Goal: Task Accomplishment & Management: Use online tool/utility

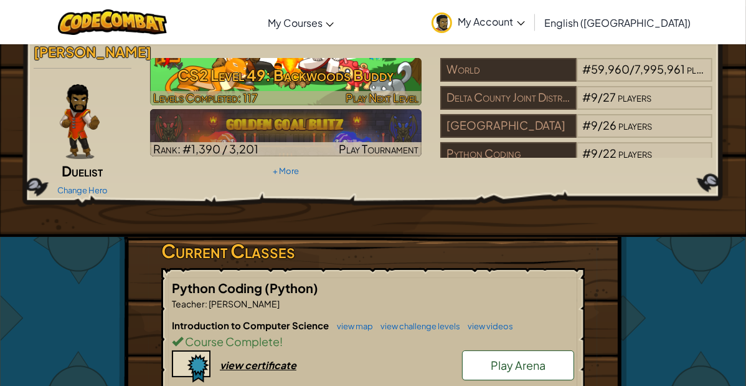
scroll to position [162, 0]
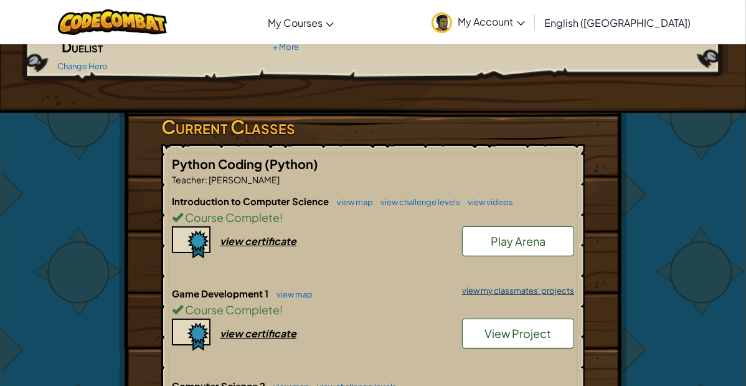
click at [515, 291] on link "view my classmates' projects" at bounding box center [515, 291] width 118 height 8
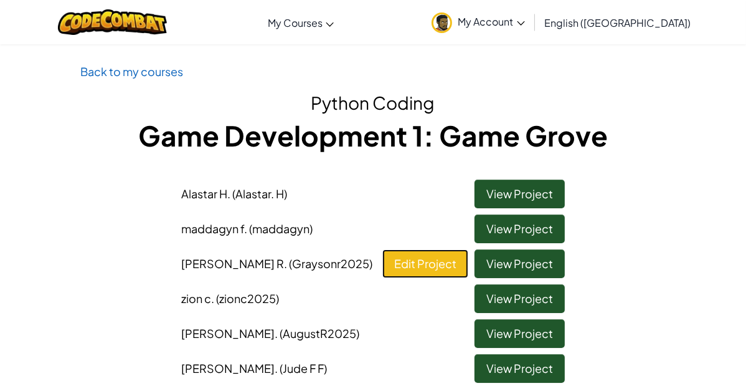
click at [443, 274] on link "Edit Project" at bounding box center [426, 263] width 86 height 29
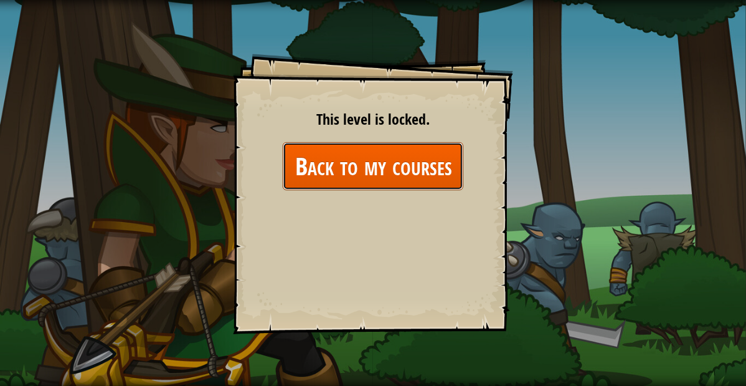
click at [398, 156] on link "Back to my courses" at bounding box center [373, 166] width 181 height 48
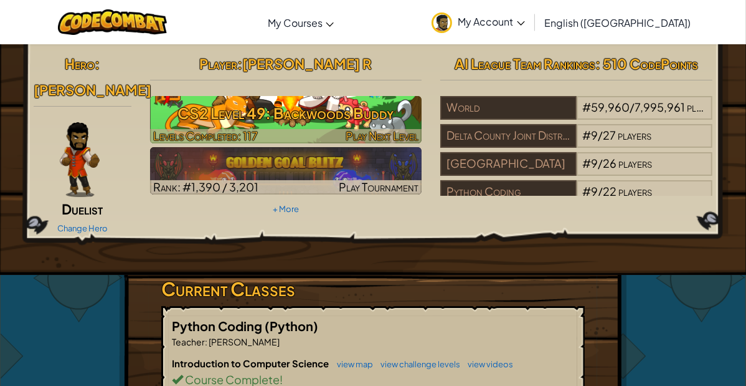
click at [359, 132] on span "Play Next Level" at bounding box center [382, 135] width 73 height 14
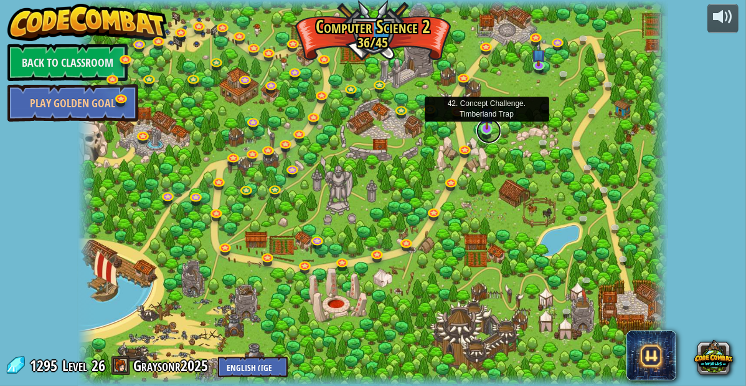
click at [490, 131] on link at bounding box center [489, 130] width 25 height 25
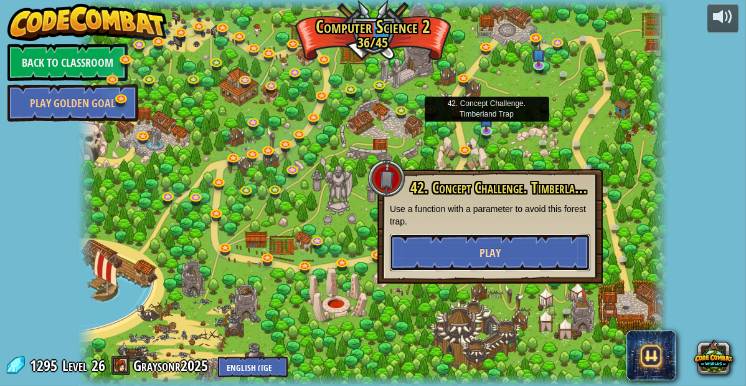
click at [475, 244] on button "Play" at bounding box center [490, 252] width 201 height 37
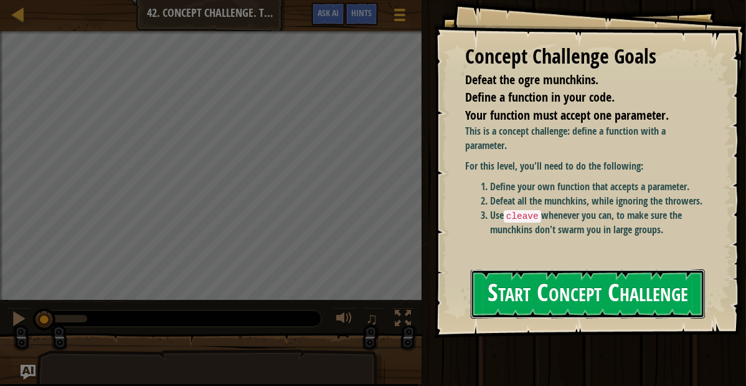
click at [522, 269] on button "Start Concept Challenge" at bounding box center [588, 293] width 234 height 49
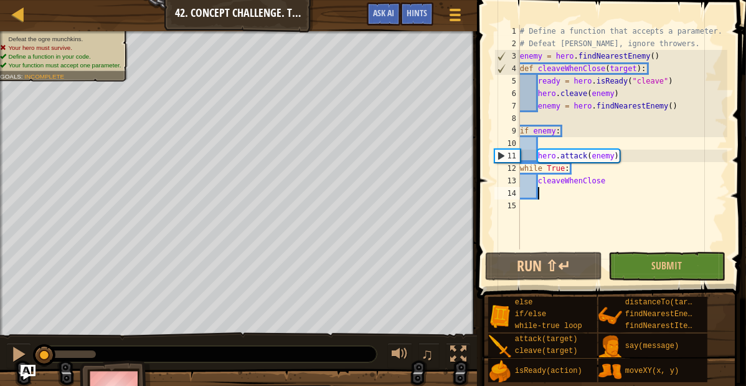
click at [548, 193] on div "# Define a function that accepts a parameter. # Defeat [PERSON_NAME], ignore th…" at bounding box center [623, 149] width 210 height 249
click at [682, 103] on div "# Define a function that accepts a parameter. # Defeat [PERSON_NAME], ignore th…" at bounding box center [623, 149] width 210 height 249
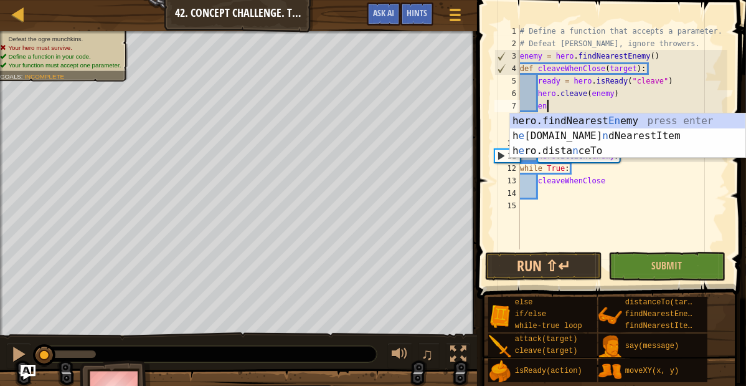
type textarea "e"
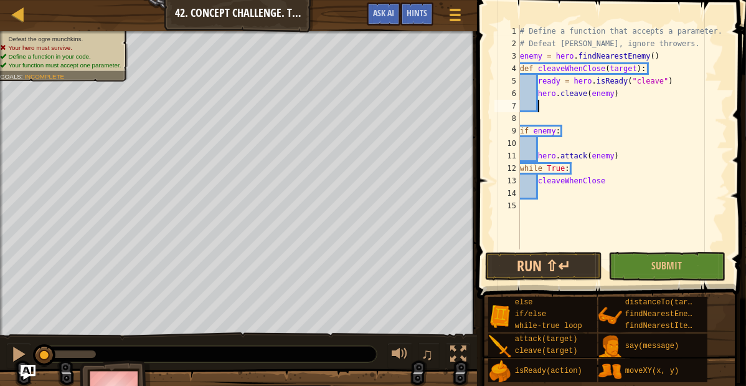
click at [519, 131] on div "9" at bounding box center [508, 131] width 26 height 12
type textarea "if enemy:"
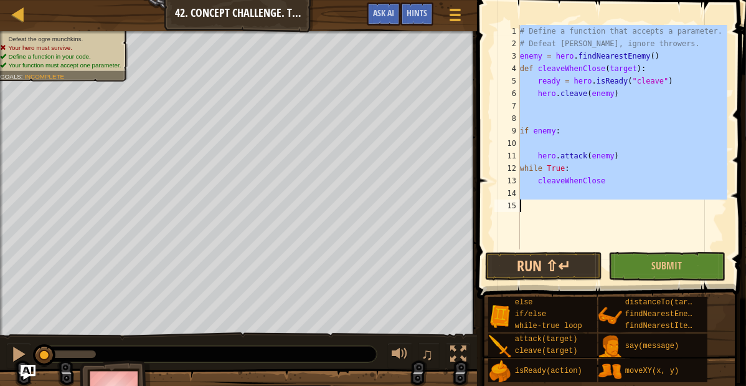
click at [520, 131] on div "# Define a function that accepts a parameter. # Defeat [PERSON_NAME], ignore th…" at bounding box center [623, 137] width 210 height 224
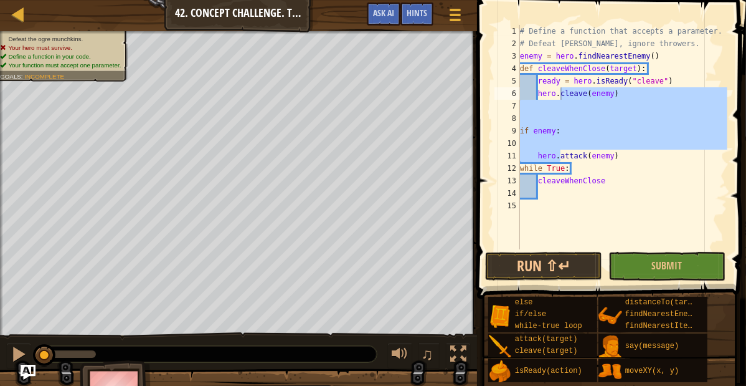
click at [521, 131] on div "# Define a function that accepts a parameter. # Defeat [PERSON_NAME], ignore th…" at bounding box center [623, 137] width 210 height 224
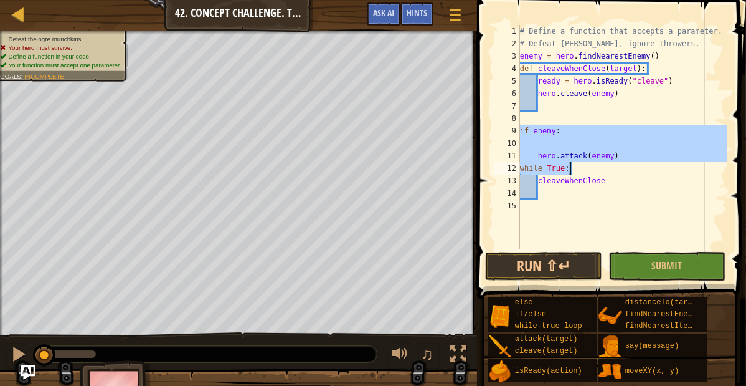
type textarea "while True: cleaveWhenClose"
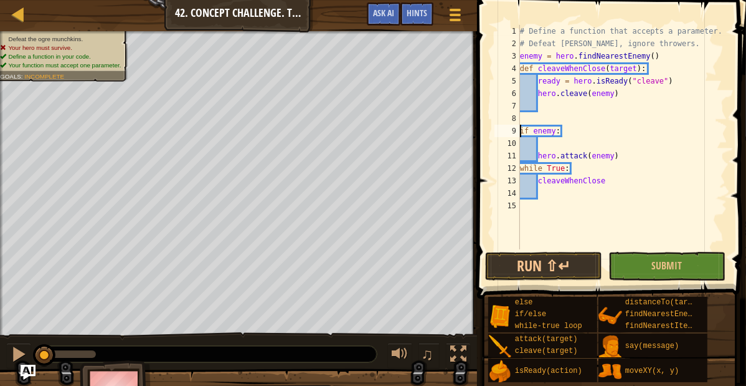
click at [522, 133] on div "# Define a function that accepts a parameter. # Defeat [PERSON_NAME], ignore th…" at bounding box center [623, 149] width 210 height 249
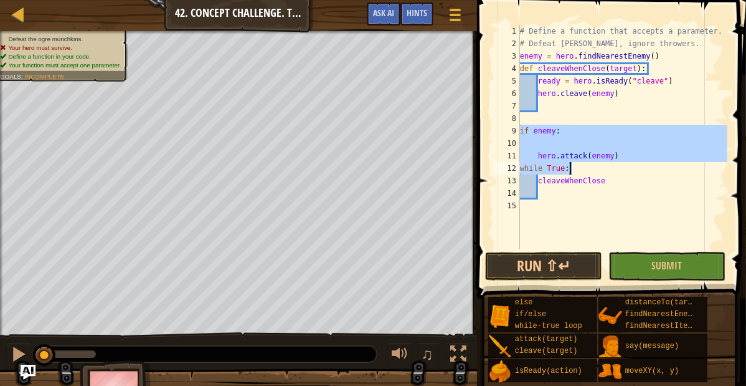
type textarea "while True: cleaveWhenClose"
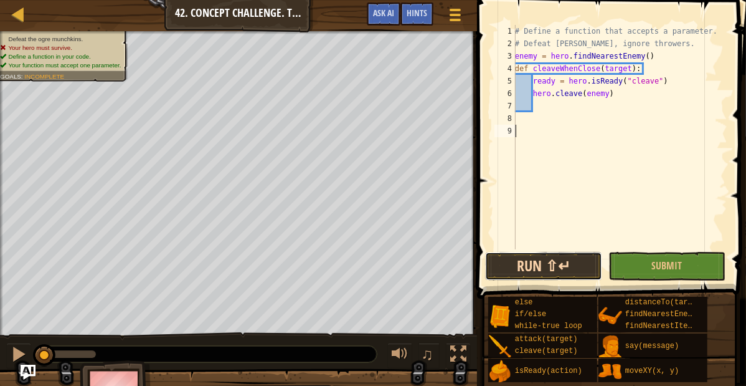
click at [531, 258] on button "Run ⇧↵" at bounding box center [543, 266] width 117 height 29
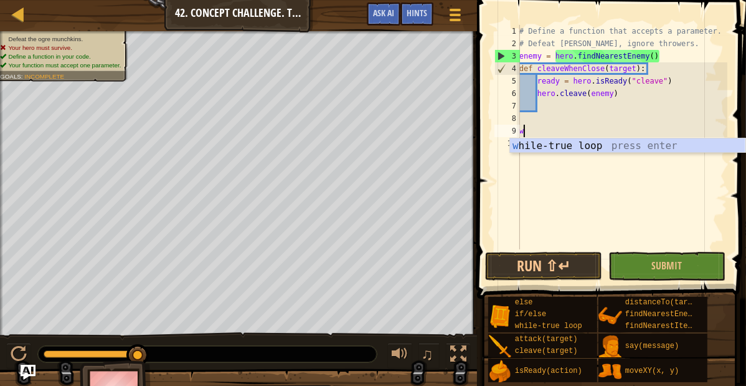
scroll to position [6, 0]
type textarea "whi"
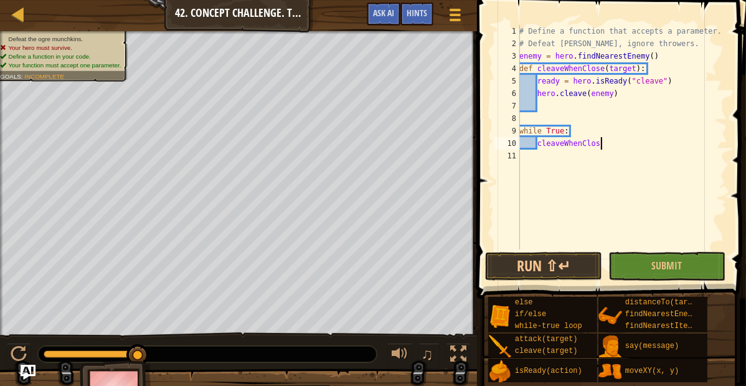
scroll to position [6, 10]
click at [535, 256] on button "Run ⇧↵" at bounding box center [543, 266] width 117 height 29
click at [526, 259] on button "Run ⇧↵" at bounding box center [543, 266] width 117 height 29
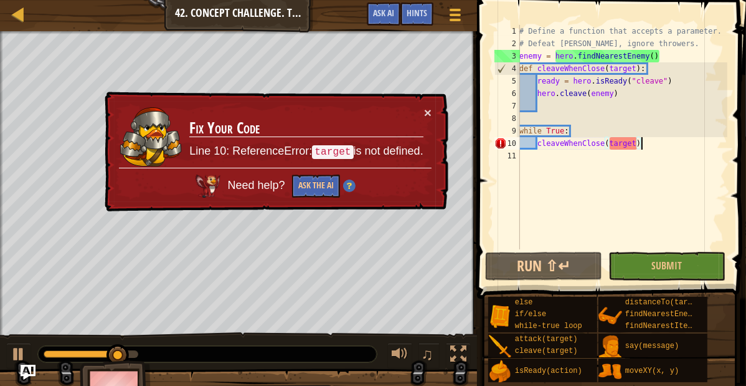
click at [667, 57] on div "# Define a function that accepts a parameter. # Defeat [PERSON_NAME], ignore th…" at bounding box center [622, 149] width 211 height 249
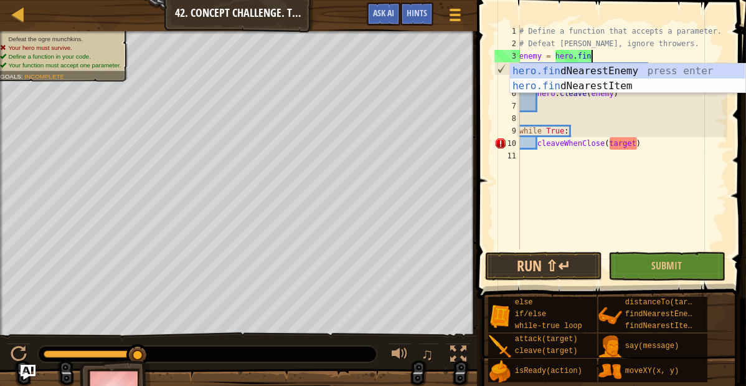
scroll to position [6, 8]
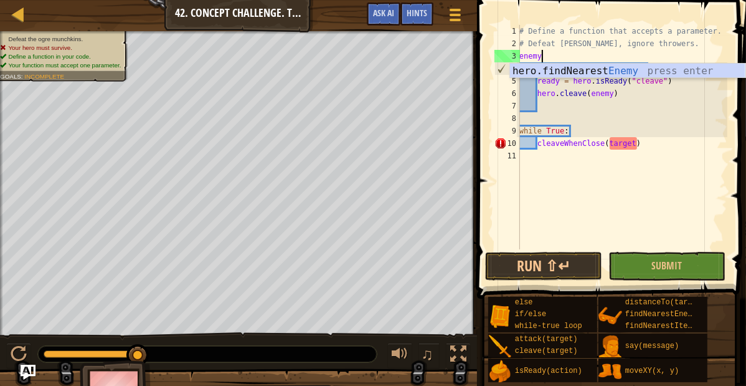
type textarea "e"
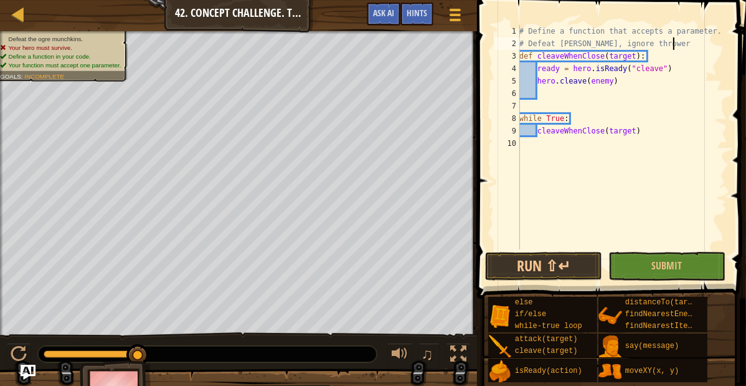
type textarea "# Defeat [PERSON_NAME], ignore throwers"
click at [534, 109] on div "# Define a function that accepts a parameter. # Defeat [PERSON_NAME], ignore th…" at bounding box center [622, 149] width 211 height 249
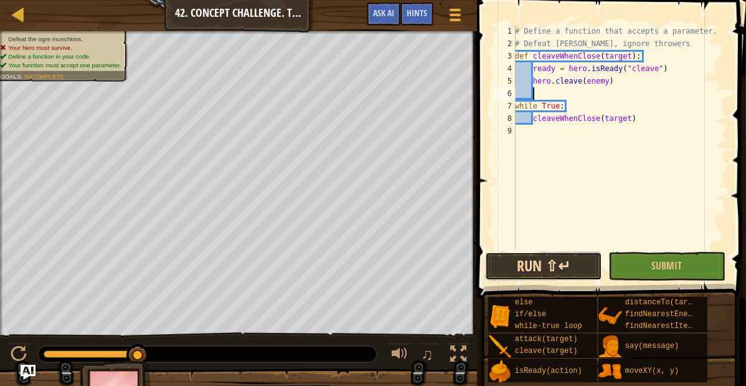
click at [578, 266] on button "Run ⇧↵" at bounding box center [543, 266] width 117 height 29
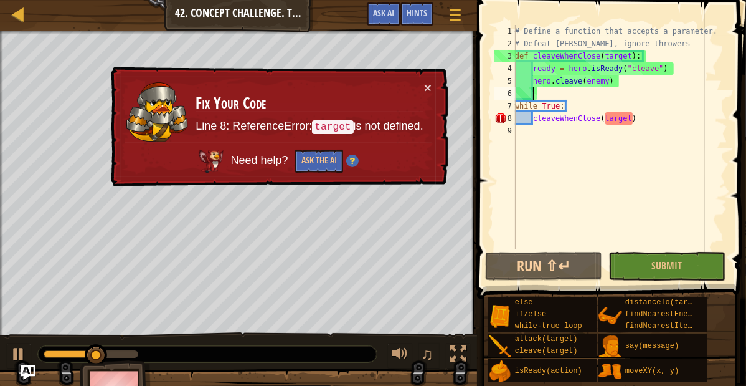
click at [632, 125] on div "# Define a function that accepts a parameter. # Defeat [PERSON_NAME], ignore th…" at bounding box center [620, 149] width 215 height 249
type textarea "cleaveWhenClose(target)"
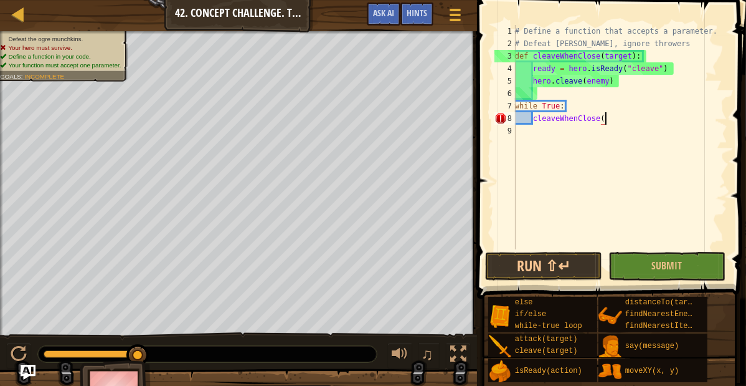
type textarea "cleaveWhenClose"
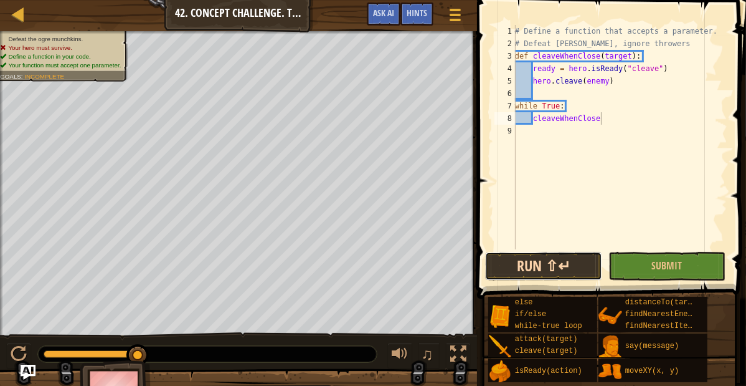
click at [578, 275] on button "Run ⇧↵" at bounding box center [543, 266] width 117 height 29
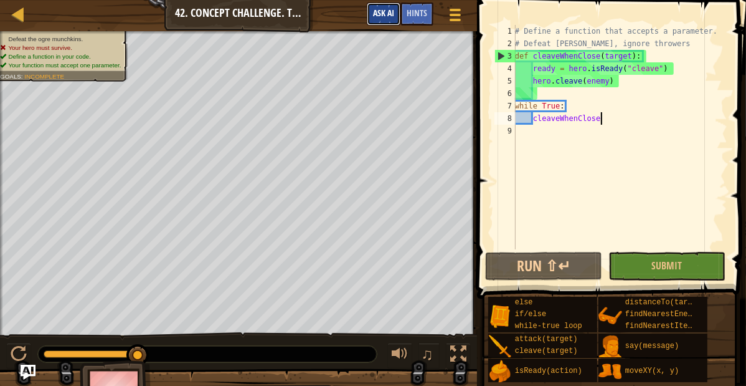
click at [391, 7] on button "Ask AI" at bounding box center [384, 13] width 34 height 23
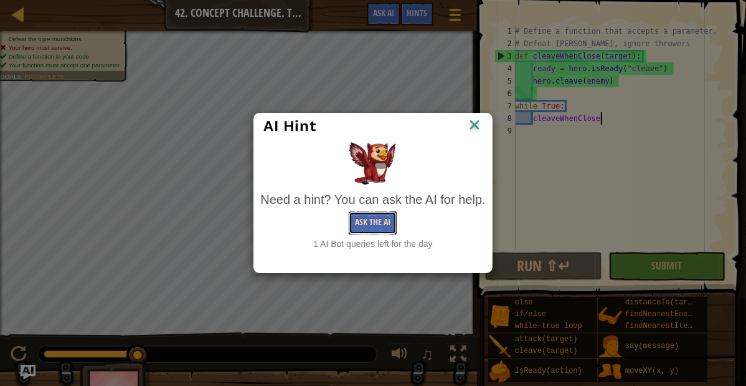
click at [375, 218] on button "Ask the AI" at bounding box center [373, 222] width 48 height 23
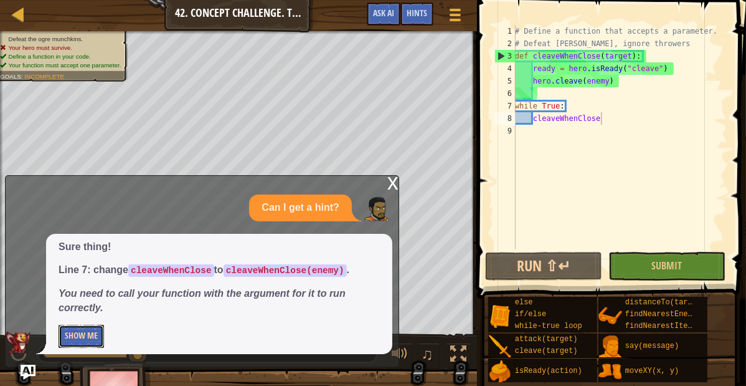
click at [98, 329] on button "Show Me" at bounding box center [81, 336] width 45 height 23
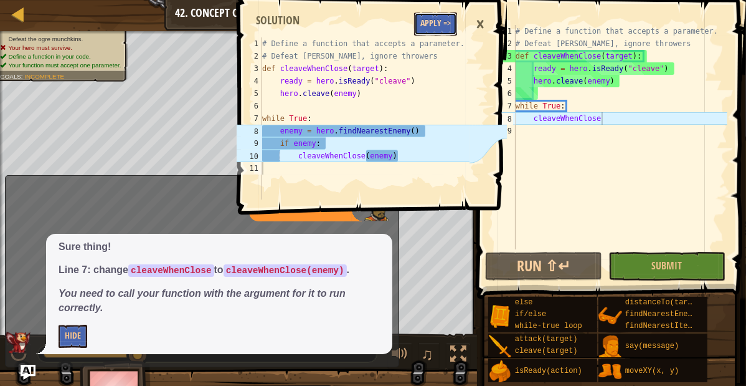
click at [419, 25] on button "Apply =>" at bounding box center [435, 23] width 43 height 23
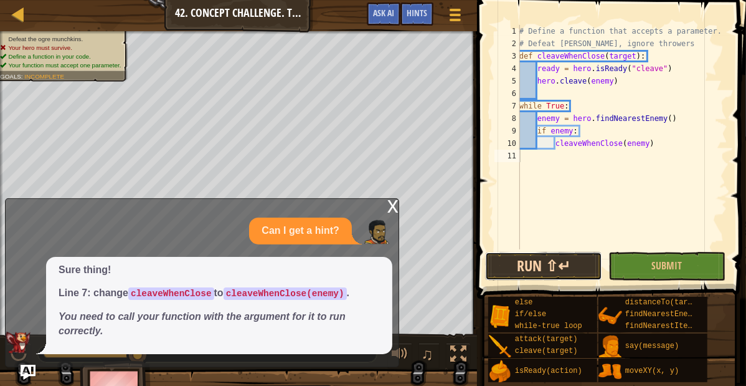
click at [513, 252] on button "Run ⇧↵" at bounding box center [543, 266] width 117 height 29
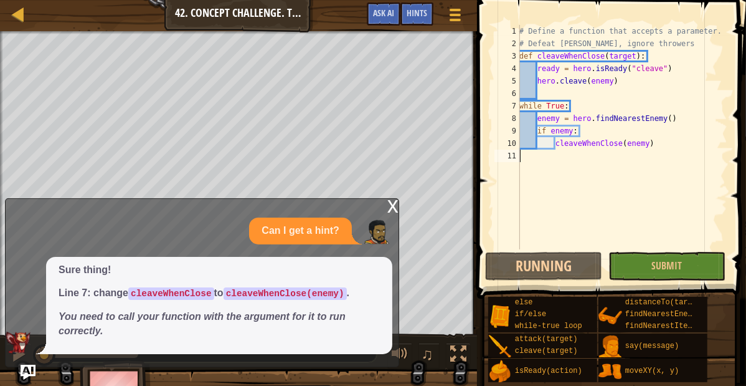
click at [399, 208] on div "x Can I get a hint? Sure thing! Line 7: change cleaveWhenClose to cleaveWhenClo…" at bounding box center [202, 282] width 394 height 169
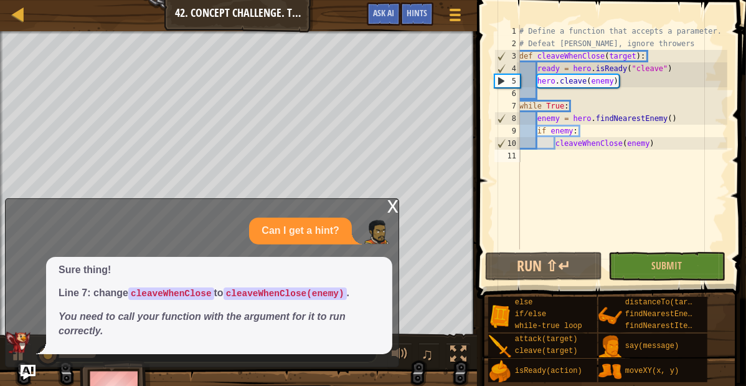
click at [394, 208] on div "x" at bounding box center [393, 205] width 11 height 12
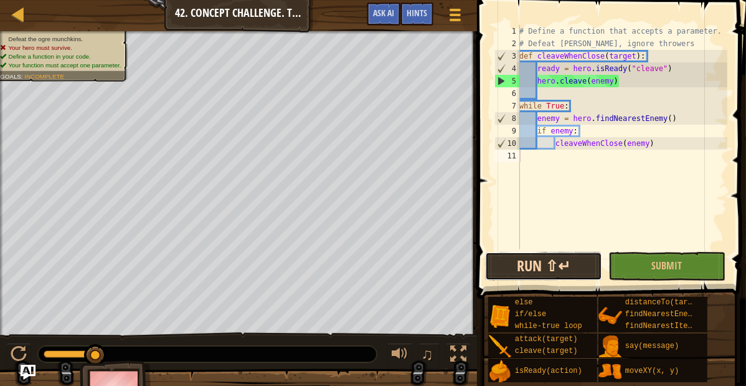
click at [573, 266] on button "Run ⇧↵" at bounding box center [543, 266] width 117 height 29
click at [396, 12] on button "Ask AI" at bounding box center [384, 13] width 34 height 23
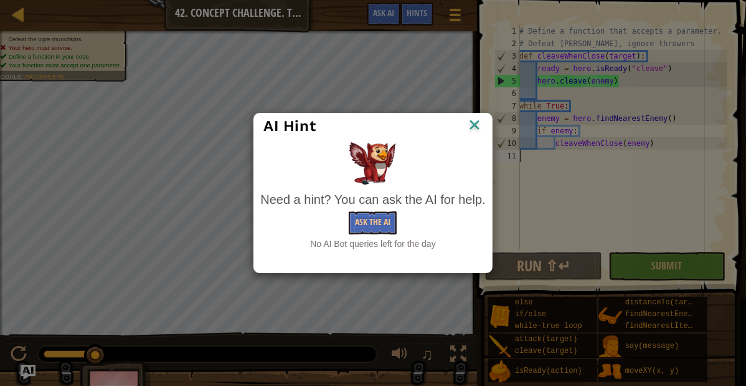
click at [414, 15] on div "AI Hint Need a hint? You can ask the AI for help. Ask the AI No AI Bot queries …" at bounding box center [373, 193] width 746 height 386
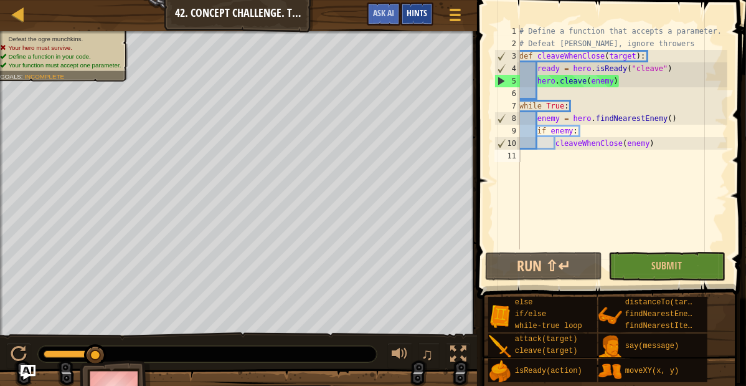
click at [415, 21] on div "Hints" at bounding box center [417, 13] width 33 height 23
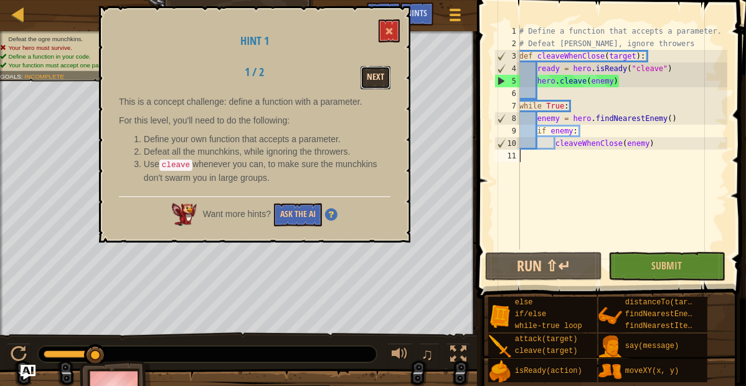
click at [374, 79] on button "Next" at bounding box center [376, 77] width 30 height 23
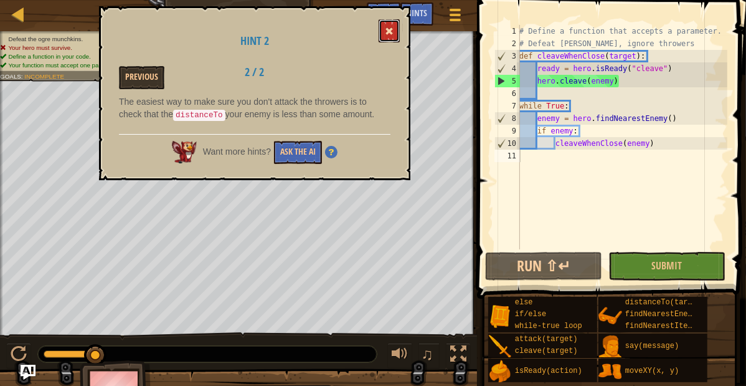
click at [384, 39] on button at bounding box center [389, 30] width 21 height 23
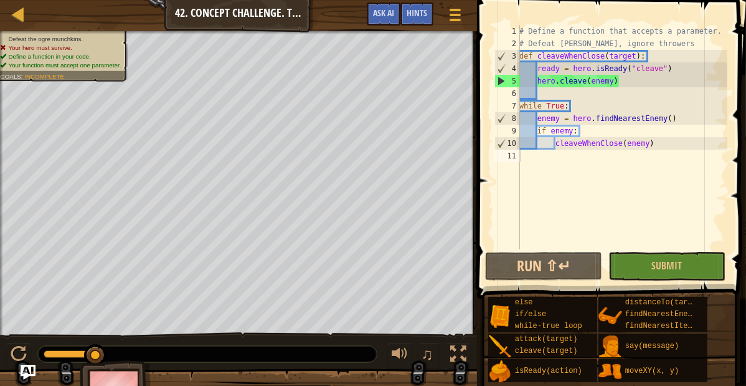
type textarea "# Defeat [PERSON_NAME], ignore throwers"
click at [690, 42] on div "# Define a function that accepts a parameter. # Defeat [PERSON_NAME], ignore th…" at bounding box center [622, 149] width 211 height 249
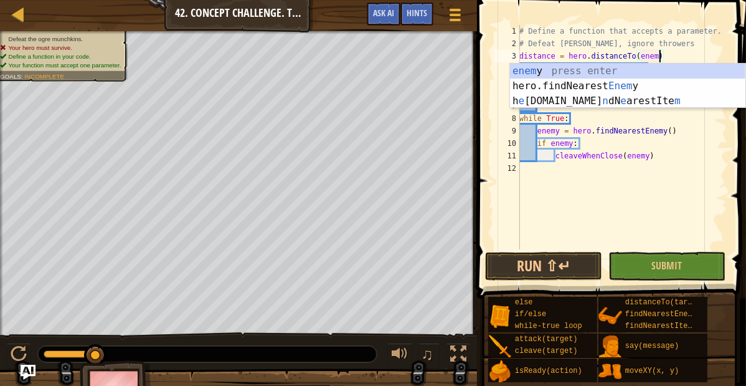
type textarea "distance = hero.distanceTo(enemy)"
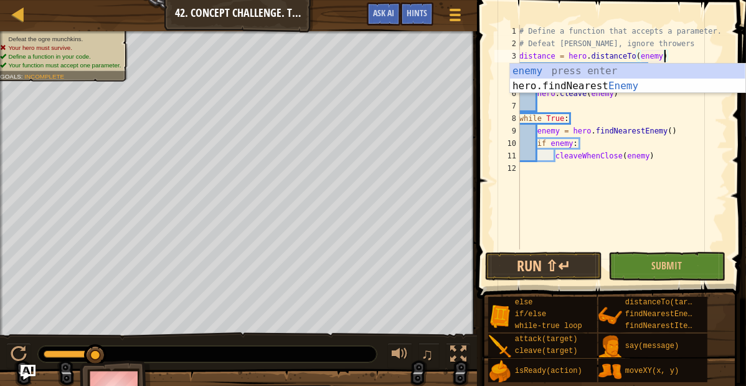
scroll to position [6, 18]
click at [566, 173] on div "# Define a function that accepts a parameter. # Defeat [PERSON_NAME], ignore th…" at bounding box center [622, 149] width 211 height 249
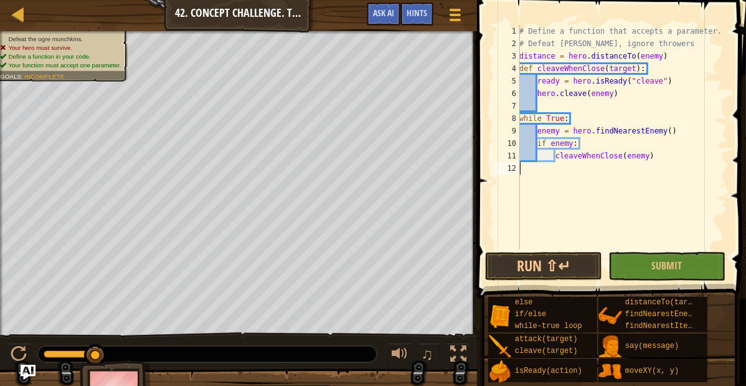
scroll to position [6, 0]
click at [541, 103] on div "# Define a function that accepts a parameter. # Defeat [PERSON_NAME], ignore th…" at bounding box center [622, 149] width 211 height 249
click at [541, 85] on div "# Define a function that accepts a parameter. # Defeat [PERSON_NAME], ignore th…" at bounding box center [622, 149] width 211 height 249
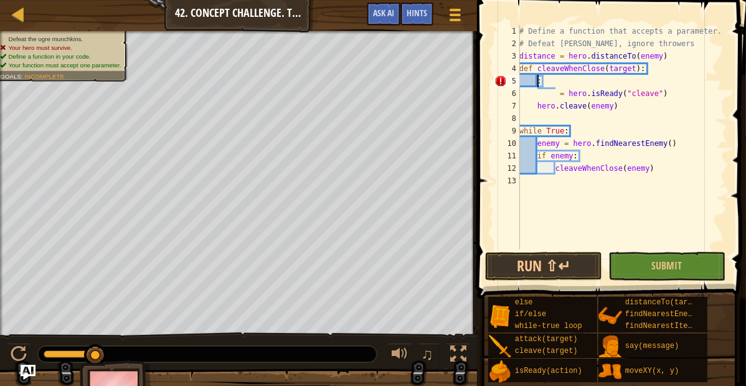
scroll to position [6, 2]
click at [568, 95] on div "# Define a function that accepts a parameter. # Defeat [PERSON_NAME], ignore th…" at bounding box center [622, 149] width 211 height 249
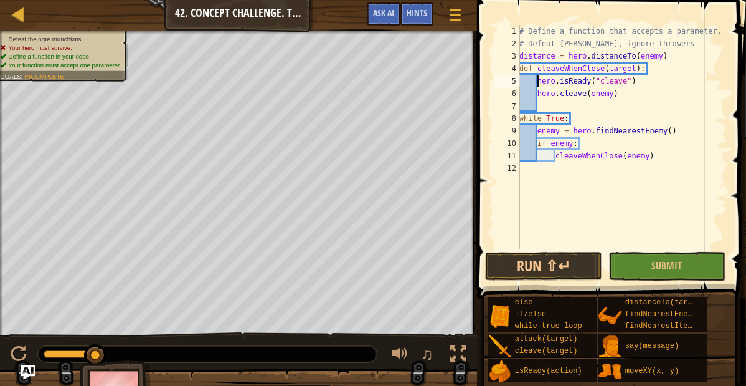
click at [538, 92] on div "# Define a function that accepts a parameter. # Defeat [PERSON_NAME], ignore th…" at bounding box center [622, 149] width 211 height 249
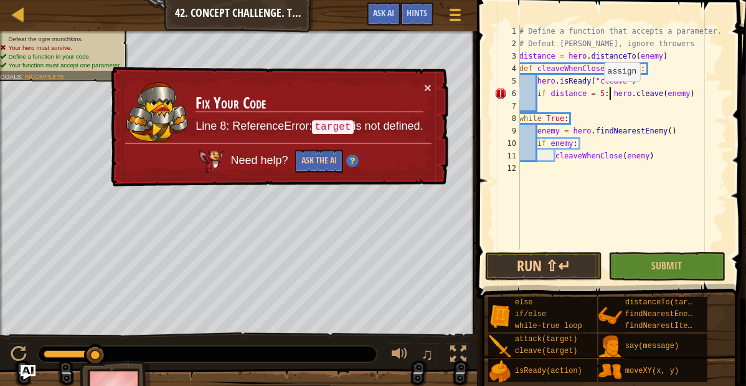
click at [598, 93] on div "# Define a function that accepts a parameter. # Defeat [PERSON_NAME], ignore th…" at bounding box center [622, 149] width 211 height 249
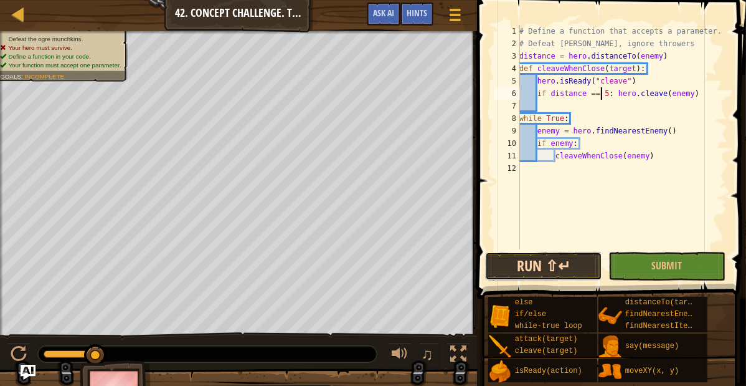
click at [552, 274] on button "Run ⇧↵" at bounding box center [543, 266] width 117 height 29
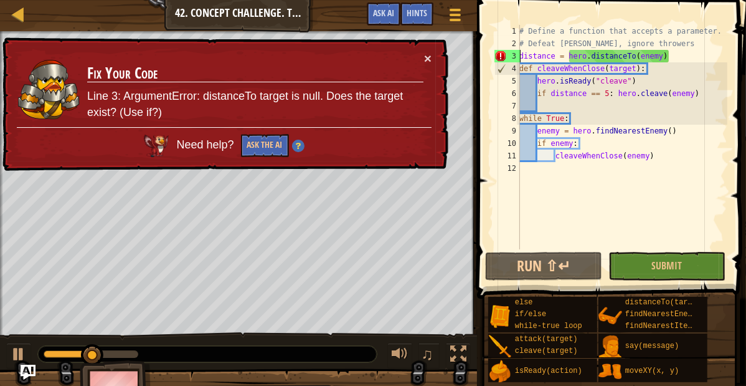
click at [521, 55] on div "# Define a function that accepts a parameter. # Defeat [PERSON_NAME], ignore th…" at bounding box center [622, 149] width 211 height 249
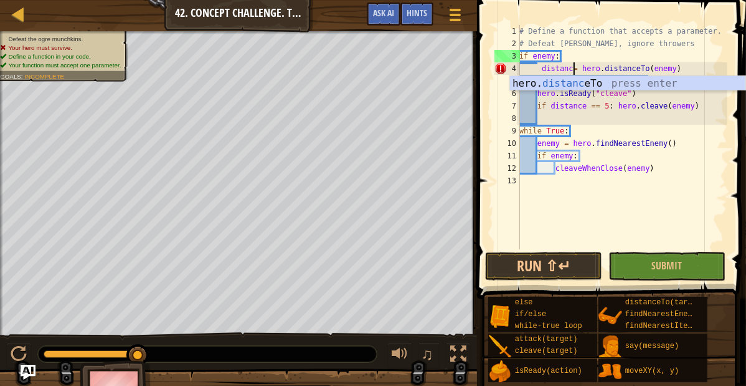
scroll to position [6, 7]
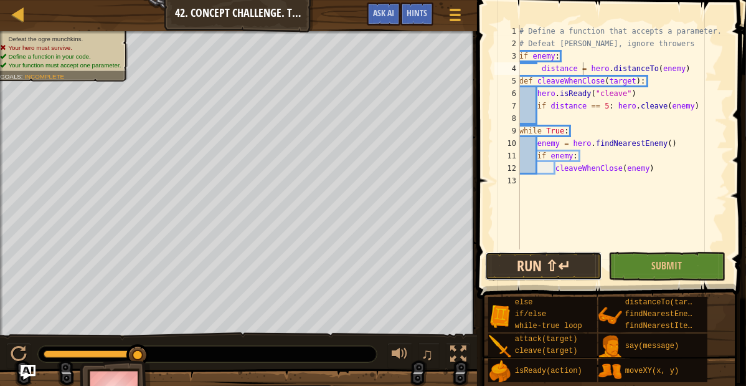
click at [530, 261] on button "Run ⇧↵" at bounding box center [543, 266] width 117 height 29
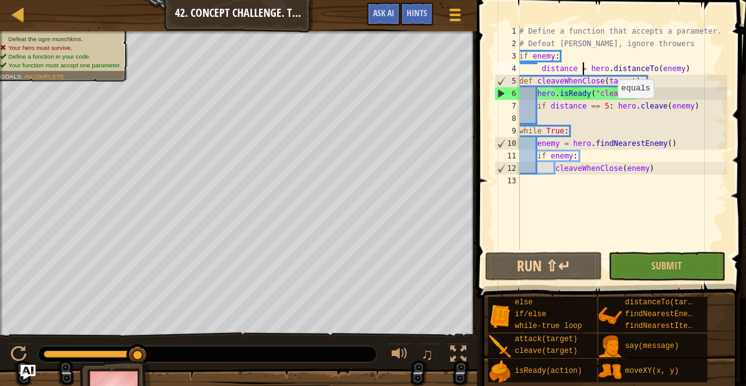
click at [611, 110] on div "# Define a function that accepts a parameter. # Defeat [PERSON_NAME], ignore th…" at bounding box center [622, 149] width 211 height 249
click at [621, 108] on div "# Define a function that accepts a parameter. # Defeat [PERSON_NAME], ignore th…" at bounding box center [622, 149] width 211 height 249
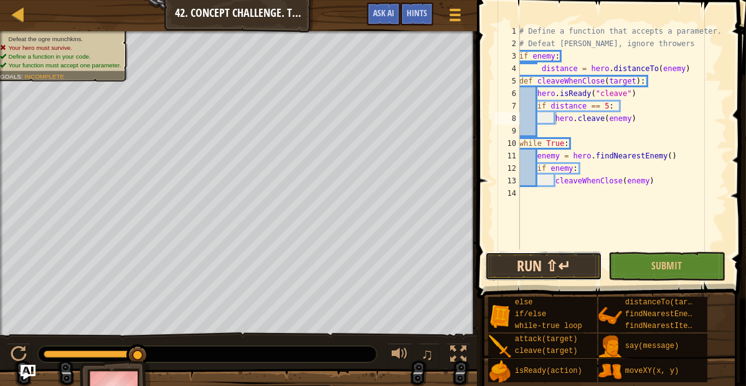
click at [556, 269] on button "Run ⇧↵" at bounding box center [543, 266] width 117 height 29
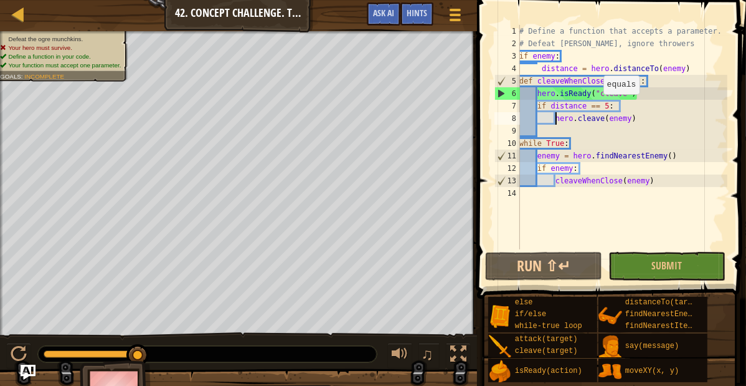
click at [598, 107] on div "# Define a function that accepts a parameter. # Defeat [PERSON_NAME], ignore th…" at bounding box center [622, 149] width 211 height 249
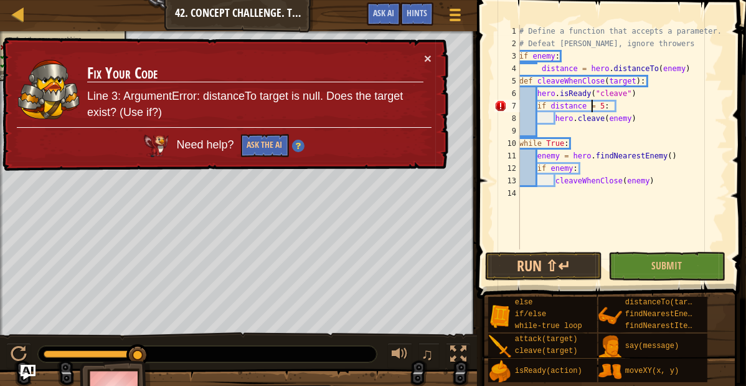
click at [619, 102] on div "# Define a function that accepts a parameter. # Defeat [PERSON_NAME], ignore th…" at bounding box center [622, 149] width 211 height 249
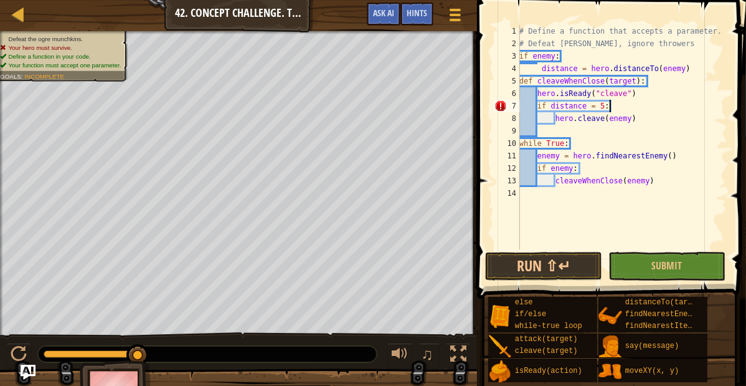
type textarea "i"
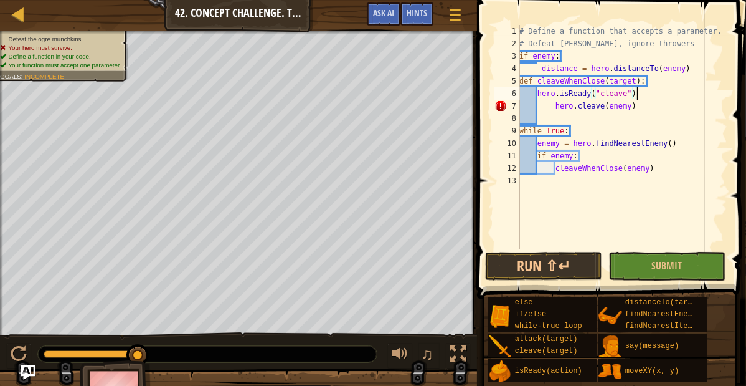
click at [559, 108] on div "# Define a function that accepts a parameter. # Defeat [PERSON_NAME], ignore th…" at bounding box center [622, 149] width 211 height 249
click at [540, 102] on div "# Define a function that accepts a parameter. # Defeat [PERSON_NAME], ignore th…" at bounding box center [622, 149] width 211 height 249
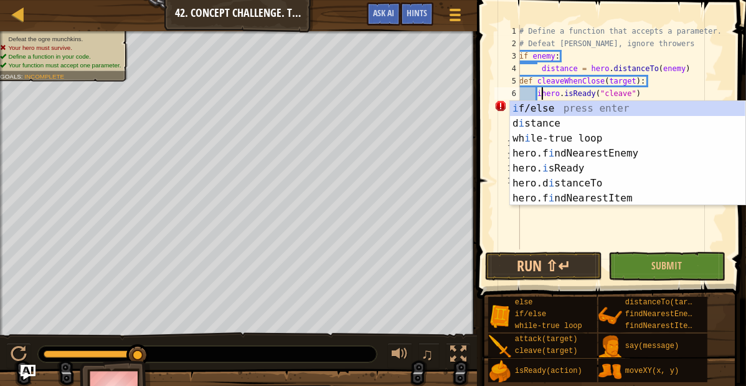
scroll to position [6, 4]
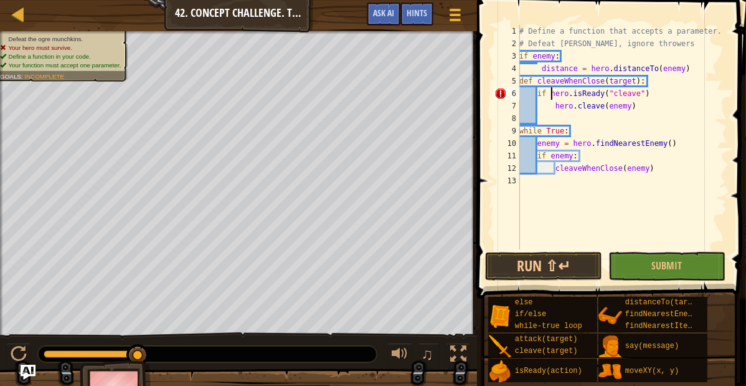
click at [665, 83] on div "# Define a function that accepts a parameter. # Defeat [PERSON_NAME], ignore th…" at bounding box center [622, 149] width 211 height 249
click at [670, 97] on div "# Define a function that accepts a parameter. # Defeat [PERSON_NAME], ignore th…" at bounding box center [622, 149] width 211 height 249
click at [543, 67] on div "# Define a function that accepts a parameter. # Defeat [PERSON_NAME], ignore th…" at bounding box center [622, 149] width 211 height 249
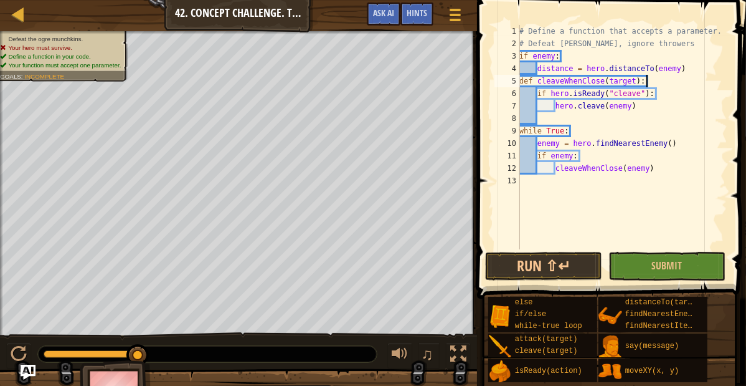
click at [710, 75] on div "# Define a function that accepts a parameter. # Defeat [PERSON_NAME], ignore th…" at bounding box center [622, 149] width 211 height 249
click at [694, 52] on div "# Define a function that accepts a parameter. # Defeat [PERSON_NAME], ignore th…" at bounding box center [622, 149] width 211 height 249
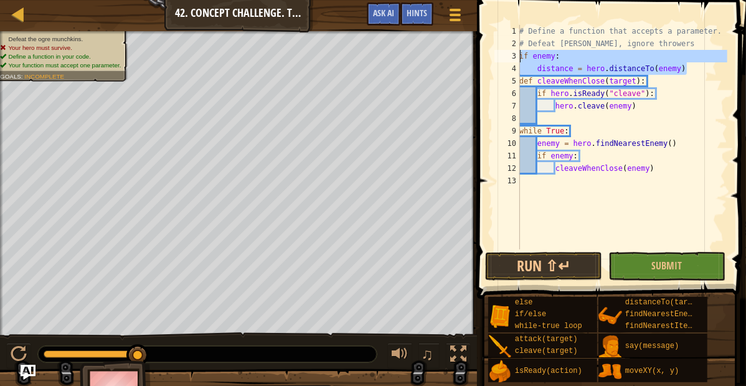
drag, startPoint x: 703, startPoint y: 62, endPoint x: 510, endPoint y: 59, distance: 193.2
click at [510, 59] on div "if enemy: 1 2 3 4 5 6 7 8 9 10 11 12 13 # Define a function that accepts a para…" at bounding box center [610, 137] width 236 height 224
click at [577, 54] on div "# Define a function that accepts a parameter. # Defeat [PERSON_NAME], ignore th…" at bounding box center [622, 137] width 211 height 224
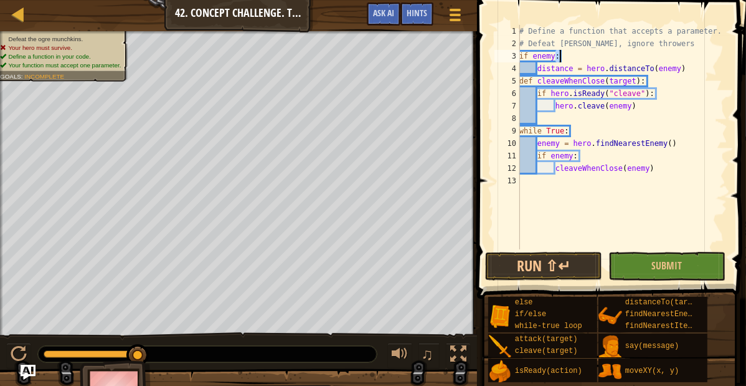
drag, startPoint x: 577, startPoint y: 54, endPoint x: 494, endPoint y: 49, distance: 83.1
click at [494, 49] on div "if enemy: 1 2 3 4 5 6 7 8 9 10 11 12 13 # Define a function that accepts a para…" at bounding box center [610, 137] width 236 height 224
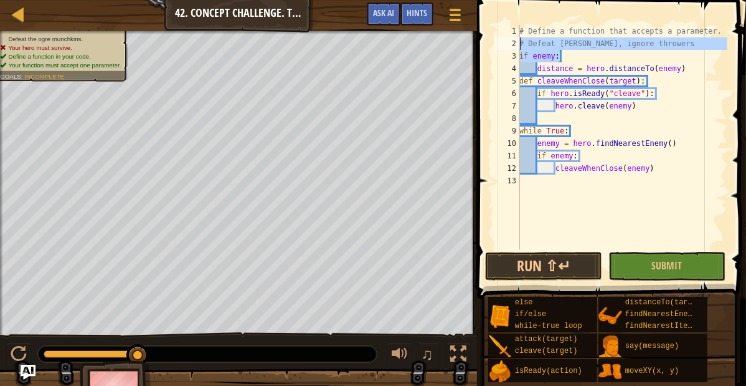
type textarea "if enemy:"
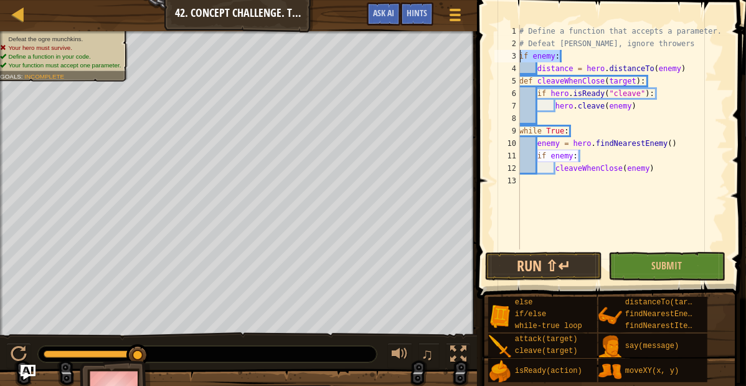
scroll to position [6, 0]
click at [531, 74] on div "# Define a function that accepts a parameter. # Defeat [PERSON_NAME], ignore th…" at bounding box center [622, 149] width 211 height 249
click at [695, 140] on div "# Define a function that accepts a parameter. # Defeat [PERSON_NAME], ignore th…" at bounding box center [622, 149] width 211 height 249
type textarea "if enemy:"
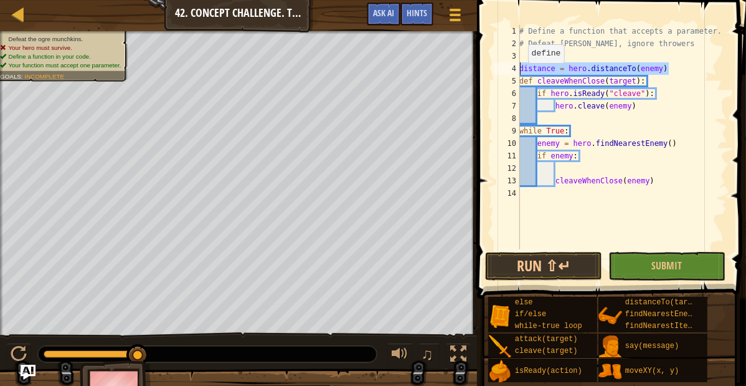
drag, startPoint x: 672, startPoint y: 68, endPoint x: 518, endPoint y: 72, distance: 153.9
click at [518, 72] on div "1 2 3 4 5 6 7 8 9 10 11 12 13 14 # Define a function that accepts a parameter. …" at bounding box center [610, 137] width 236 height 224
click at [517, 73] on div "4" at bounding box center [508, 68] width 26 height 12
drag, startPoint x: 515, startPoint y: 68, endPoint x: 680, endPoint y: 72, distance: 164.5
click at [680, 72] on div "distance = hero.distanceTo(enemy) 1 2 3 4 5 6 7 8 9 10 11 12 13 14 # Define a f…" at bounding box center [610, 137] width 236 height 224
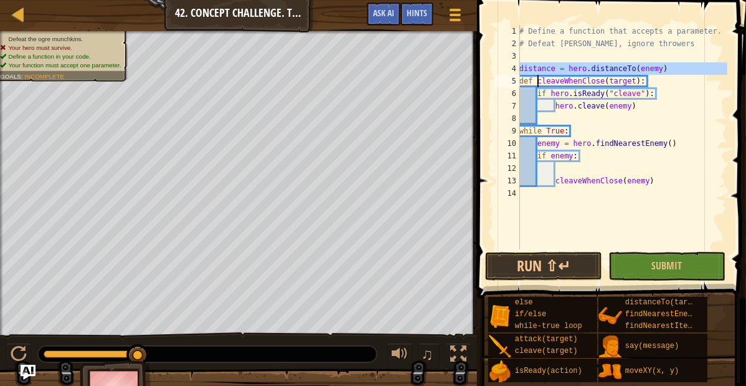
type textarea "hero.cleave(enemy)"
type textarea "if enemy:"
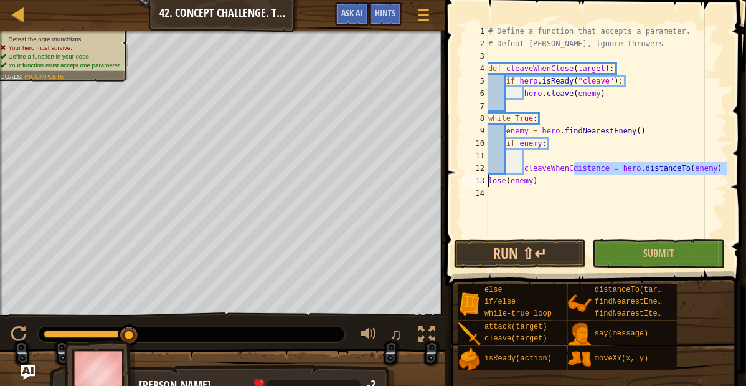
type textarea "distance = hero.distanceTo(enemy) def cleaveWhenClose(target):"
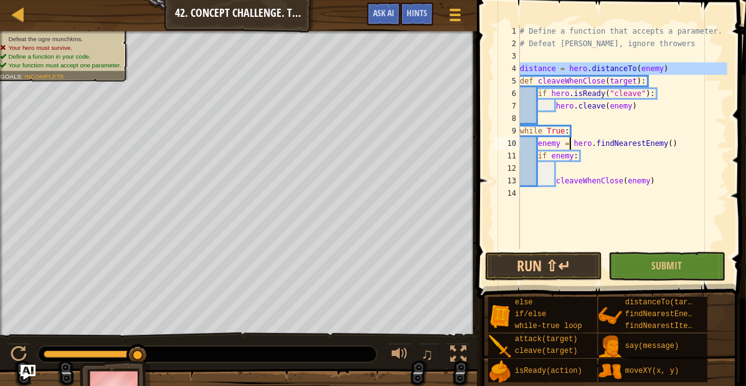
type textarea "if enemy:"
type textarea "cleaveWhenClose(enemy)"
type textarea "distance = hero.distanceTo(enemy)"
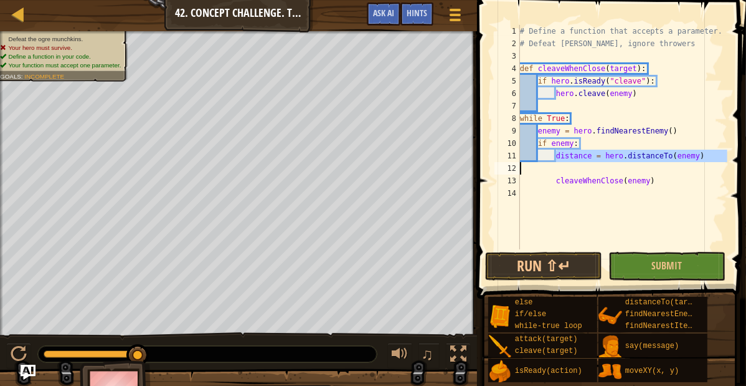
type textarea "cleaveWhenClose(enemy)"
type textarea "distance = hero.distanceTo(enemy)"
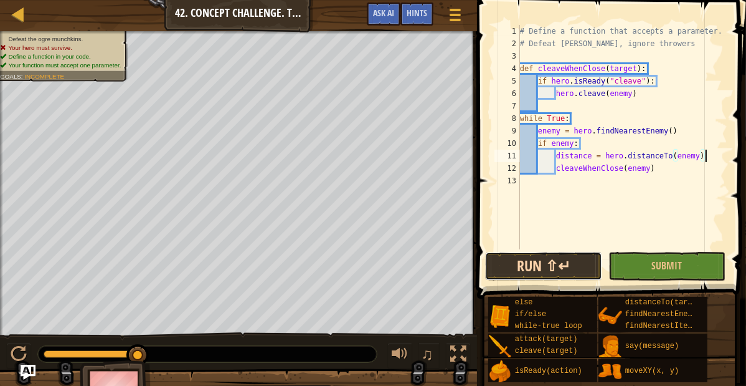
click at [559, 272] on button "Run ⇧↵" at bounding box center [543, 266] width 117 height 29
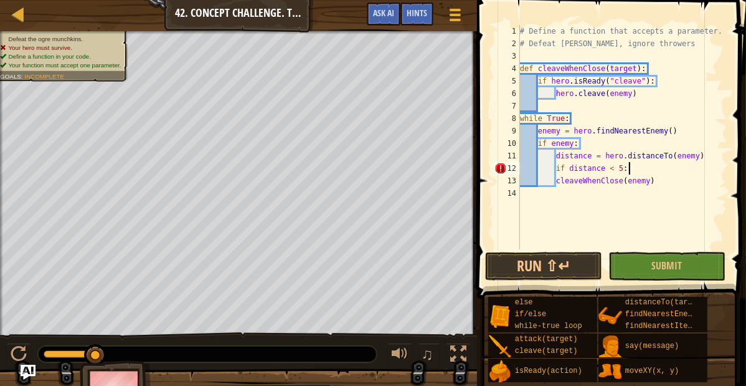
scroll to position [6, 12]
click at [556, 180] on div "# Define a function that accepts a parameter. # Defeat [PERSON_NAME], ignore th…" at bounding box center [623, 149] width 210 height 249
click at [580, 265] on button "Run ⇧↵" at bounding box center [543, 266] width 117 height 29
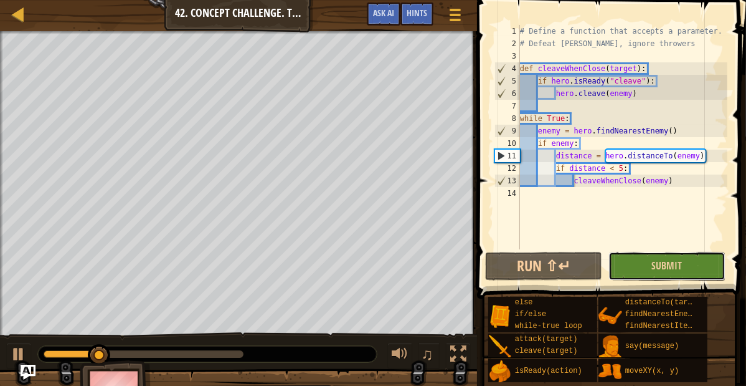
click at [624, 267] on button "Submit" at bounding box center [667, 266] width 117 height 29
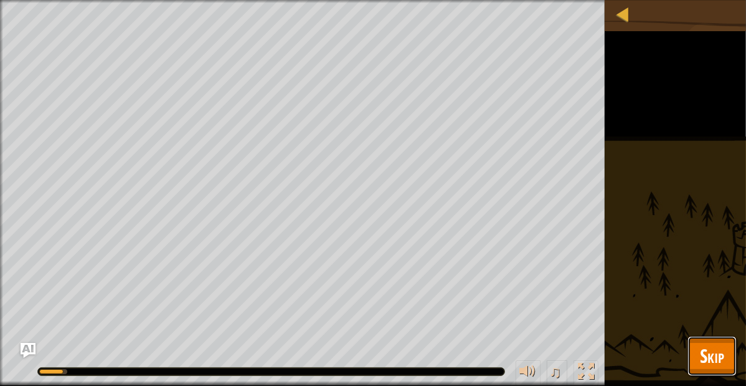
click at [696, 355] on button "Skip" at bounding box center [712, 356] width 49 height 40
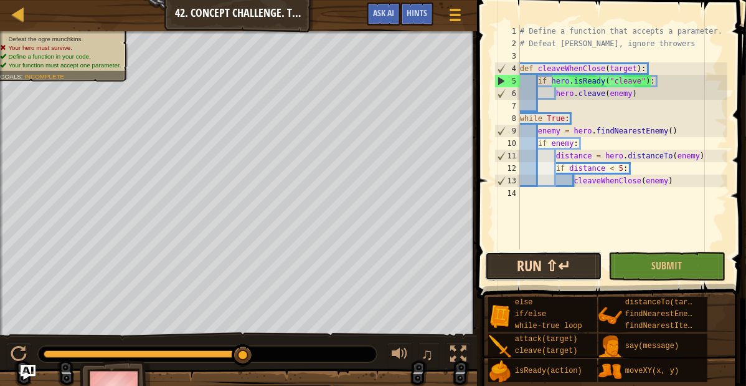
click at [545, 259] on button "Run ⇧↵" at bounding box center [543, 266] width 117 height 29
click at [576, 145] on div "# Define a function that accepts a parameter. # Defeat [PERSON_NAME], ignore th…" at bounding box center [623, 149] width 210 height 249
type textarea "if enemy:"
click at [581, 145] on div "# Define a function that accepts a parameter. # Defeat [PERSON_NAME], ignore th…" at bounding box center [623, 149] width 210 height 249
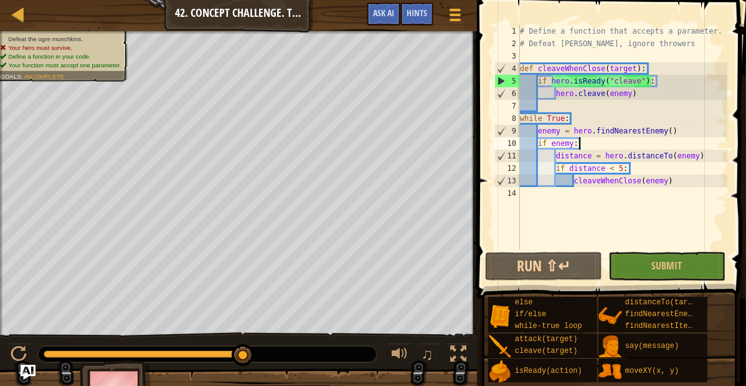
click at [575, 192] on div "# Define a function that accepts a parameter. # Defeat [PERSON_NAME], ignore th…" at bounding box center [623, 149] width 210 height 249
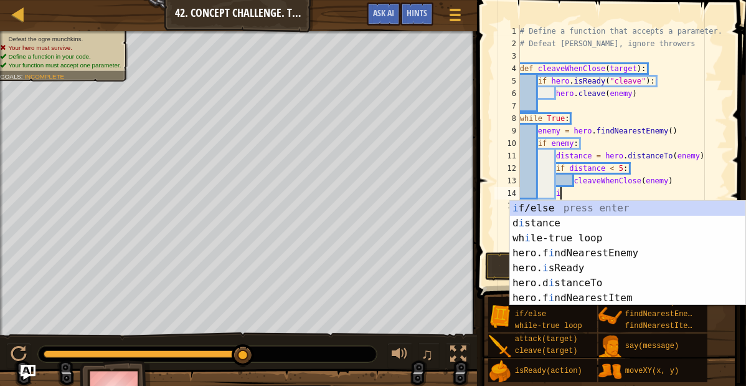
scroll to position [6, 5]
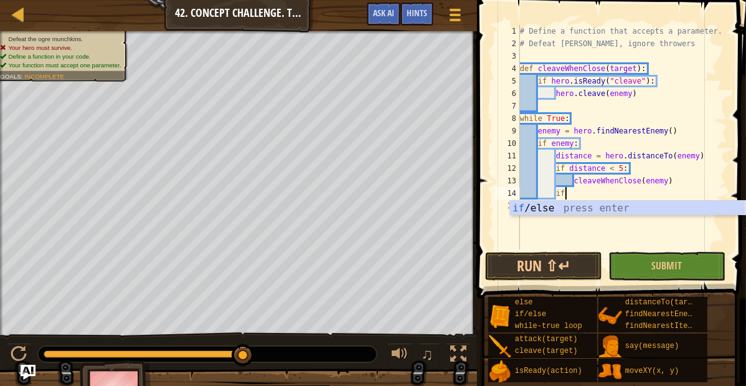
type textarea "if enemy:"
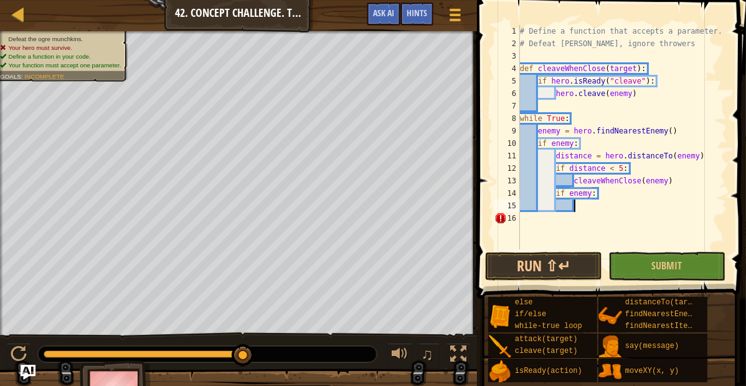
scroll to position [6, 7]
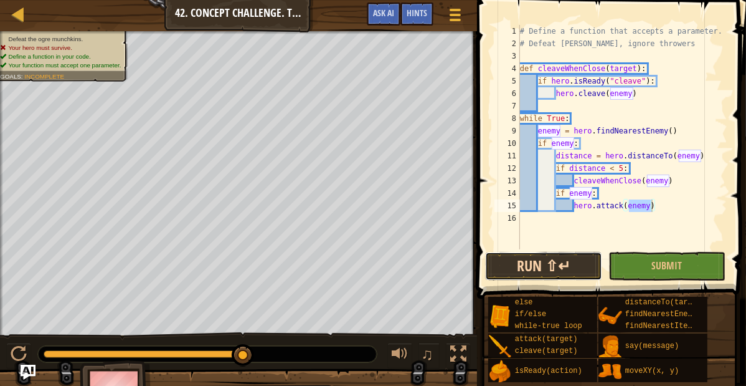
click at [545, 267] on button "Run ⇧↵" at bounding box center [543, 266] width 117 height 29
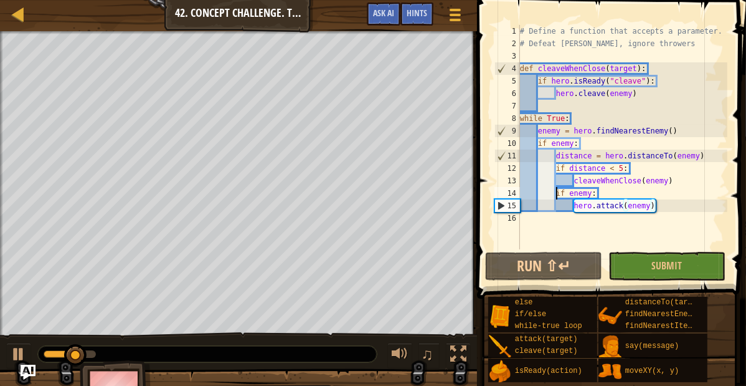
click at [556, 194] on div "# Define a function that accepts a parameter. # Defeat [PERSON_NAME], ignore th…" at bounding box center [623, 149] width 210 height 249
click at [601, 193] on div "# Define a function that accepts a parameter. # Defeat [PERSON_NAME], ignore th…" at bounding box center [623, 149] width 210 height 249
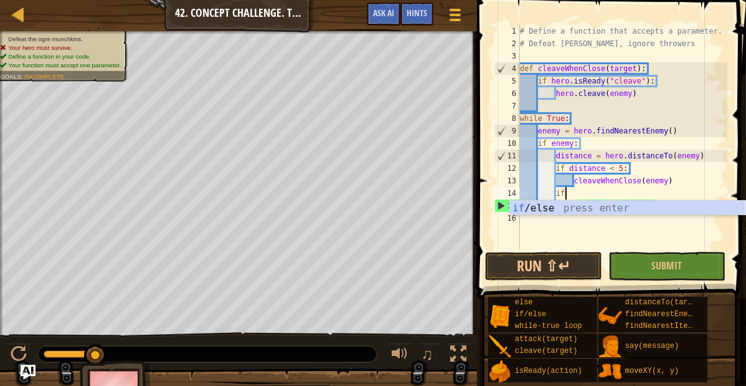
type textarea "i"
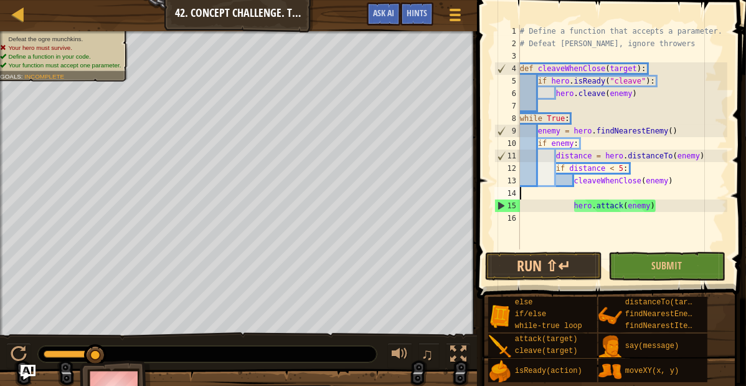
scroll to position [6, 0]
type textarea "cleaveWhenClose(enemy)"
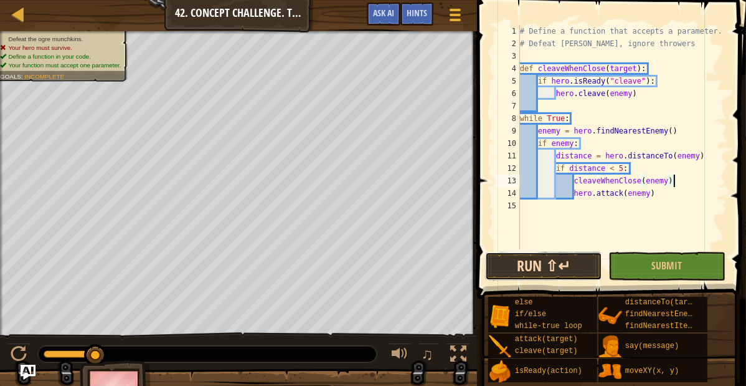
click at [537, 263] on button "Run ⇧↵" at bounding box center [543, 266] width 117 height 29
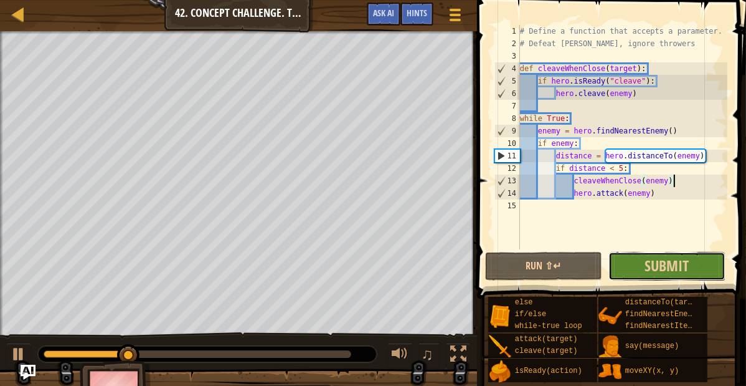
click at [617, 252] on button "Submit" at bounding box center [667, 266] width 117 height 29
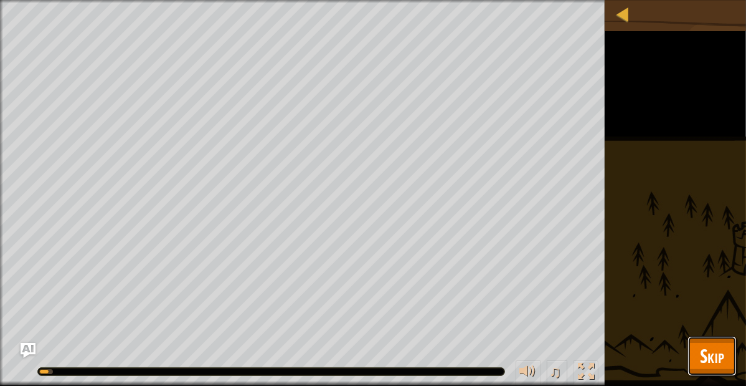
click at [693, 346] on button "Skip" at bounding box center [712, 356] width 49 height 40
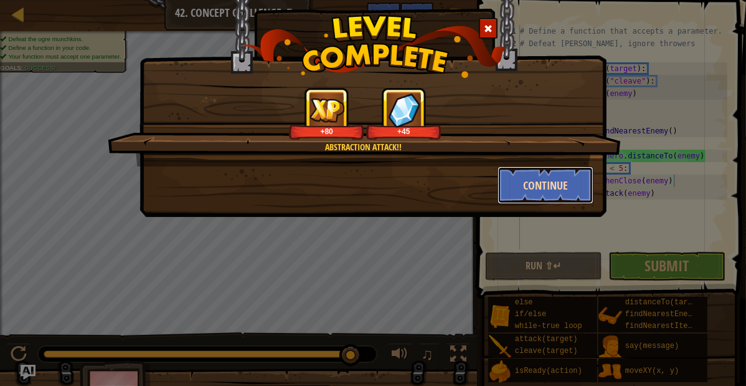
click at [528, 181] on button "Continue" at bounding box center [546, 184] width 97 height 37
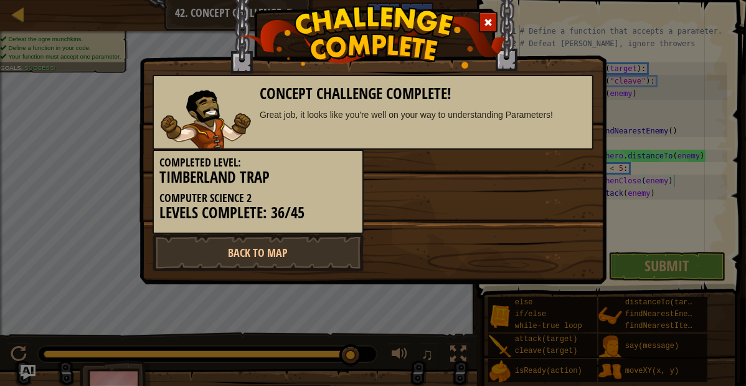
click at [344, 232] on div "Completed Level: Timberland Trap Computer Science 2 Levels Complete: 36/45" at bounding box center [258, 192] width 211 height 84
click at [346, 244] on link "Back to Map" at bounding box center [258, 252] width 211 height 37
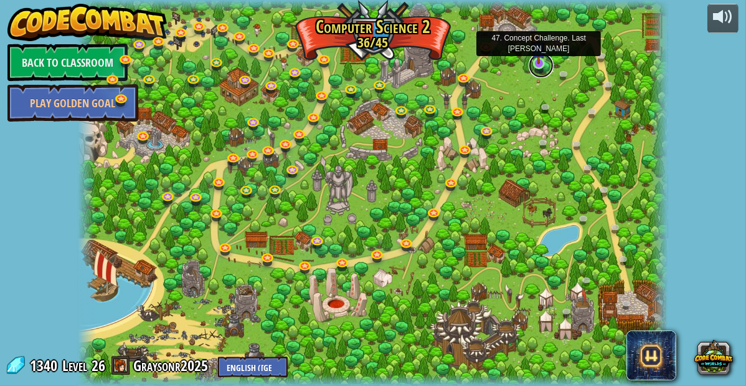
click at [535, 65] on link at bounding box center [541, 65] width 25 height 25
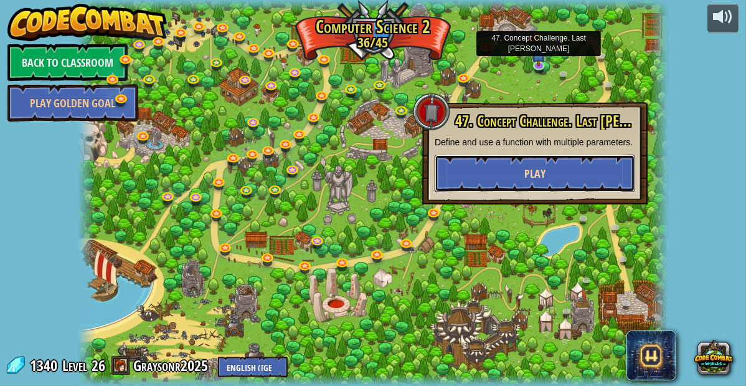
click at [535, 166] on span "Play" at bounding box center [535, 174] width 21 height 16
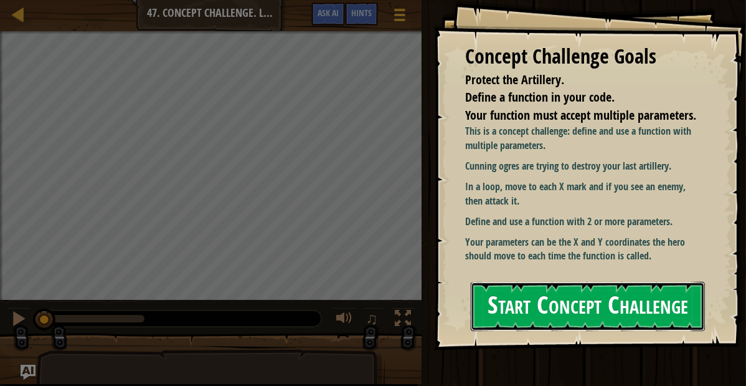
click at [555, 282] on button "Start Concept Challenge" at bounding box center [588, 306] width 234 height 49
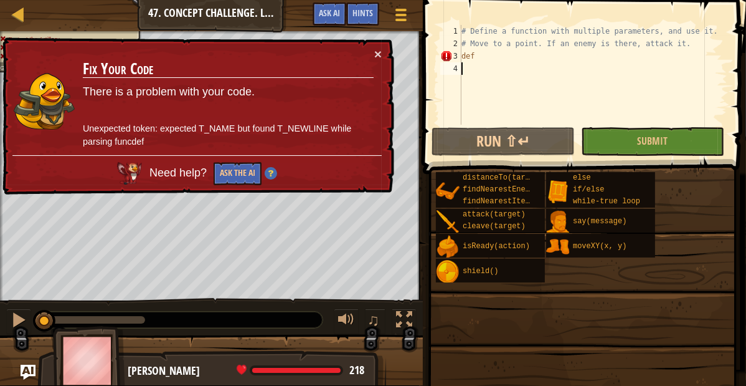
click at [486, 55] on div "# Define a function with multiple parameters, and use it. # Move to a point. If…" at bounding box center [594, 87] width 270 height 125
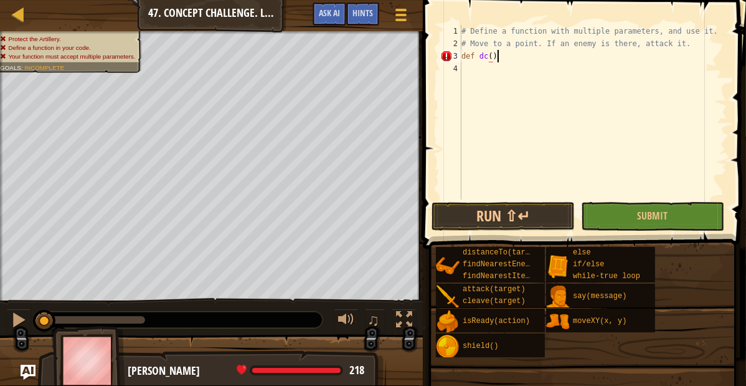
scroll to position [6, 4]
type textarea "def dc():"
click at [470, 69] on div "# Define a function with multiple parameters, and use it. # Move to a point. If…" at bounding box center [593, 124] width 269 height 199
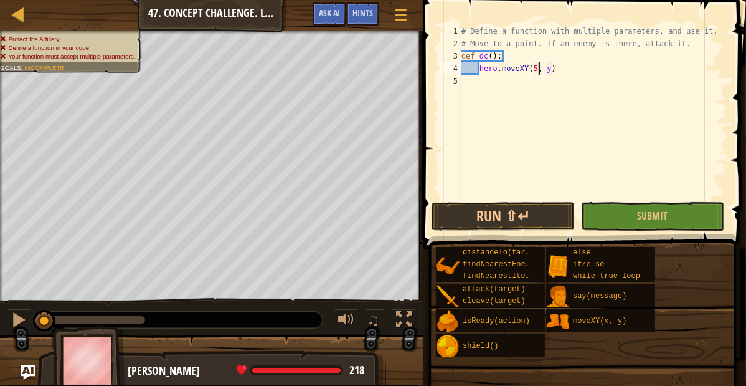
type textarea "hero.moveXY(50, y)"
type textarea "hero.moveXY(x, y)"
click at [465, 86] on div "# Define a function with multiple parameters, and use it. # Move to a point. If…" at bounding box center [593, 124] width 269 height 199
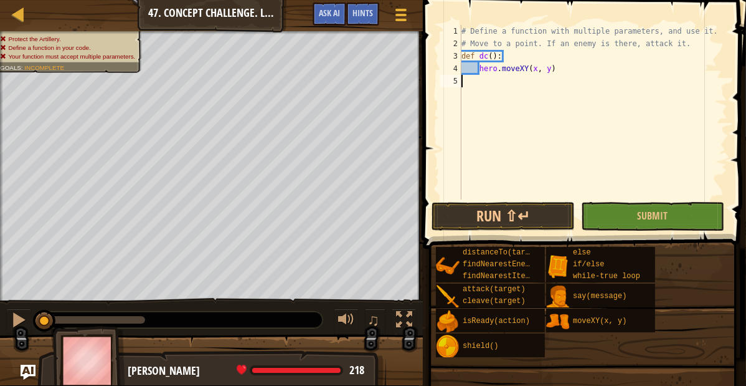
scroll to position [6, 0]
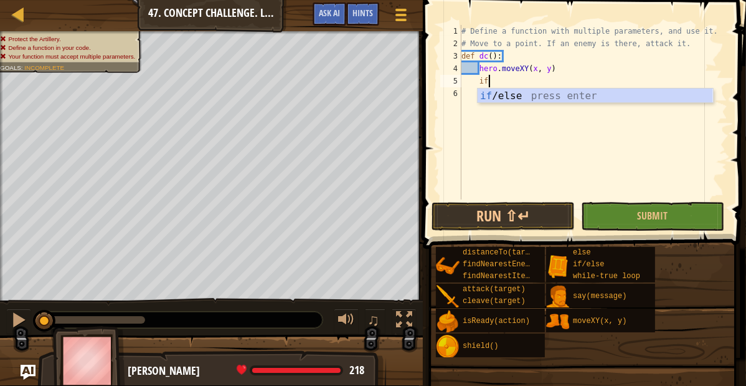
type textarea "i"
type textarea "if enemy:"
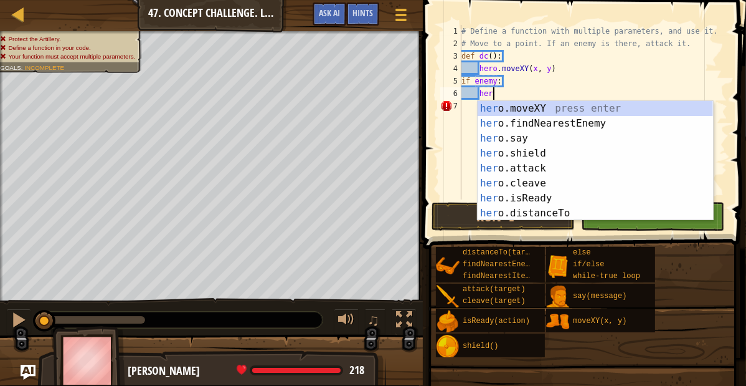
scroll to position [6, 3]
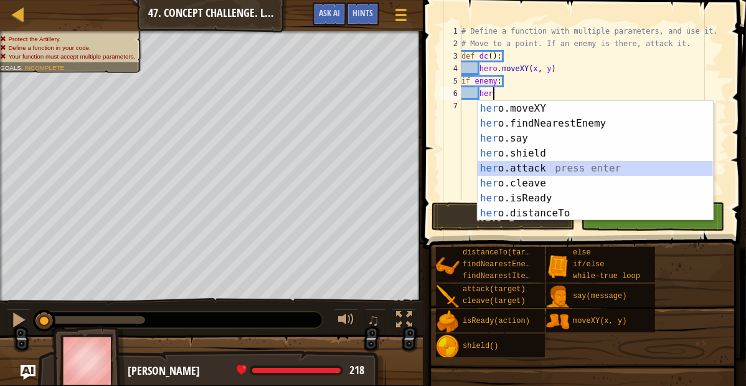
type textarea "hero.attack(enemy)"
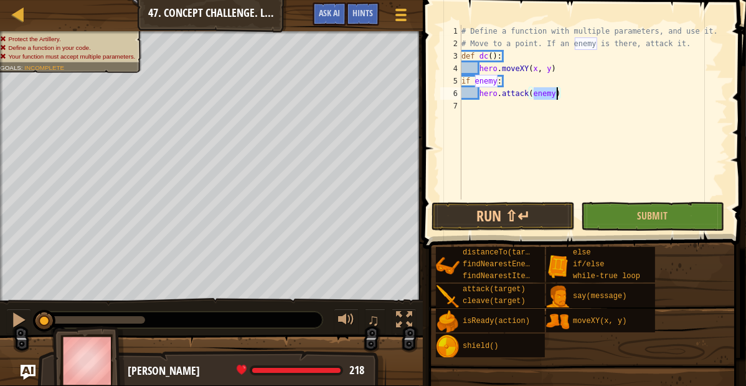
scroll to position [6, 0]
click at [506, 213] on button "Run ⇧↵" at bounding box center [503, 216] width 143 height 29
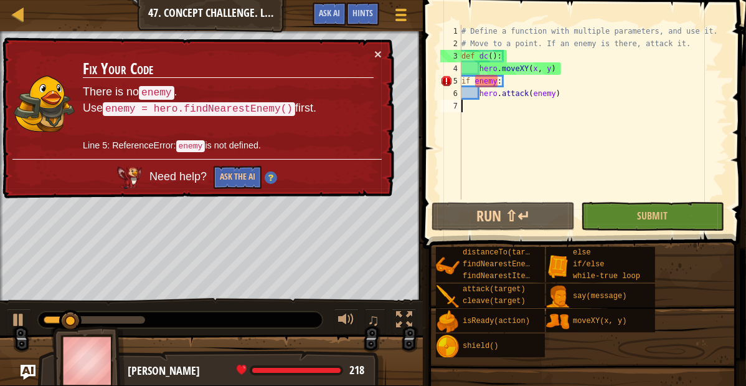
click at [566, 70] on div "# Define a function with multiple parameters, and use it. # Move to a point. If…" at bounding box center [593, 124] width 269 height 199
type textarea "hero.moveXY(x, y)"
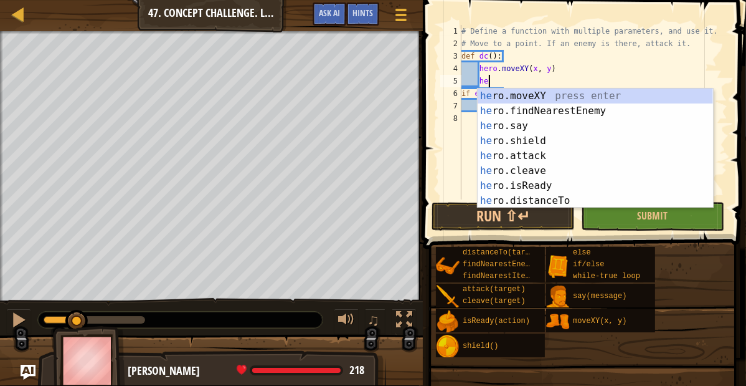
type textarea "her"
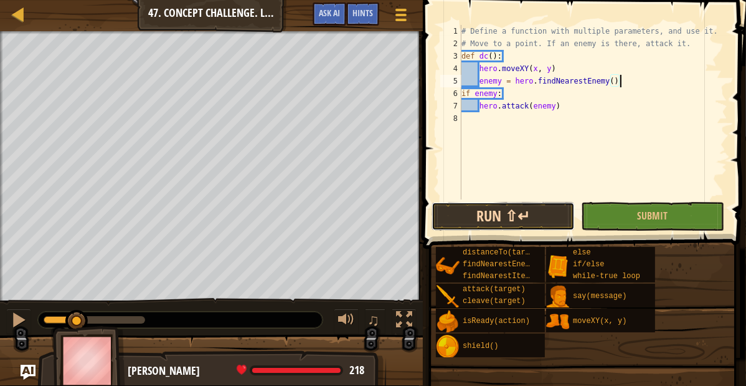
click at [526, 211] on button "Run ⇧↵" at bounding box center [503, 216] width 143 height 29
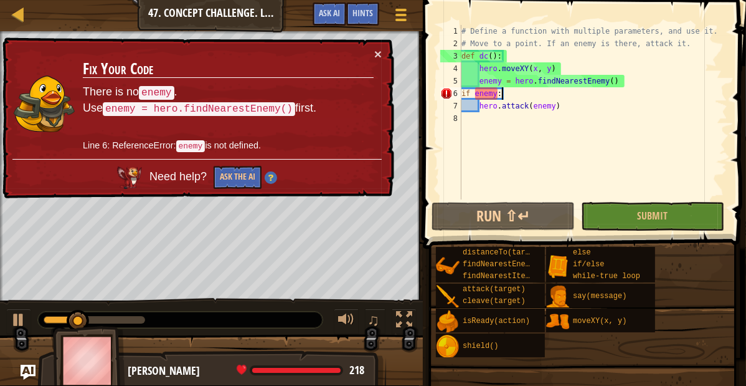
click at [513, 93] on div "# Define a function with multiple parameters, and use it. # Move to a point. If…" at bounding box center [593, 124] width 269 height 199
click at [629, 82] on div "# Define a function with multiple parameters, and use it. # Move to a point. If…" at bounding box center [593, 124] width 269 height 199
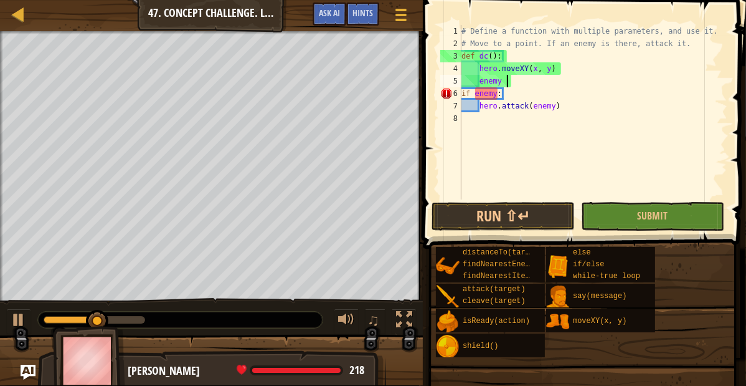
type textarea "e"
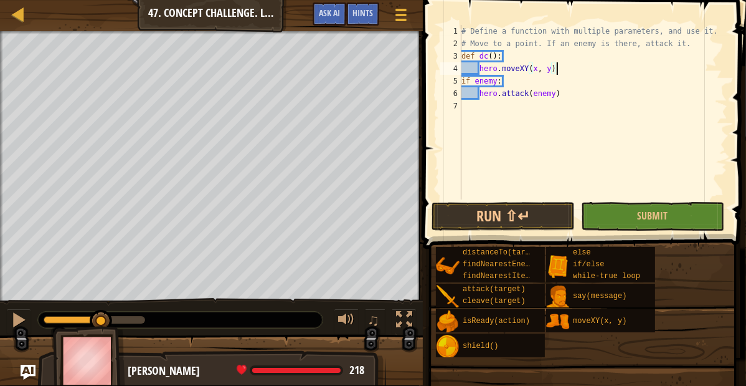
click at [707, 46] on div "# Define a function with multiple parameters, and use it. # Move to a point. If…" at bounding box center [593, 124] width 269 height 199
type textarea "# Move to a point. If an enemy is there, attack it."
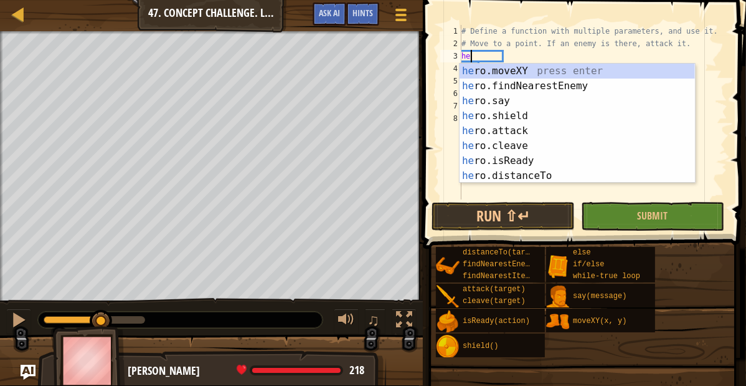
type textarea "her"
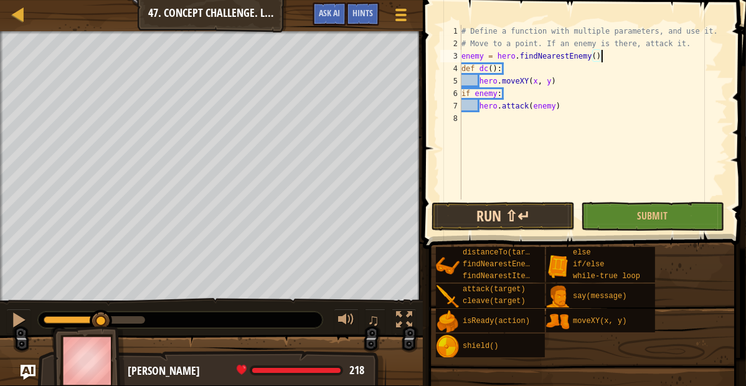
type textarea "enemy = hero.findNearestEnemy()"
click at [540, 207] on button "Run ⇧↵" at bounding box center [503, 216] width 143 height 29
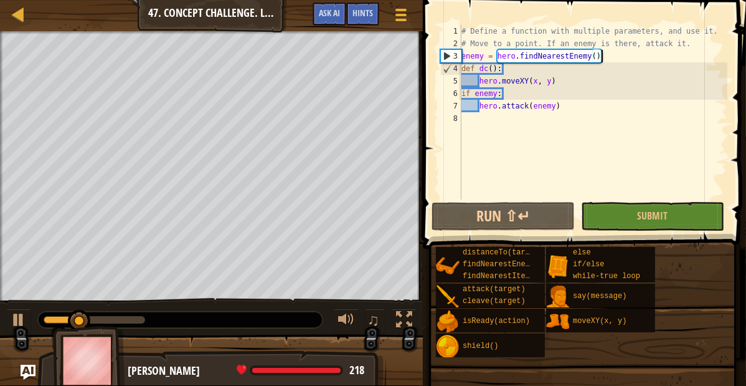
click at [470, 129] on div "# Define a function with multiple parameters, and use it. # Move to a point. If…" at bounding box center [593, 124] width 269 height 199
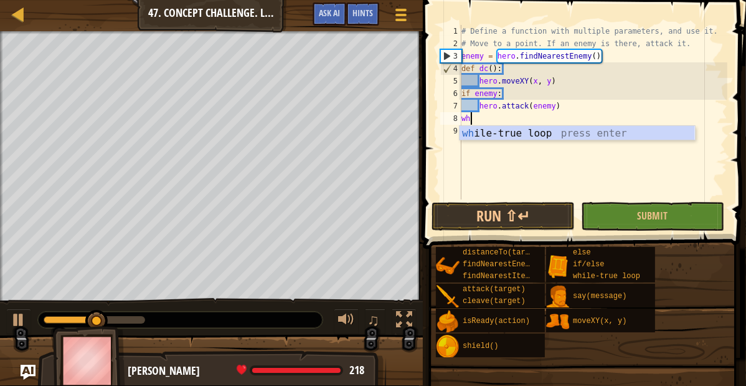
type textarea "whi"
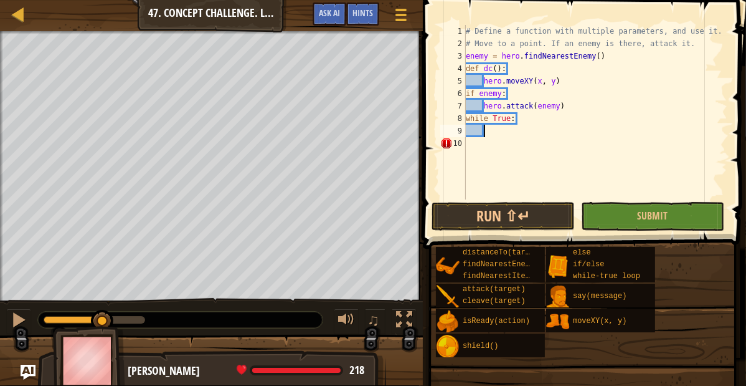
scroll to position [6, 2]
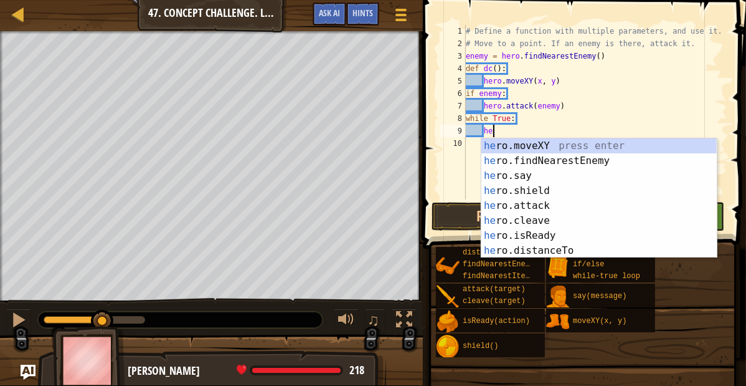
type textarea "h"
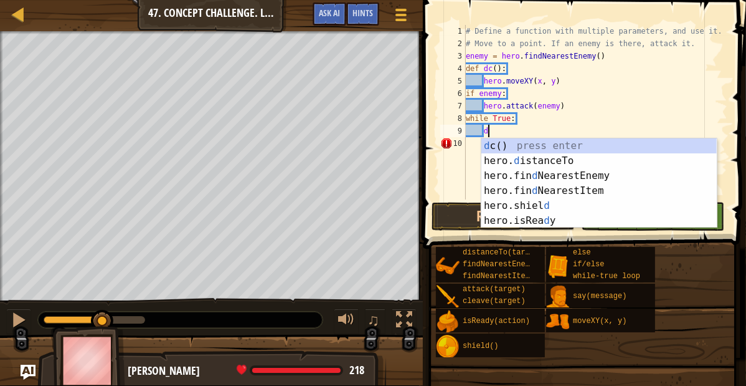
type textarea "dc"
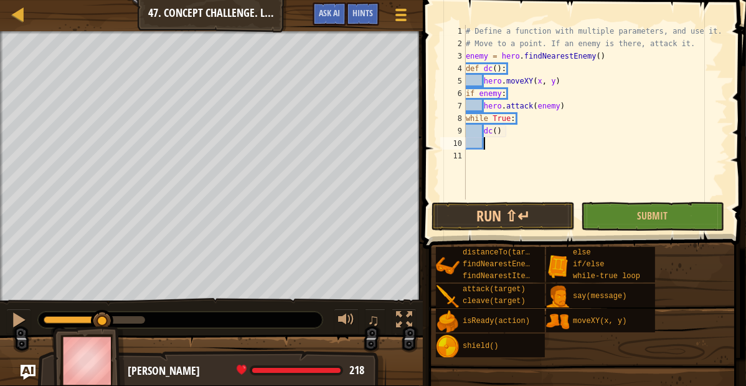
scroll to position [6, 1]
click at [498, 131] on div "# Define a function with multiple parameters, and use it. # Move to a point. If…" at bounding box center [596, 124] width 264 height 199
type textarea "dc(50, 30)"
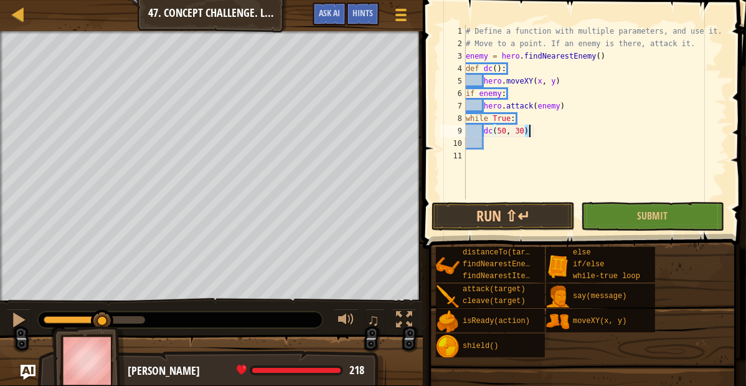
click at [535, 138] on div "# Define a function with multiple parameters, and use it. # Move to a point. If…" at bounding box center [596, 124] width 264 height 199
click at [534, 131] on div "# Define a function with multiple parameters, and use it. # Move to a point. If…" at bounding box center [596, 124] width 264 height 199
type textarea "dc(50, 30)"
click at [493, 145] on div "# Define a function with multiple parameters, and use it. # Move to a point. If…" at bounding box center [596, 124] width 264 height 199
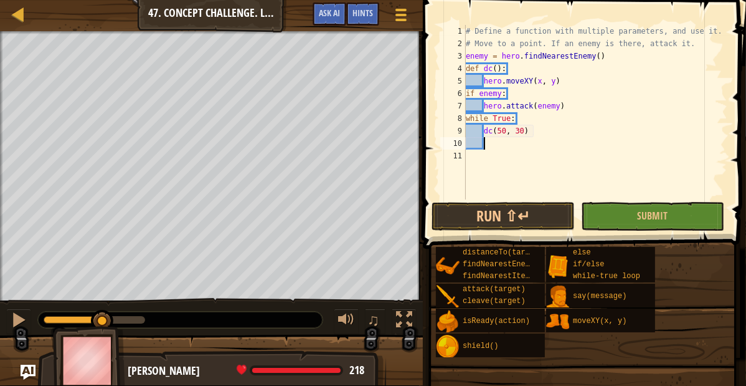
paste textarea "dc(50, 30)"
type textarea "dc(50, 30)"
click at [485, 155] on div "# Define a function with multiple parameters, and use it. # Move to a point. If…" at bounding box center [596, 124] width 264 height 199
paste textarea "dc(50, 30)"
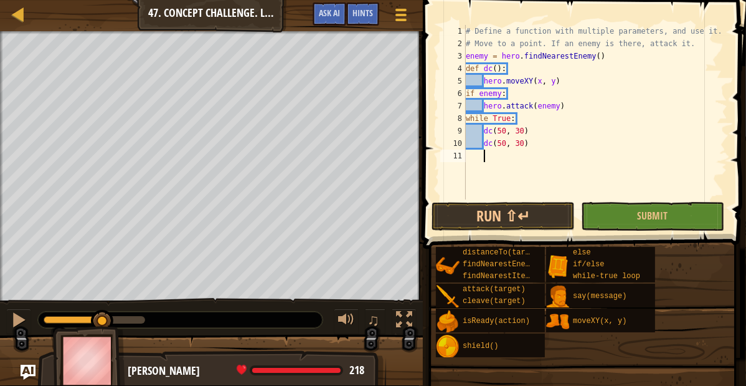
type textarea "dc(50, 30)"
click at [479, 169] on div "# Define a function with multiple parameters, and use it. # Move to a point. If…" at bounding box center [596, 124] width 264 height 199
paste textarea "dc(50, 30)"
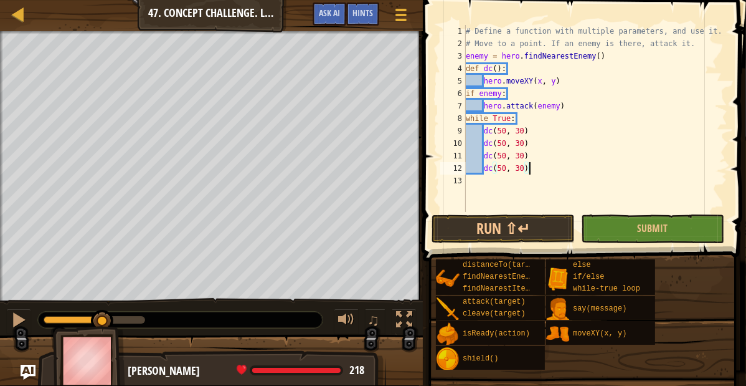
click at [506, 144] on div "# Define a function with multiple parameters, and use it. # Move to a point. If…" at bounding box center [596, 131] width 264 height 212
click at [520, 140] on div "# Define a function with multiple parameters, and use it. # Move to a point. If…" at bounding box center [596, 131] width 264 height 212
click at [507, 154] on div "# Define a function with multiple parameters, and use it. # Move to a point. If…" at bounding box center [596, 131] width 264 height 212
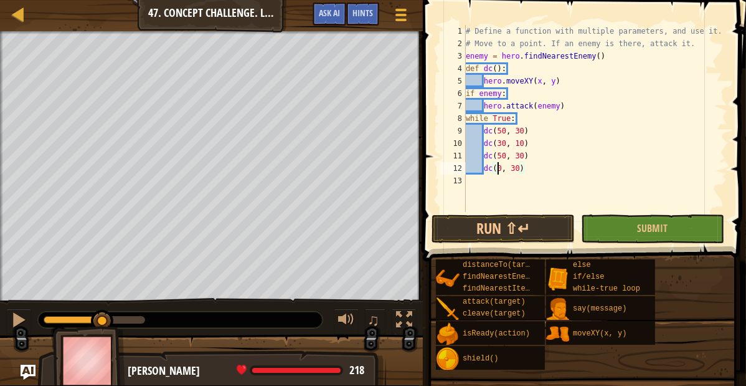
scroll to position [6, 5]
type textarea "dc(50, 30)"
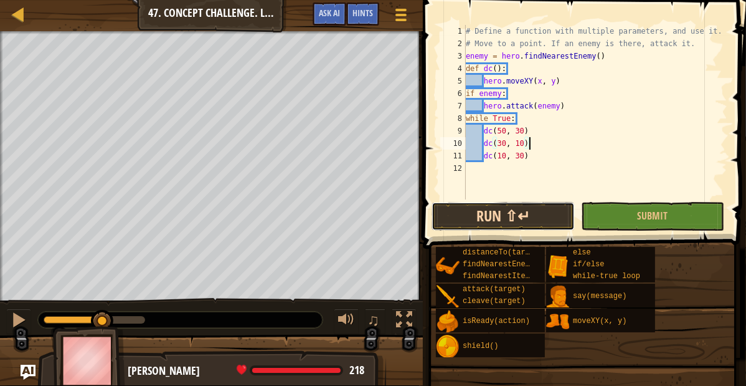
click at [472, 223] on button "Run ⇧↵" at bounding box center [503, 216] width 143 height 29
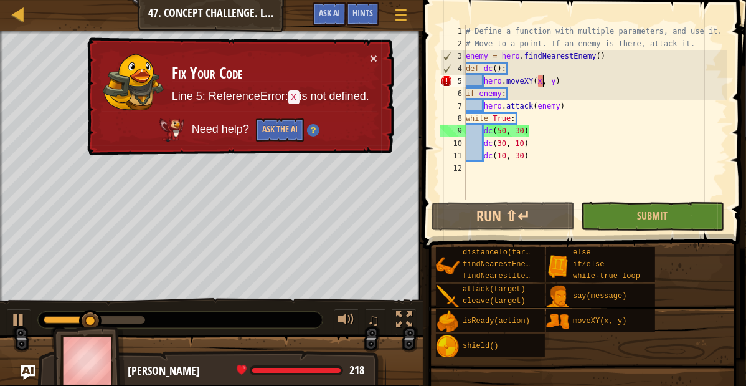
click at [541, 78] on div "# Define a function with multiple parameters, and use it. # Move to a point. If…" at bounding box center [596, 124] width 264 height 199
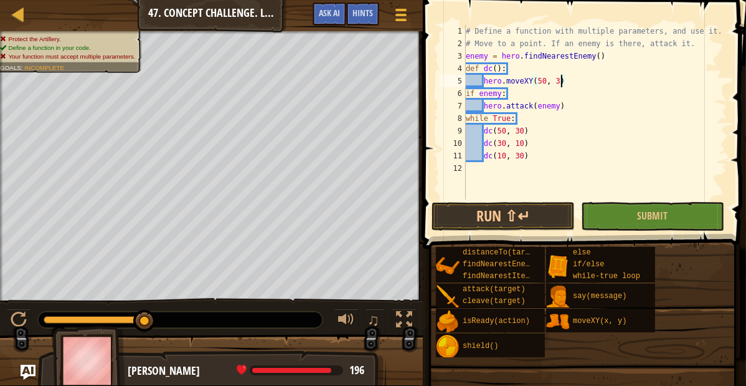
scroll to position [6, 12]
click at [532, 147] on div "# Define a function with multiple parameters, and use it. # Move to a point. If…" at bounding box center [596, 124] width 264 height 199
click at [574, 80] on div "# Define a function with multiple parameters, and use it. # Move to a point. If…" at bounding box center [596, 124] width 264 height 199
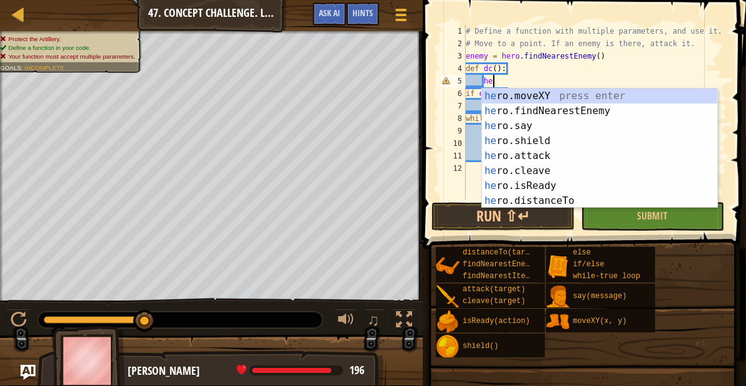
type textarea "h"
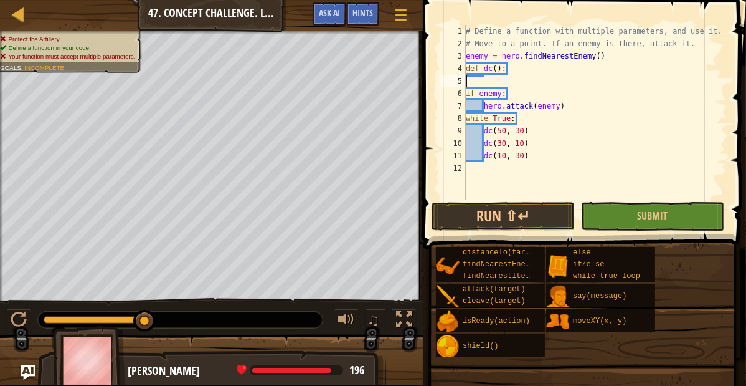
scroll to position [6, 0]
click at [484, 130] on div "# Define a function with multiple parameters, and use it. # Move to a point. If…" at bounding box center [596, 124] width 264 height 199
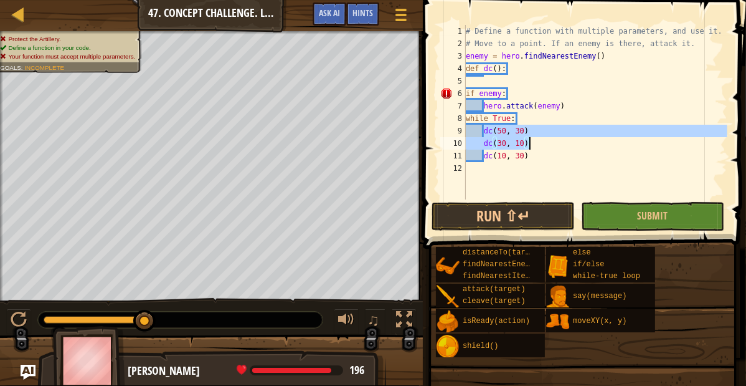
type textarea "dc(30, 10) dc(10, 30)"
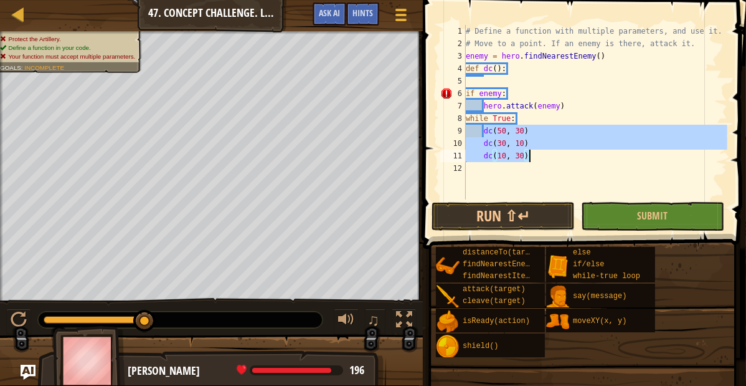
click at [484, 82] on div "# Define a function with multiple parameters, and use it. # Move to a point. If…" at bounding box center [596, 124] width 264 height 199
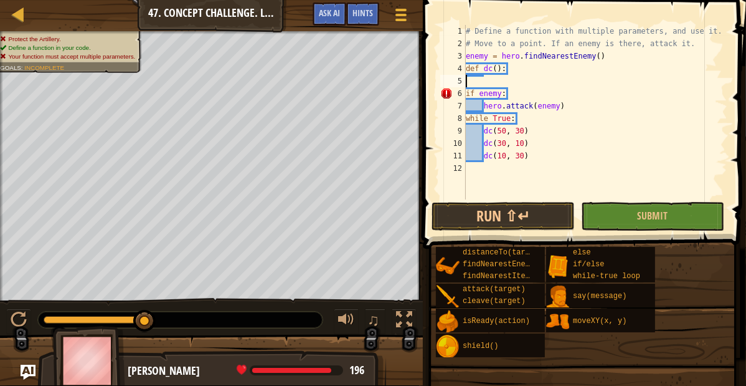
paste textarea "dc(10, 30)"
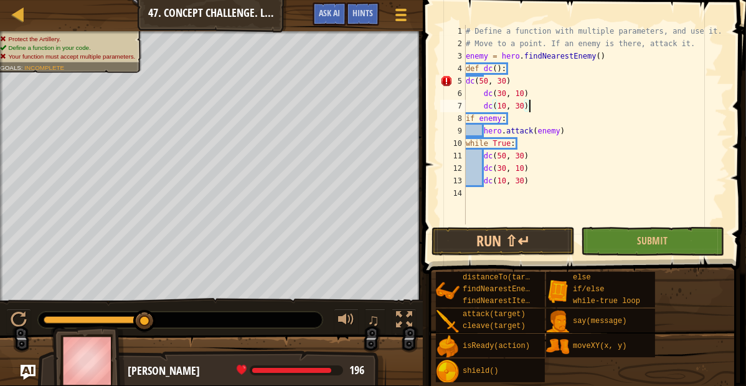
click at [467, 82] on div "# Define a function with multiple parameters, and use it. # Move to a point. If…" at bounding box center [596, 137] width 264 height 224
click at [558, 101] on div "# Define a function with multiple parameters, and use it. # Move to a point. If…" at bounding box center [596, 137] width 264 height 224
click at [484, 83] on div "# Define a function with multiple parameters, and use it. # Move to a point. If…" at bounding box center [596, 137] width 264 height 224
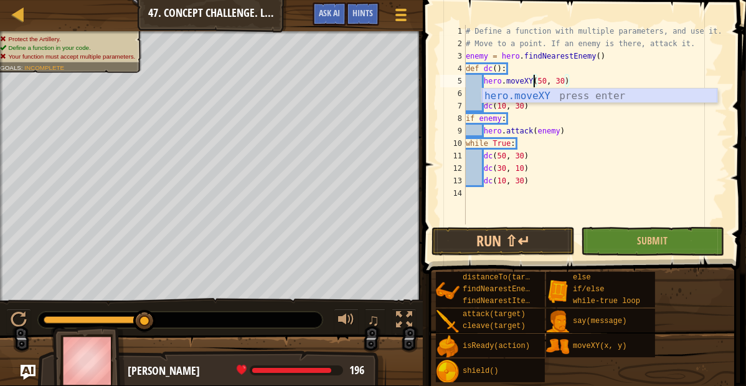
click at [539, 97] on div "hero.moveXY press enter" at bounding box center [600, 110] width 236 height 45
click at [533, 113] on div "# Define a function with multiple parameters, and use it. # Move to a point. If…" at bounding box center [596, 137] width 264 height 224
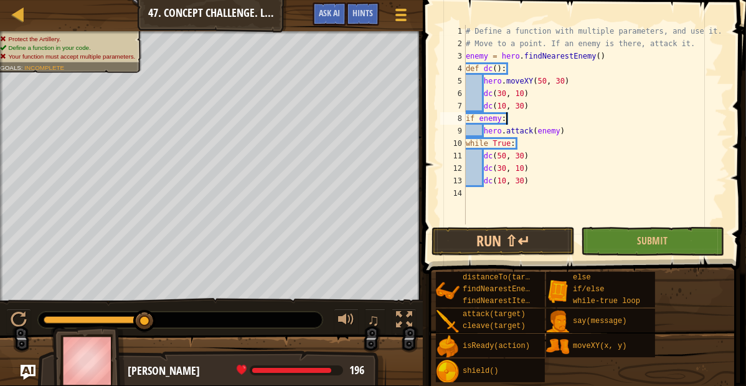
click at [528, 93] on div "# Define a function with multiple parameters, and use it. # Move to a point. If…" at bounding box center [596, 137] width 264 height 224
click at [495, 92] on div "# Define a function with multiple parameters, and use it. # Move to a point. If…" at bounding box center [596, 137] width 264 height 224
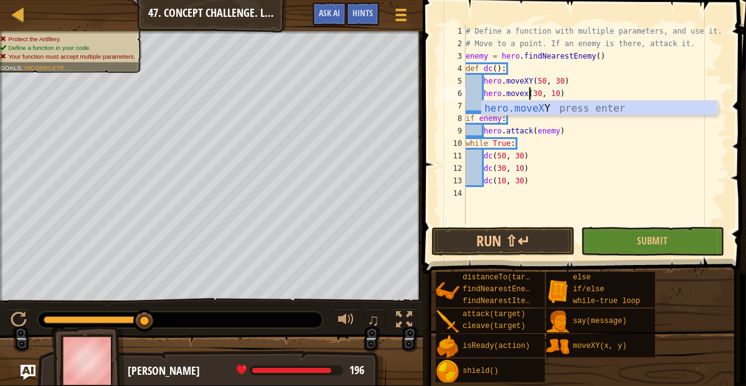
scroll to position [6, 8]
click at [603, 148] on div "# Define a function with multiple parameters, and use it. # Move to a point. If…" at bounding box center [596, 137] width 264 height 224
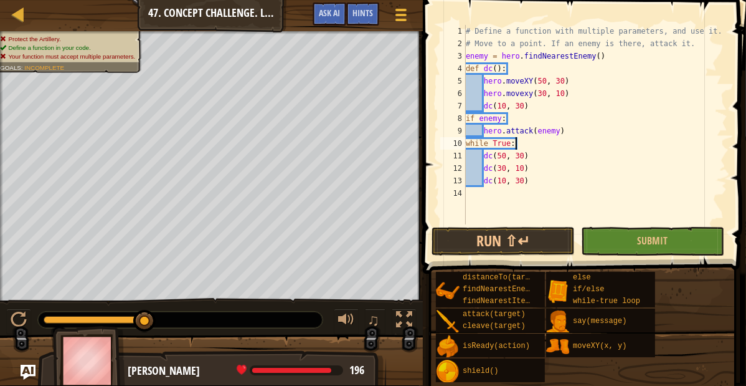
scroll to position [6, 6]
click at [492, 103] on div "# Define a function with multiple parameters, and use it. # Move to a point. If…" at bounding box center [596, 137] width 264 height 224
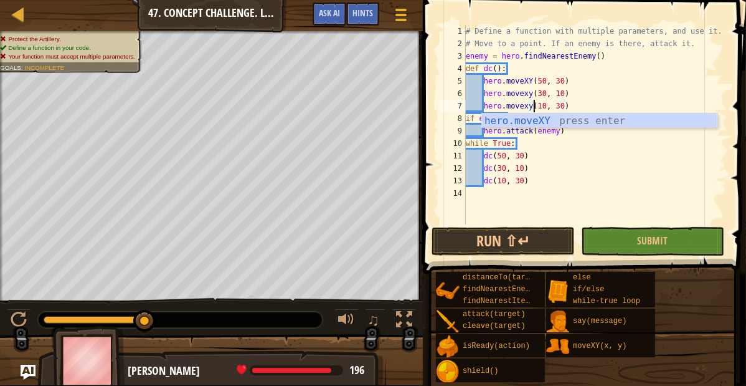
scroll to position [6, 8]
click at [586, 172] on div "# Define a function with multiple parameters, and use it. # Move to a point. If…" at bounding box center [596, 137] width 264 height 224
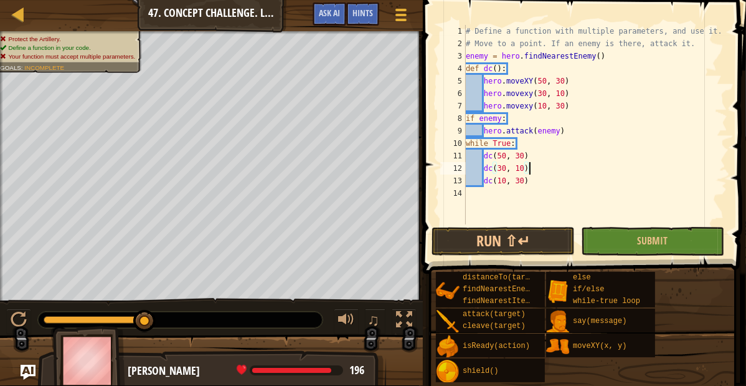
scroll to position [6, 7]
click at [528, 154] on div "# Define a function with multiple parameters, and use it. # Move to a point. If…" at bounding box center [596, 137] width 264 height 224
type textarea "dc(10, 30)"
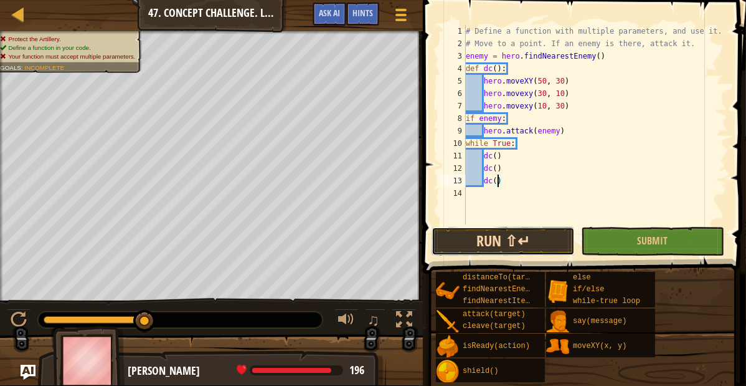
click at [528, 247] on button "Run ⇧↵" at bounding box center [503, 241] width 143 height 29
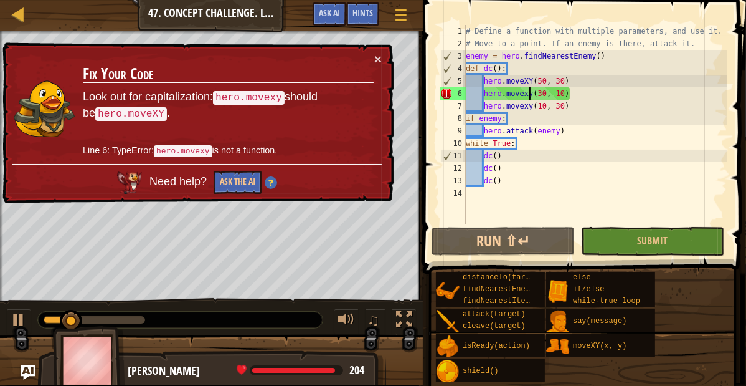
click at [530, 95] on div "# Define a function with multiple parameters, and use it. # Move to a point. If…" at bounding box center [596, 137] width 264 height 224
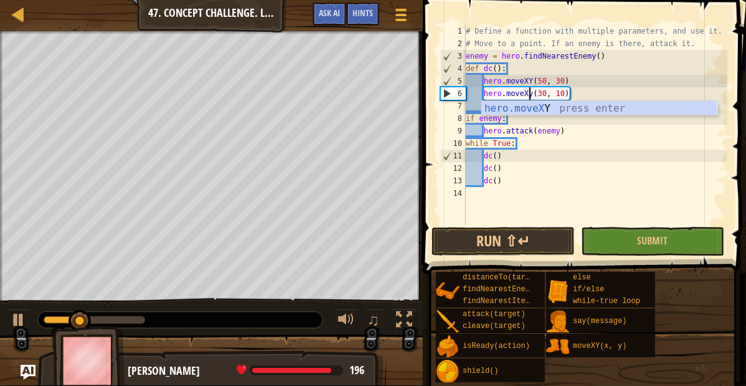
type textarea "hero.moveXYy(30, 10)"
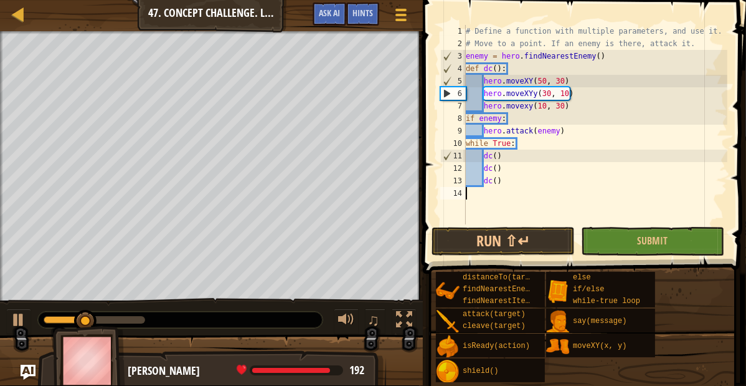
click at [579, 205] on div "# Define a function with multiple parameters, and use it. # Move to a point. If…" at bounding box center [596, 137] width 264 height 224
click at [531, 107] on div "# Define a function with multiple parameters, and use it. # Move to a point. If…" at bounding box center [596, 137] width 264 height 224
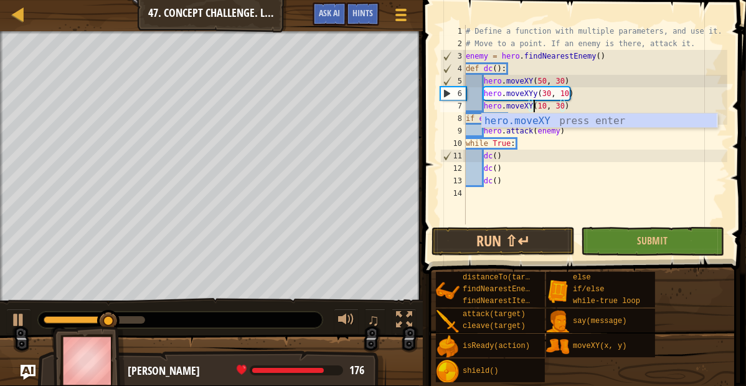
scroll to position [6, 8]
click at [498, 238] on button "Run ⇧↵" at bounding box center [503, 241] width 143 height 29
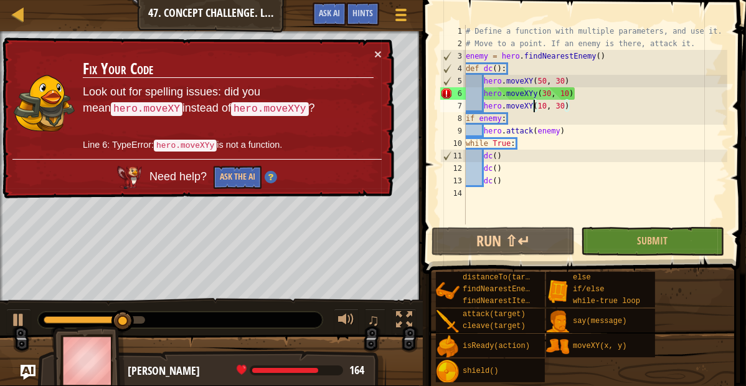
click at [538, 91] on div "# Define a function with multiple parameters, and use it. # Move to a point. If…" at bounding box center [596, 137] width 264 height 224
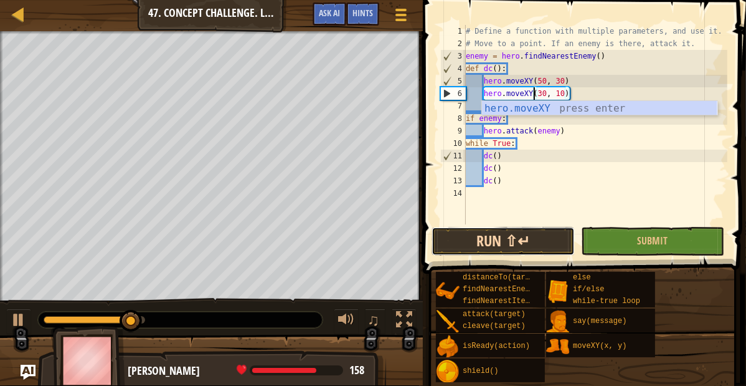
click at [497, 244] on button "Run ⇧↵" at bounding box center [503, 241] width 143 height 29
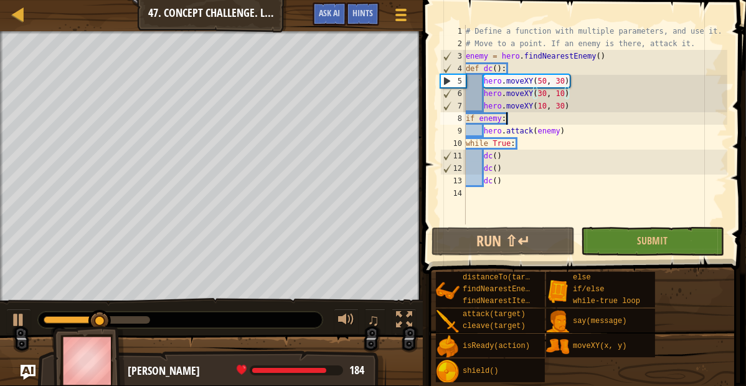
click at [519, 121] on div "# Define a function with multiple parameters, and use it. # Move to a point. If…" at bounding box center [596, 137] width 264 height 224
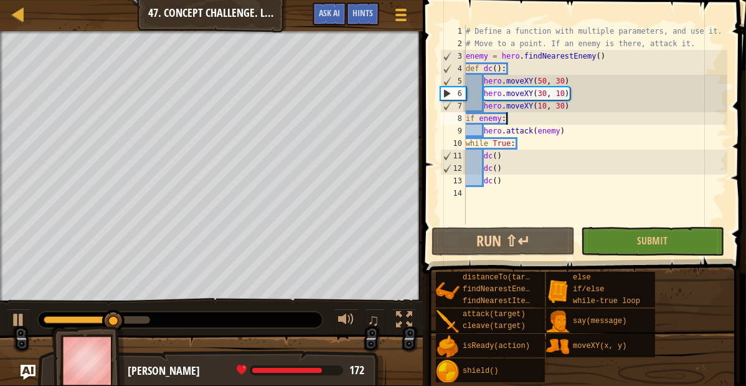
click at [465, 118] on div "8" at bounding box center [453, 118] width 26 height 12
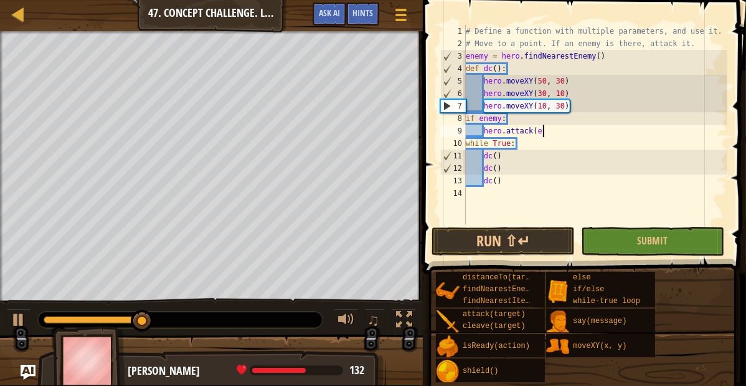
type textarea "h"
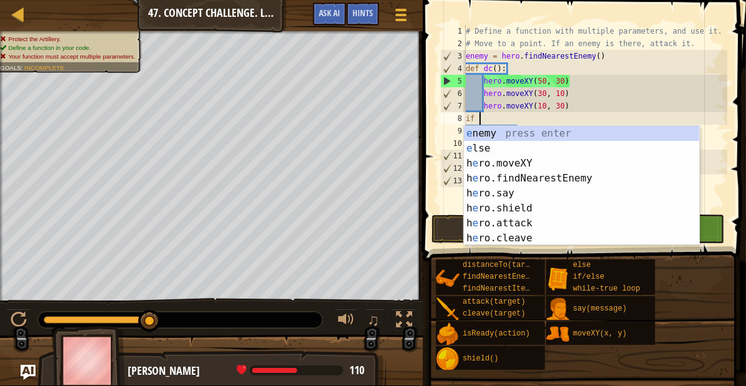
type textarea "i"
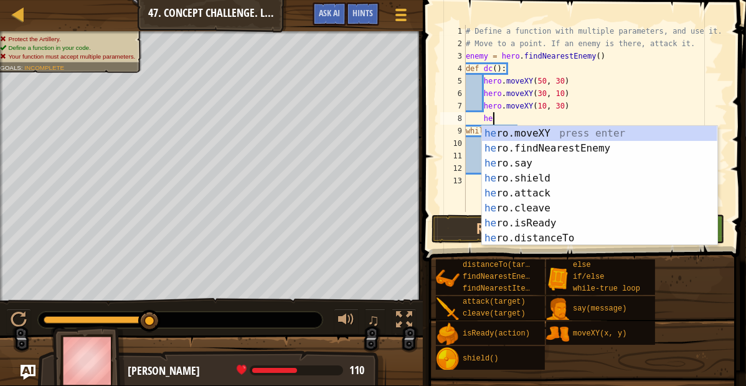
scroll to position [6, 3]
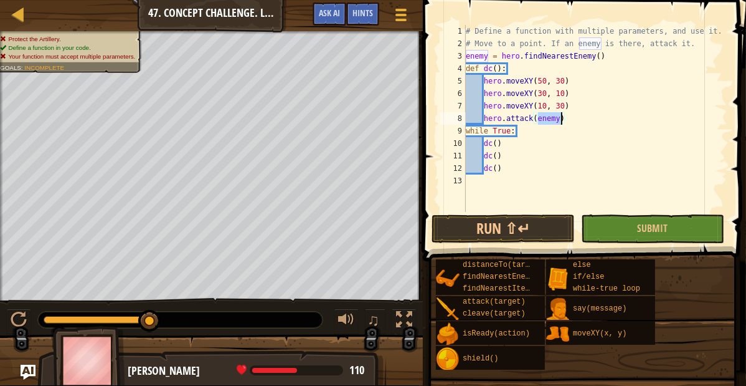
click at [507, 170] on div "# Define a function with multiple parameters, and use it. # Move to a point. If…" at bounding box center [596, 131] width 264 height 212
type textarea "d"
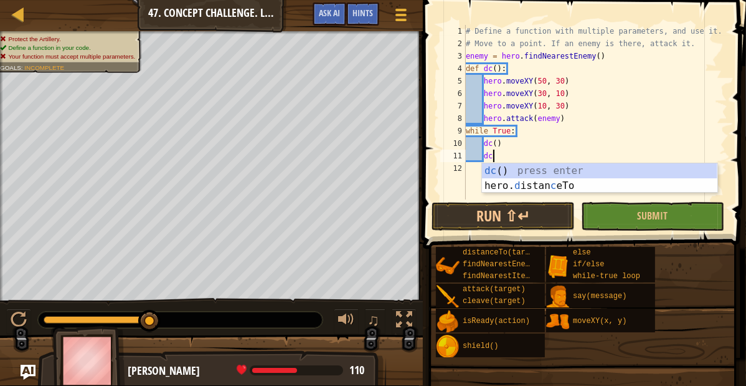
type textarea "d"
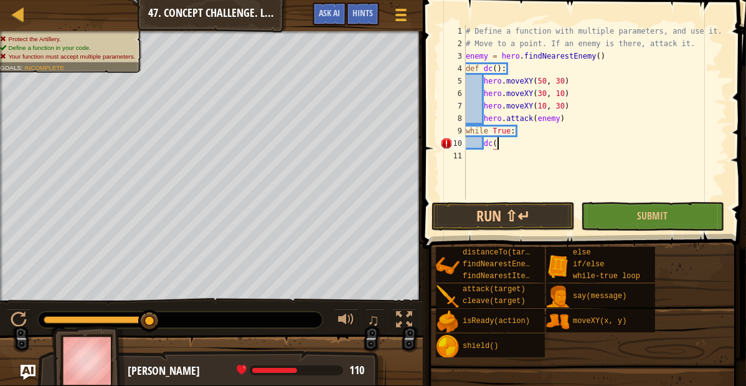
scroll to position [6, 4]
click at [510, 212] on button "Run ⇧↵" at bounding box center [503, 216] width 143 height 29
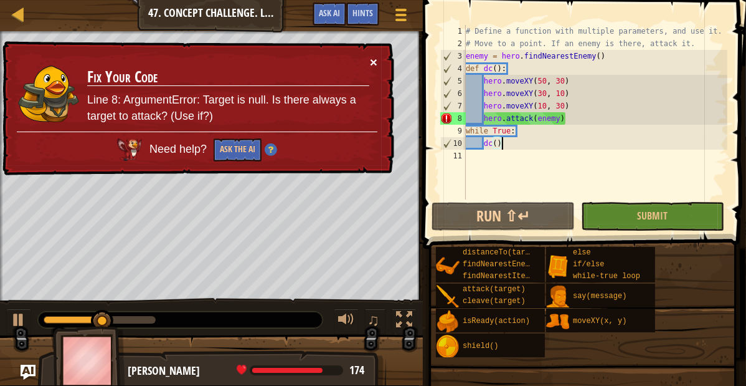
click at [375, 65] on button "×" at bounding box center [373, 61] width 7 height 13
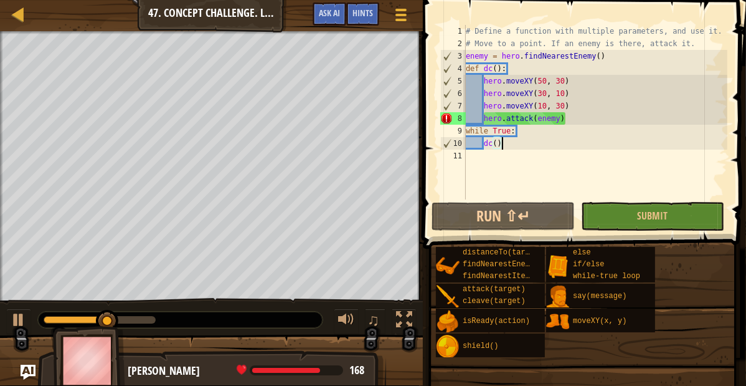
click at [483, 119] on div "# Define a function with multiple parameters, and use it. # Move to a point. If…" at bounding box center [596, 124] width 264 height 199
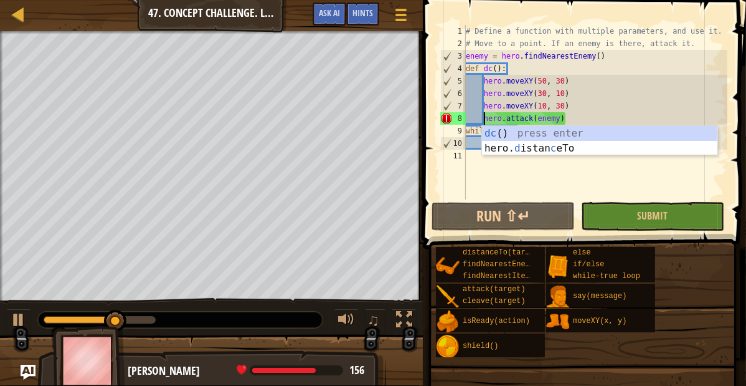
scroll to position [6, 3]
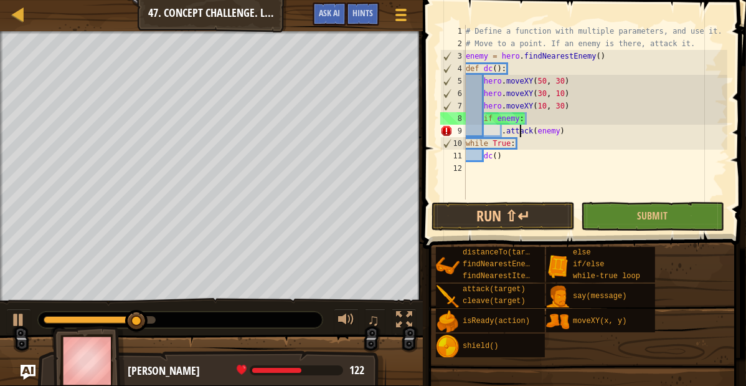
click at [505, 127] on div "# Define a function with multiple parameters, and use it. # Move to a point. If…" at bounding box center [596, 124] width 264 height 199
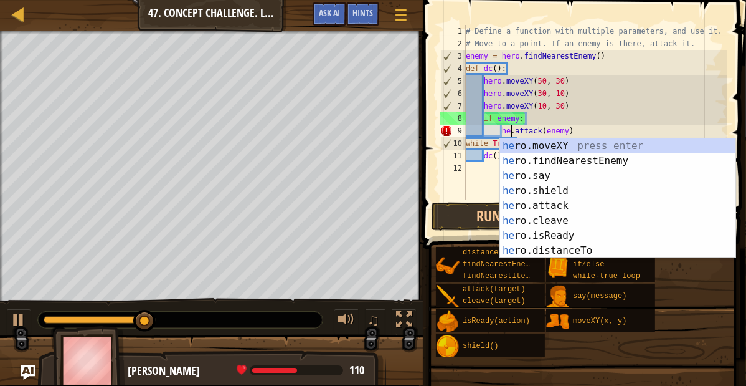
scroll to position [6, 7]
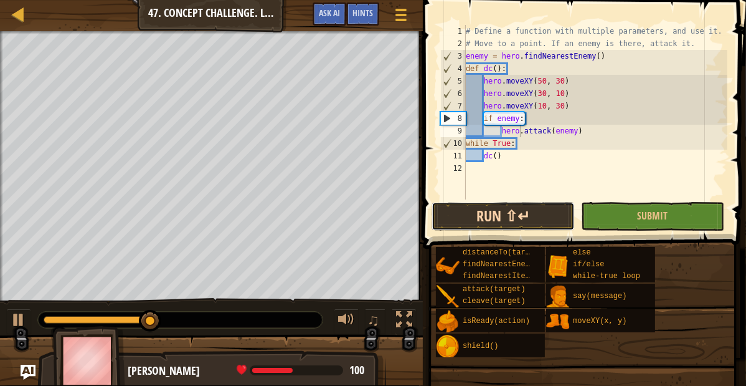
click at [474, 210] on button "Run ⇧↵" at bounding box center [503, 216] width 143 height 29
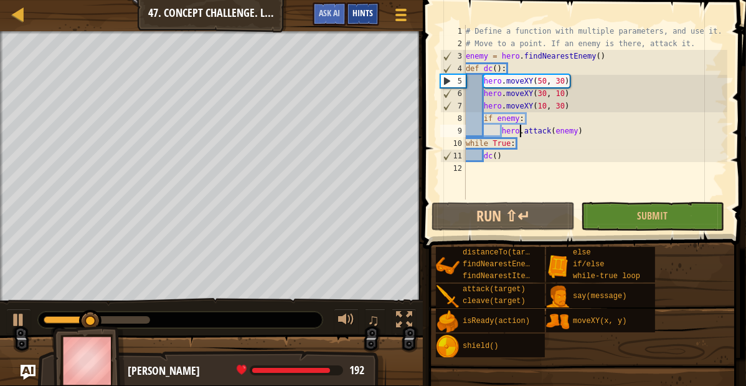
click at [350, 11] on div "Hints" at bounding box center [362, 13] width 33 height 23
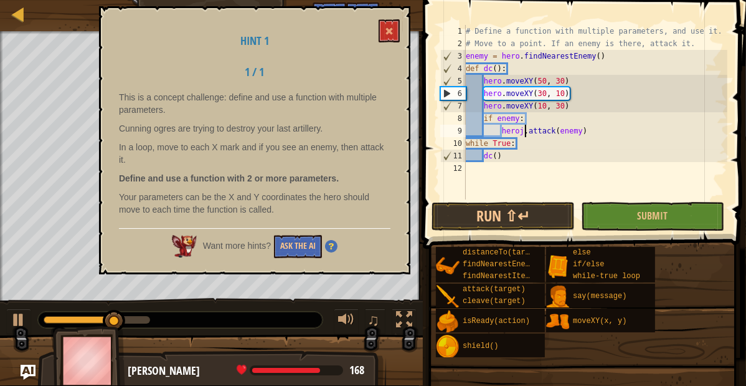
scroll to position [6, 7]
type textarea "hero.attack(enemy)"
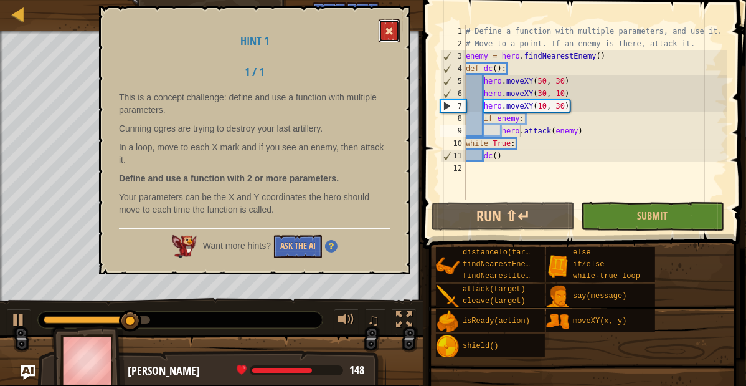
click at [399, 38] on button at bounding box center [389, 30] width 21 height 23
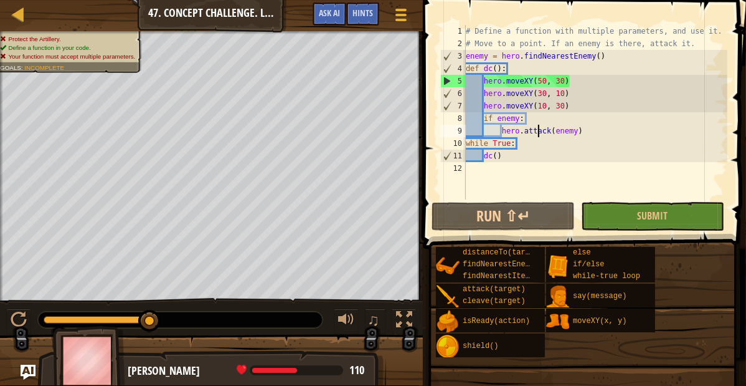
click at [538, 126] on div "# Define a function with multiple parameters, and use it. # Move to a point. If…" at bounding box center [596, 124] width 264 height 199
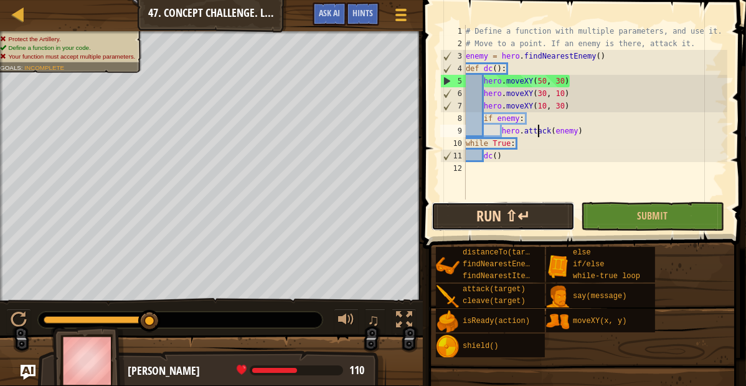
click at [533, 212] on button "Run ⇧↵" at bounding box center [503, 216] width 143 height 29
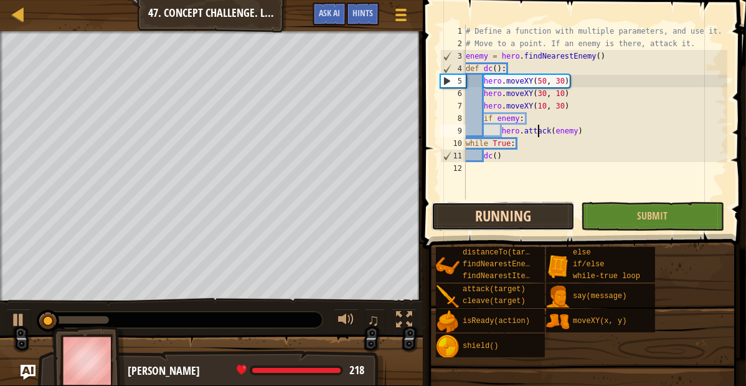
click at [528, 210] on button "Running" at bounding box center [503, 216] width 143 height 29
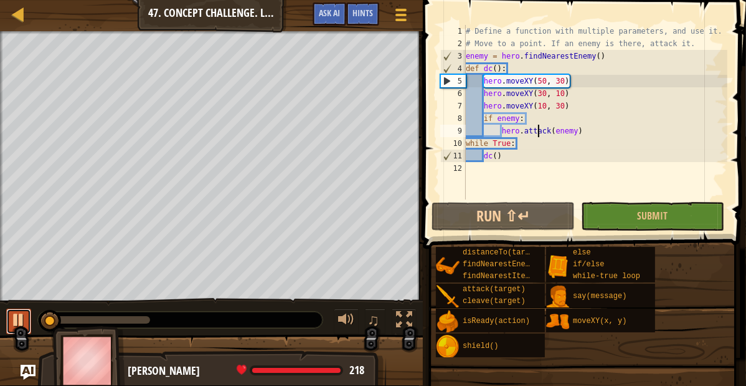
click at [17, 320] on div at bounding box center [19, 320] width 16 height 16
click at [20, 20] on div at bounding box center [19, 15] width 16 height 16
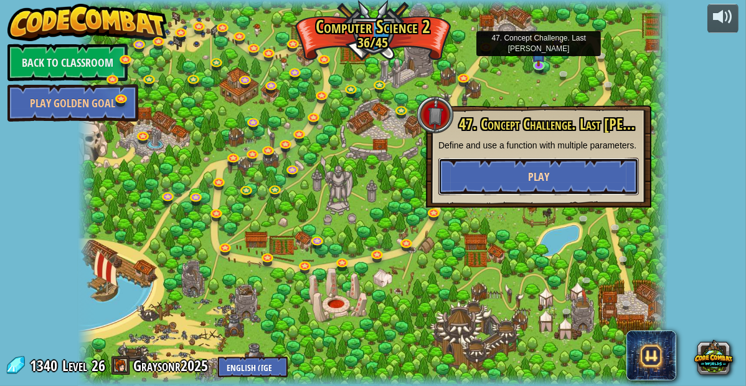
click at [527, 189] on button "Play" at bounding box center [539, 176] width 201 height 37
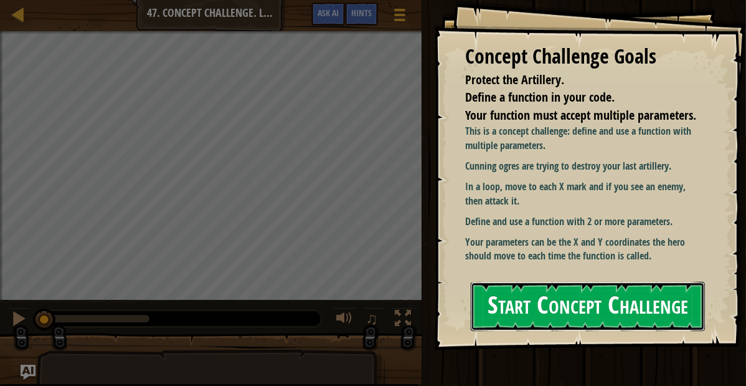
click at [568, 282] on button "Start Concept Challenge" at bounding box center [588, 306] width 234 height 49
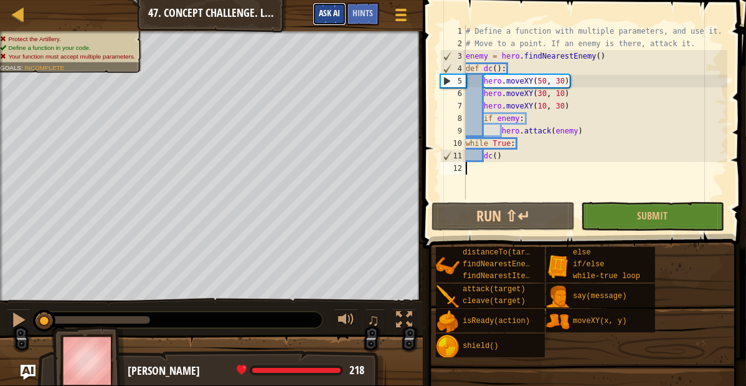
click at [335, 6] on button "Ask AI" at bounding box center [330, 13] width 34 height 23
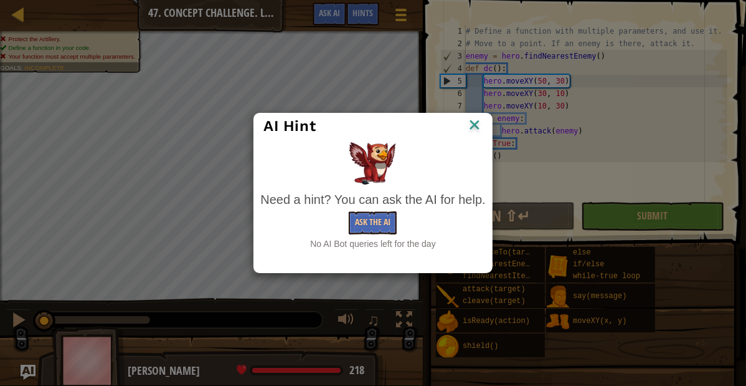
click at [481, 123] on img at bounding box center [475, 126] width 16 height 19
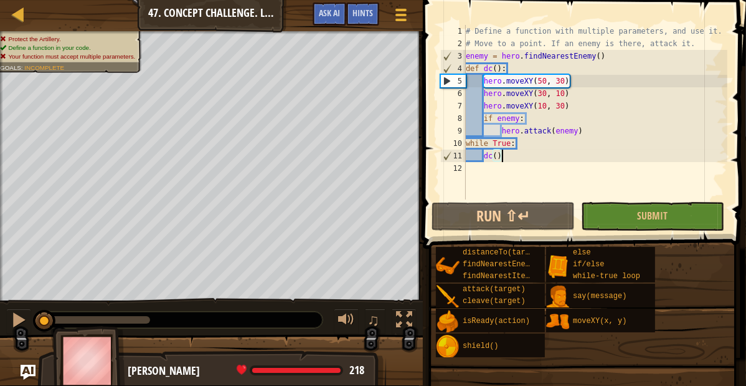
click at [528, 159] on div "# Define a function with multiple parameters, and use it. # Move to a point. If…" at bounding box center [596, 124] width 264 height 199
click at [538, 119] on div "# Define a function with multiple parameters, and use it. # Move to a point. If…" at bounding box center [596, 124] width 264 height 199
click at [503, 131] on div "# Define a function with multiple parameters, and use it. # Move to a point. If…" at bounding box center [596, 124] width 264 height 199
click at [465, 54] on div "3" at bounding box center [453, 56] width 25 height 12
type textarea "enemy = hero.findNearestEnemy()"
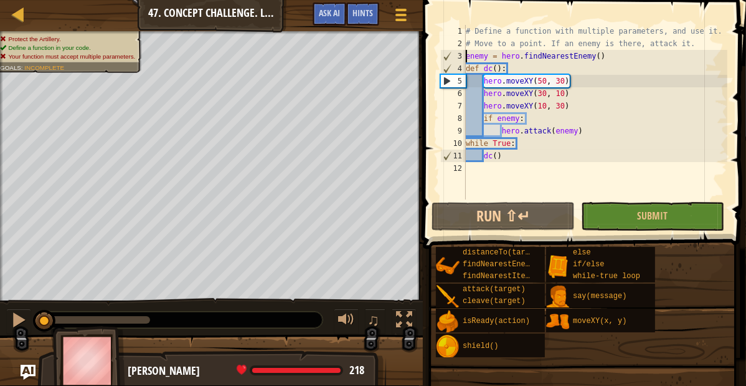
click at [469, 171] on div "# Define a function with multiple parameters, and use it. # Move to a point. If…" at bounding box center [596, 124] width 264 height 199
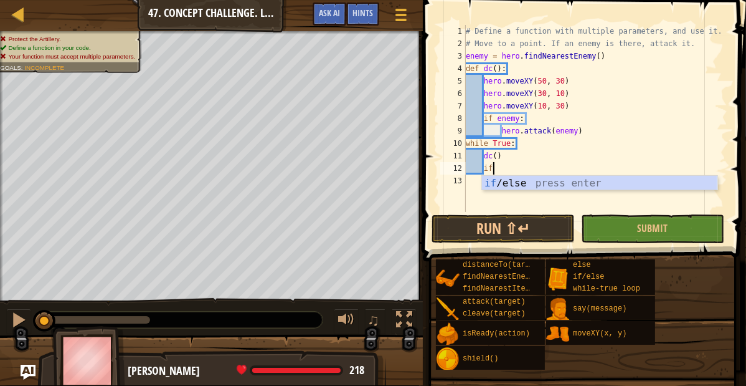
scroll to position [6, 2]
type textarea "if enemy:"
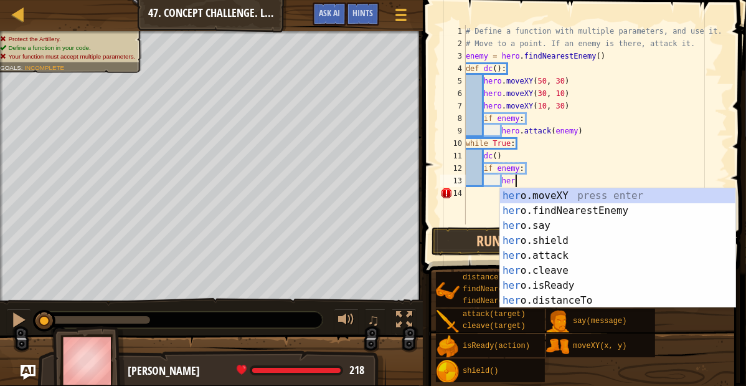
scroll to position [6, 6]
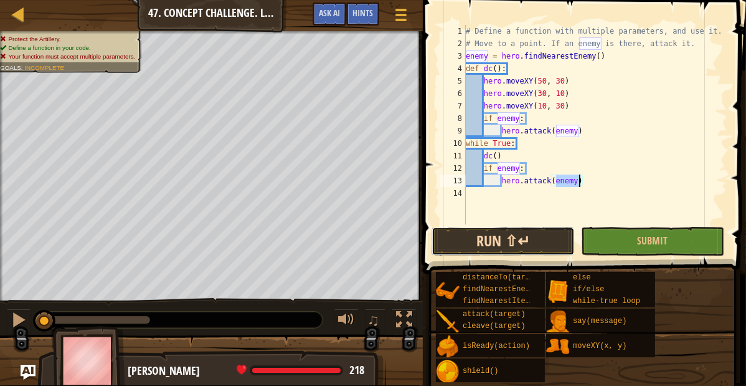
click at [470, 237] on button "Run ⇧↵" at bounding box center [503, 241] width 143 height 29
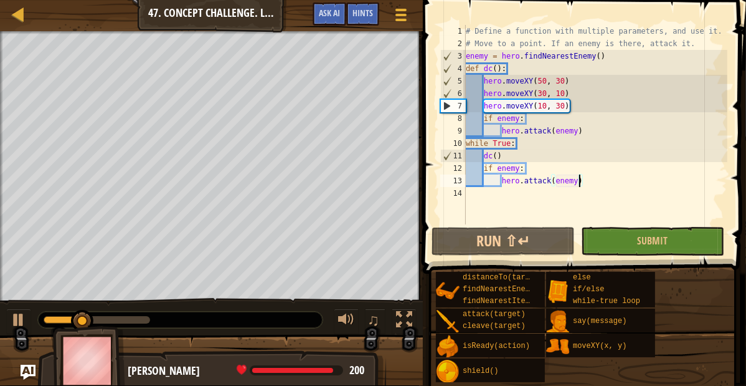
click at [529, 168] on div "# Define a function with multiple parameters, and use it. # Move to a point. If…" at bounding box center [596, 137] width 264 height 224
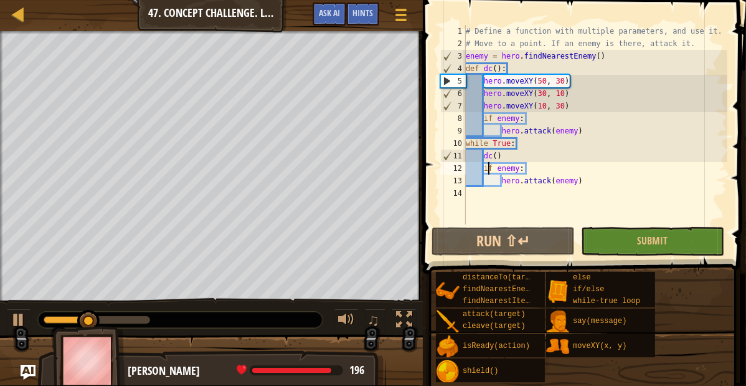
click at [487, 168] on div "# Define a function with multiple parameters, and use it. # Move to a point. If…" at bounding box center [596, 137] width 264 height 224
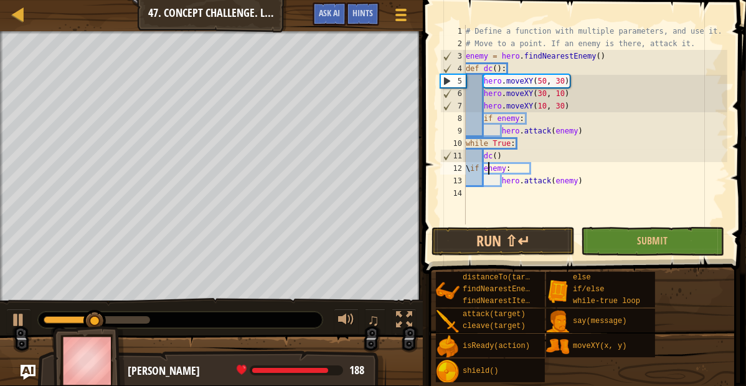
scroll to position [6, 3]
click at [506, 184] on div "# Define a function with multiple parameters, and use it. # Move to a point. If…" at bounding box center [596, 137] width 264 height 224
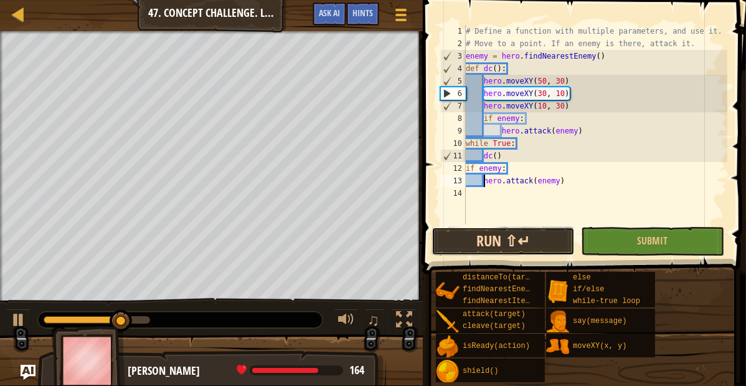
click at [507, 241] on button "Run ⇧↵" at bounding box center [503, 241] width 143 height 29
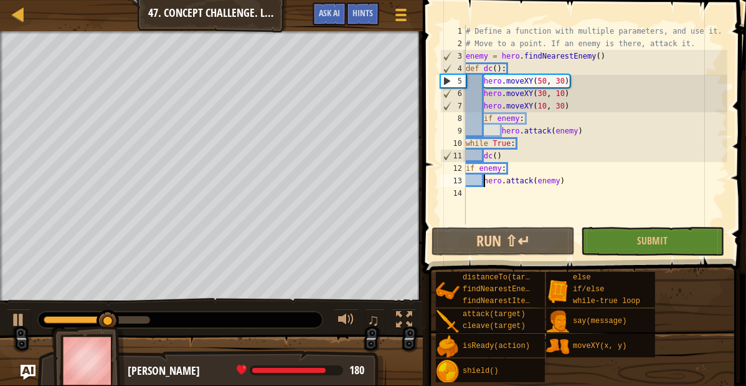
click at [573, 180] on div "# Define a function with multiple parameters, and use it. # Move to a point. If…" at bounding box center [596, 137] width 264 height 224
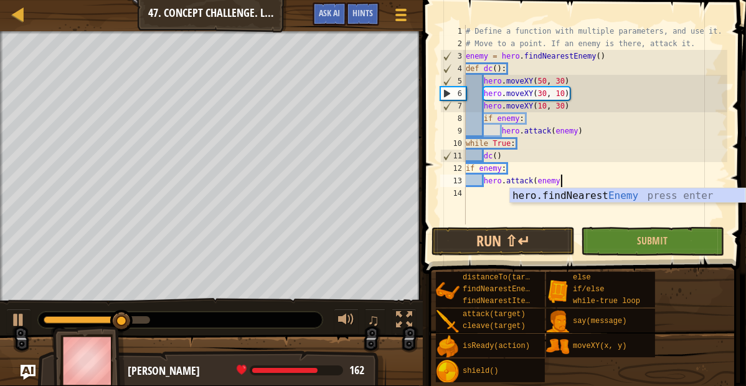
type textarea "h"
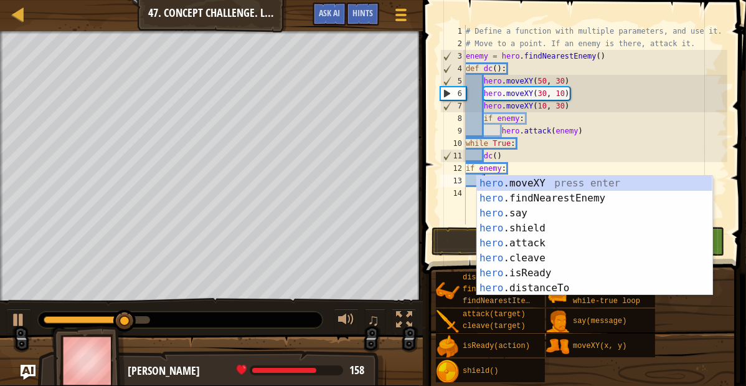
type textarea "i"
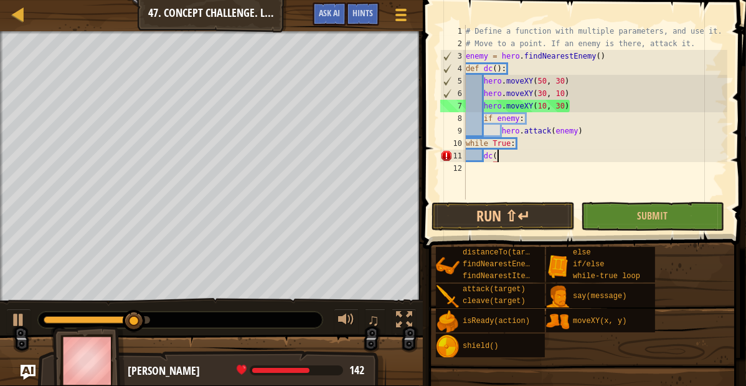
scroll to position [6, 4]
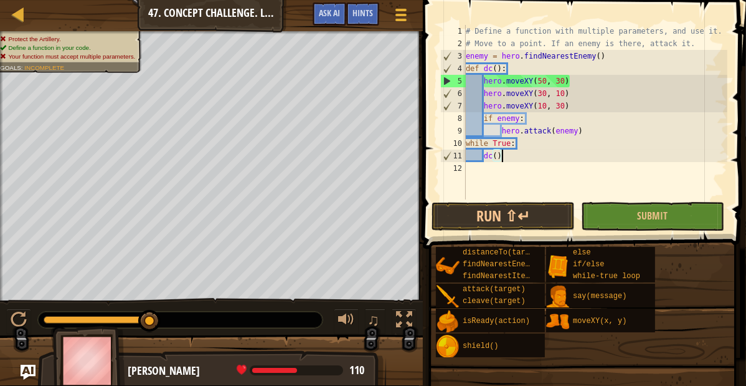
click at [448, 102] on div "7" at bounding box center [453, 106] width 25 height 12
click at [447, 105] on div "7" at bounding box center [453, 106] width 25 height 12
click at [447, 97] on div "6" at bounding box center [453, 93] width 25 height 12
click at [530, 120] on div "# Define a function with multiple parameters, and use it. # Move to a point. If…" at bounding box center [596, 124] width 264 height 199
type textarea "if enemy:"
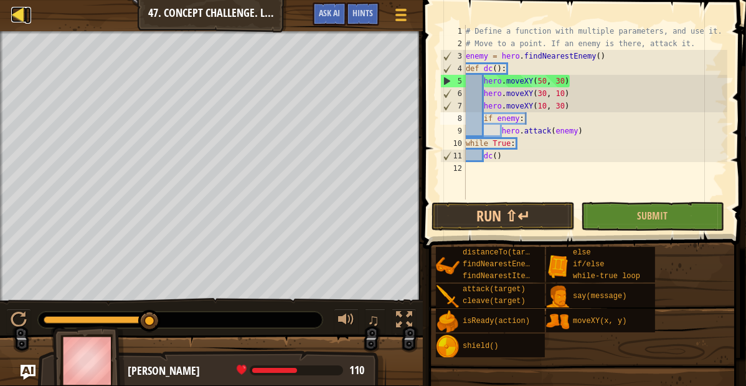
click at [29, 16] on link "Map" at bounding box center [28, 15] width 6 height 17
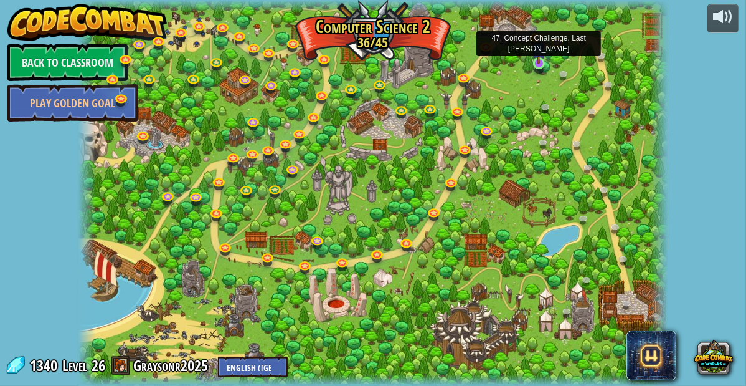
click at [536, 55] on img at bounding box center [539, 48] width 14 height 31
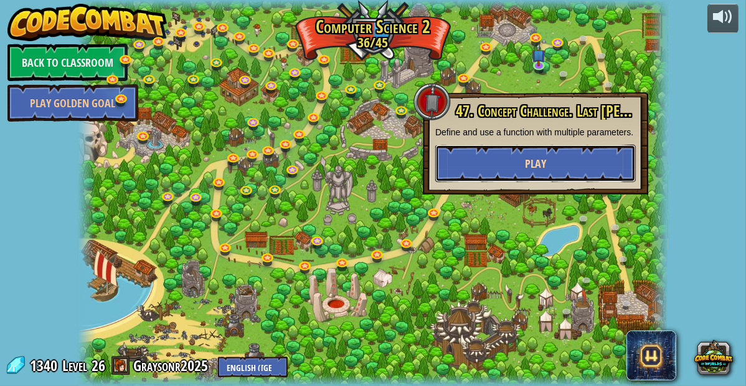
click at [531, 158] on span "Play" at bounding box center [535, 164] width 21 height 16
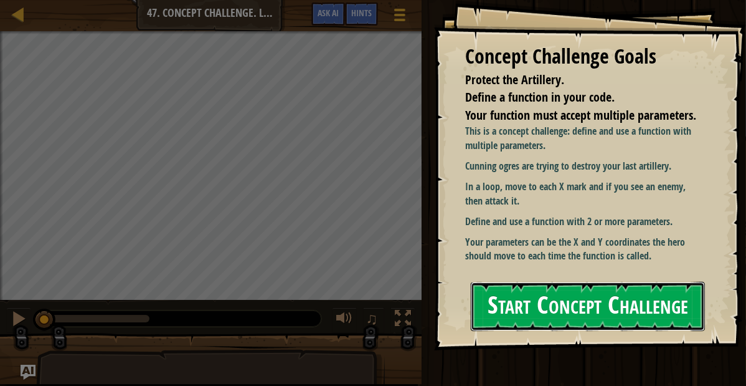
click at [599, 297] on button "Start Concept Challenge" at bounding box center [588, 306] width 234 height 49
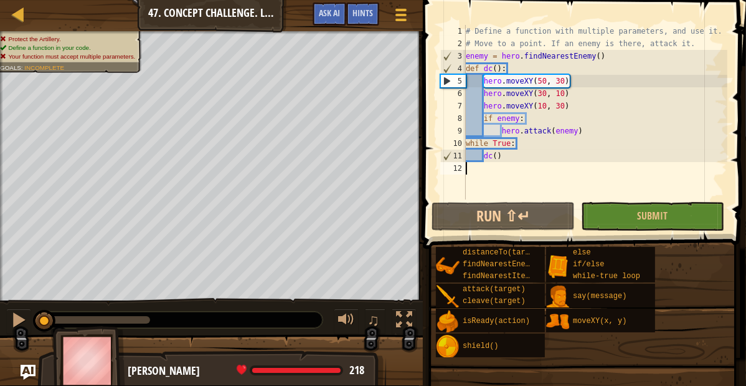
click at [487, 120] on div "# Define a function with multiple parameters, and use it. # Move to a point. If…" at bounding box center [596, 124] width 264 height 199
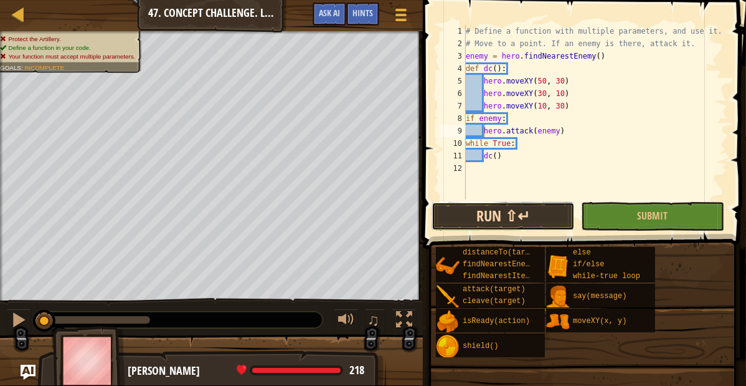
click at [513, 210] on button "Run ⇧↵" at bounding box center [503, 216] width 143 height 29
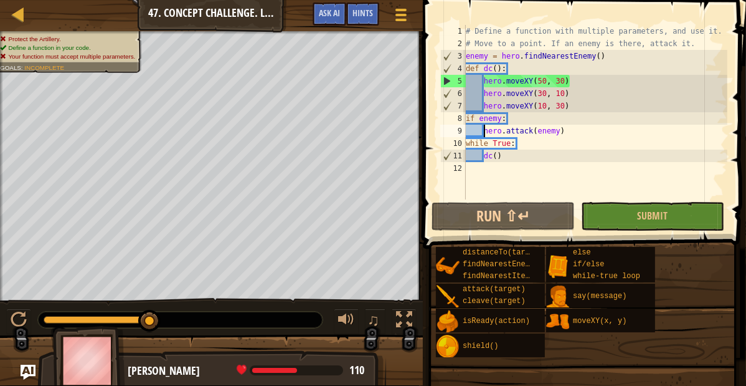
click at [551, 80] on div "# Define a function with multiple parameters, and use it. # Move to a point. If…" at bounding box center [596, 124] width 264 height 199
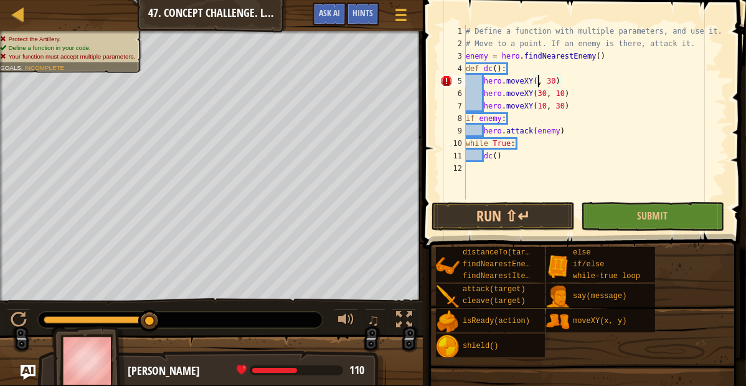
scroll to position [6, 9]
click at [498, 69] on div "# Define a function with multiple parameters, and use it. # Move to a point. If…" at bounding box center [596, 124] width 264 height 199
click at [561, 83] on div "# Define a function with multiple parameters, and use it. # Move to a point. If…" at bounding box center [596, 124] width 264 height 199
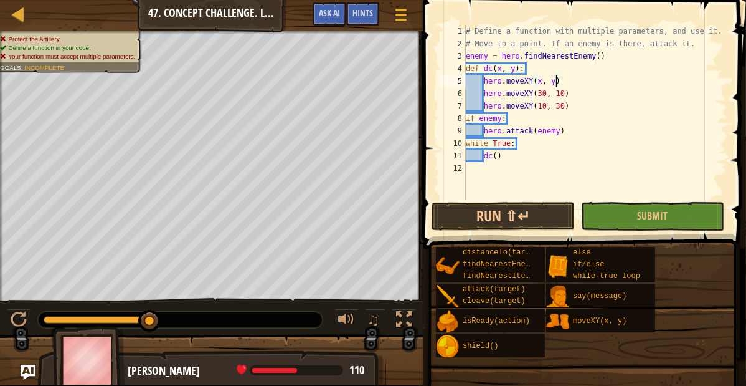
click at [571, 110] on div "# Define a function with multiple parameters, and use it. # Move to a point. If…" at bounding box center [596, 124] width 264 height 199
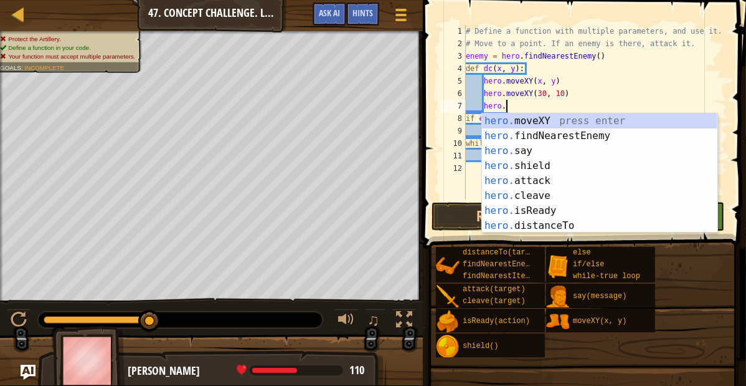
type textarea "h"
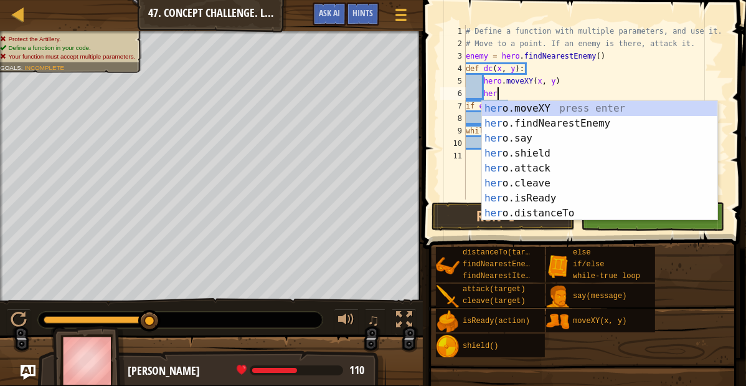
type textarea "h"
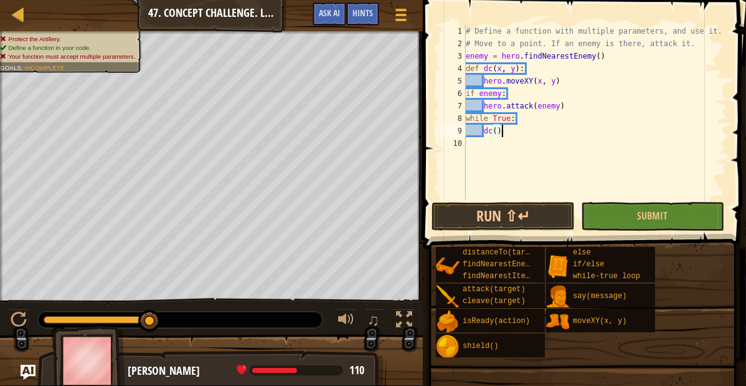
click at [504, 131] on div "# Define a function with multiple parameters, and use it. # Move to a point. If…" at bounding box center [596, 124] width 264 height 199
type textarea "dc()"
type textarea "dc(50, 30)"
type textarea "hero.moveXY(30, 10)"
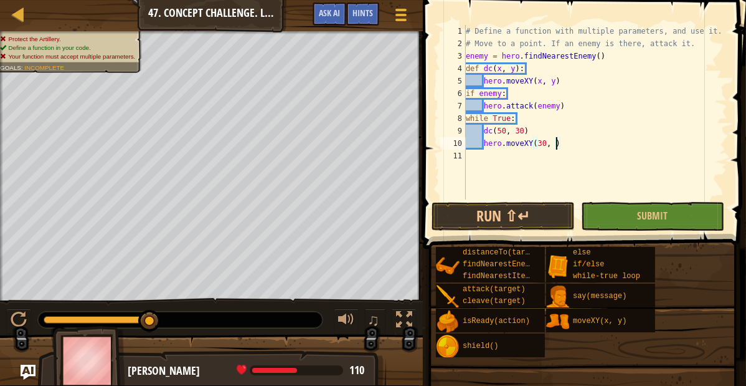
scroll to position [6, 12]
click at [474, 159] on div "# Define a function with multiple parameters, and use it. # Move to a point. If…" at bounding box center [596, 124] width 264 height 199
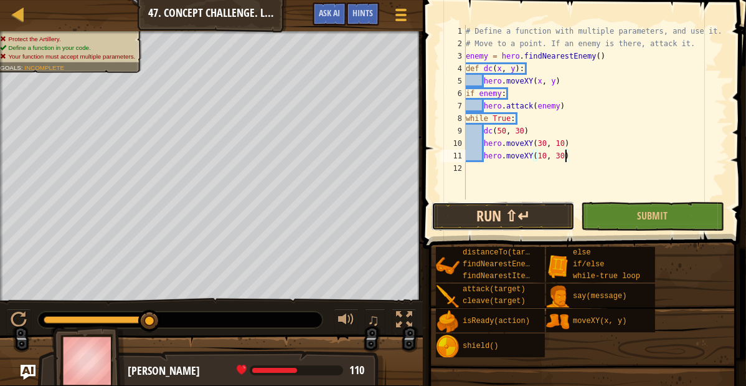
click at [474, 222] on button "Run ⇧↵" at bounding box center [503, 216] width 143 height 29
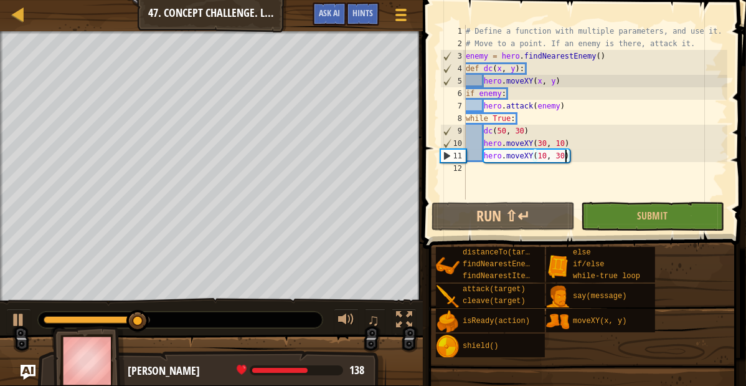
click at [536, 144] on div "# Define a function with multiple parameters, and use it. # Move to a point. If…" at bounding box center [596, 124] width 264 height 199
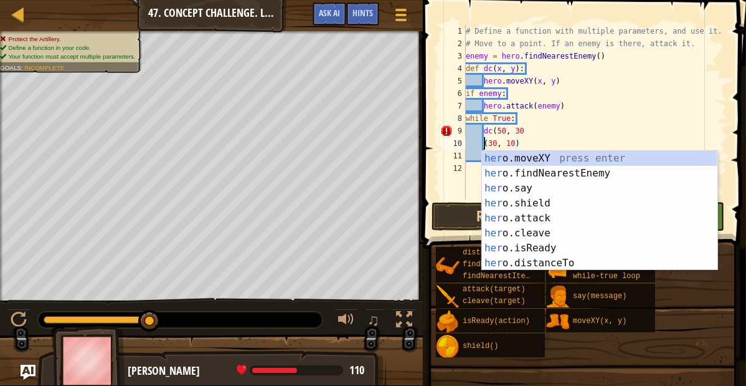
scroll to position [6, 3]
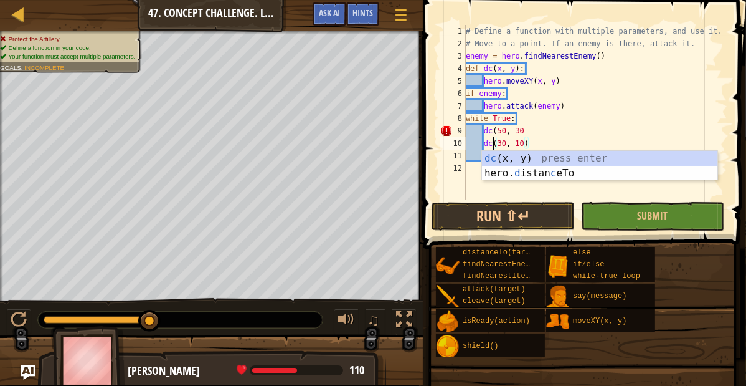
click at [529, 130] on div "# Define a function with multiple parameters, and use it. # Move to a point. If…" at bounding box center [596, 124] width 264 height 199
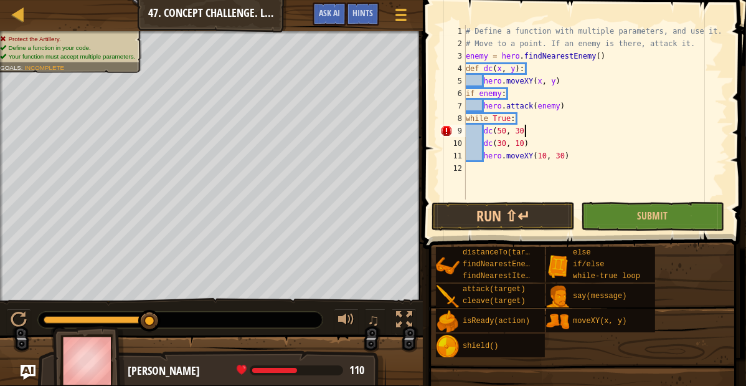
scroll to position [6, 7]
click at [535, 156] on div "# Define a function with multiple parameters, and use it. # Move to a point. If…" at bounding box center [596, 124] width 264 height 199
click at [530, 207] on button "Run ⇧↵" at bounding box center [503, 216] width 143 height 29
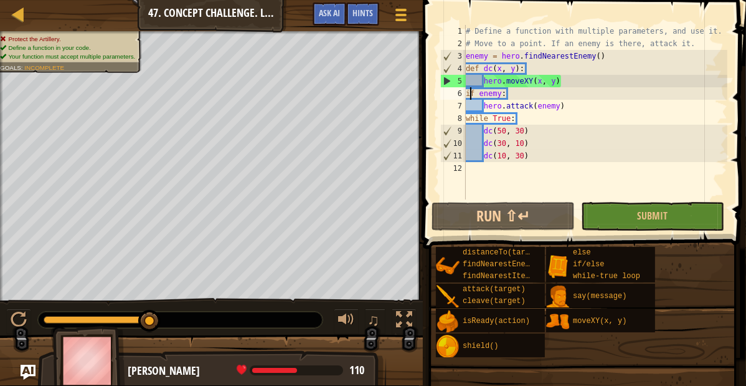
click at [469, 94] on div "# Define a function with multiple parameters, and use it. # Move to a point. If…" at bounding box center [596, 124] width 264 height 199
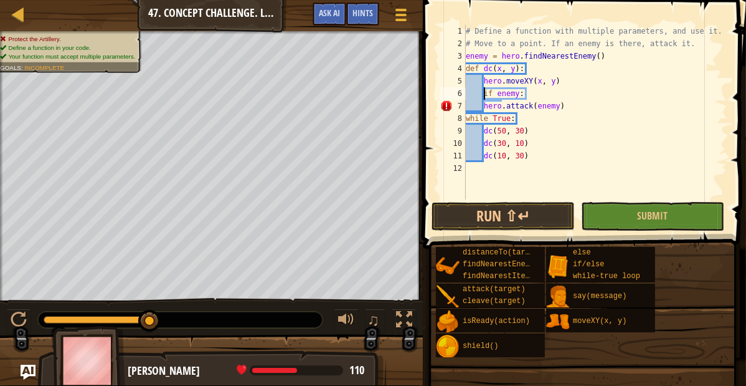
click at [485, 103] on div "# Define a function with multiple parameters, and use it. # Move to a point. If…" at bounding box center [596, 124] width 264 height 199
click at [545, 205] on button "Run ⇧↵" at bounding box center [503, 216] width 143 height 29
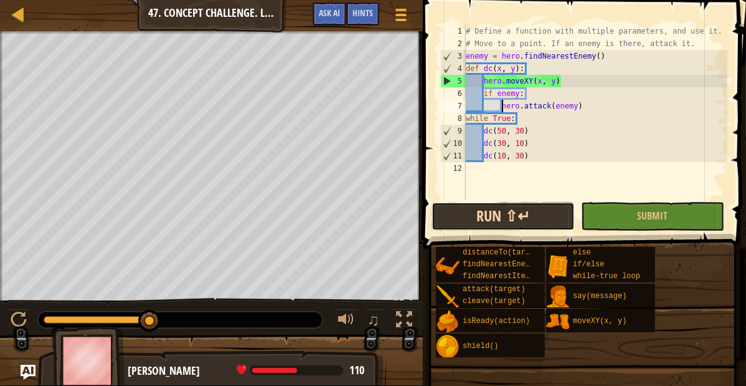
click at [538, 214] on button "Run ⇧↵" at bounding box center [503, 216] width 143 height 29
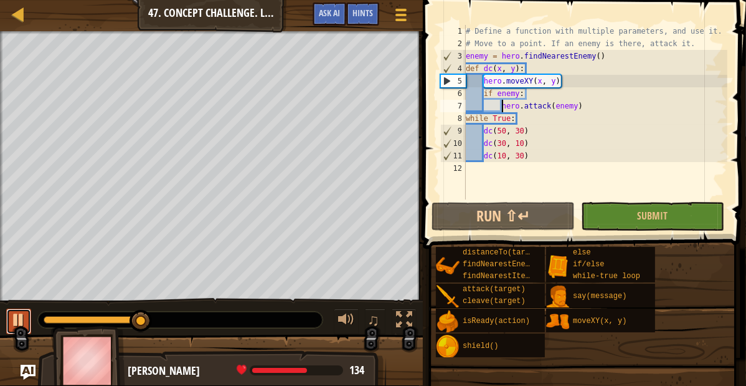
click at [15, 327] on div at bounding box center [19, 320] width 16 height 16
click at [594, 105] on div "# Define a function with multiple parameters, and use it. # Move to a point. If…" at bounding box center [596, 124] width 264 height 199
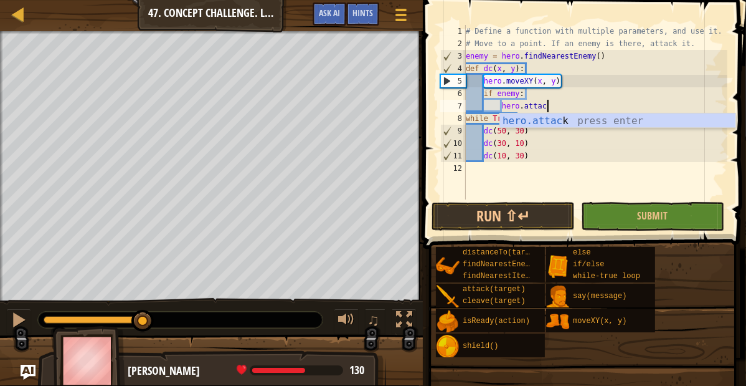
type textarea "h"
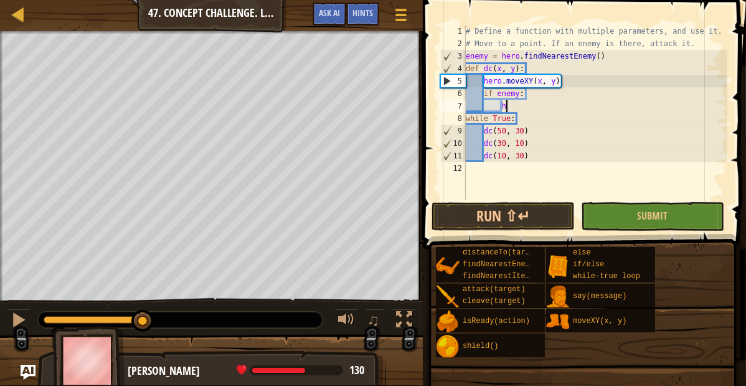
scroll to position [6, 0]
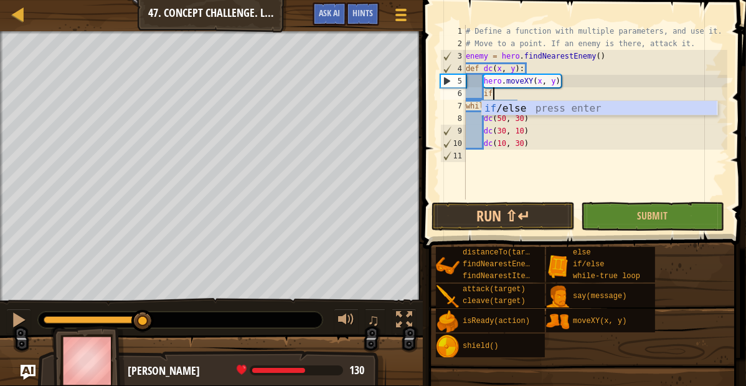
type textarea "i"
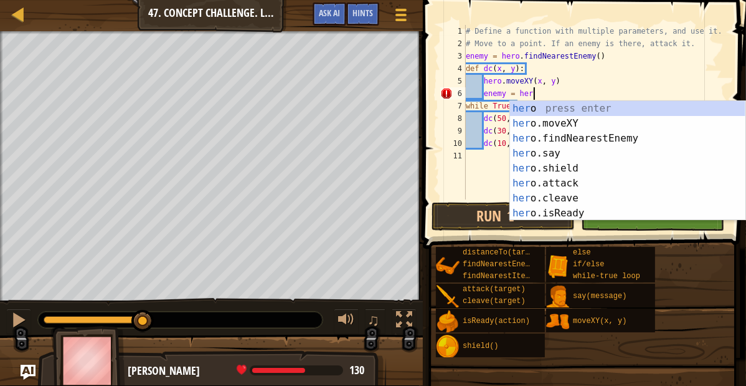
scroll to position [6, 8]
type textarea "enemy = hero"
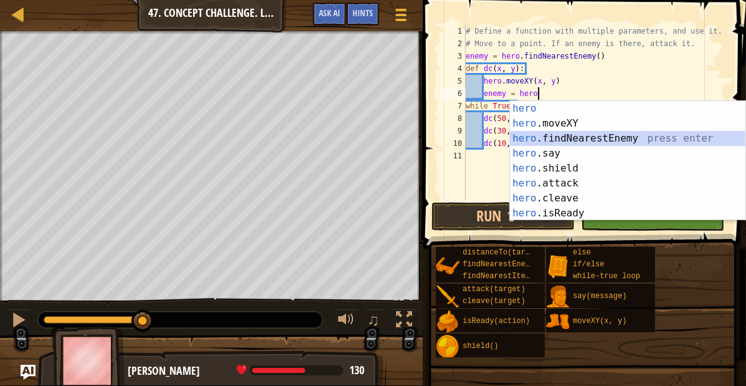
scroll to position [6, 1]
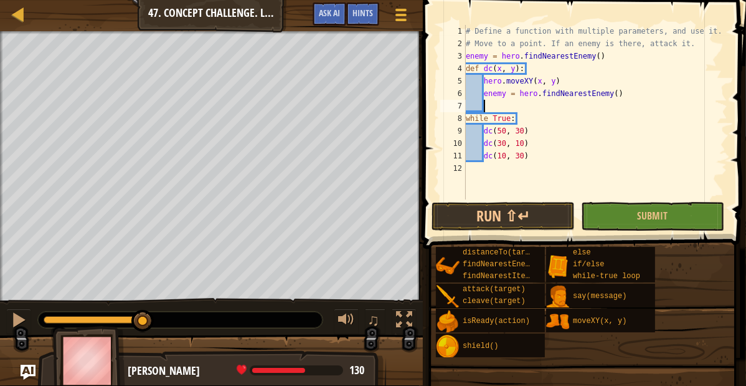
type textarea "h"
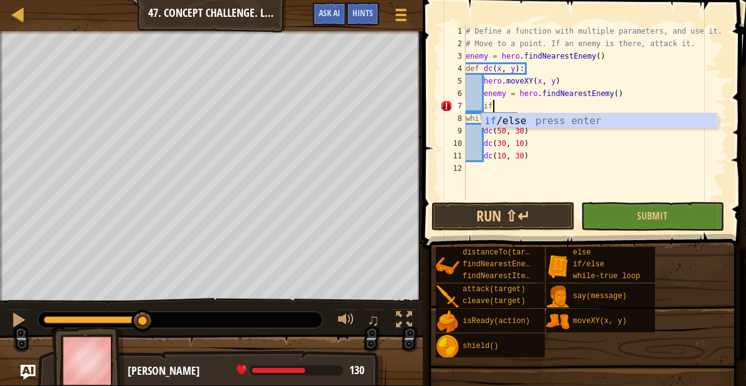
type textarea "if enemy:"
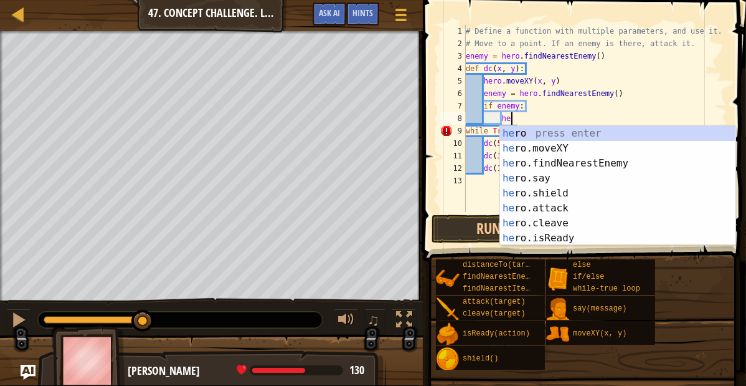
scroll to position [6, 6]
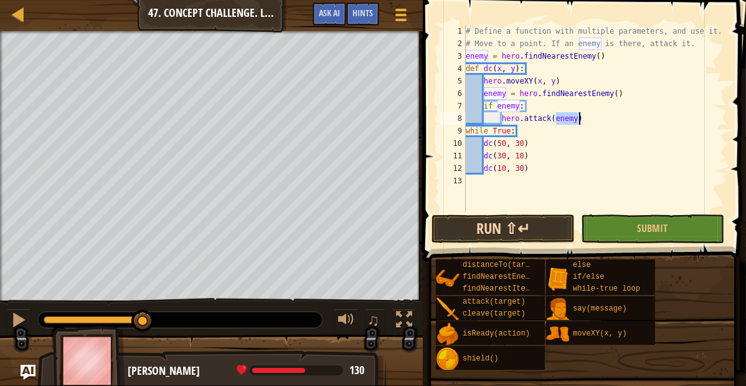
type textarea "hero.attack(enemy)"
click at [516, 232] on button "Run ⇧↵" at bounding box center [503, 228] width 143 height 29
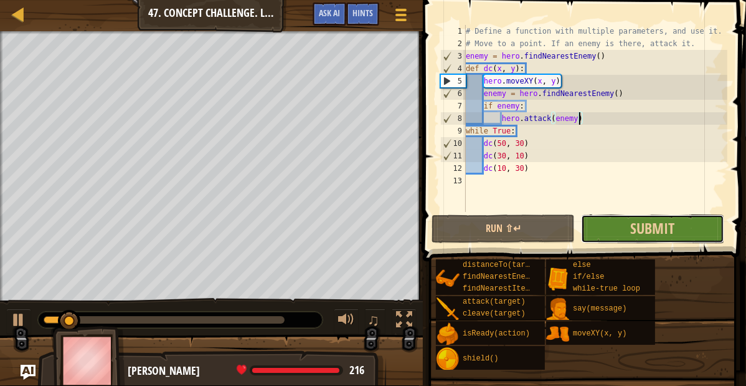
click at [621, 231] on button "Submit" at bounding box center [652, 228] width 143 height 29
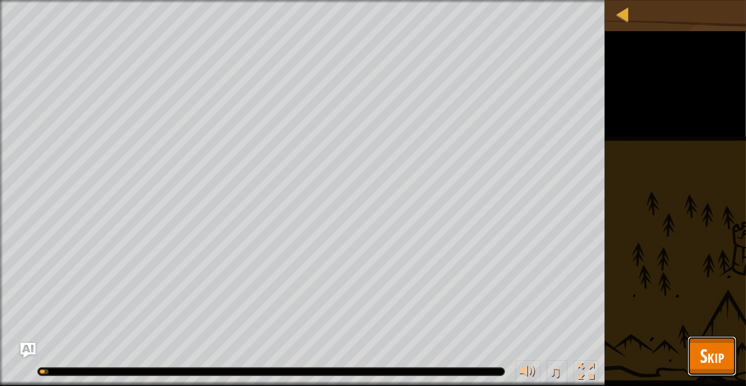
click at [696, 356] on button "Skip" at bounding box center [712, 356] width 49 height 40
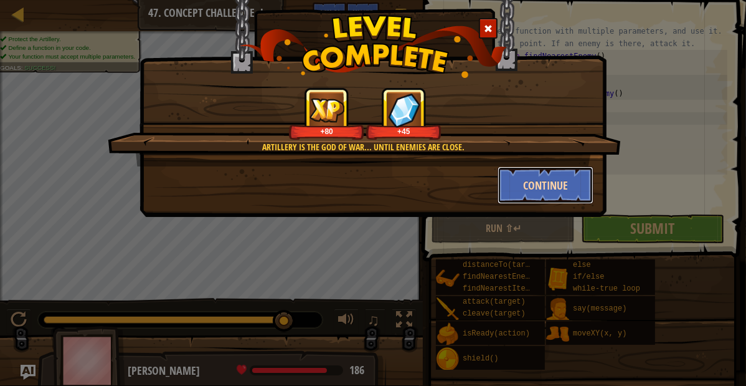
click at [541, 181] on button "Continue" at bounding box center [546, 184] width 97 height 37
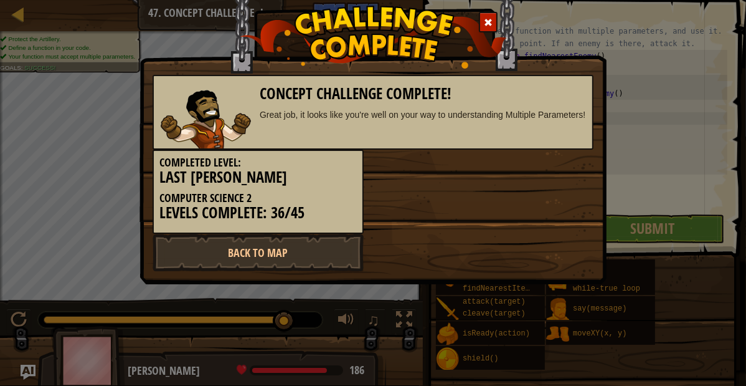
click at [538, 194] on div "Completed Level: Last [PERSON_NAME] Computer Science 2 Levels Complete: 36/45" at bounding box center [373, 192] width 460 height 84
click at [339, 252] on link "Back to Map" at bounding box center [258, 252] width 211 height 37
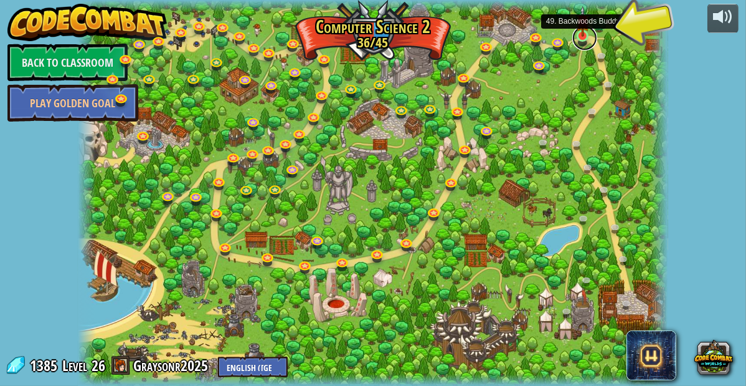
click at [584, 40] on link at bounding box center [585, 38] width 25 height 25
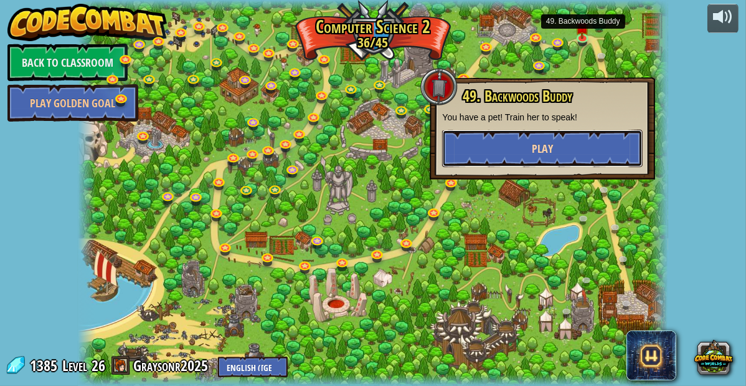
click at [546, 151] on span "Play" at bounding box center [542, 149] width 21 height 16
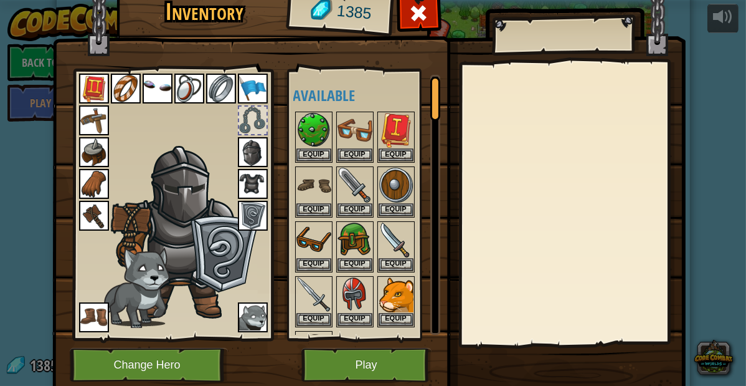
click at [258, 148] on img at bounding box center [253, 152] width 30 height 30
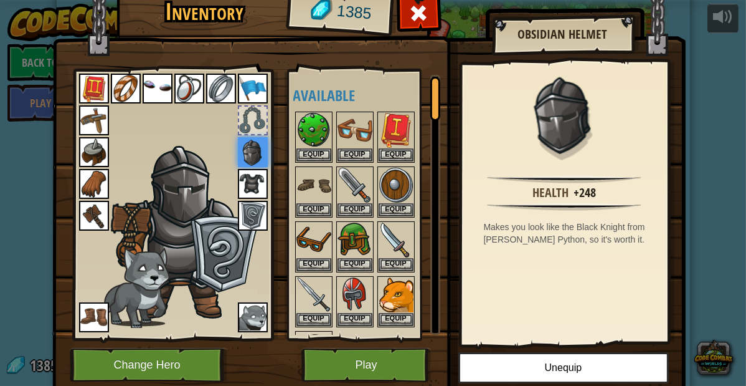
click at [264, 178] on img at bounding box center [253, 184] width 30 height 30
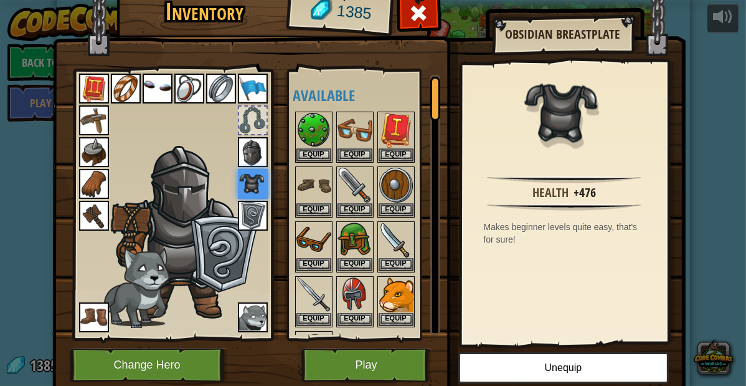
click at [198, 92] on img at bounding box center [189, 89] width 30 height 30
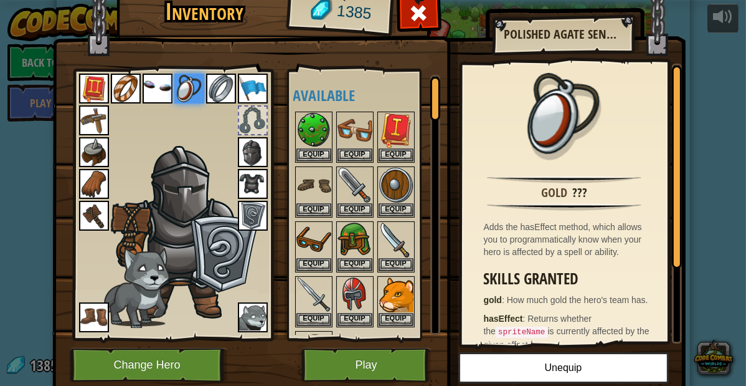
click at [214, 89] on img at bounding box center [221, 89] width 30 height 30
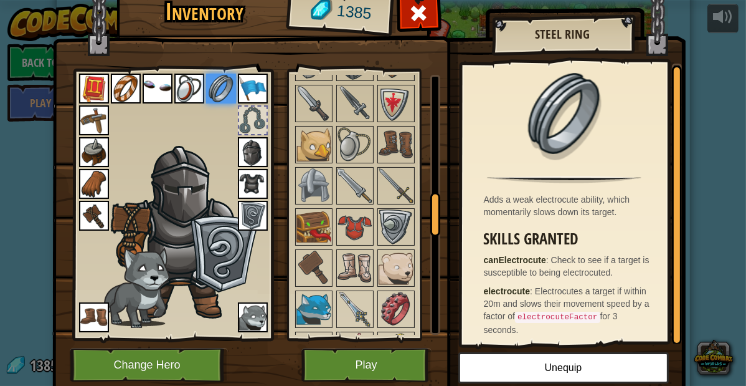
scroll to position [723, 0]
click at [341, 226] on img at bounding box center [355, 228] width 35 height 35
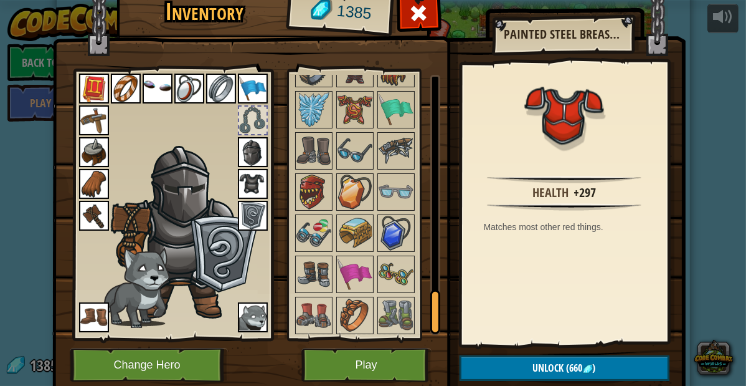
scroll to position [1338, 0]
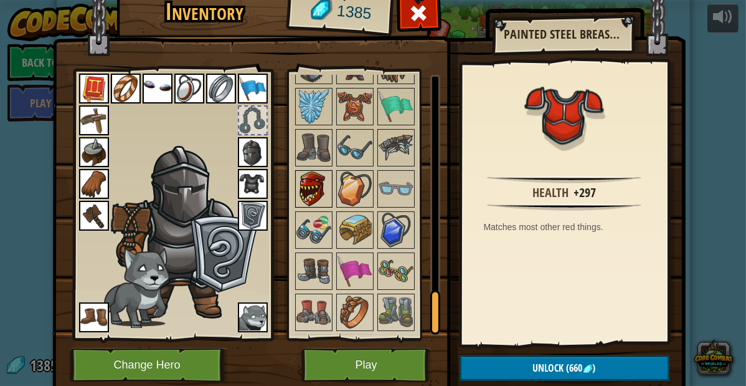
click at [315, 183] on img at bounding box center [314, 188] width 35 height 35
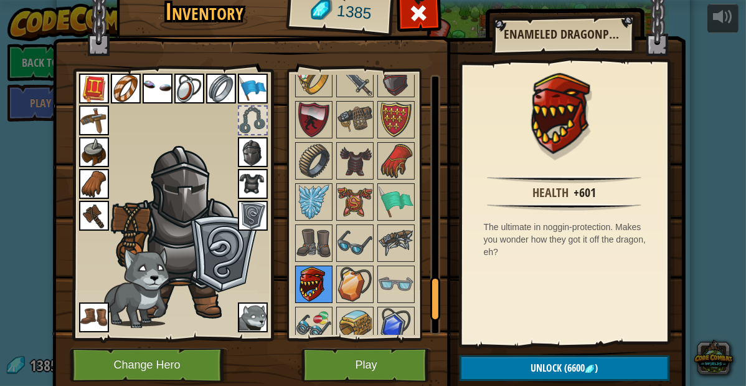
scroll to position [1238, 0]
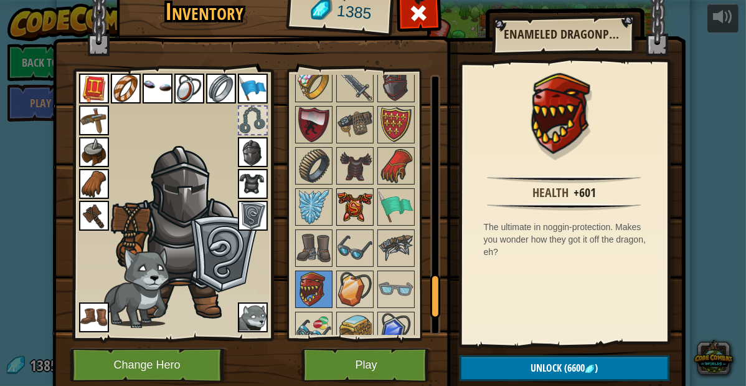
click at [339, 197] on img at bounding box center [355, 206] width 35 height 35
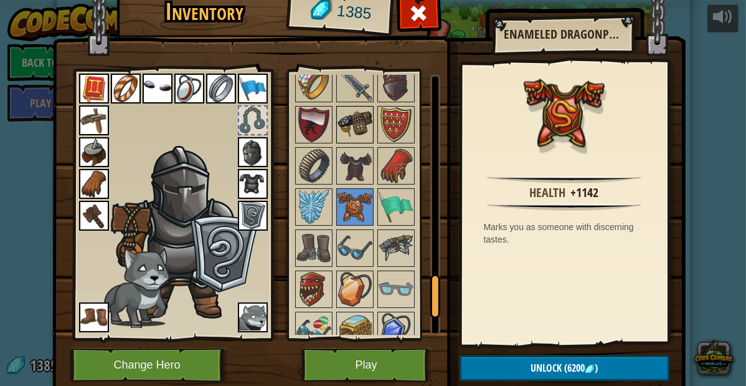
click at [351, 116] on img at bounding box center [355, 124] width 35 height 35
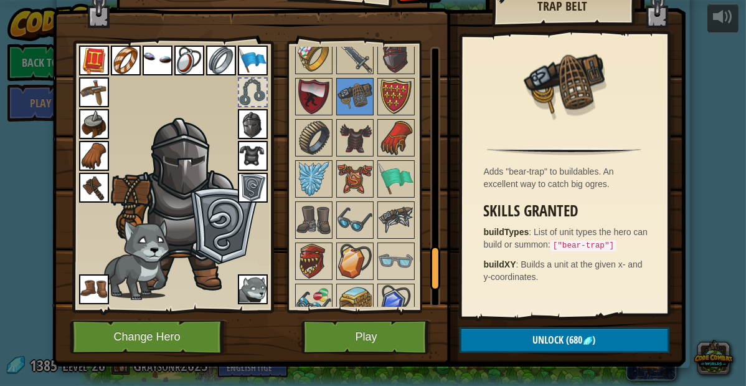
scroll to position [31, 0]
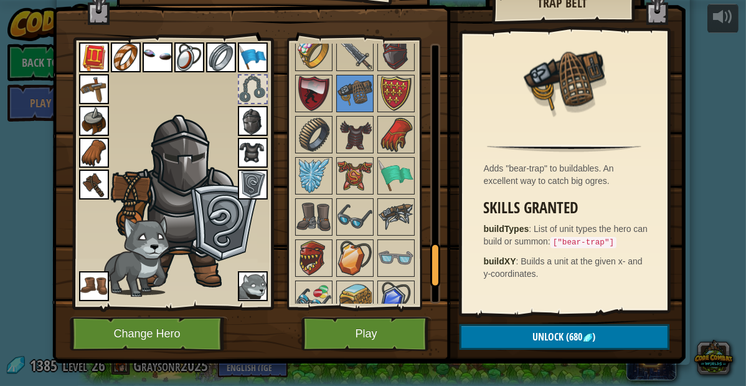
click at [97, 92] on img at bounding box center [94, 89] width 30 height 30
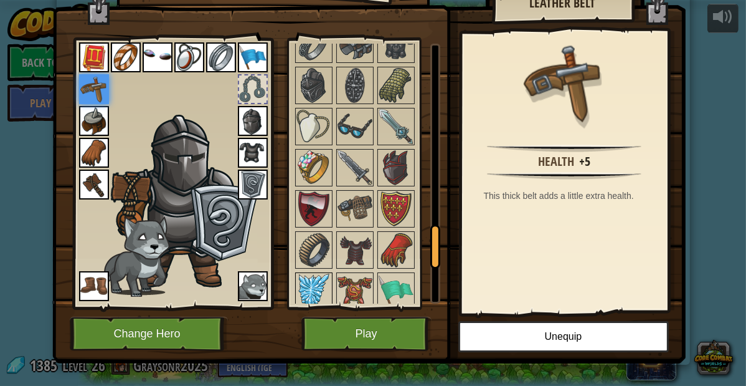
scroll to position [1121, 0]
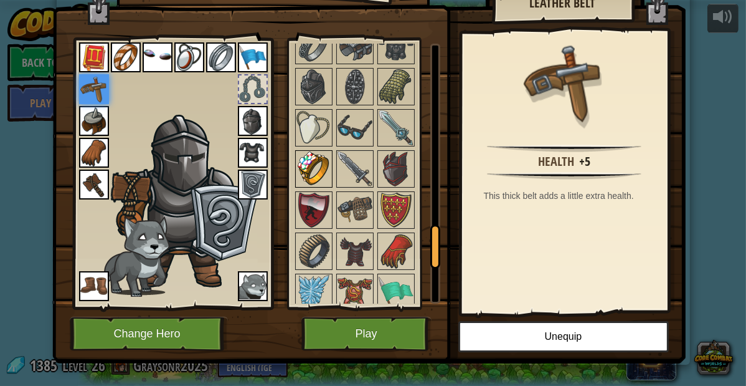
click at [315, 158] on img at bounding box center [314, 168] width 35 height 35
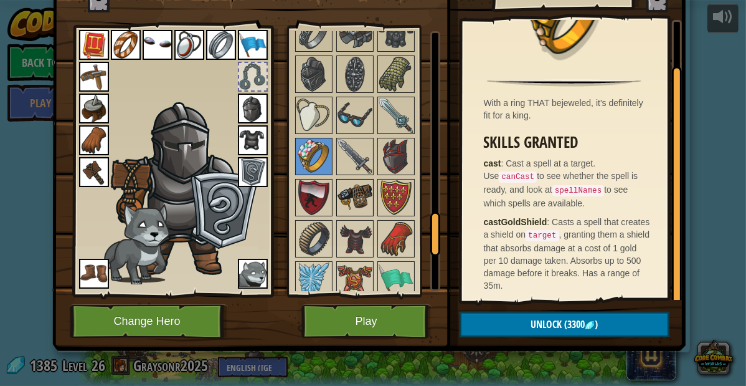
scroll to position [1121, 0]
click at [397, 194] on img at bounding box center [396, 198] width 35 height 35
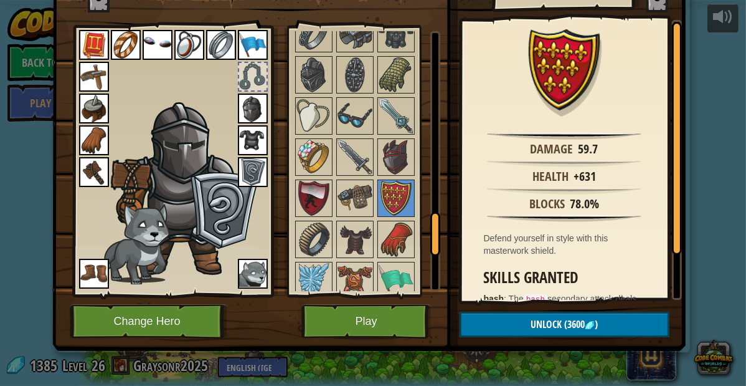
click at [261, 168] on img at bounding box center [253, 172] width 30 height 30
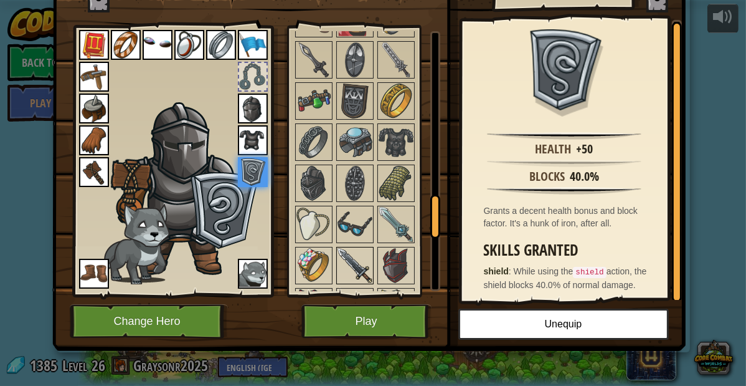
scroll to position [1011, 0]
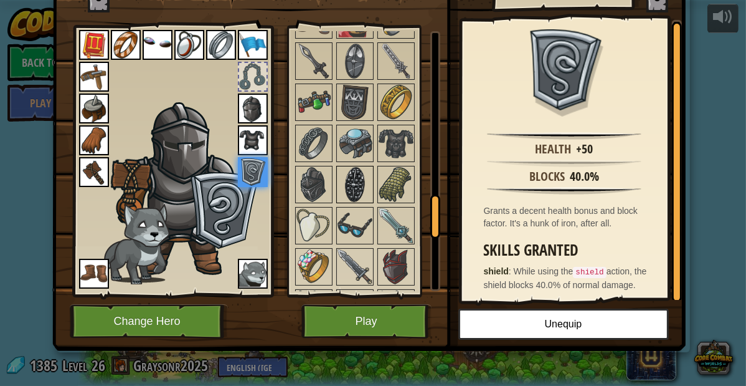
click at [349, 173] on img at bounding box center [355, 184] width 35 height 35
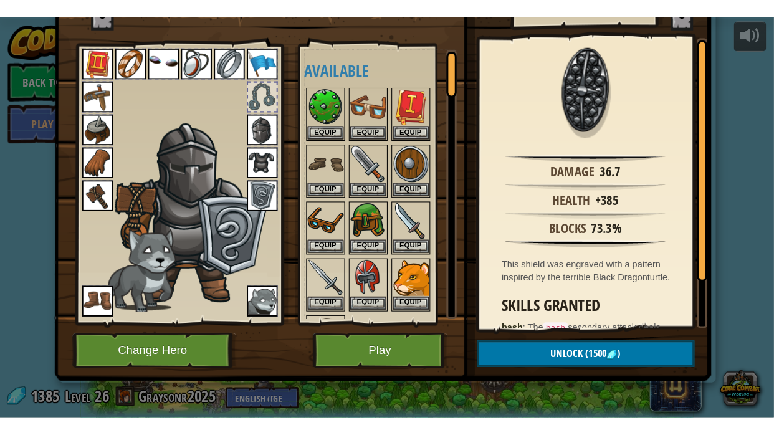
scroll to position [0, 0]
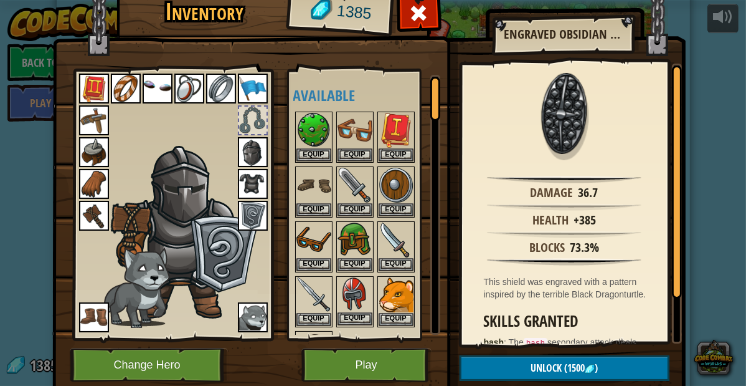
click at [350, 292] on img at bounding box center [355, 294] width 35 height 35
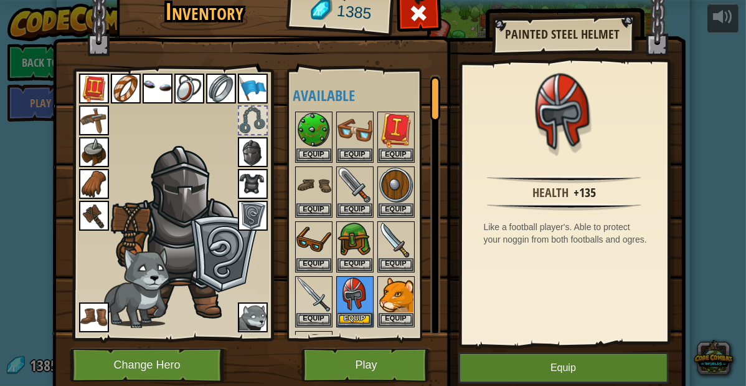
click at [185, 199] on img at bounding box center [186, 231] width 153 height 181
click at [252, 154] on img at bounding box center [253, 152] width 30 height 30
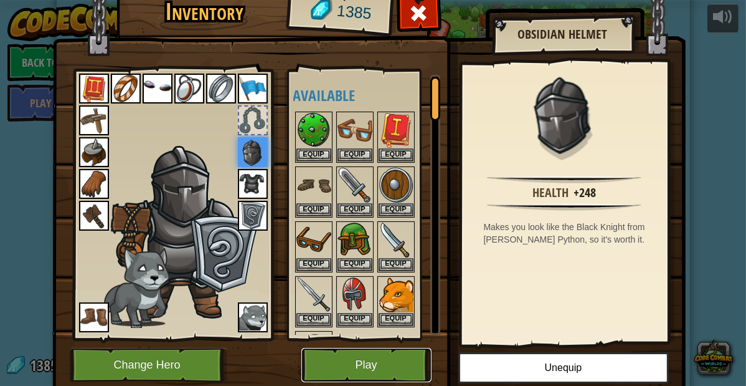
click at [367, 358] on button "Play" at bounding box center [367, 365] width 130 height 34
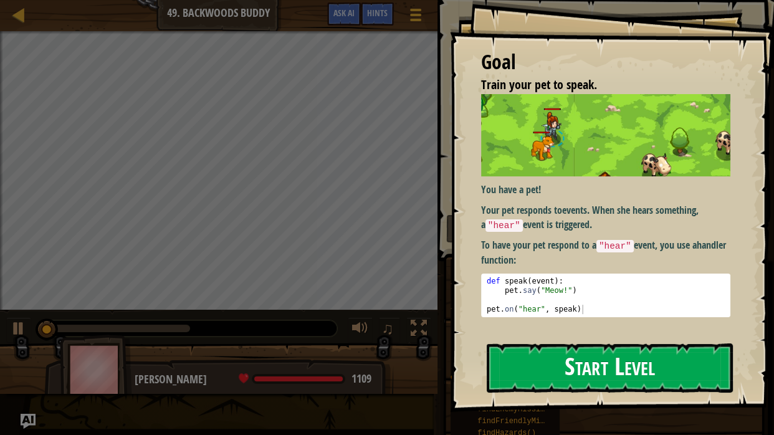
click at [579, 374] on button "Start Level" at bounding box center [610, 367] width 246 height 49
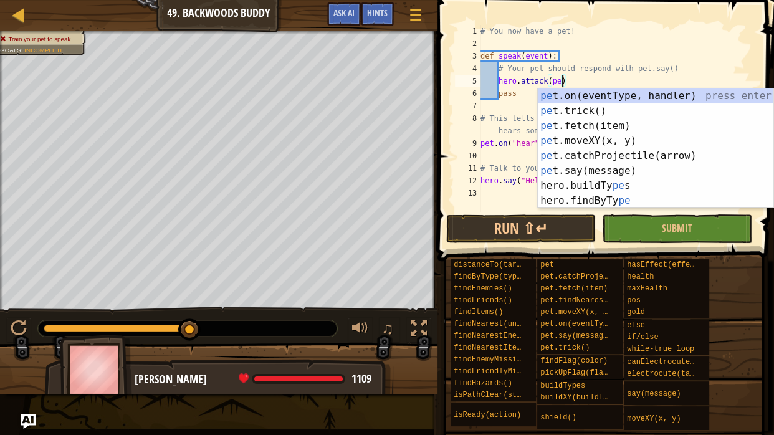
scroll to position [6, 11]
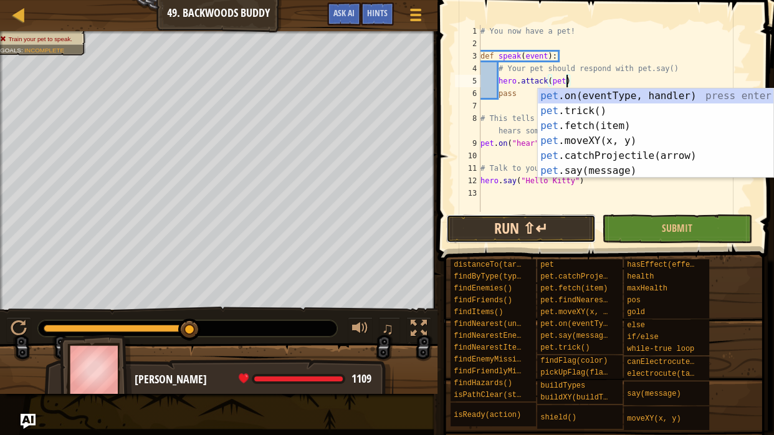
click at [545, 222] on button "Run ⇧↵" at bounding box center [521, 228] width 150 height 29
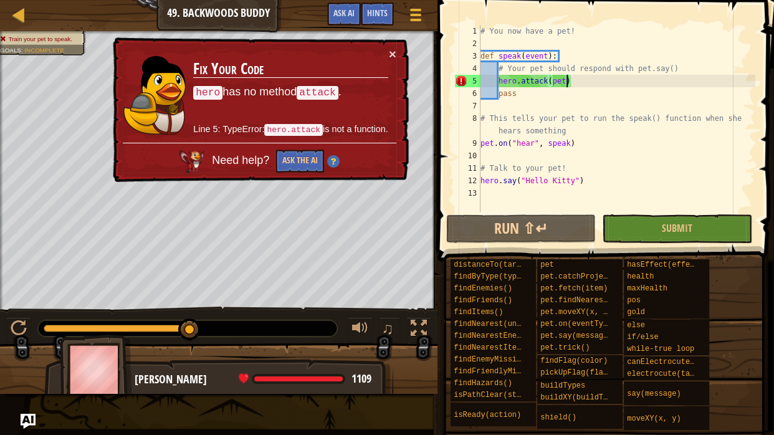
click at [563, 79] on div "# You now have a pet! def speak ( event ) : # Your pet should respond with pet.…" at bounding box center [616, 131] width 277 height 212
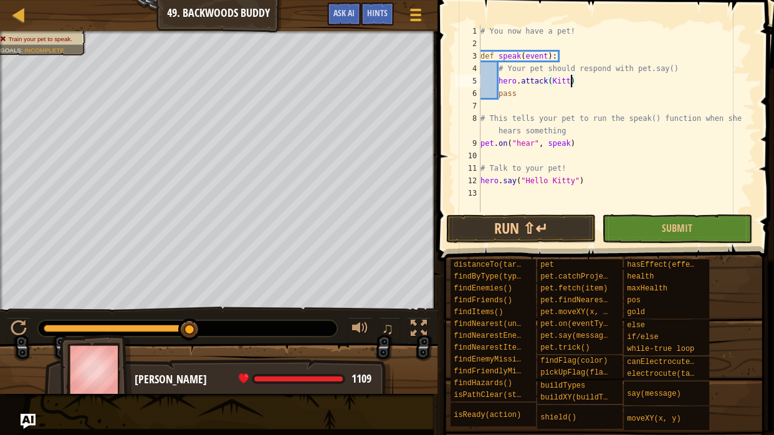
scroll to position [6, 12]
click at [543, 230] on button "Run ⇧↵" at bounding box center [521, 228] width 150 height 29
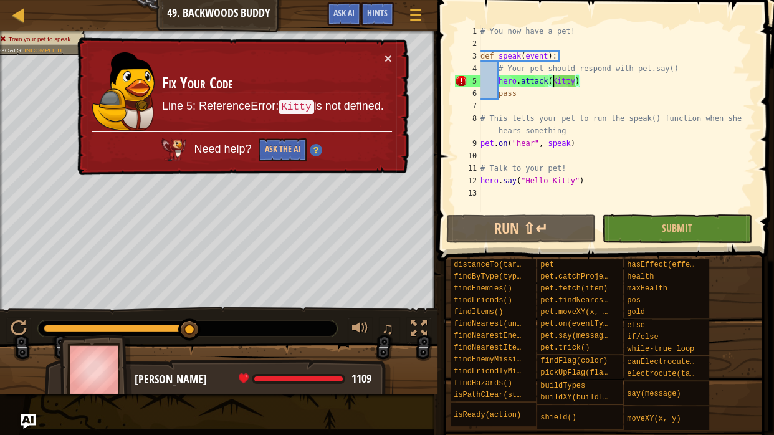
click at [553, 83] on div "# You now have a pet! def speak ( event ) : # Your pet should respond with pet.…" at bounding box center [616, 131] width 277 height 212
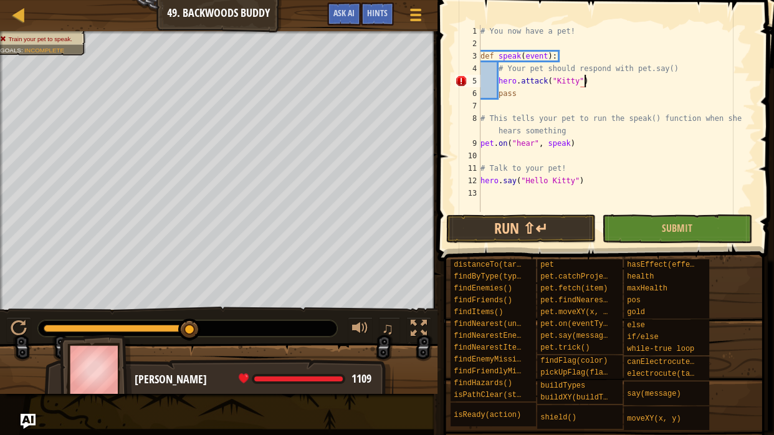
scroll to position [6, 12]
click at [490, 221] on button "Run ⇧↵" at bounding box center [521, 228] width 150 height 29
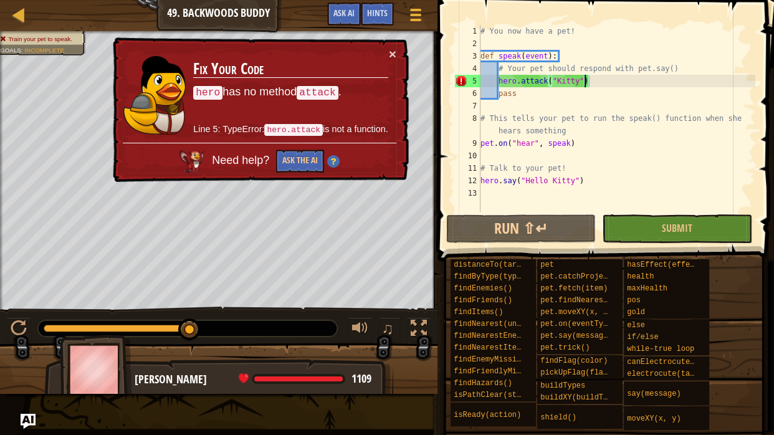
click at [591, 82] on div "# You now have a pet! def speak ( event ) : # Your pet should respond with pet.…" at bounding box center [616, 131] width 277 height 212
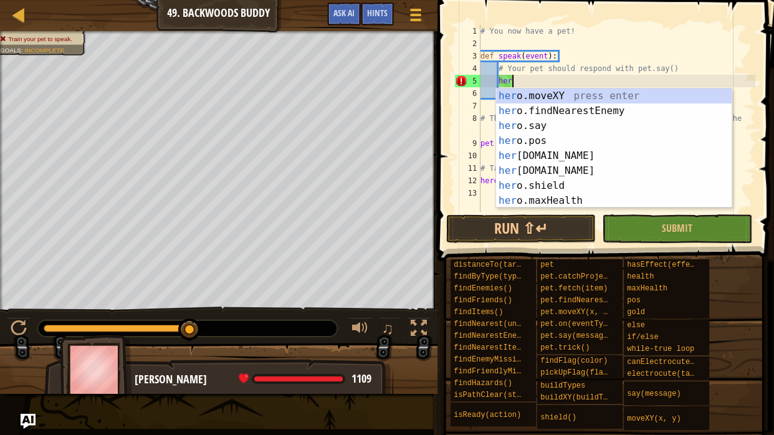
type textarea "h"
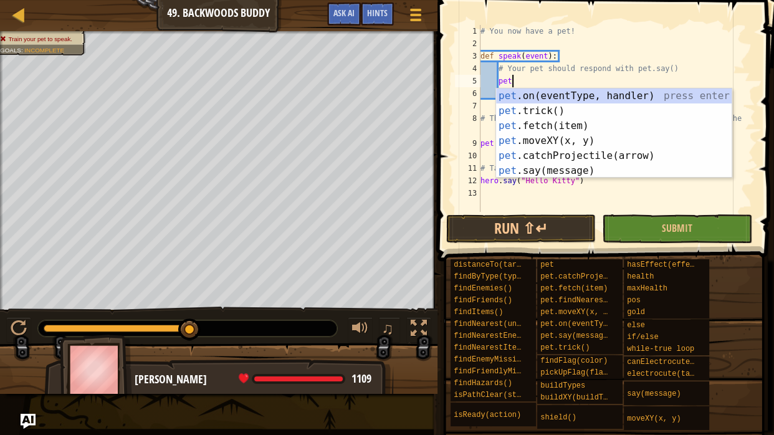
scroll to position [6, 3]
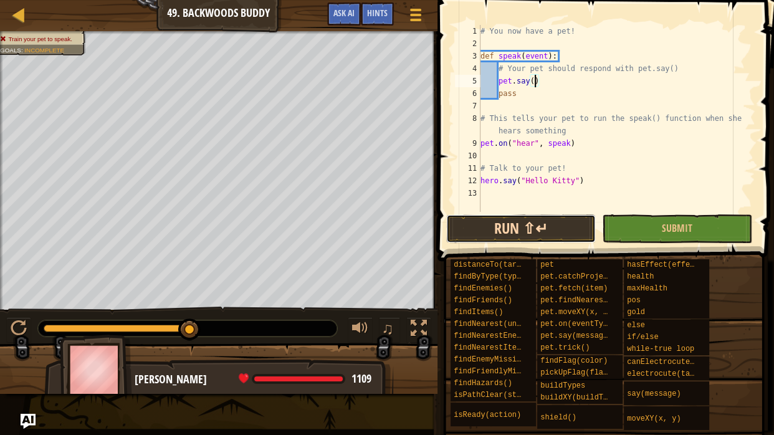
click at [553, 225] on button "Run ⇧↵" at bounding box center [521, 228] width 150 height 29
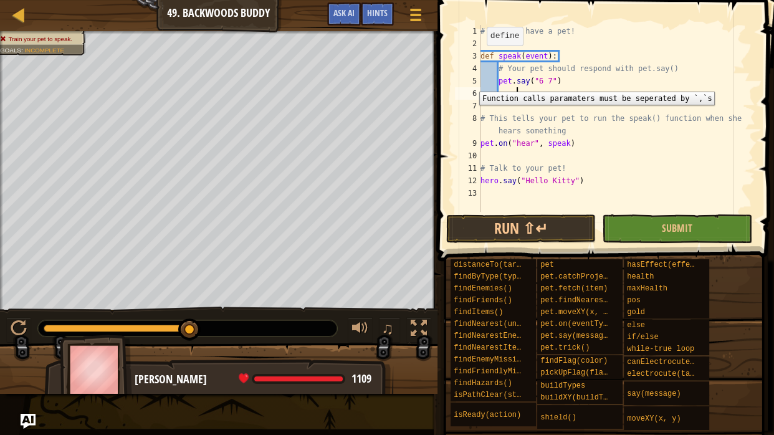
scroll to position [6, 4]
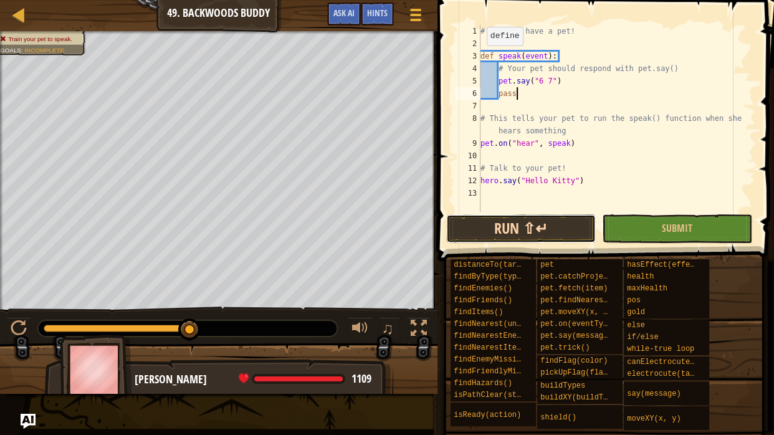
click at [493, 228] on button "Run ⇧↵" at bounding box center [521, 228] width 150 height 29
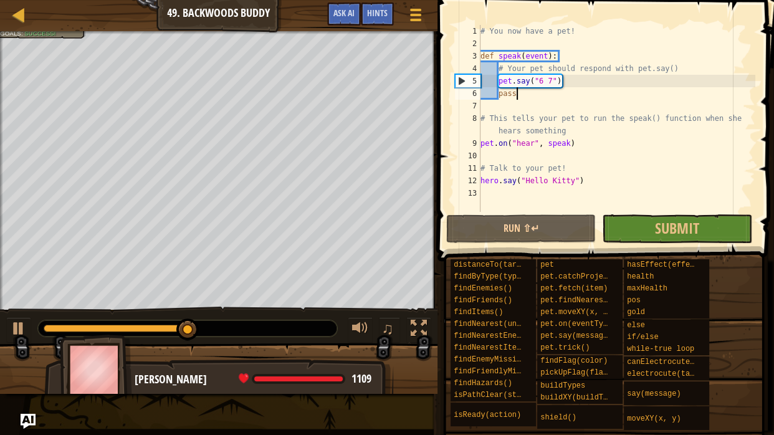
click at [551, 79] on div "# You now have a pet! def speak ( event ) : # Your pet should respond with pet.…" at bounding box center [616, 131] width 277 height 212
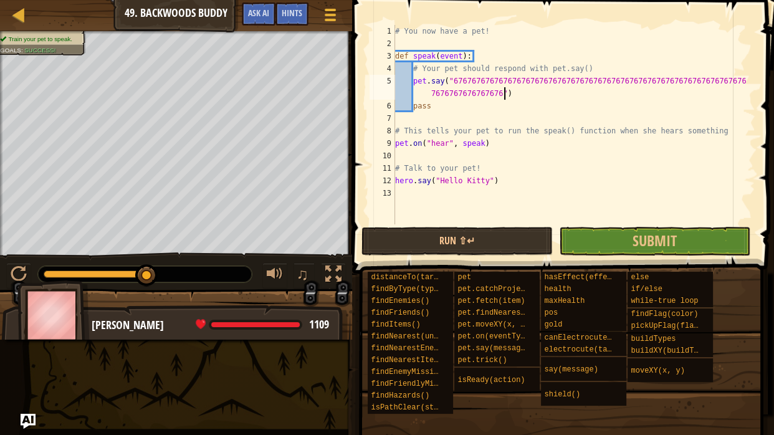
scroll to position [6, 54]
click at [504, 232] on button "Run ⇧↵" at bounding box center [456, 241] width 191 height 29
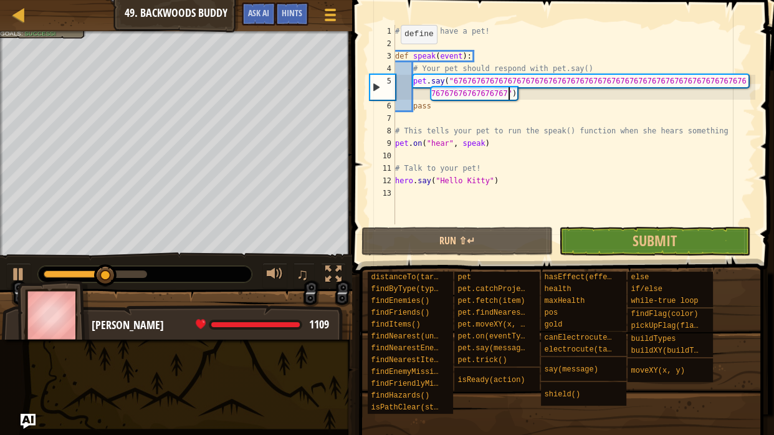
click at [397, 56] on div "# You now have a pet! def speak ( event ) : # Your pet should respond with pet.…" at bounding box center [574, 137] width 363 height 224
type textarea "hero.say("Hello Kitty")"
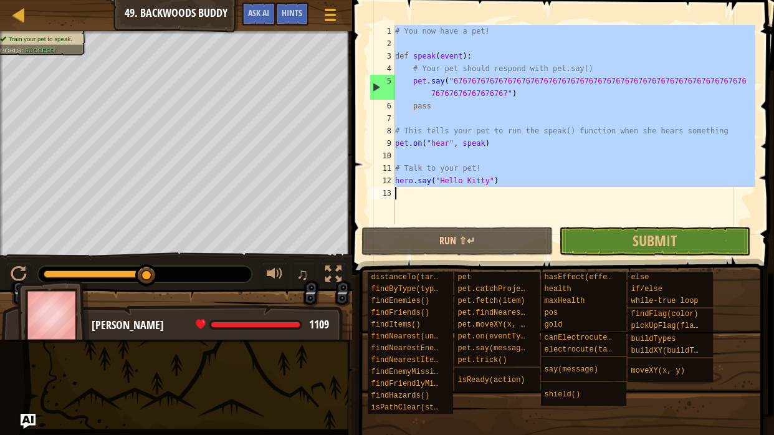
click at [475, 217] on div "# You now have a pet! def speak ( event ) : # Your pet should respond with pet.…" at bounding box center [574, 124] width 363 height 199
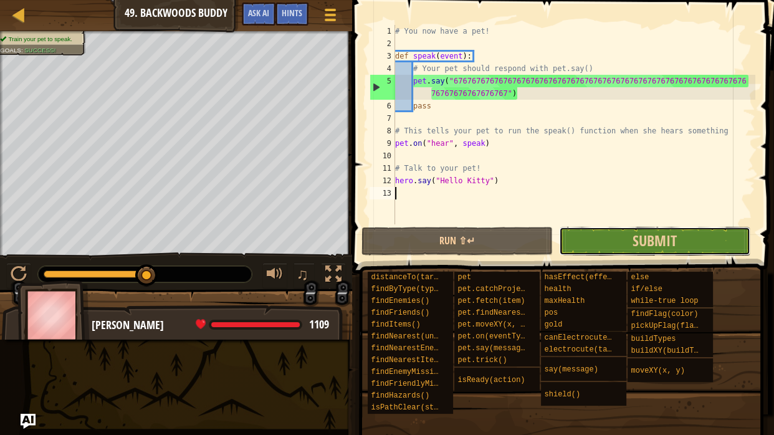
click at [591, 232] on button "Submit" at bounding box center [654, 241] width 191 height 29
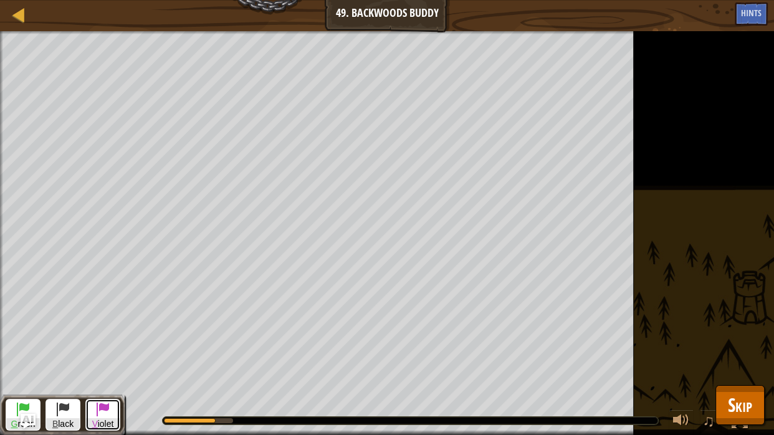
click at [102, 295] on div "Train your pet to speak. Goals : Running... G reen B lack V iolet ♫ [PERSON_NAM…" at bounding box center [387, 233] width 774 height 404
click at [97, 385] on span at bounding box center [102, 408] width 15 height 15
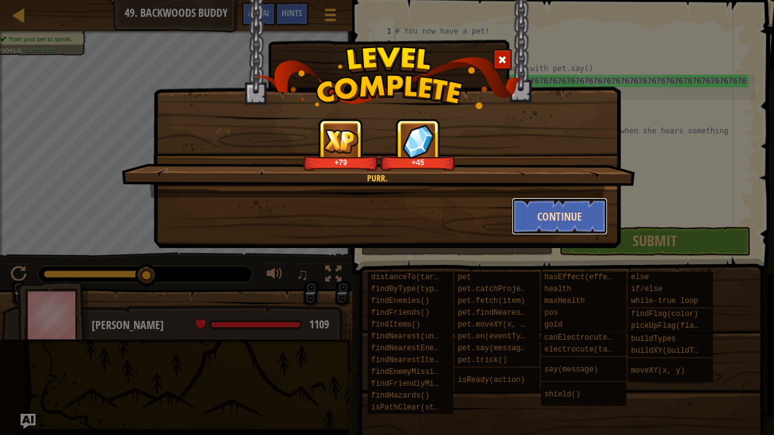
click at [539, 224] on button "Continue" at bounding box center [560, 216] width 97 height 37
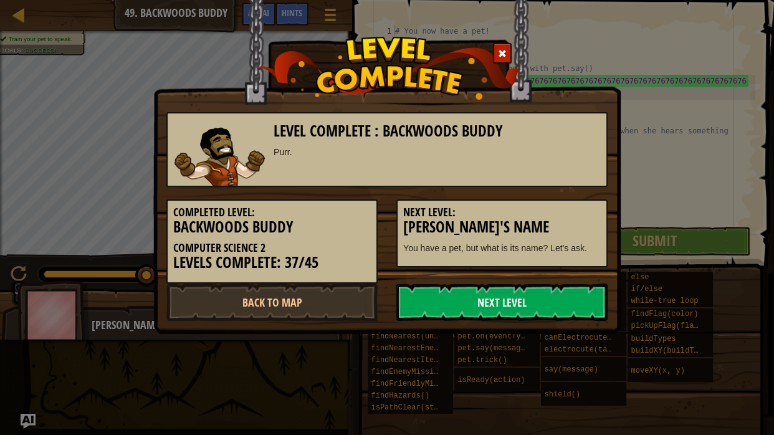
click at [495, 307] on link "Next Level" at bounding box center [501, 301] width 211 height 37
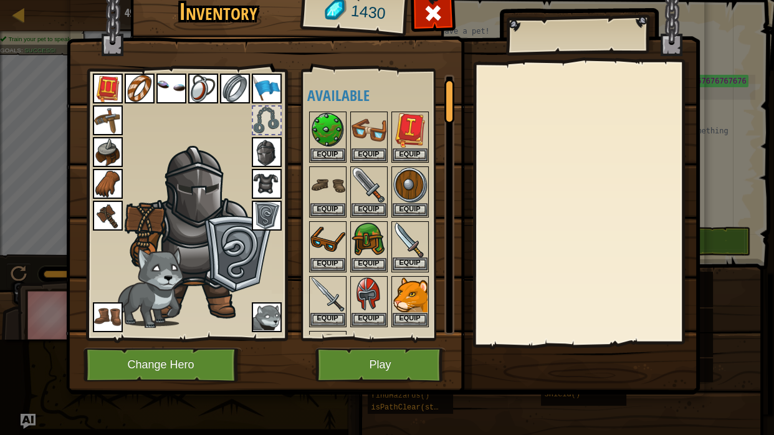
scroll to position [20, 0]
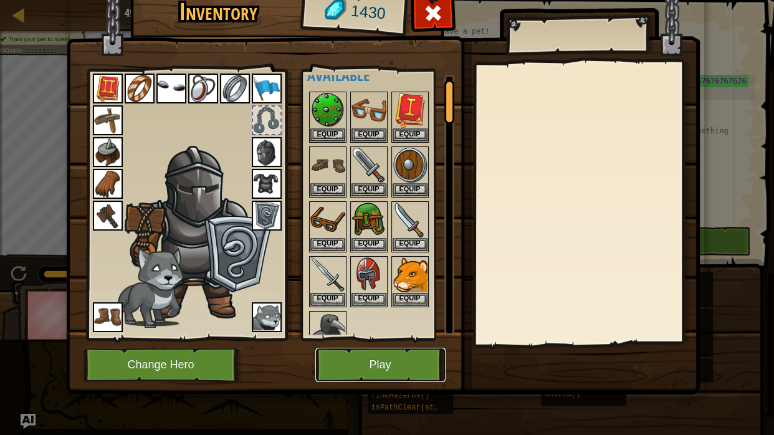
click at [407, 351] on button "Play" at bounding box center [380, 365] width 130 height 34
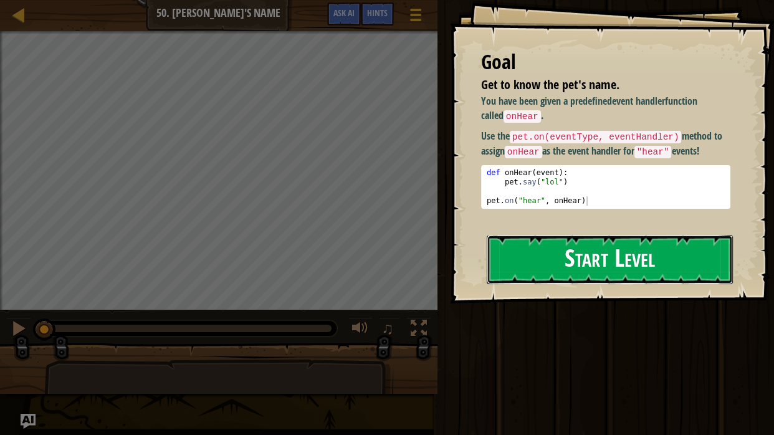
click at [573, 276] on button "Start Level" at bounding box center [610, 259] width 246 height 49
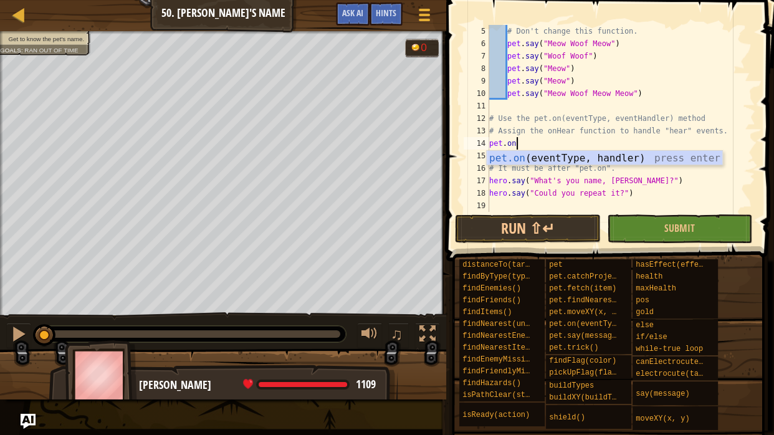
scroll to position [6, 3]
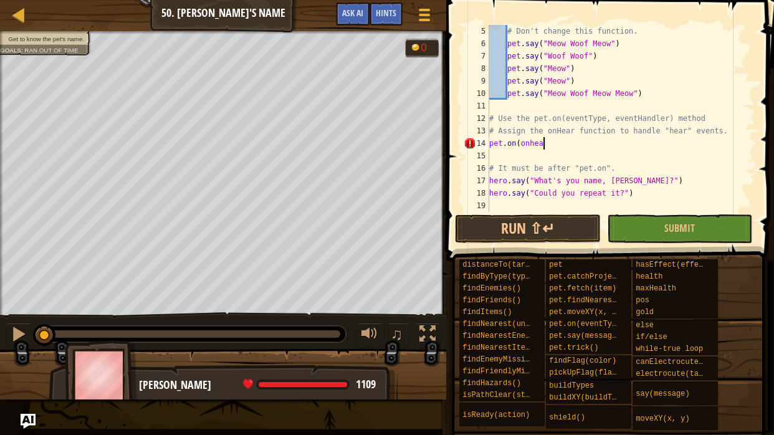
type textarea "pet.on(onhear"
type textarea "# It must be after "pet.on"."
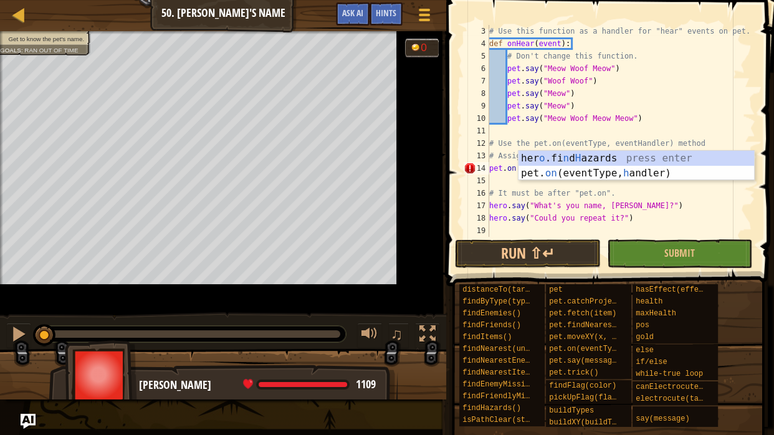
scroll to position [25, 0]
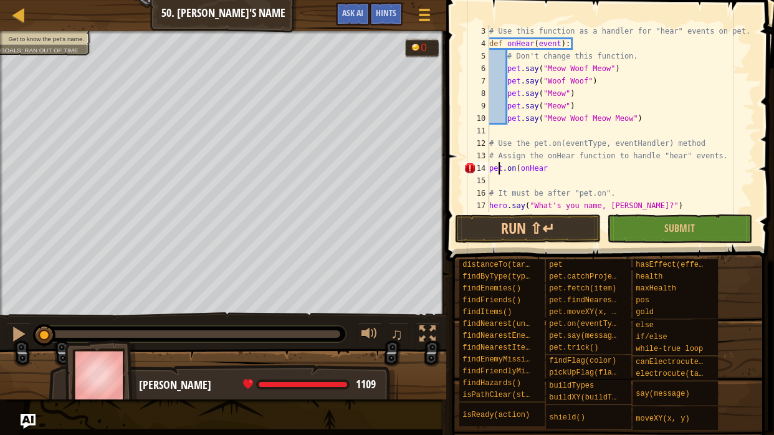
click at [497, 172] on div "# Use this function as a handler for "hear" events on pet. def onHear ( event )…" at bounding box center [621, 131] width 269 height 212
click at [543, 169] on div "# Use this function as a handler for "hear" events on pet. def onHear ( event )…" at bounding box center [621, 131] width 269 height 212
type textarea "pet.on(onHear, #67 lover)"
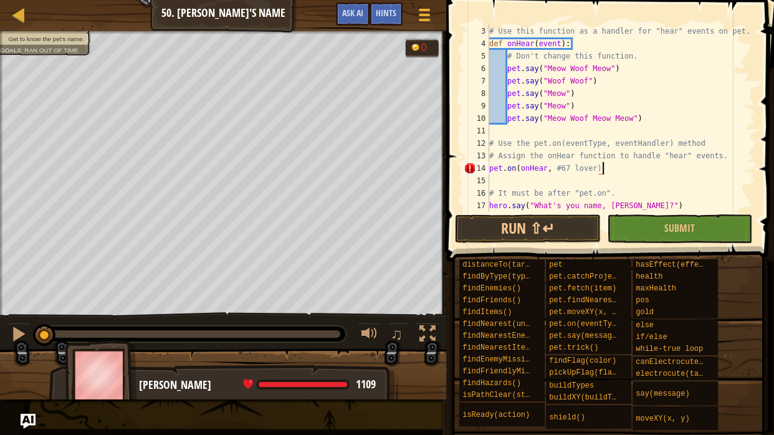
click at [558, 169] on div "# Use this function as a handler for "hear" events on pet. def onHear ( event )…" at bounding box center [621, 131] width 269 height 212
type textarea "# It must be after "pet.on"."
type textarea "pet.onHear"
click at [553, 226] on button "Run ⇧↵" at bounding box center [527, 228] width 145 height 29
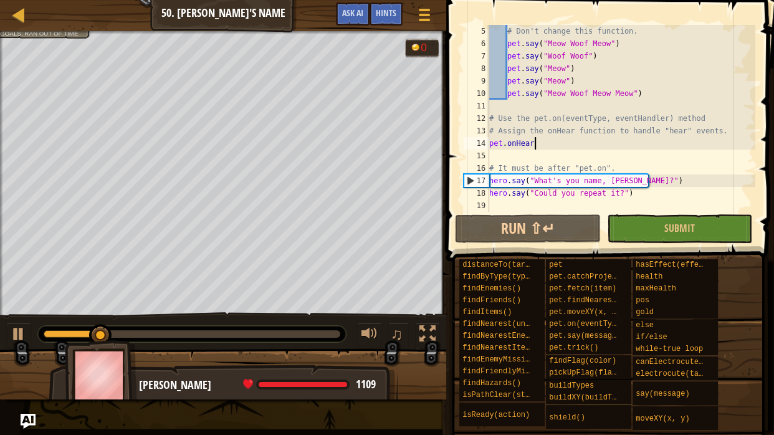
scroll to position [50, 0]
click at [500, 204] on div "# Don't change this function. pet . say ( "Meow Woof Meow" ) pet . say ( "Woof …" at bounding box center [621, 131] width 269 height 212
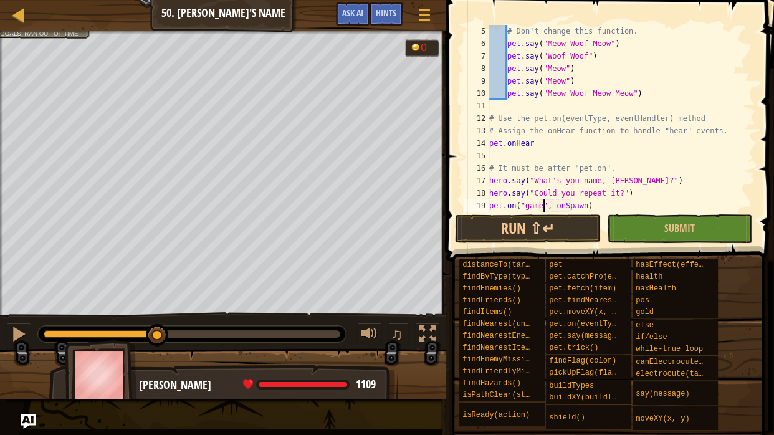
scroll to position [6, 6]
click at [588, 204] on div "# Don't change this function. pet . say ( "Meow Woof Meow" ) pet . say ( "Woof …" at bounding box center [621, 131] width 269 height 212
type textarea "pet.on("game", 67)"
click at [573, 234] on button "Run ⇧↵" at bounding box center [527, 228] width 145 height 29
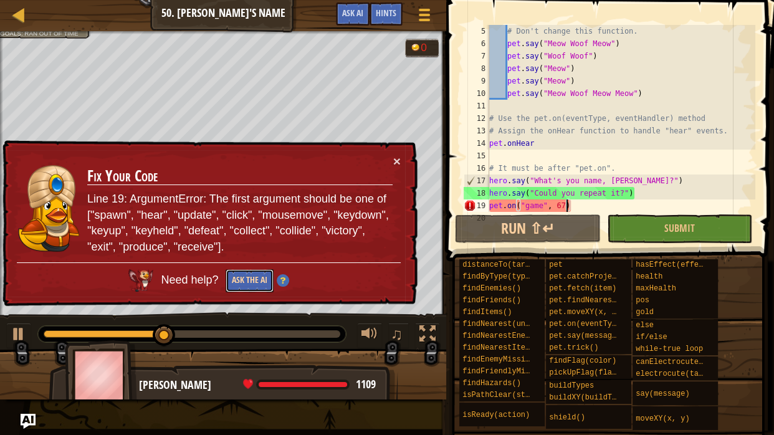
click at [259, 279] on button "Ask the AI" at bounding box center [250, 280] width 48 height 23
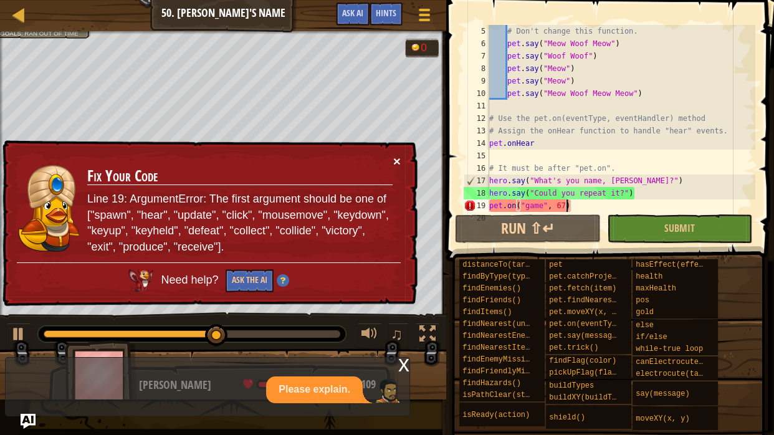
click at [394, 160] on button "×" at bounding box center [396, 161] width 7 height 13
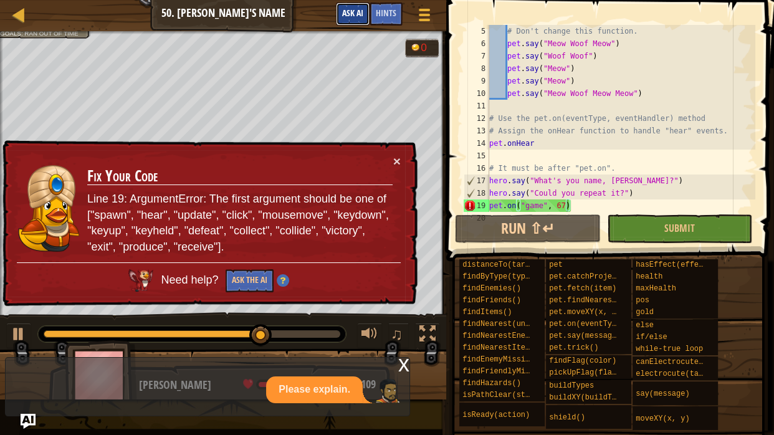
click at [352, 15] on span "Ask AI" at bounding box center [352, 13] width 21 height 12
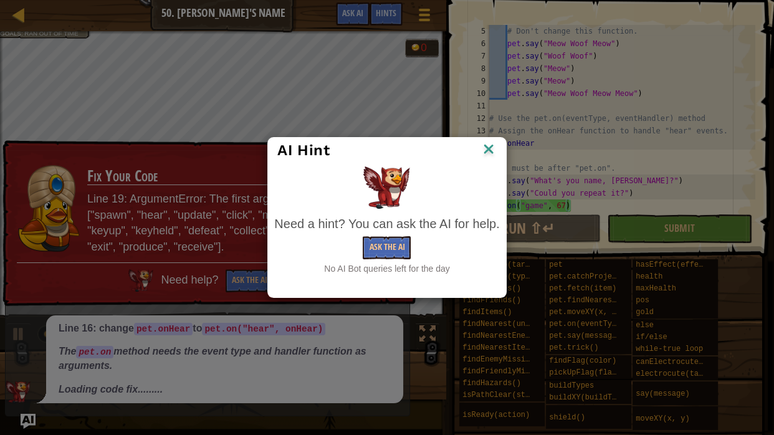
click at [490, 147] on img at bounding box center [488, 150] width 16 height 19
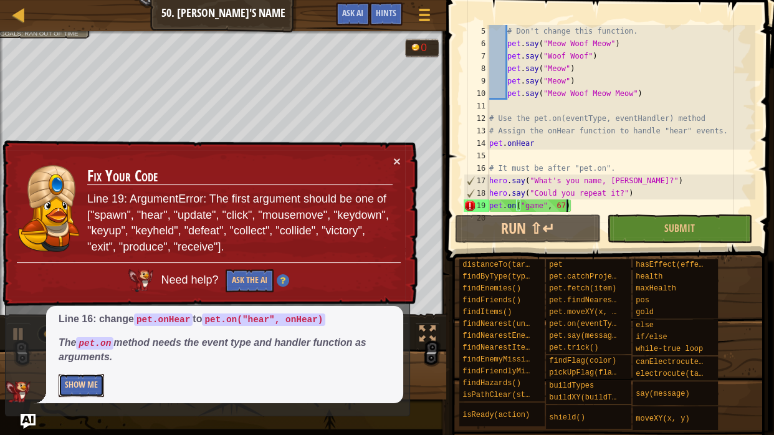
click at [95, 383] on button "Show Me" at bounding box center [81, 385] width 45 height 23
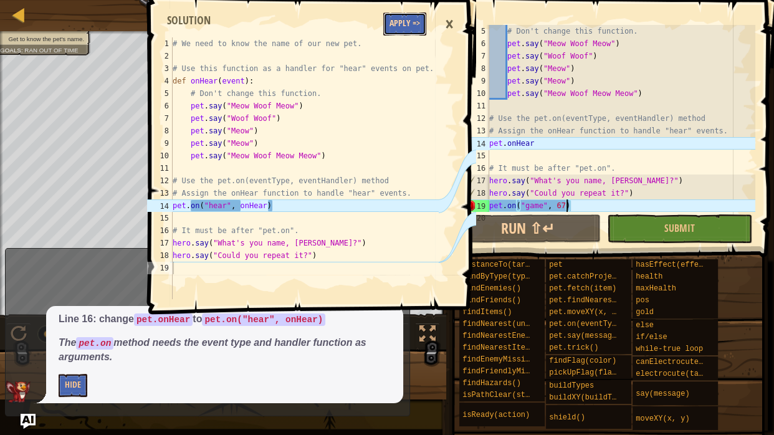
click at [401, 21] on button "Apply =>" at bounding box center [404, 23] width 43 height 23
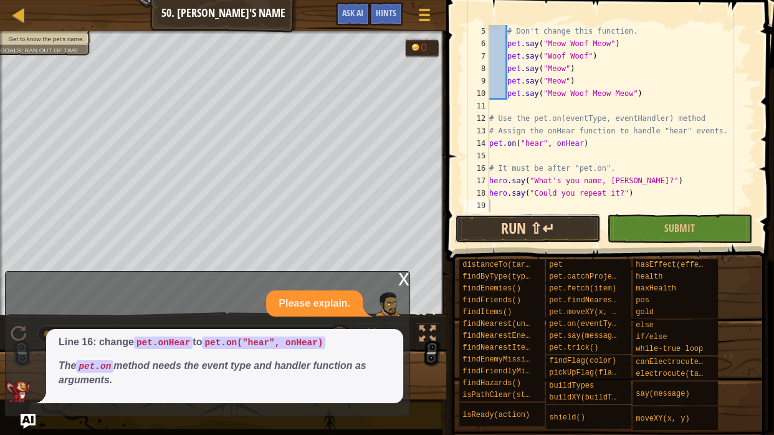
click at [571, 227] on button "Run ⇧↵" at bounding box center [527, 228] width 145 height 29
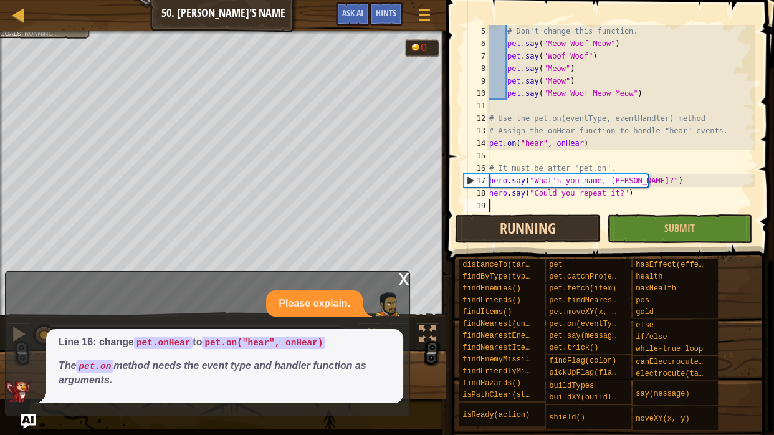
scroll to position [6, 0]
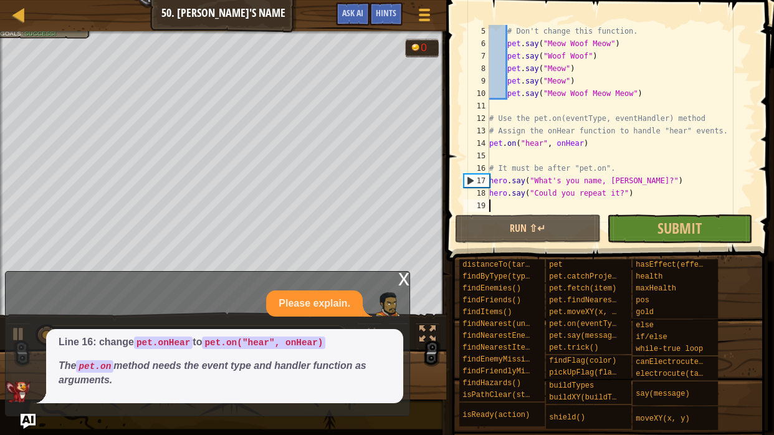
click at [401, 283] on div "x" at bounding box center [403, 278] width 11 height 12
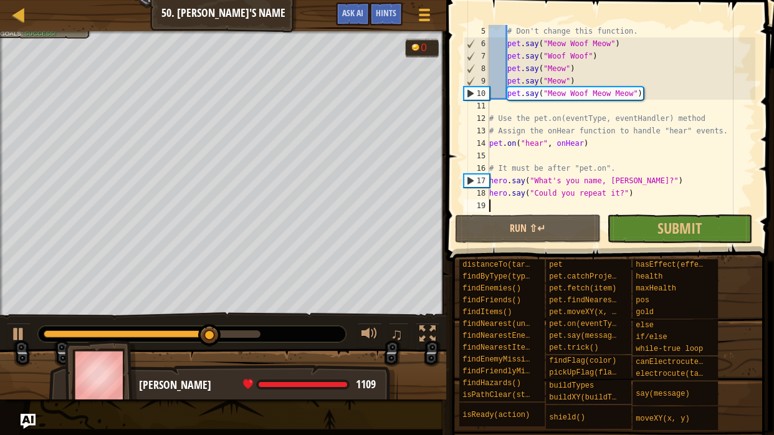
click at [498, 206] on div "# Don't change this function. pet . say ( "Meow Woof Meow" ) pet . say ( "Woof …" at bounding box center [621, 131] width 269 height 212
click at [633, 95] on div "# Don't change this function. pet . say ( "Meow Woof Meow" ) pet . say ( "Woof …" at bounding box center [621, 131] width 269 height 212
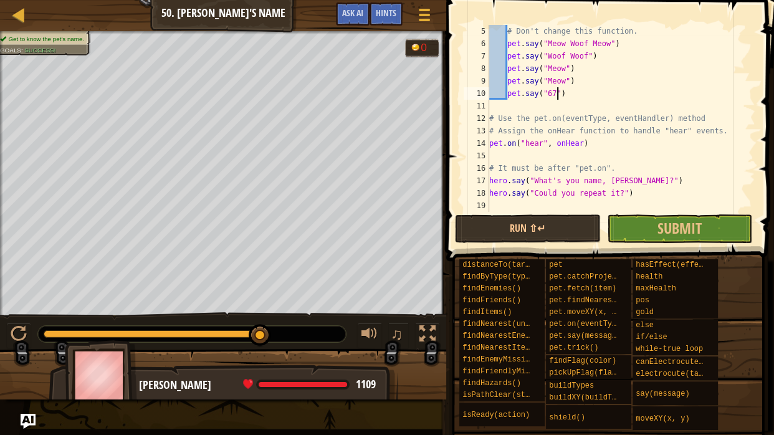
scroll to position [6, 8]
click at [565, 79] on div "# Don't change this function. pet . say ( "Meow Woof Meow" ) pet . say ( "Woof …" at bounding box center [621, 131] width 269 height 212
click at [563, 66] on div "# Don't change this function. pet . say ( "Meow Woof Meow" ) pet . say ( "Woof …" at bounding box center [621, 131] width 269 height 212
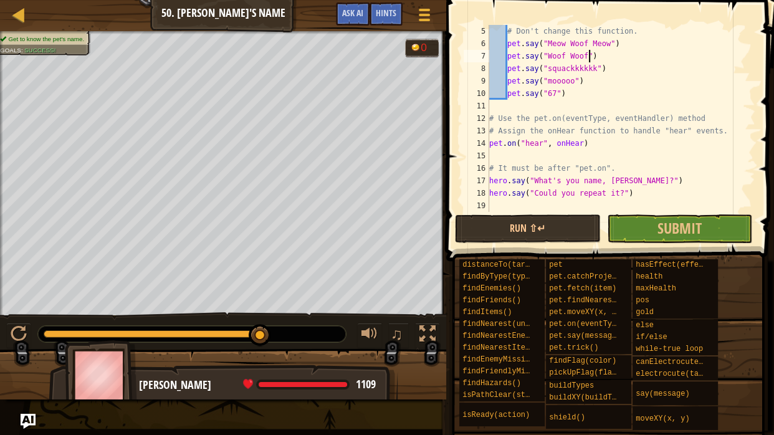
click at [589, 55] on div "# Don't change this function. pet . say ( "Meow Woof Meow" ) pet . say ( "Woof …" at bounding box center [621, 131] width 269 height 212
click at [612, 45] on div "# Don't change this function. pet . say ( "Meow Woof Meow" ) pet . say ( "yummm…" at bounding box center [621, 131] width 269 height 212
click at [569, 97] on div "# Don't change this function. pet . say ( "big fat burrito" ) pet . say ( "yumm…" at bounding box center [621, 131] width 269 height 212
type textarea "pet.say("67")"
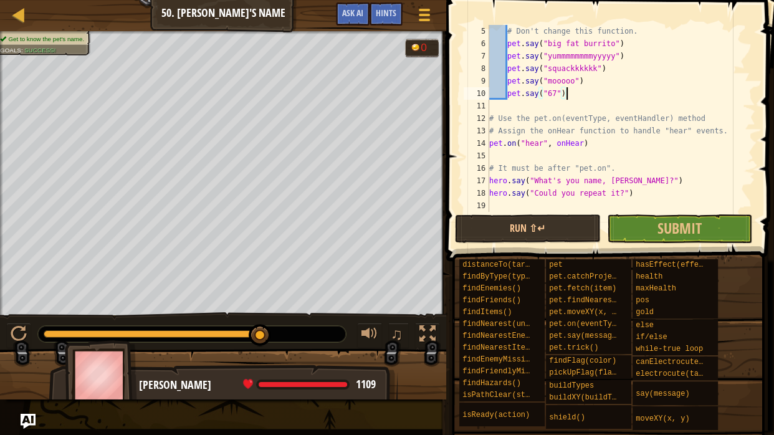
scroll to position [6, 9]
click at [498, 107] on div "# Don't change this function. pet . say ( "big fat burrito" ) pet . say ( "yumm…" at bounding box center [621, 131] width 269 height 212
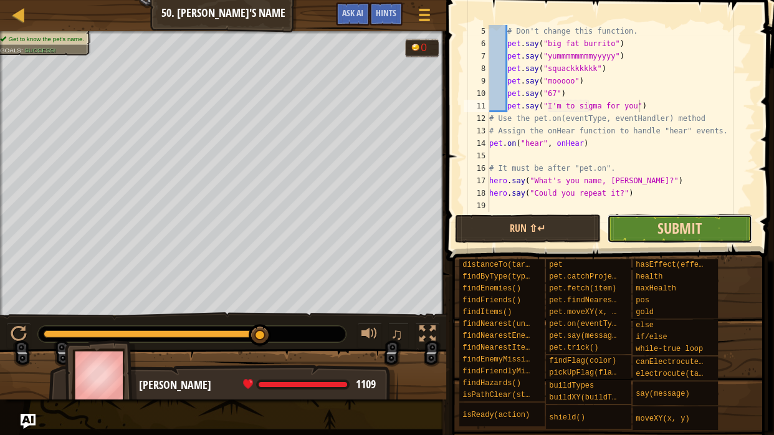
click at [667, 230] on span "Submit" at bounding box center [679, 228] width 44 height 20
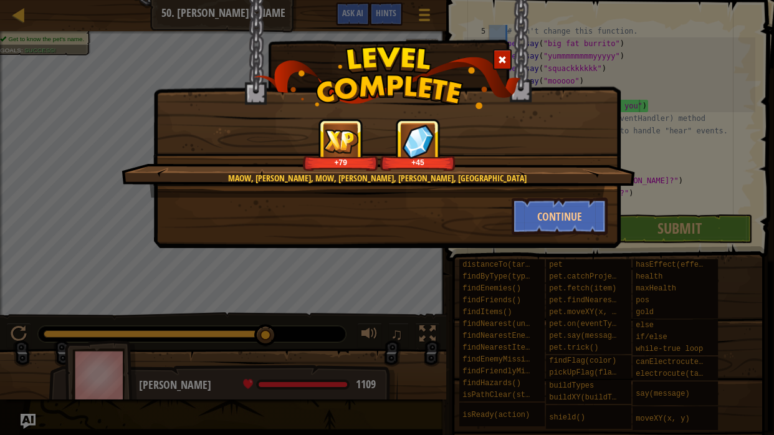
click at [496, 60] on div at bounding box center [502, 59] width 19 height 21
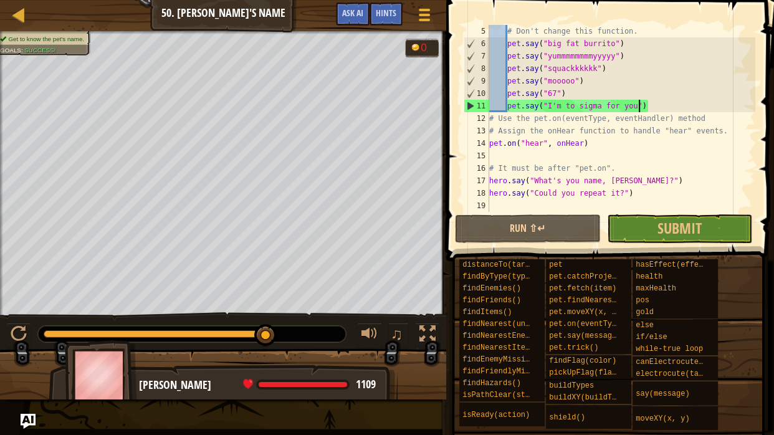
click at [614, 45] on div "# Don't change this function. pet . say ( "big fat burrito" ) pet . say ( "yumm…" at bounding box center [621, 131] width 269 height 212
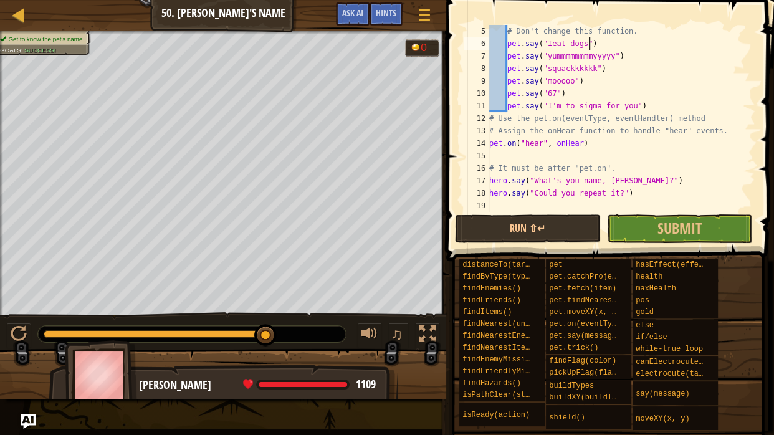
scroll to position [6, 12]
click at [555, 44] on div "# Don't change this function. pet . say ( "Ieat dogs" ) pet . say ( "yummmmmmmm…" at bounding box center [621, 131] width 269 height 212
click at [592, 44] on div "# Don't change this function. pet . say ( "I eat dogs" ) pet . say ( "yummmmmmm…" at bounding box center [621, 131] width 269 height 212
type textarea "pet.say("I eat dogs, so I will eat yours")"
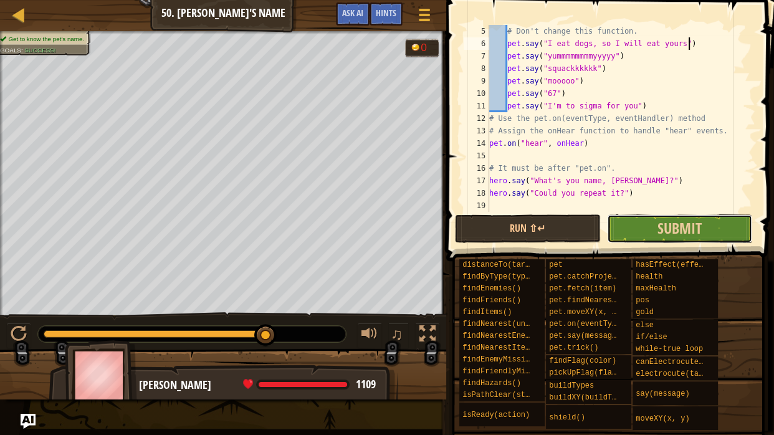
click at [627, 232] on button "Submit" at bounding box center [679, 228] width 145 height 29
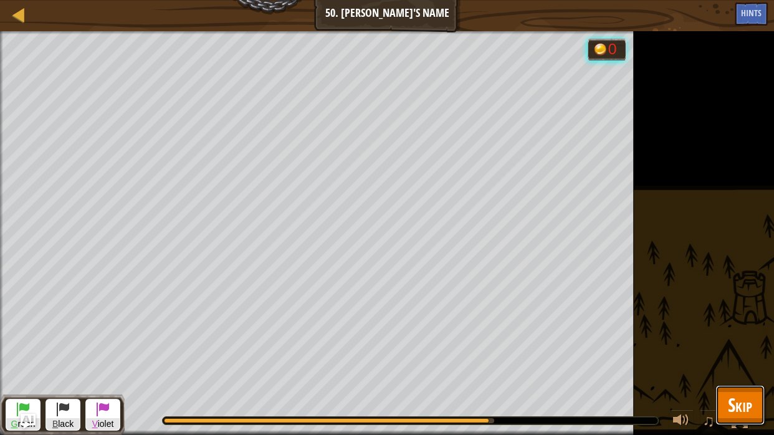
click at [738, 385] on span "Skip" at bounding box center [740, 405] width 24 height 26
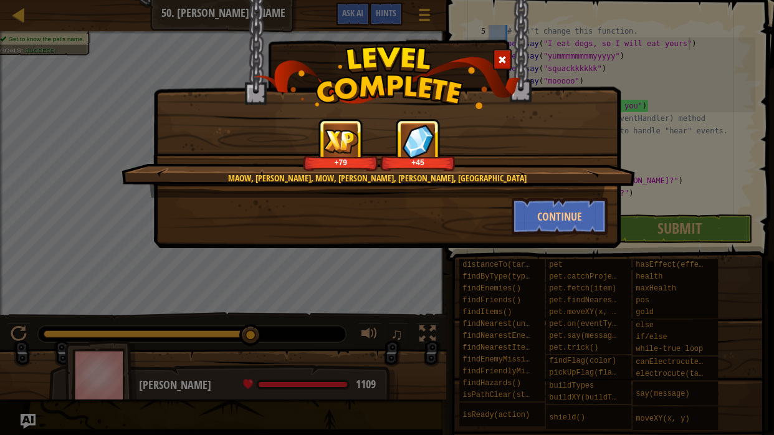
click at [504, 59] on span at bounding box center [502, 59] width 9 height 9
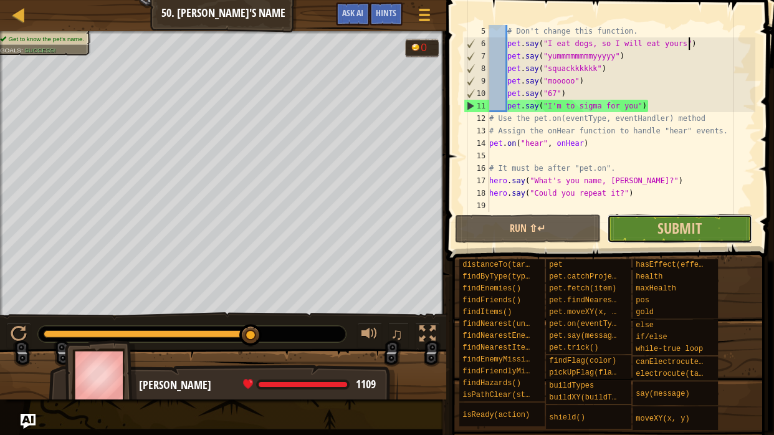
click at [642, 232] on button "Submit" at bounding box center [679, 228] width 145 height 29
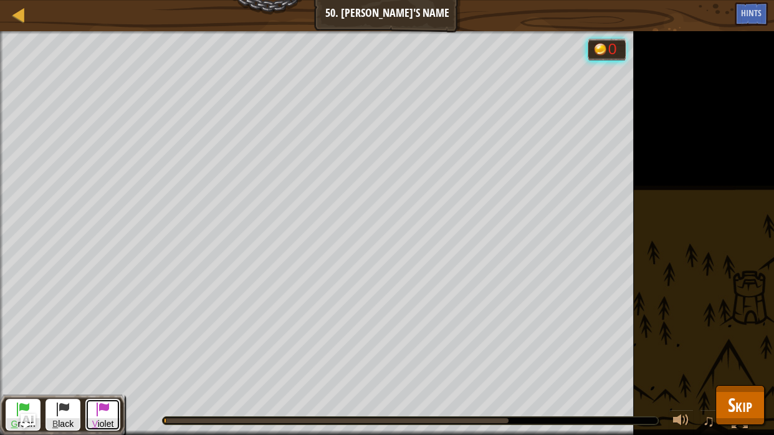
click at [110, 385] on button "V iolet" at bounding box center [102, 415] width 35 height 32
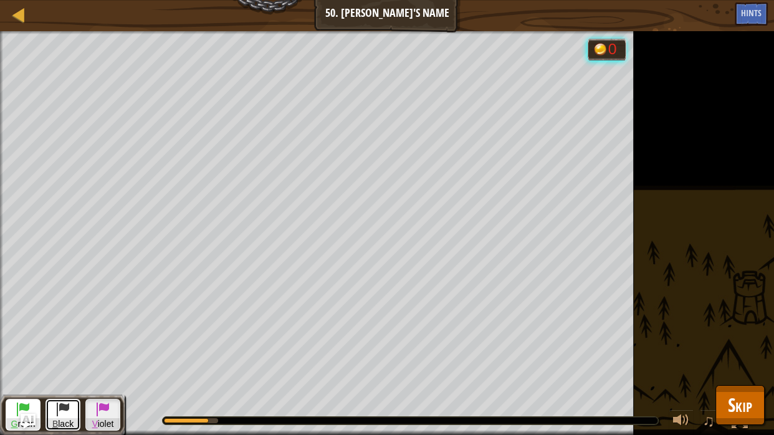
click at [64, 385] on span at bounding box center [62, 408] width 15 height 15
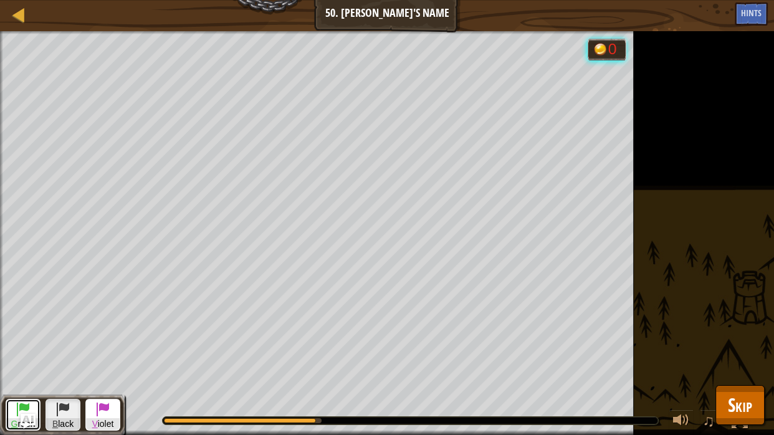
click at [11, 385] on button "G reen" at bounding box center [23, 415] width 35 height 32
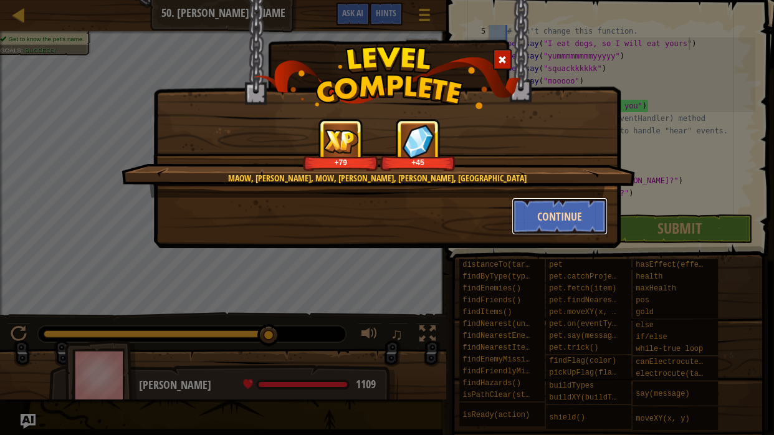
click at [533, 214] on button "Continue" at bounding box center [560, 216] width 97 height 37
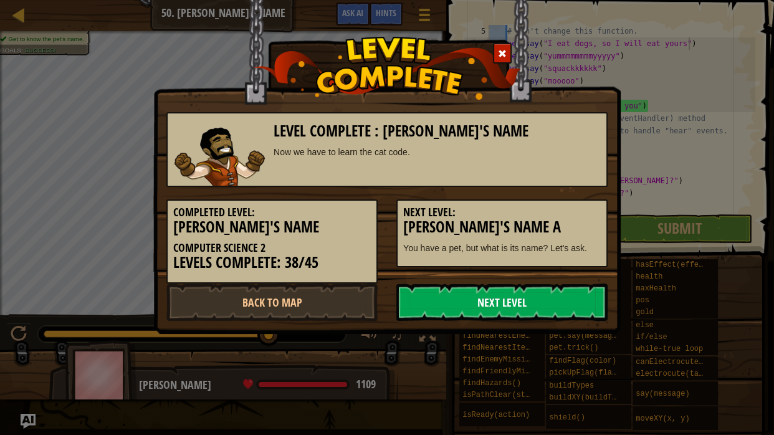
click at [416, 310] on link "Next Level" at bounding box center [501, 301] width 211 height 37
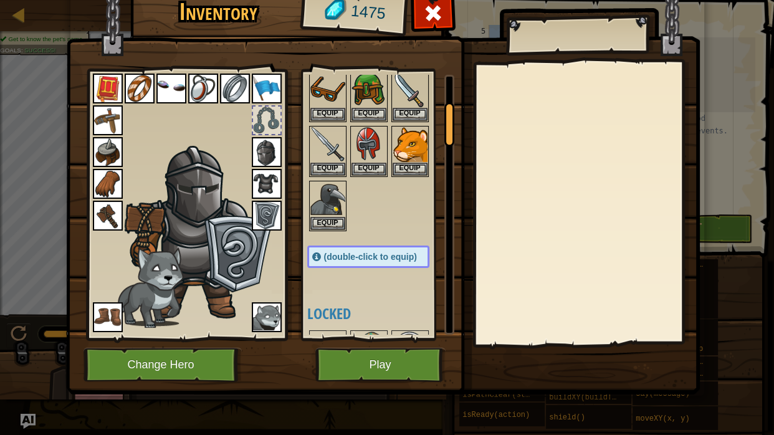
scroll to position [178, 0]
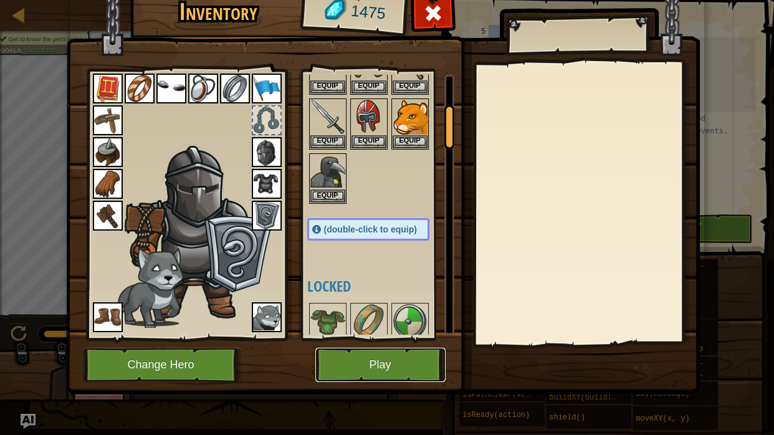
click at [354, 372] on button "Play" at bounding box center [380, 365] width 130 height 34
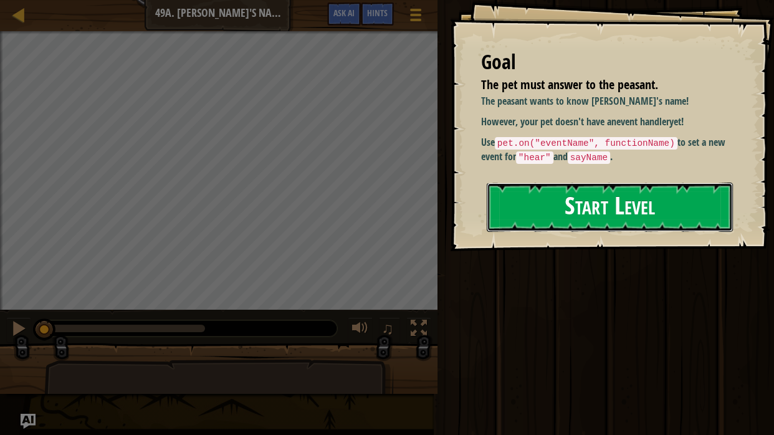
click at [637, 206] on button "Start Level" at bounding box center [610, 207] width 246 height 49
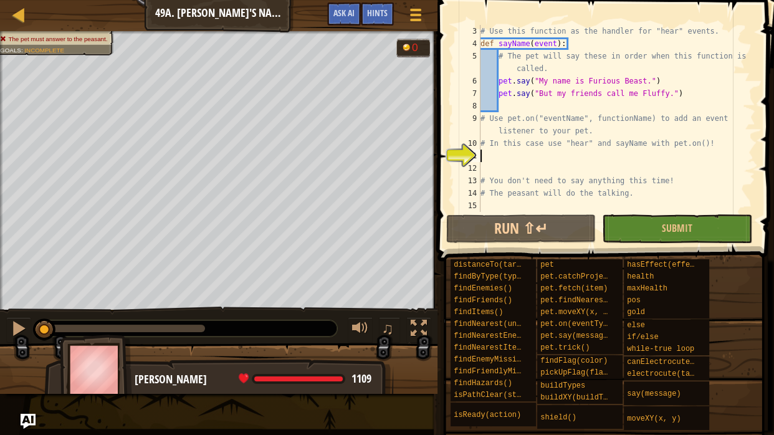
scroll to position [25, 0]
click at [645, 79] on div "# Use this function as the handler for "hear" events. def sayName ( event ) : #…" at bounding box center [616, 131] width 277 height 212
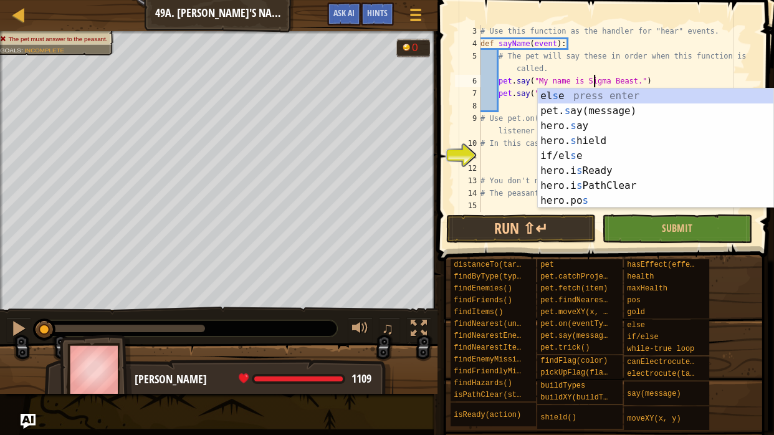
scroll to position [6, 14]
click at [636, 80] on div "# Use this function as the handler for "hear" events. def sayName ( event ) : #…" at bounding box center [616, 131] width 277 height 212
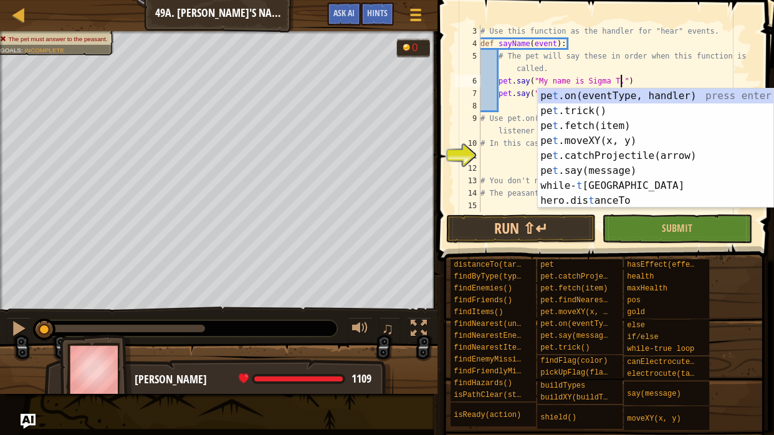
scroll to position [6, 19]
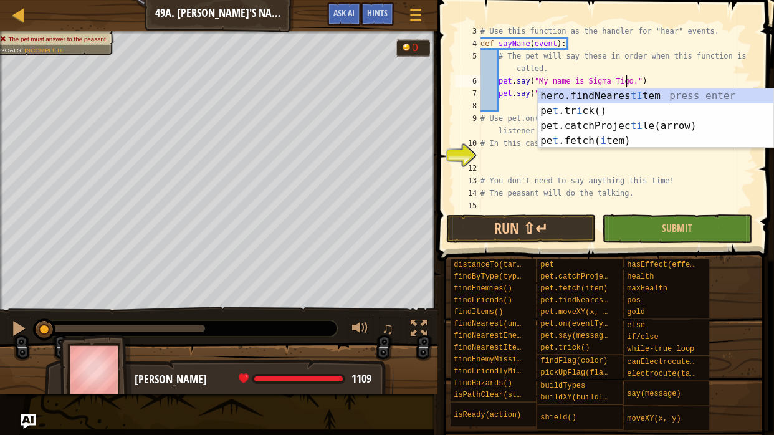
click at [686, 69] on div "# Use this function as the handler for "hear" events. def sayName ( event ) : #…" at bounding box center [616, 131] width 277 height 212
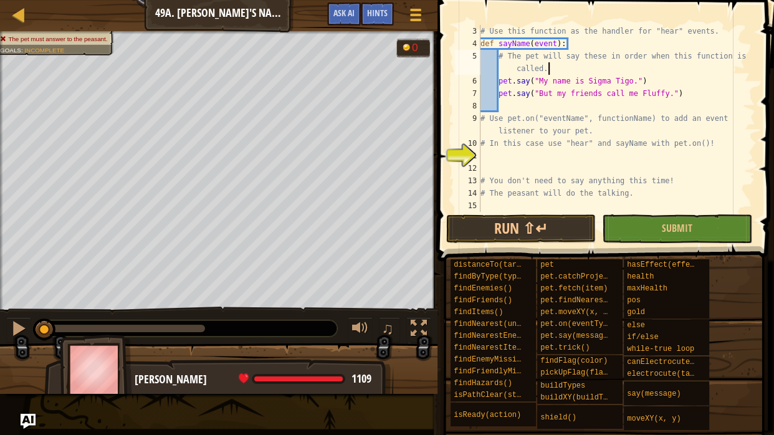
click at [670, 95] on div "# Use this function as the handler for "hear" events. def sayName ( event ) : #…" at bounding box center [616, 131] width 277 height 212
type textarea "pet.say("But my friends call me Sigma 67.")"
click at [473, 153] on div "11" at bounding box center [468, 156] width 26 height 12
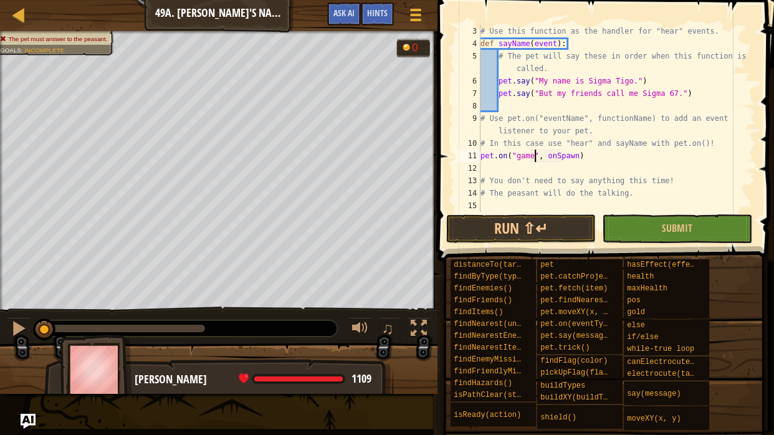
click at [578, 155] on div "# Use this function as the handler for "hear" events. def sayName ( event ) : #…" at bounding box center [616, 131] width 277 height 212
click at [535, 155] on div "# Use this function as the handler for "hear" events. def sayName ( event ) : #…" at bounding box center [616, 131] width 277 height 212
click at [551, 225] on button "Run ⇧↵" at bounding box center [521, 228] width 150 height 29
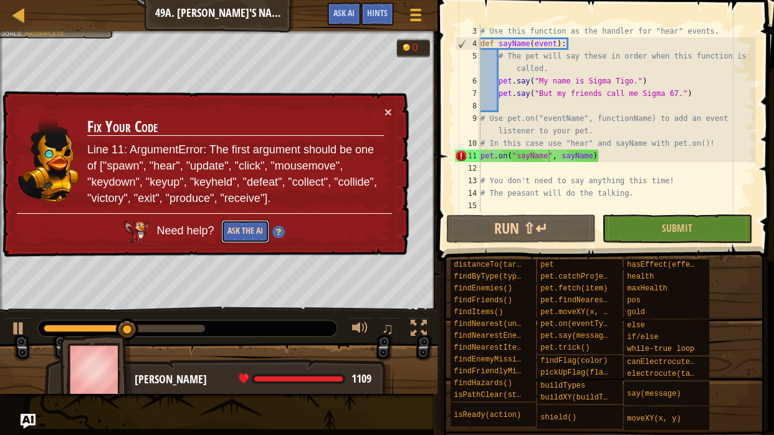
click at [252, 235] on button "Ask the AI" at bounding box center [245, 231] width 48 height 23
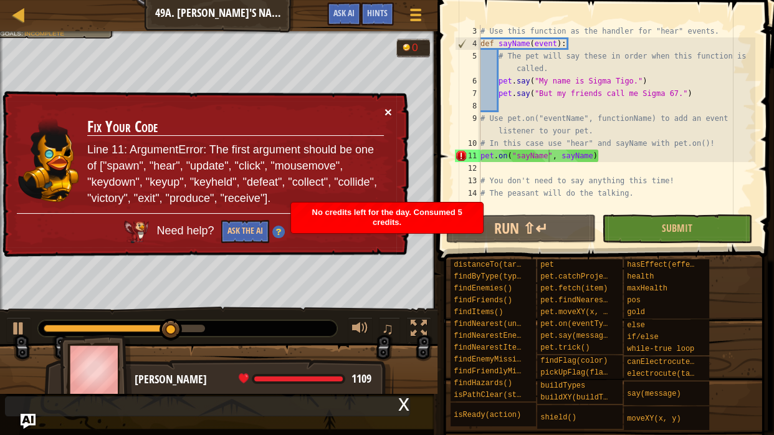
click at [387, 111] on button "×" at bounding box center [387, 111] width 7 height 13
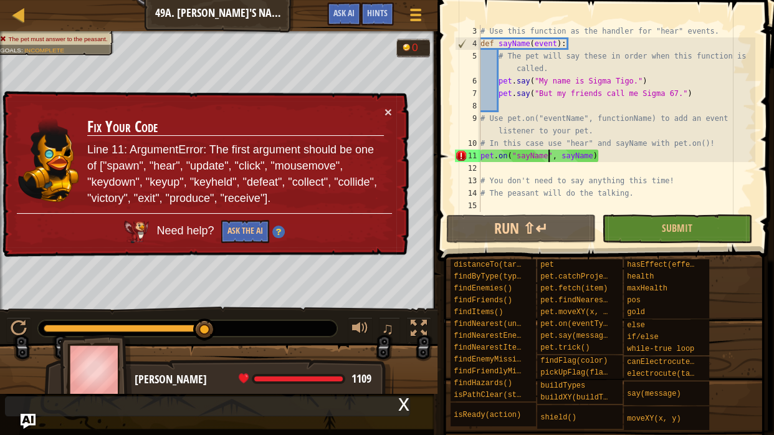
click at [545, 158] on div "# Use this function as the handler for "hear" events. def sayName ( event ) : #…" at bounding box center [616, 131] width 277 height 212
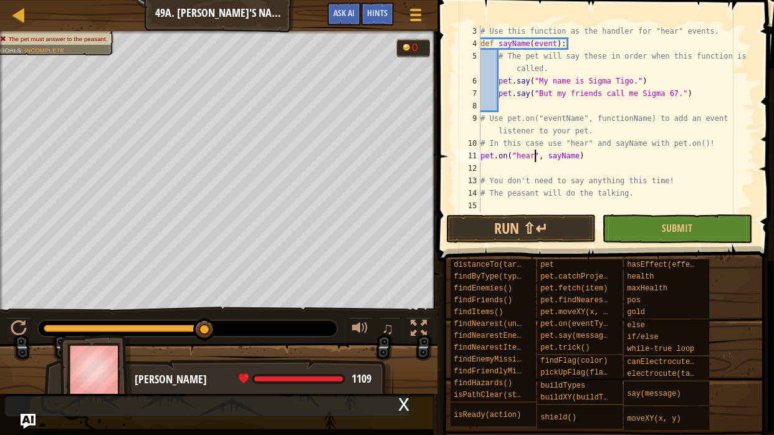
scroll to position [6, 6]
type textarea "pet.on("hear", [PERSON_NAME])"
click at [538, 222] on button "Run ⇧↵" at bounding box center [521, 228] width 150 height 29
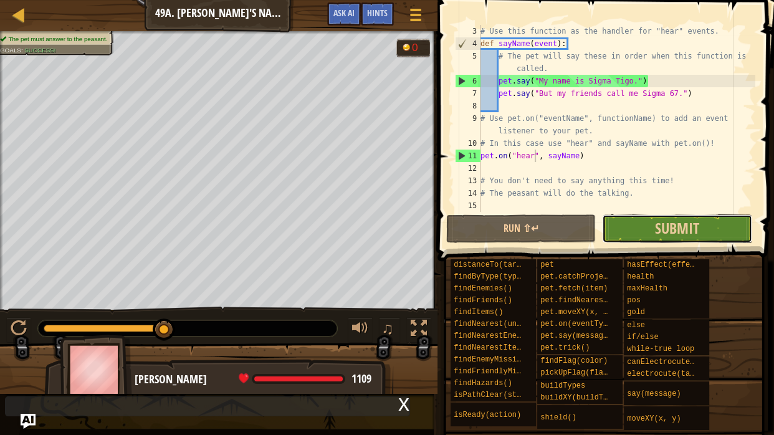
click at [624, 227] on button "Submit" at bounding box center [677, 228] width 150 height 29
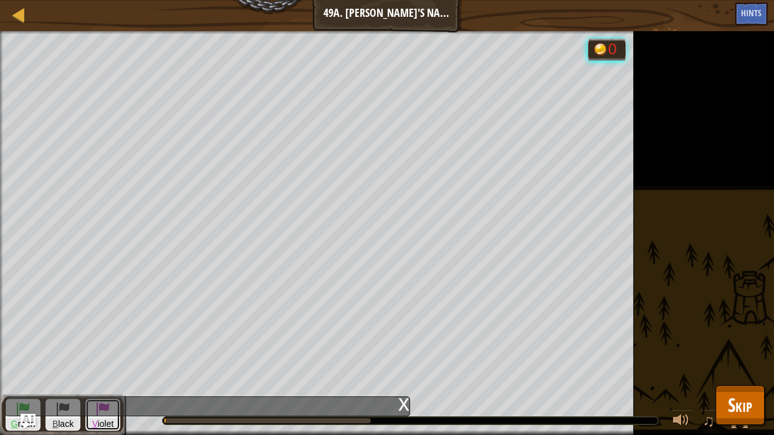
click at [98, 385] on span "V iolet" at bounding box center [103, 424] width 34 height 12
click at [68, 385] on div "x" at bounding box center [207, 406] width 405 height 20
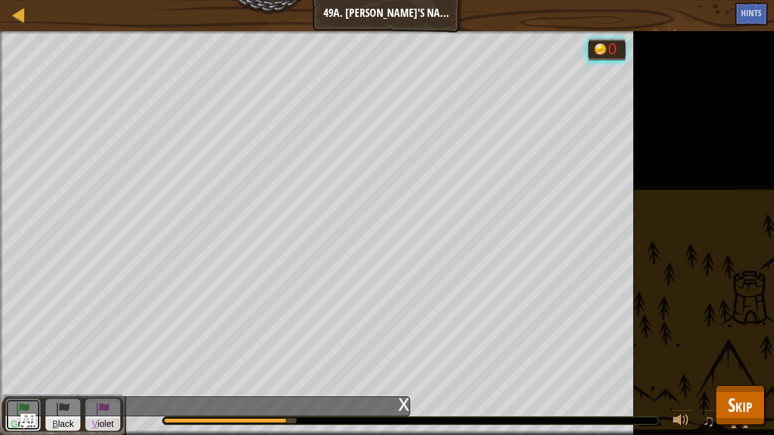
click at [12, 385] on span "G" at bounding box center [14, 424] width 7 height 10
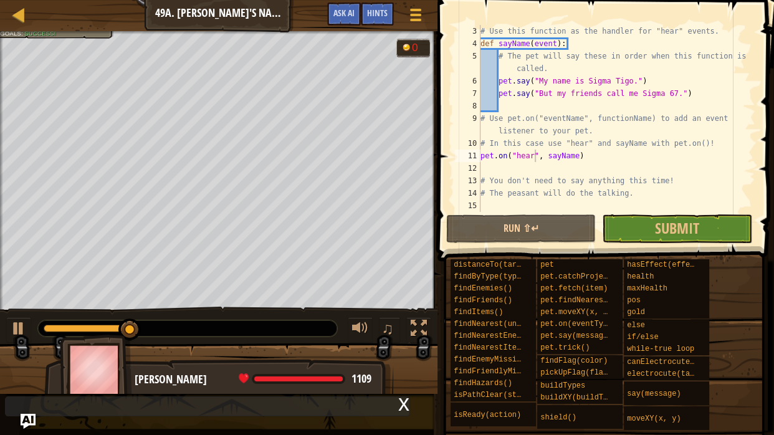
click at [309, 326] on div at bounding box center [187, 328] width 299 height 16
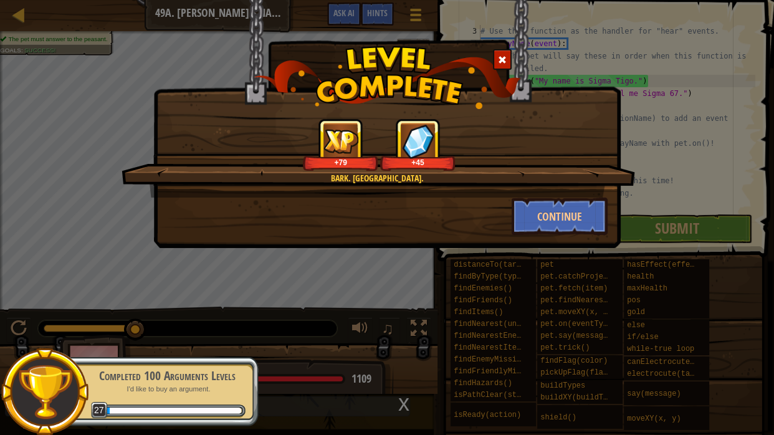
click at [503, 62] on span at bounding box center [502, 59] width 9 height 9
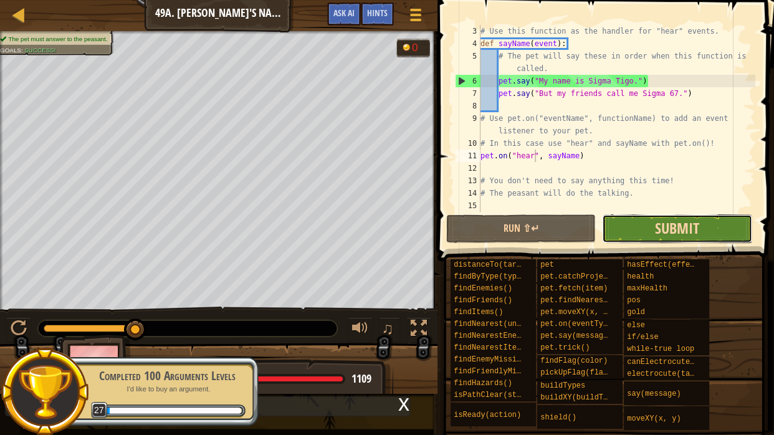
click at [682, 224] on span "Submit" at bounding box center [677, 228] width 44 height 20
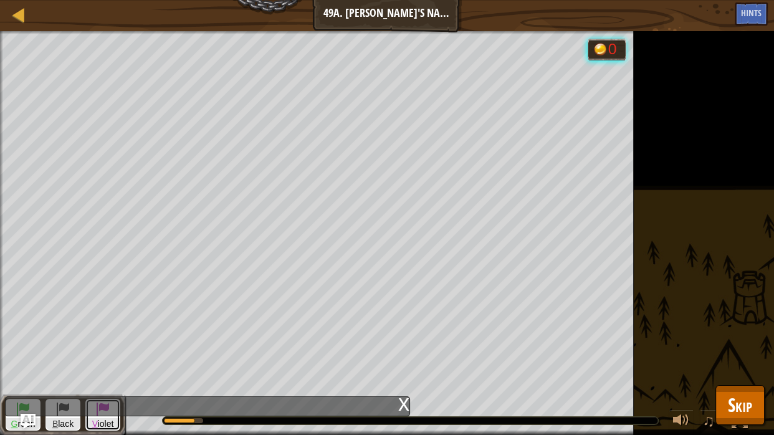
click at [97, 385] on span "V iolet" at bounding box center [103, 424] width 34 height 12
click at [59, 385] on span "B lack" at bounding box center [63, 424] width 34 height 12
click at [20, 385] on img "Ask AI" at bounding box center [28, 421] width 16 height 16
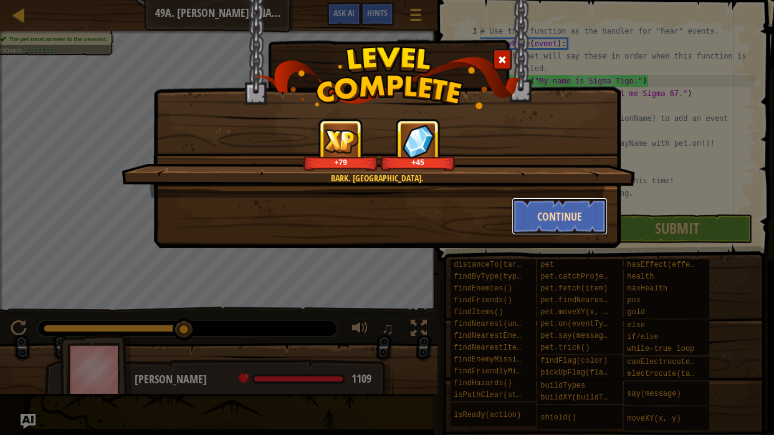
click at [536, 219] on button "Continue" at bounding box center [560, 216] width 97 height 37
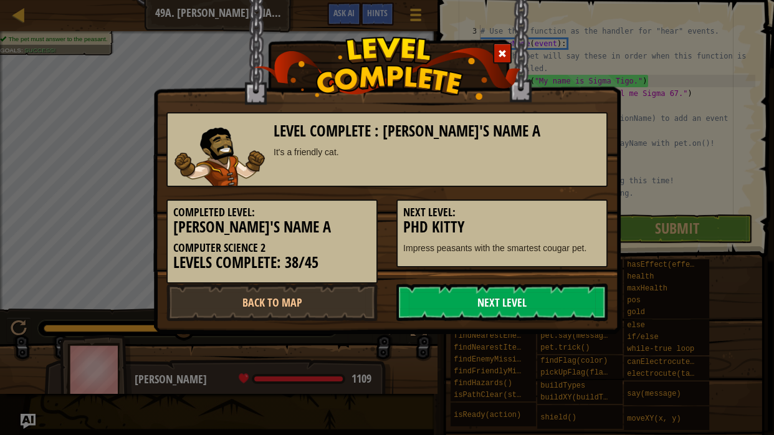
click at [467, 303] on link "Next Level" at bounding box center [501, 301] width 211 height 37
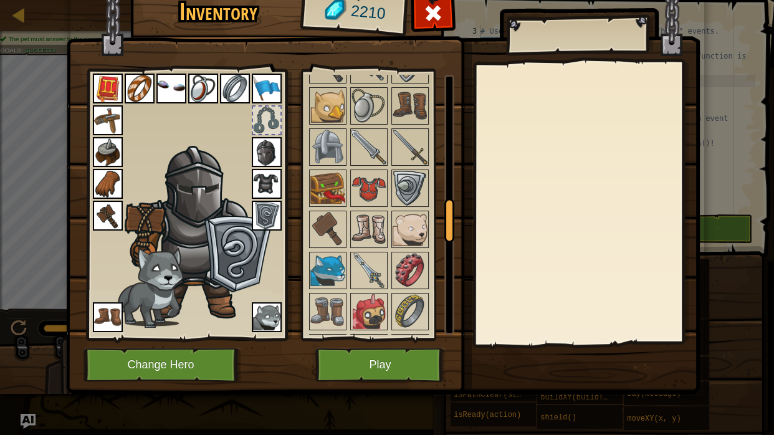
scroll to position [761, 0]
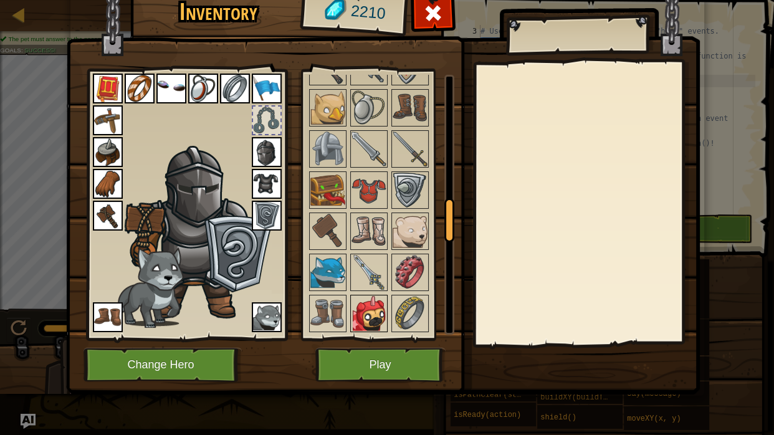
click at [360, 313] on img at bounding box center [368, 313] width 35 height 35
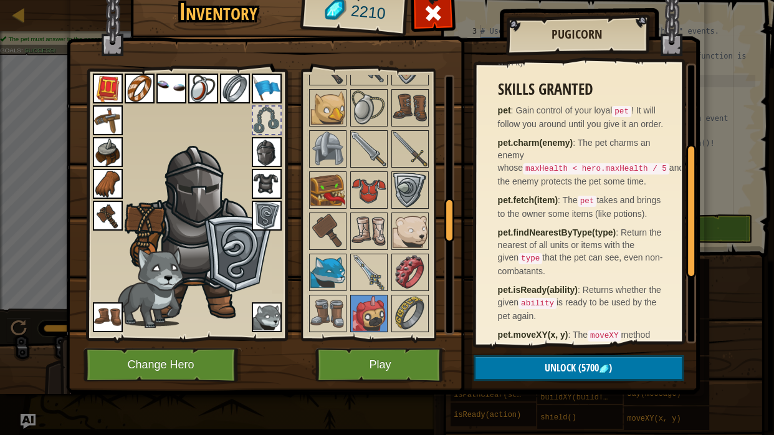
scroll to position [183, 0]
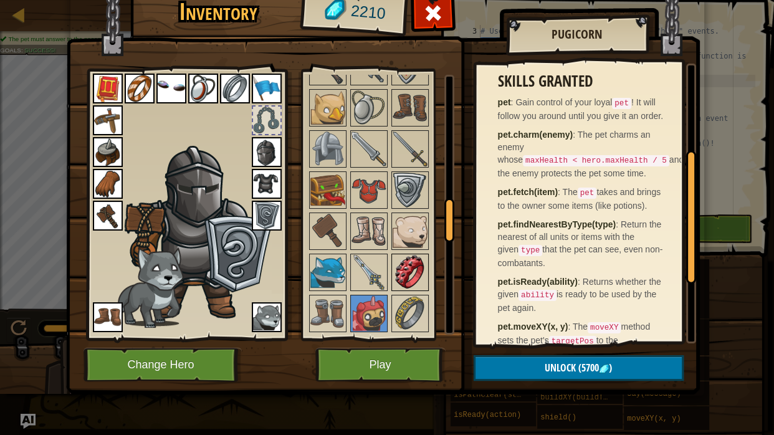
click at [405, 259] on img at bounding box center [410, 272] width 35 height 35
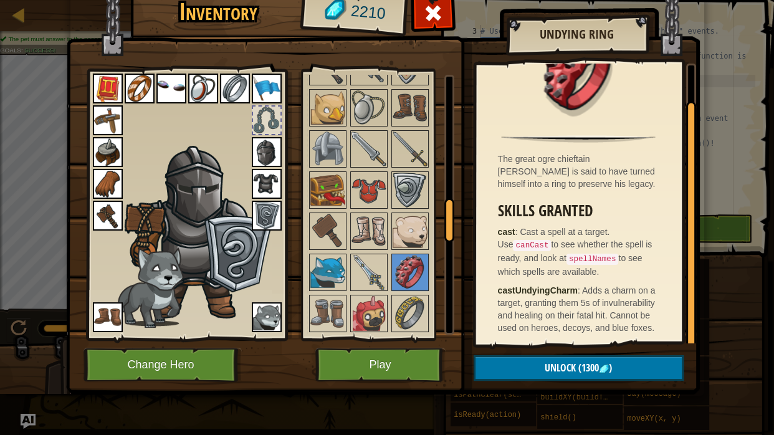
scroll to position [39, 0]
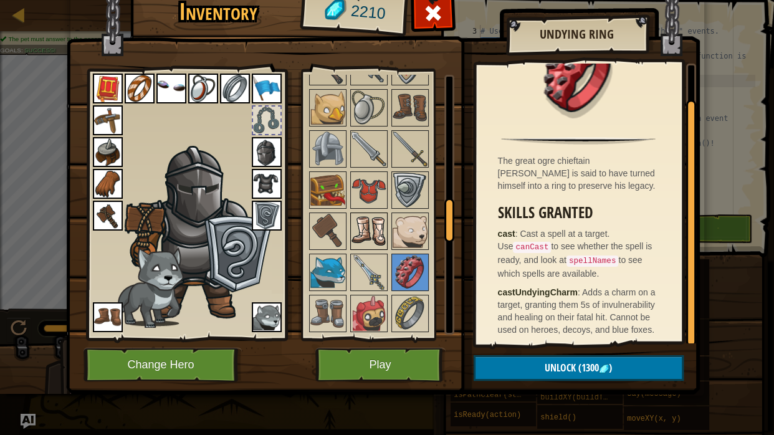
click at [369, 234] on img at bounding box center [368, 231] width 35 height 35
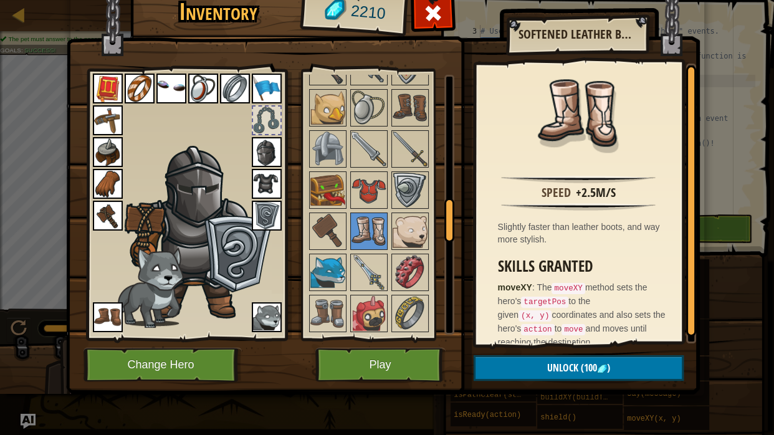
scroll to position [12, 0]
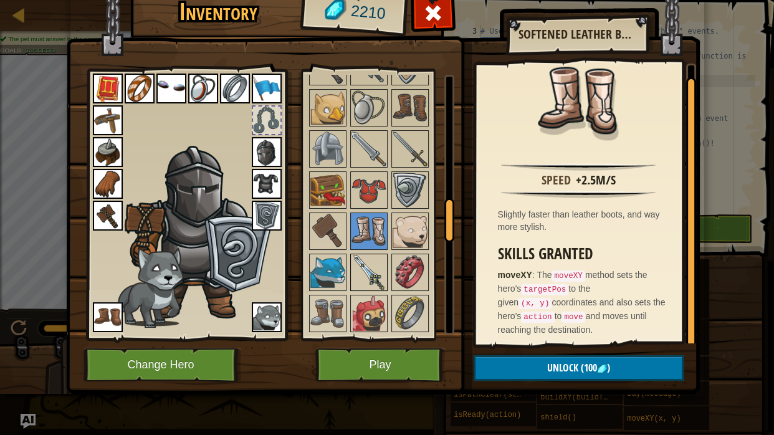
click at [358, 279] on img at bounding box center [368, 272] width 35 height 35
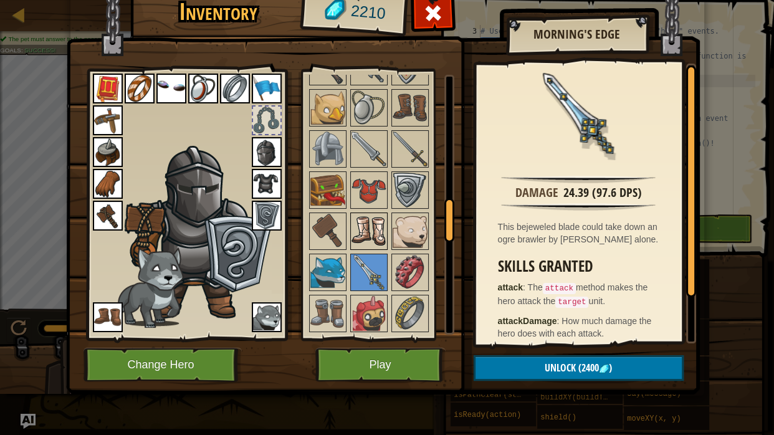
click at [363, 234] on img at bounding box center [368, 231] width 35 height 35
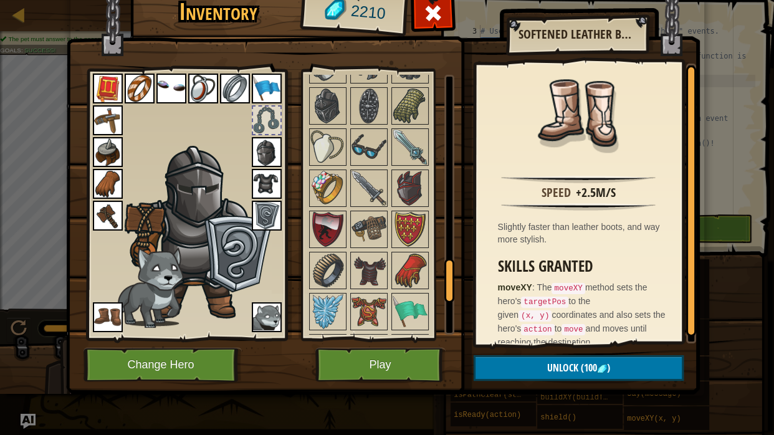
scroll to position [1141, 0]
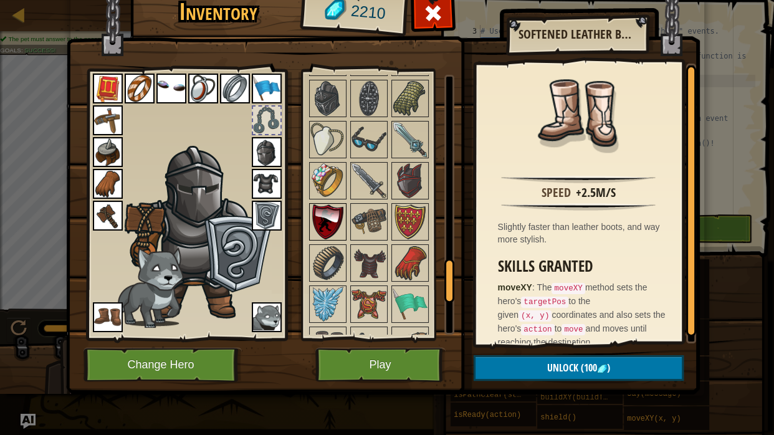
click at [317, 219] on img at bounding box center [327, 221] width 35 height 35
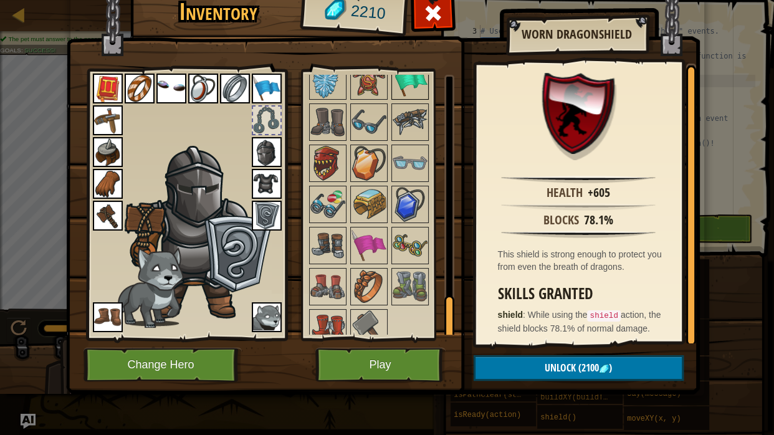
scroll to position [1371, 0]
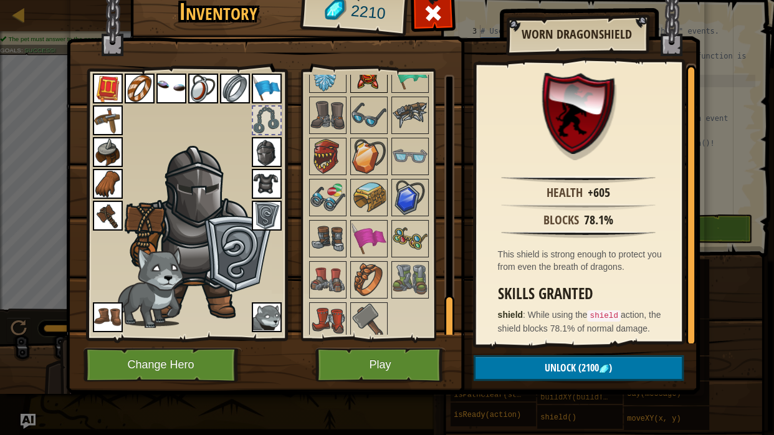
click at [361, 80] on img at bounding box center [368, 74] width 35 height 35
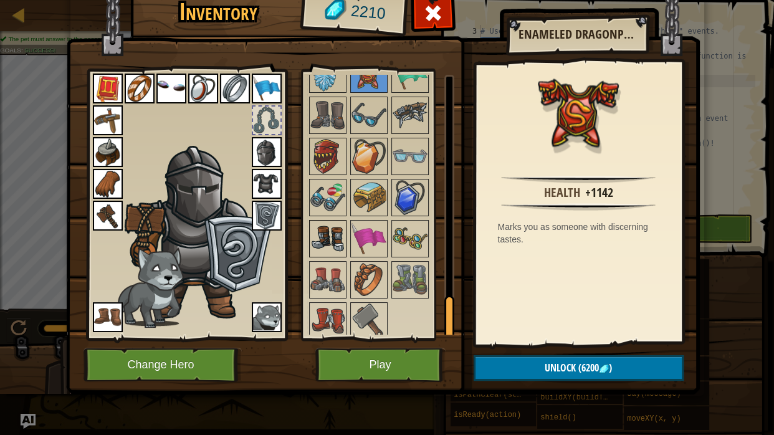
click at [336, 246] on img at bounding box center [327, 238] width 35 height 35
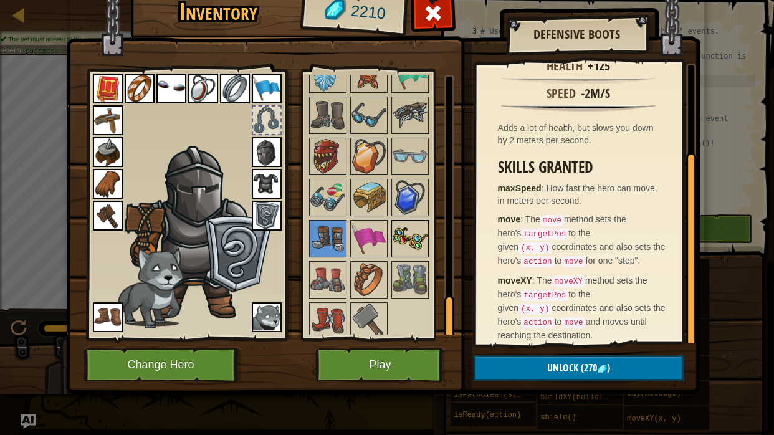
click at [418, 231] on img at bounding box center [410, 238] width 35 height 35
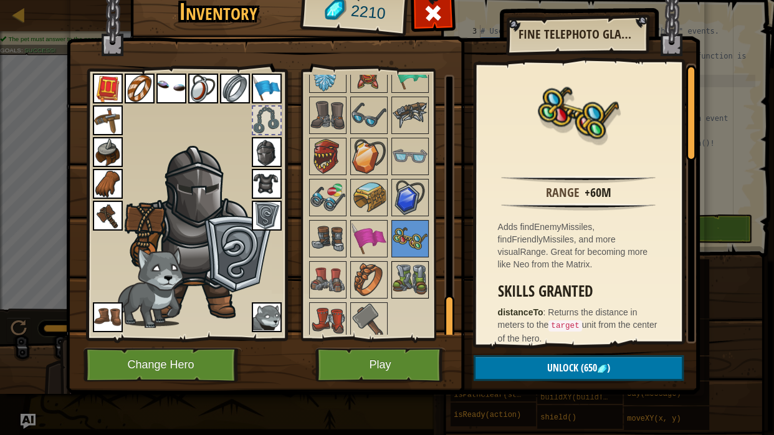
click at [410, 284] on img at bounding box center [410, 279] width 35 height 35
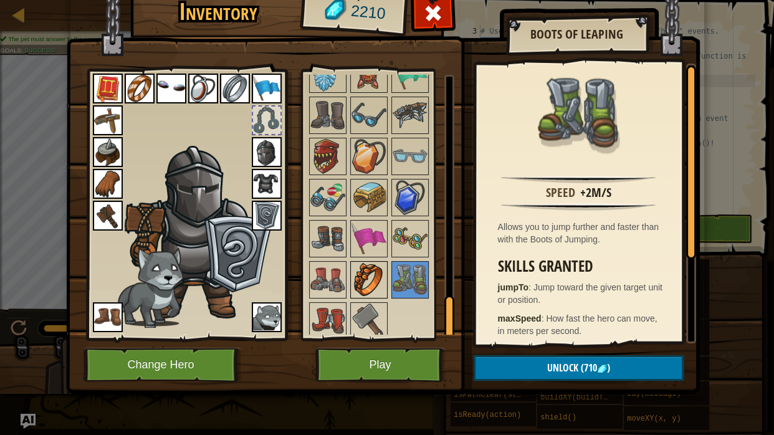
click at [368, 277] on img at bounding box center [368, 279] width 35 height 35
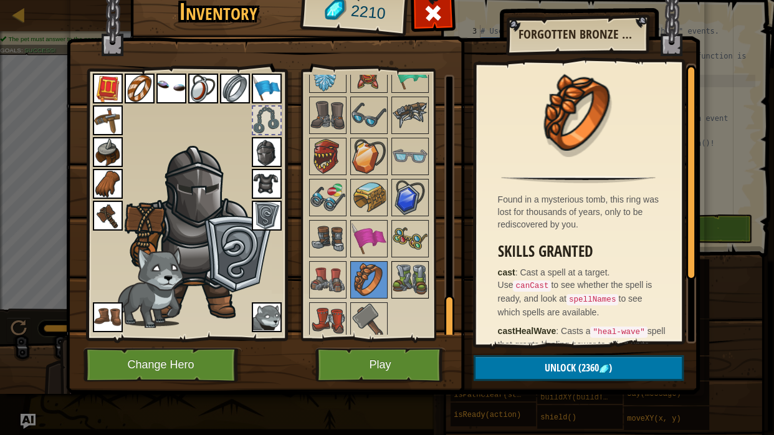
click at [402, 277] on img at bounding box center [410, 279] width 35 height 35
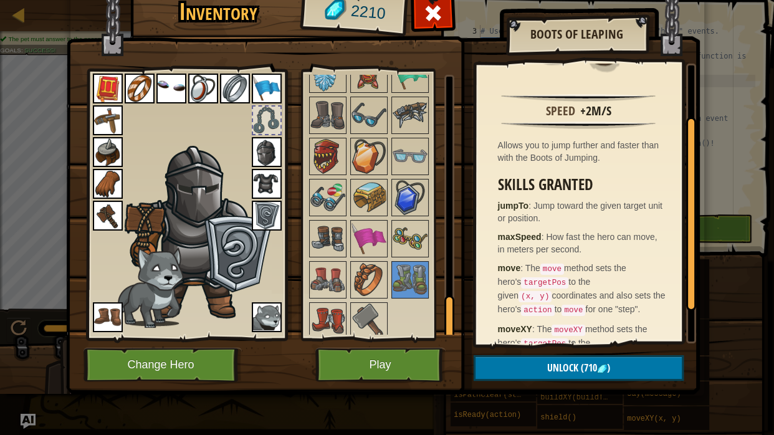
scroll to position [85, 0]
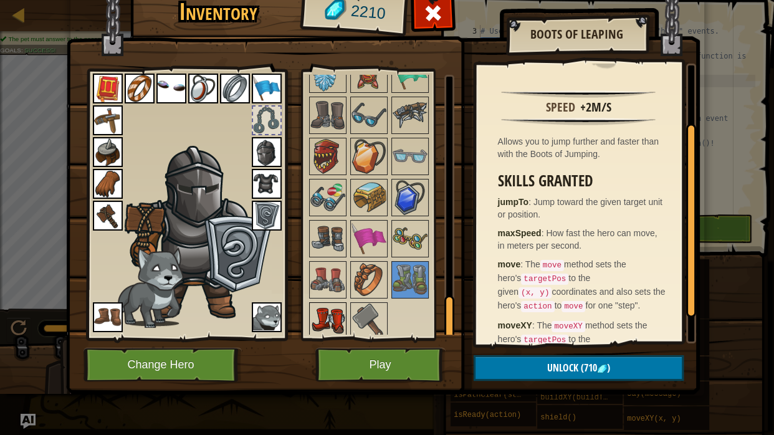
click at [332, 317] on img at bounding box center [327, 320] width 35 height 35
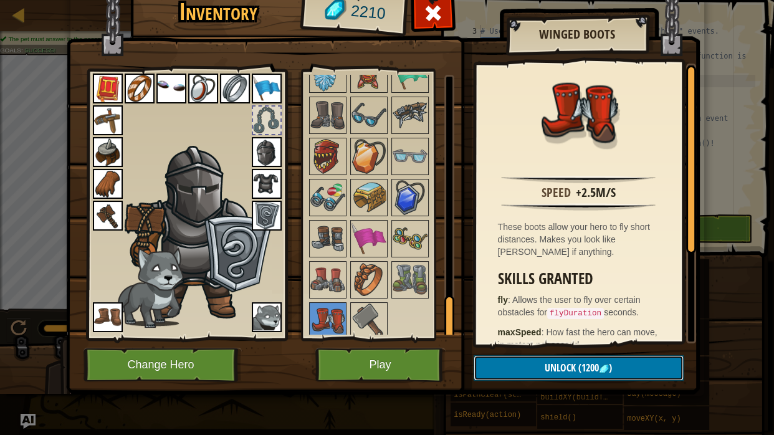
click at [539, 364] on button "Unlock (1200 )" at bounding box center [579, 368] width 210 height 26
click at [539, 364] on button "Confirm" at bounding box center [579, 368] width 210 height 26
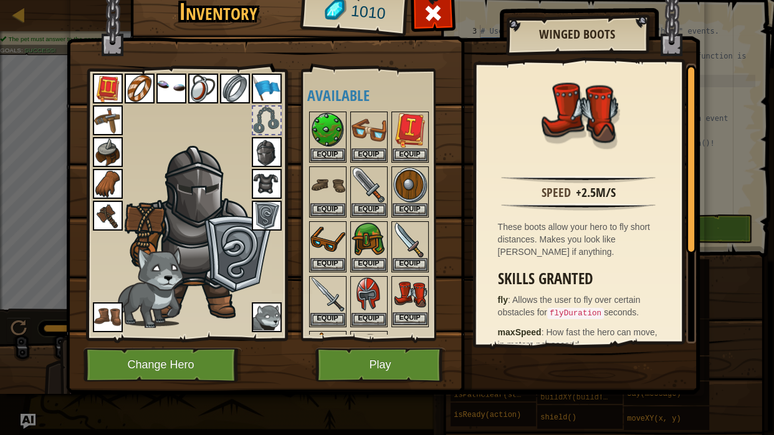
click at [412, 307] on img at bounding box center [410, 294] width 35 height 35
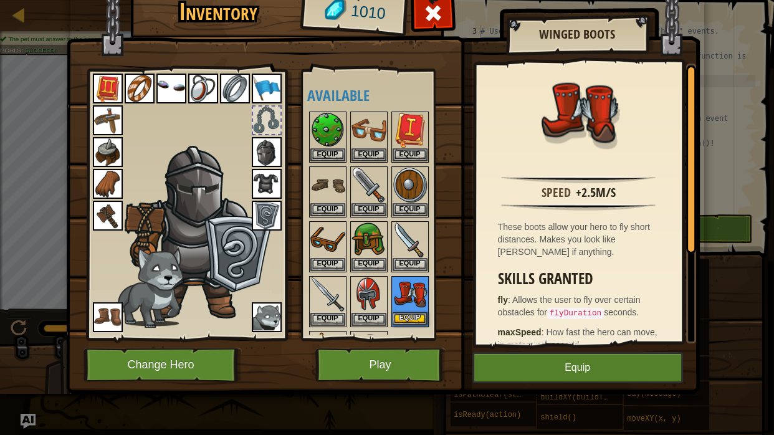
click at [412, 307] on img at bounding box center [410, 294] width 35 height 35
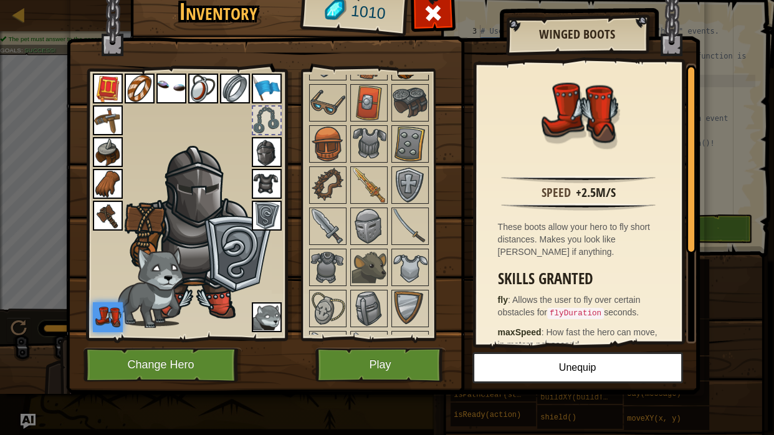
scroll to position [573, 0]
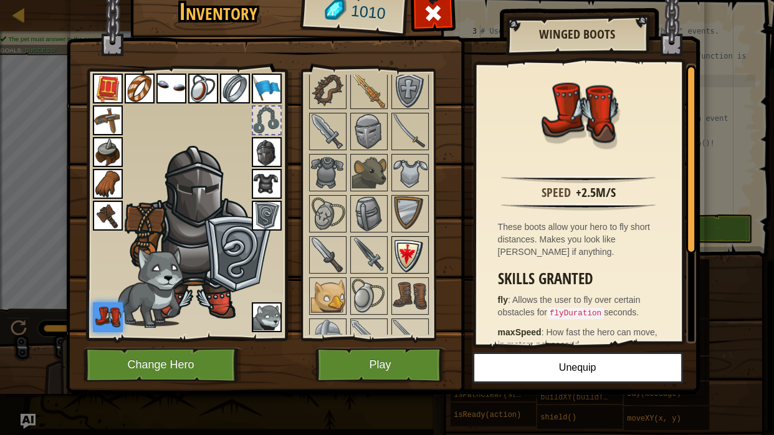
click at [402, 258] on img at bounding box center [410, 254] width 35 height 35
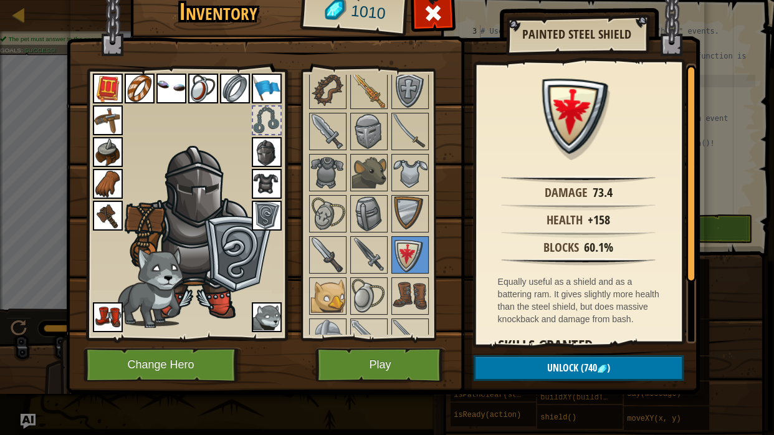
click at [269, 224] on img at bounding box center [267, 216] width 30 height 30
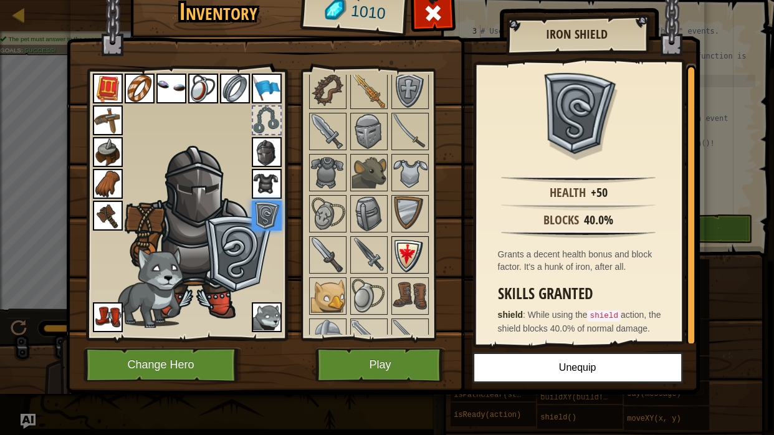
click at [419, 245] on img at bounding box center [410, 254] width 35 height 35
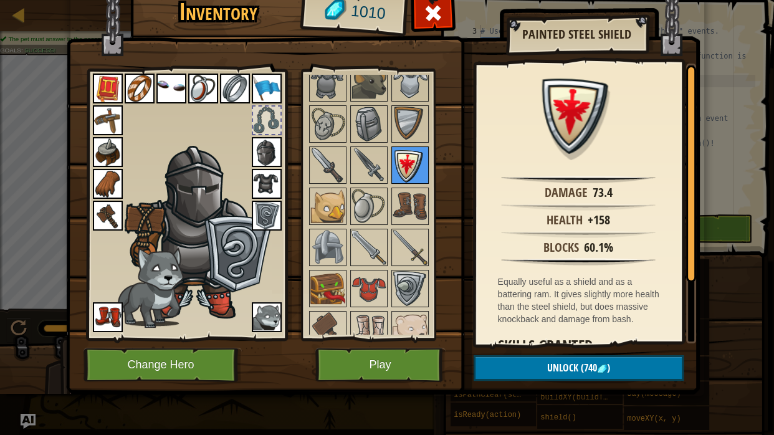
scroll to position [673, 0]
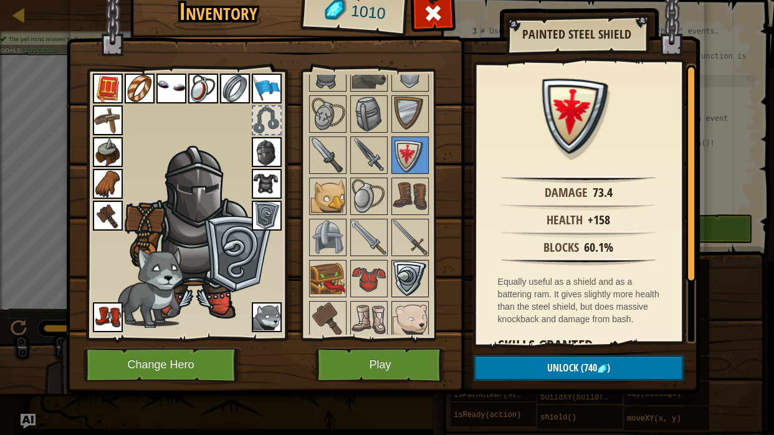
click at [414, 262] on img at bounding box center [410, 278] width 35 height 35
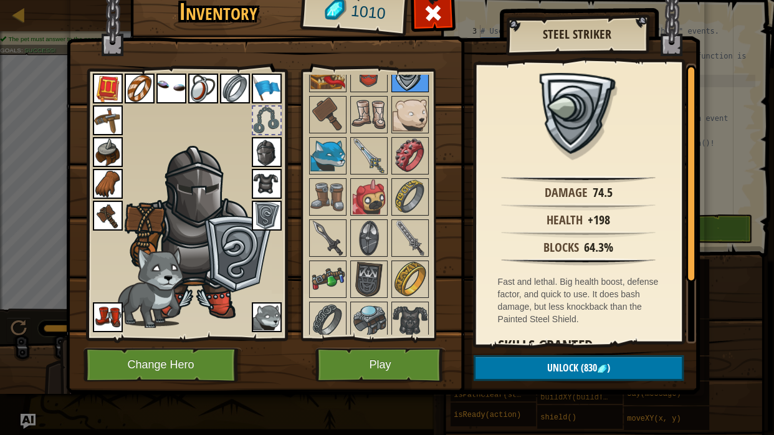
scroll to position [882, 0]
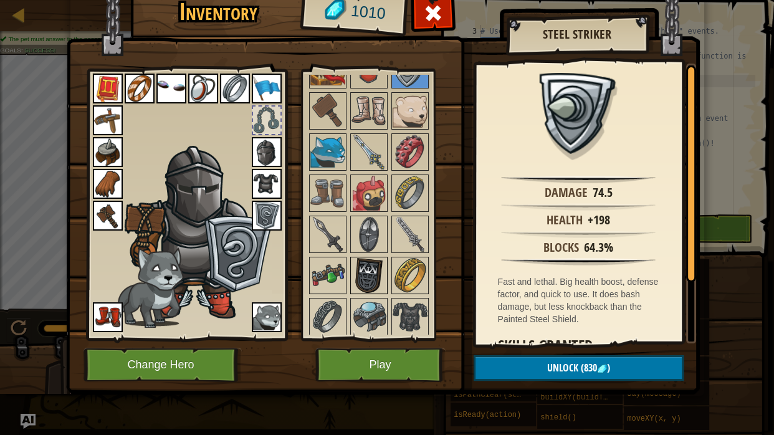
click at [373, 269] on img at bounding box center [368, 275] width 35 height 35
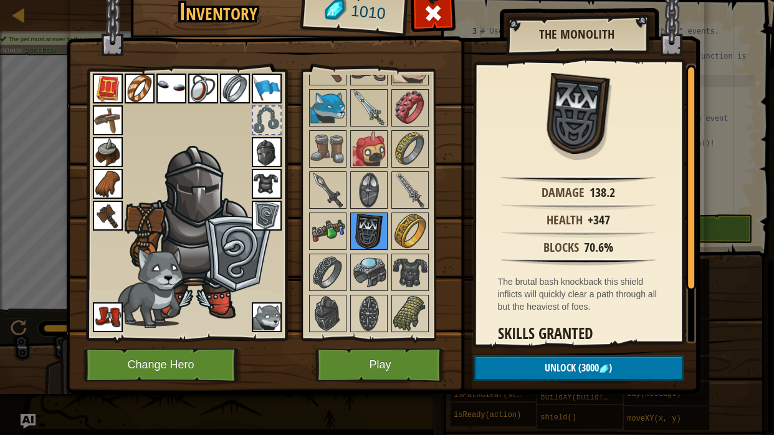
scroll to position [931, 0]
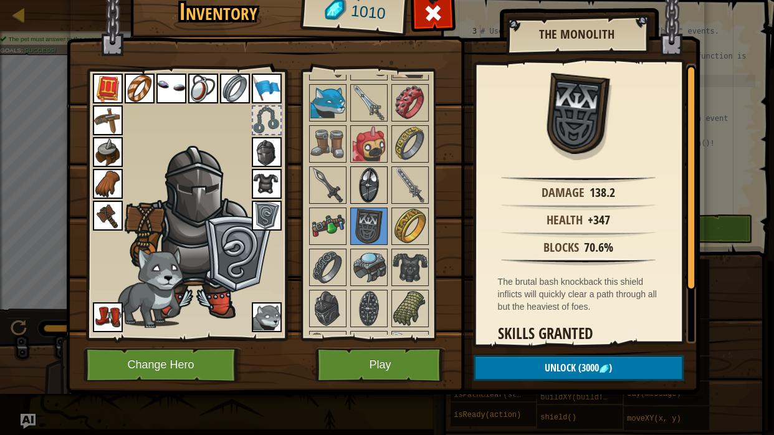
click at [366, 180] on img at bounding box center [368, 185] width 35 height 35
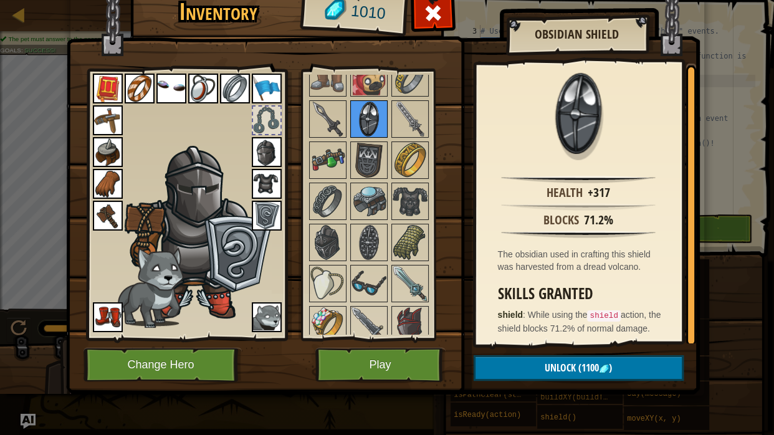
scroll to position [999, 0]
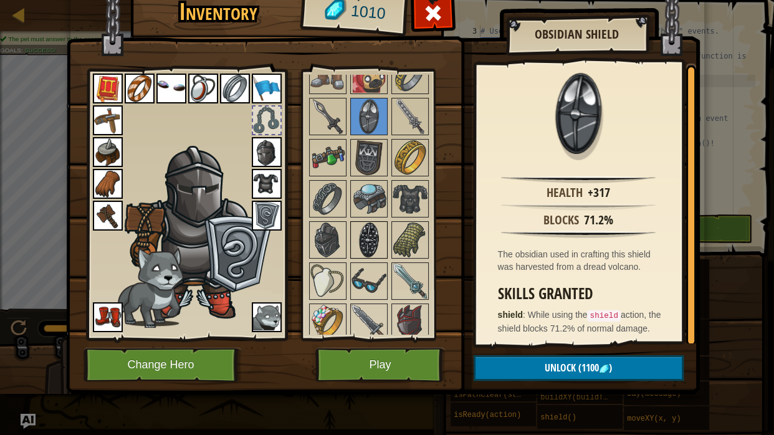
click at [351, 242] on img at bounding box center [368, 239] width 35 height 35
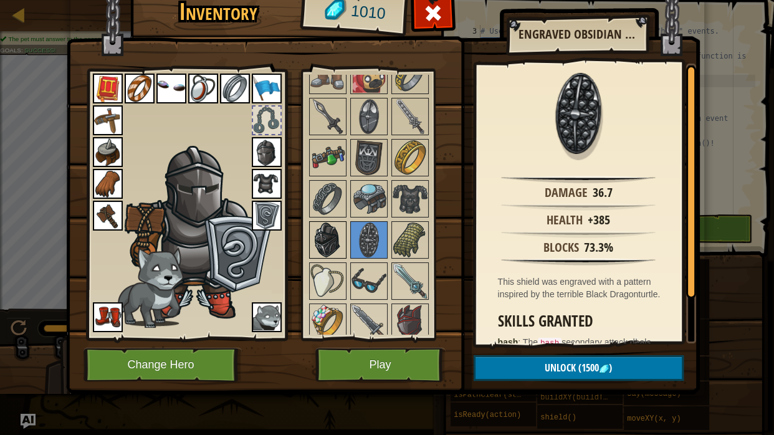
click at [333, 243] on img at bounding box center [327, 239] width 35 height 35
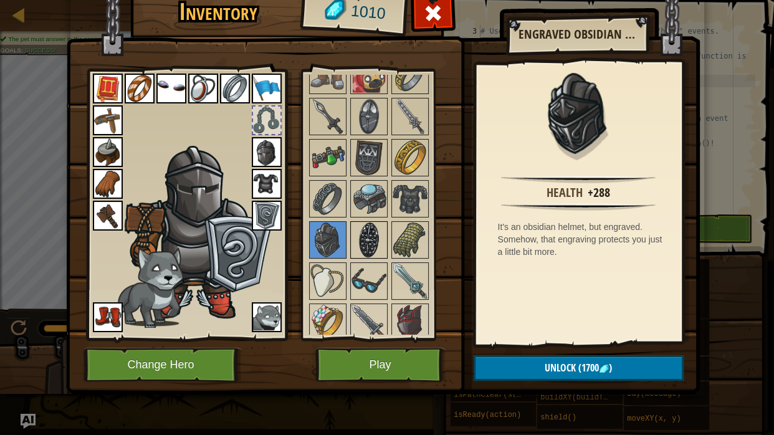
click at [352, 239] on img at bounding box center [368, 239] width 35 height 35
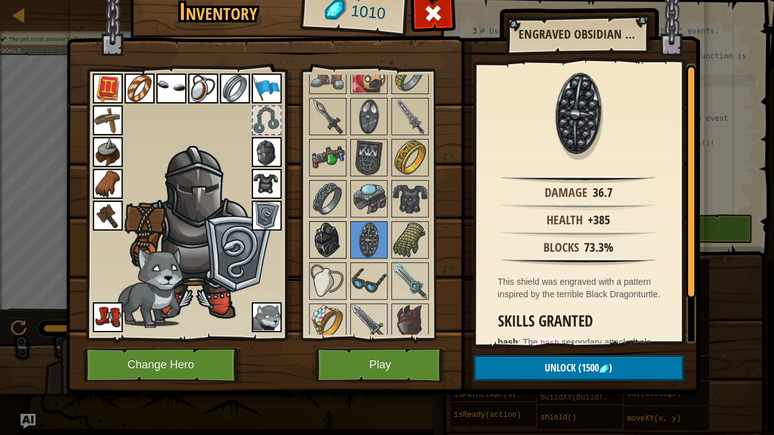
click at [335, 240] on img at bounding box center [327, 239] width 35 height 35
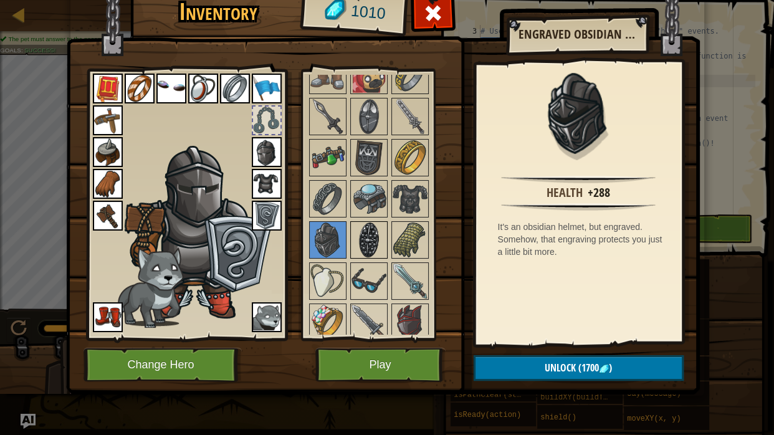
click at [356, 238] on img at bounding box center [368, 239] width 35 height 35
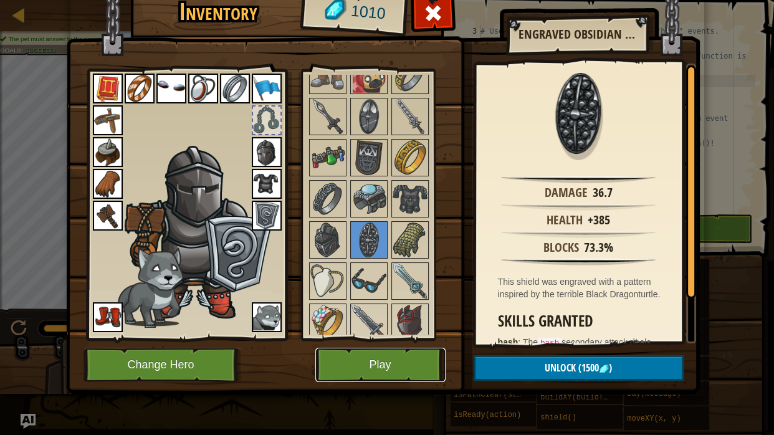
click at [401, 369] on button "Play" at bounding box center [380, 365] width 130 height 34
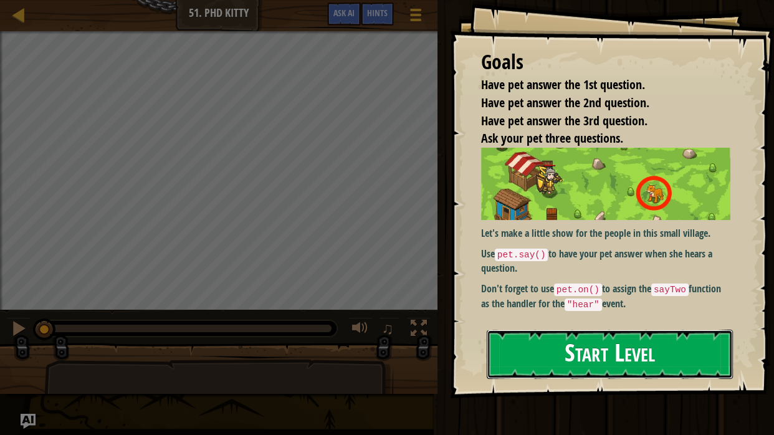
click at [507, 373] on button "Start Level" at bounding box center [610, 354] width 246 height 49
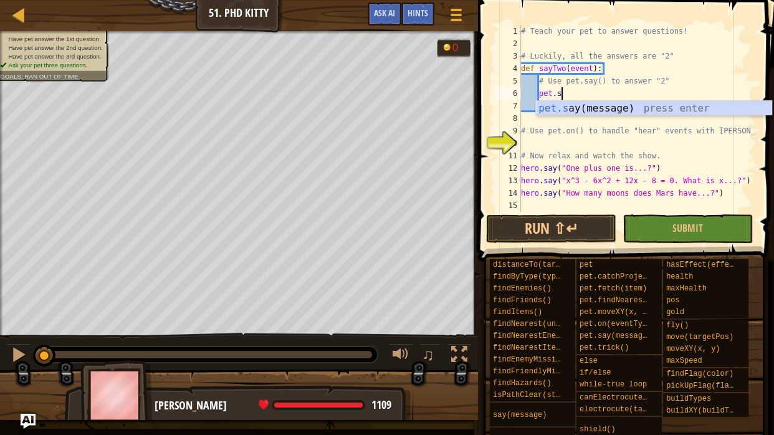
scroll to position [6, 4]
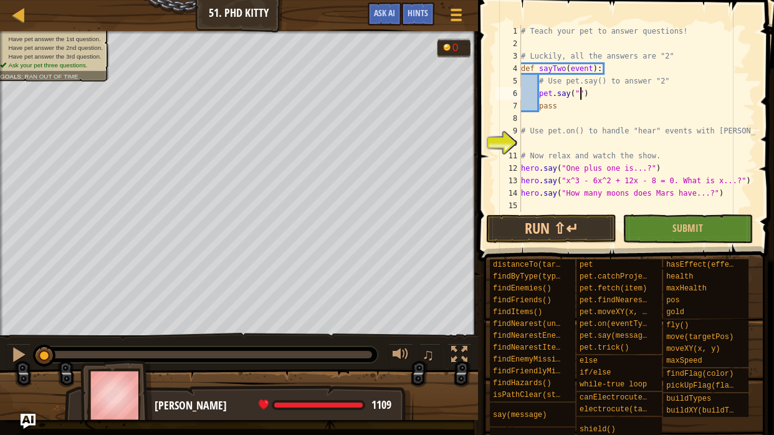
type textarea "pet.say("2")"
click at [528, 142] on div "# Teach your pet to answer questions! # Luckily, all the answers are "2" def sa…" at bounding box center [636, 131] width 237 height 212
click at [619, 146] on div "# Teach your pet to answer questions! # Luckily, all the answers are "2" def sa…" at bounding box center [636, 131] width 237 height 212
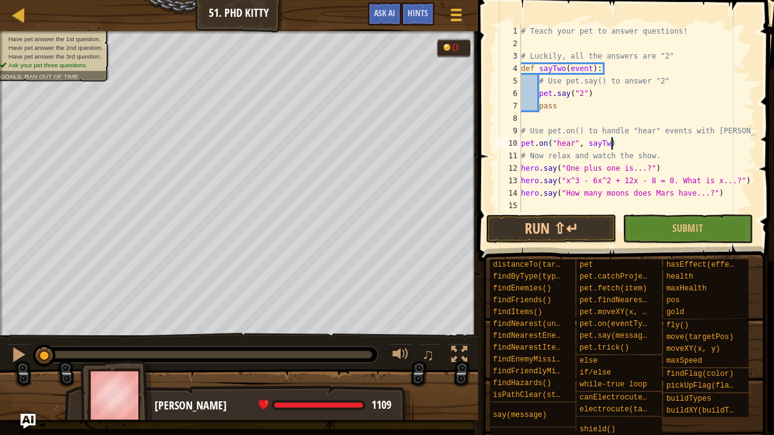
scroll to position [6, 12]
type textarea "pet.on("hear", [PERSON_NAME])"
click at [535, 225] on button "Run ⇧↵" at bounding box center [551, 228] width 130 height 29
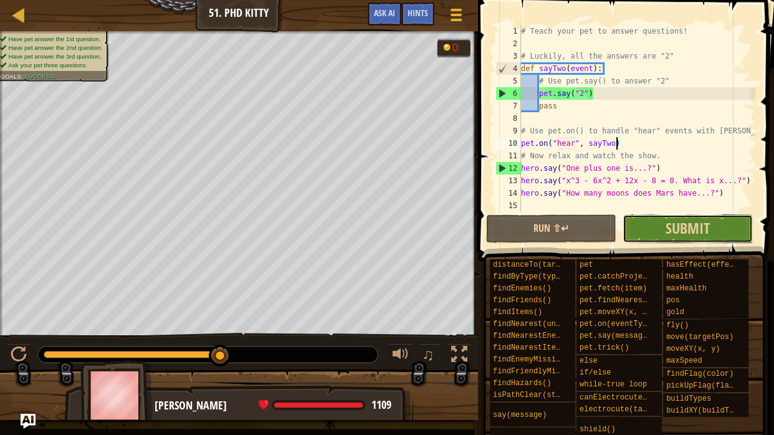
click at [636, 228] on button "Submit" at bounding box center [687, 228] width 130 height 29
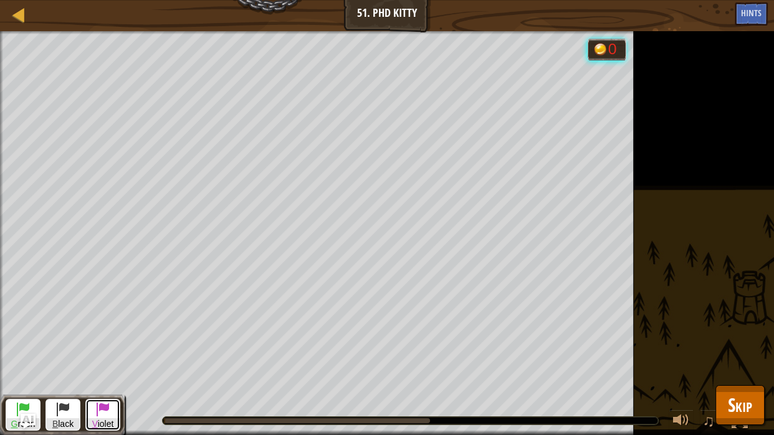
click at [100, 385] on span at bounding box center [102, 408] width 15 height 15
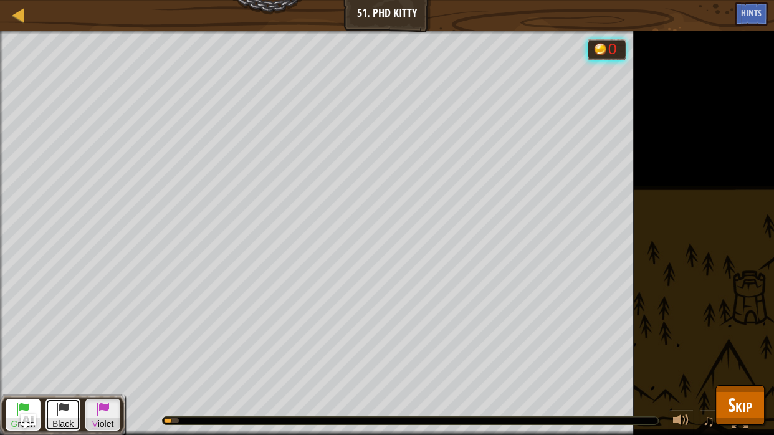
click at [72, 385] on button "B lack" at bounding box center [62, 415] width 35 height 32
click at [12, 385] on button "G reen" at bounding box center [23, 415] width 35 height 32
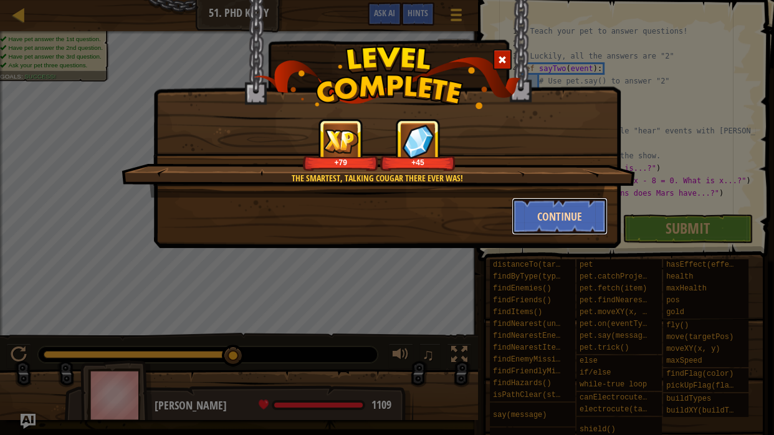
click at [532, 216] on button "Continue" at bounding box center [560, 216] width 97 height 37
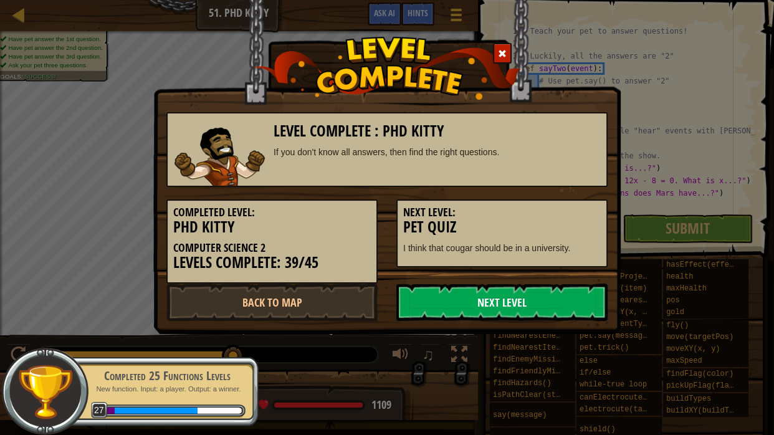
click at [436, 310] on link "Next Level" at bounding box center [501, 301] width 211 height 37
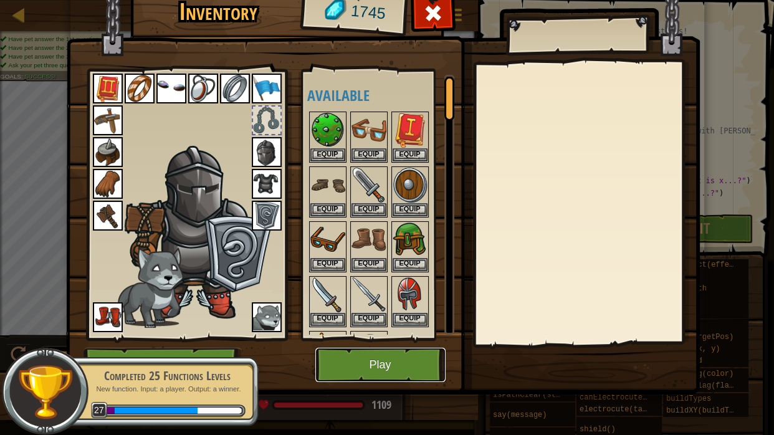
click at [386, 368] on button "Play" at bounding box center [380, 365] width 130 height 34
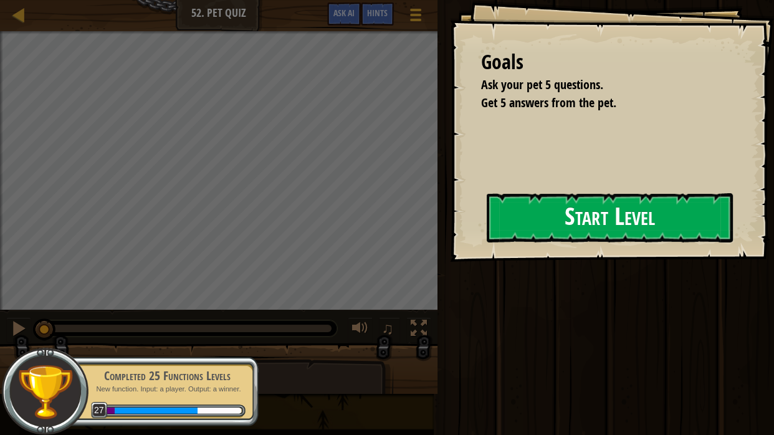
click at [548, 244] on div "Goals Ask your pet 5 questions. Get 5 answers from the pet. Start Level Error l…" at bounding box center [612, 131] width 324 height 262
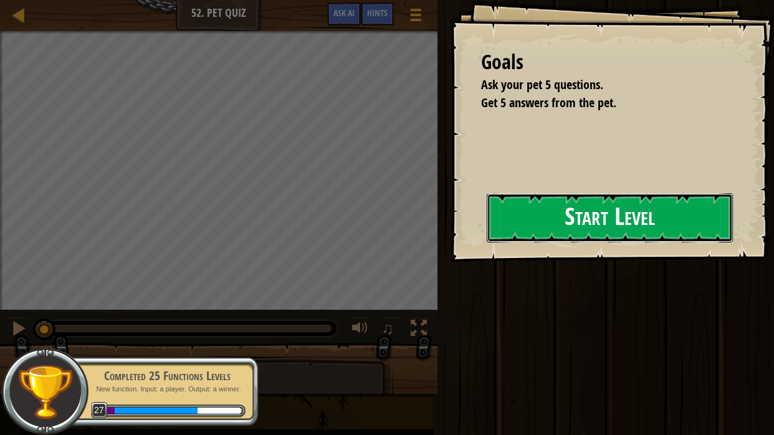
click at [540, 229] on button "Start Level" at bounding box center [610, 217] width 246 height 49
click at [556, 227] on button "Start Level" at bounding box center [610, 217] width 246 height 49
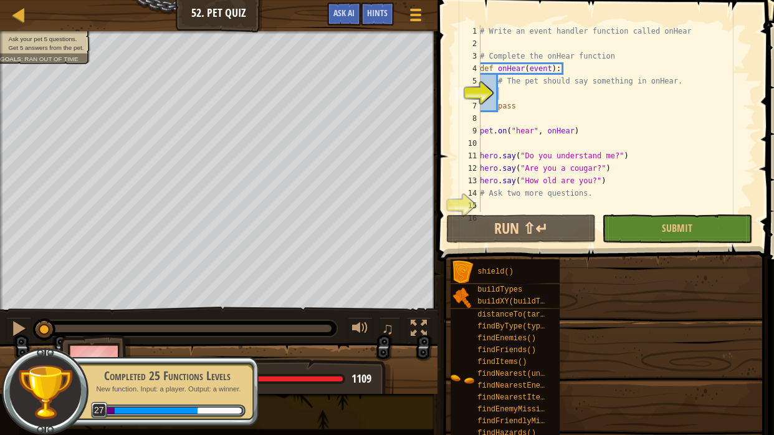
click at [511, 91] on div "# Write an event handler function called onHear # Complete the onHear function …" at bounding box center [616, 131] width 278 height 212
click at [510, 93] on div "# Write an event handler function called onHear # Complete the onHear function …" at bounding box center [616, 131] width 278 height 212
click at [508, 86] on div "# Write an event handler function called onHear # Complete the onHear function …" at bounding box center [616, 131] width 278 height 212
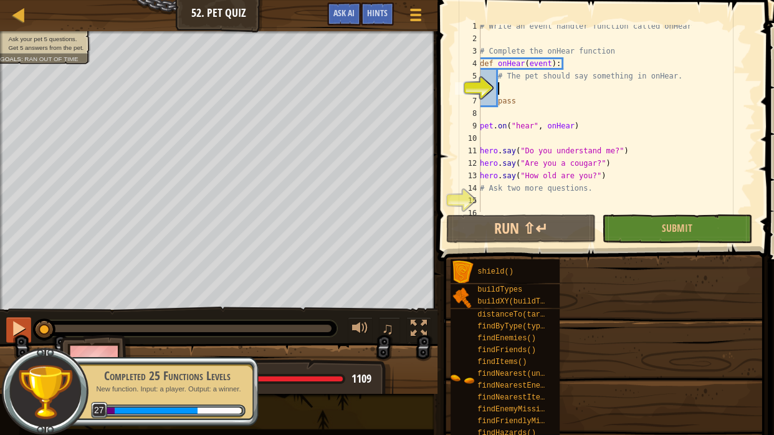
click at [496, 86] on div "# Write an event handler function called onHear # Complete the onHear function …" at bounding box center [616, 126] width 278 height 212
click at [17, 332] on div at bounding box center [19, 328] width 16 height 16
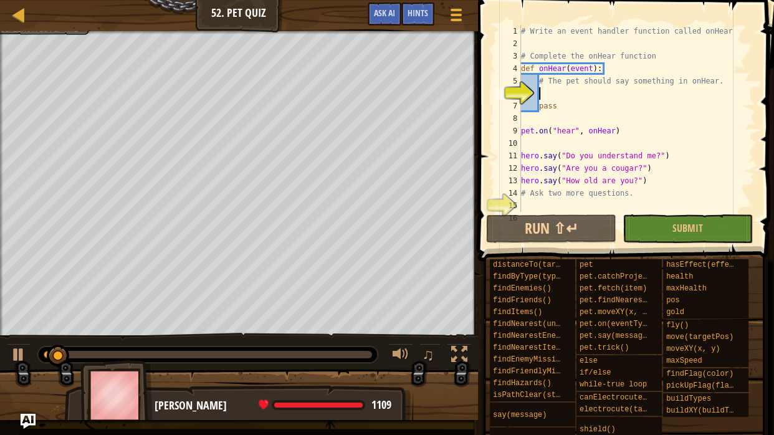
click at [555, 92] on div "# Write an event handler function called onHear # Complete the onHear function …" at bounding box center [636, 131] width 237 height 212
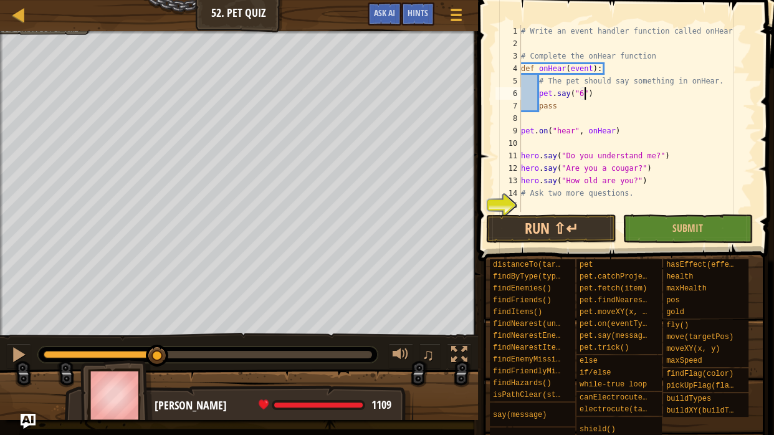
scroll to position [6, 9]
type textarea "pet.say("6.7")"
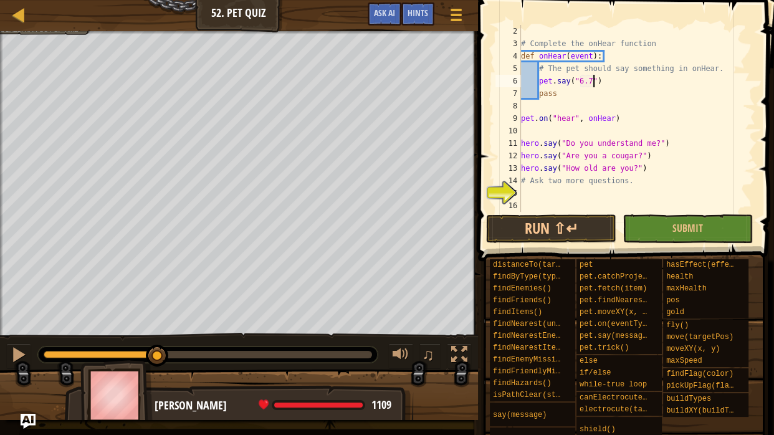
scroll to position [12, 0]
click at [543, 191] on div "# Complete the onHear function def onHear ( event ) : # The pet should say some…" at bounding box center [636, 131] width 237 height 212
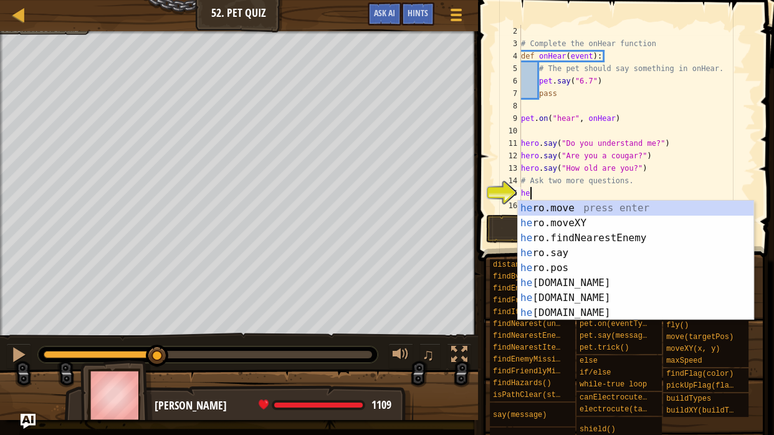
scroll to position [6, 0]
type textarea "her"
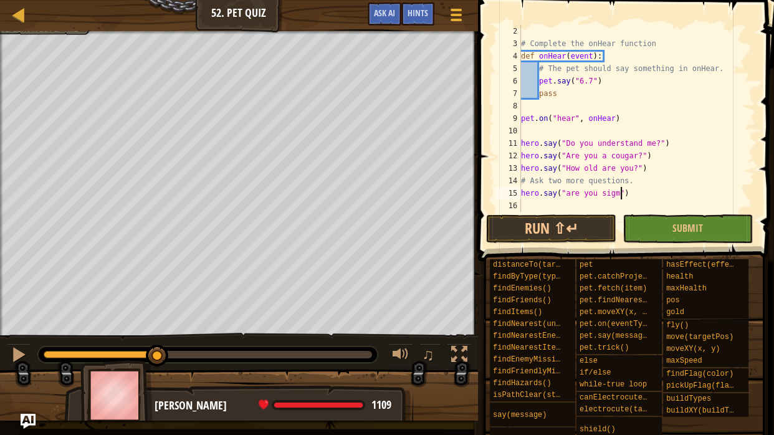
scroll to position [6, 12]
type textarea "hero.say("are you sigma")"
click at [540, 208] on div "# Complete the onHear function def onHear ( event ) : # The pet should say some…" at bounding box center [636, 131] width 237 height 212
type textarea "hero.say("do you like tigo")"
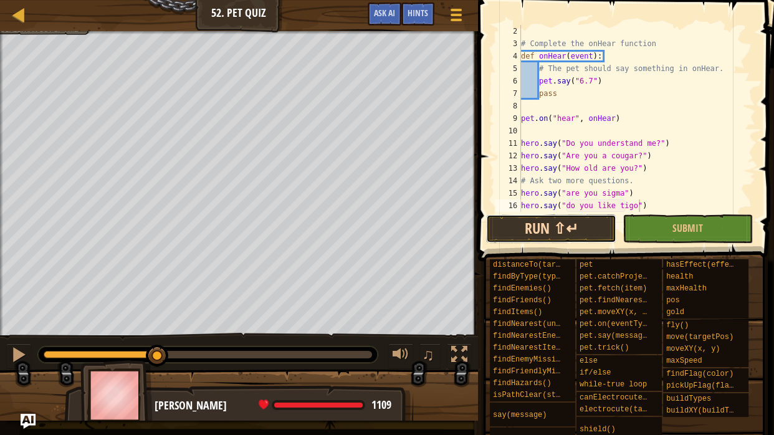
click at [528, 224] on button "Run ⇧↵" at bounding box center [551, 228] width 130 height 29
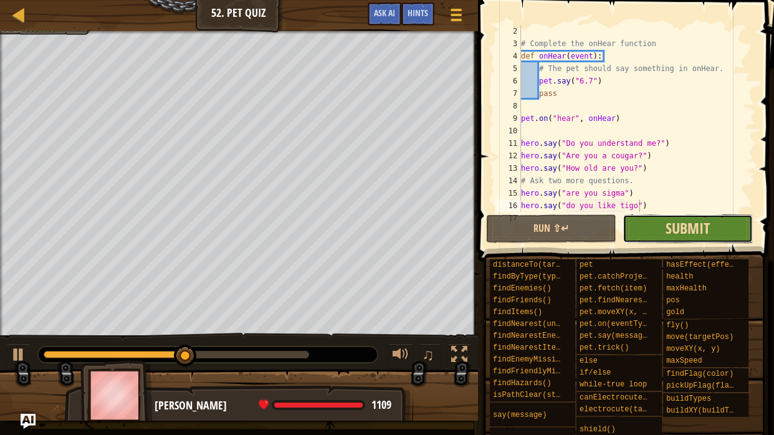
click at [668, 236] on span "Submit" at bounding box center [687, 228] width 44 height 20
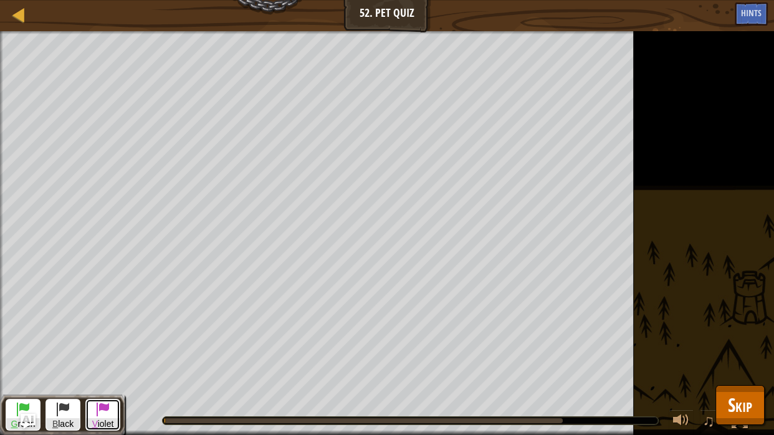
click at [114, 411] on button "V iolet" at bounding box center [102, 415] width 35 height 32
click at [66, 412] on span at bounding box center [62, 408] width 15 height 15
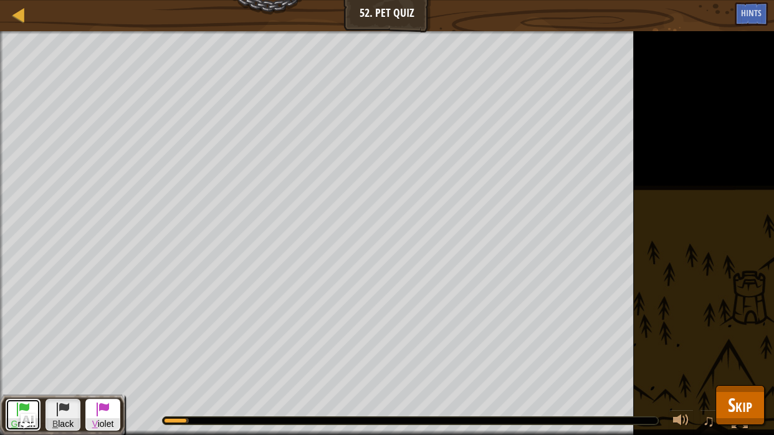
click at [12, 407] on button "G reen" at bounding box center [23, 415] width 35 height 32
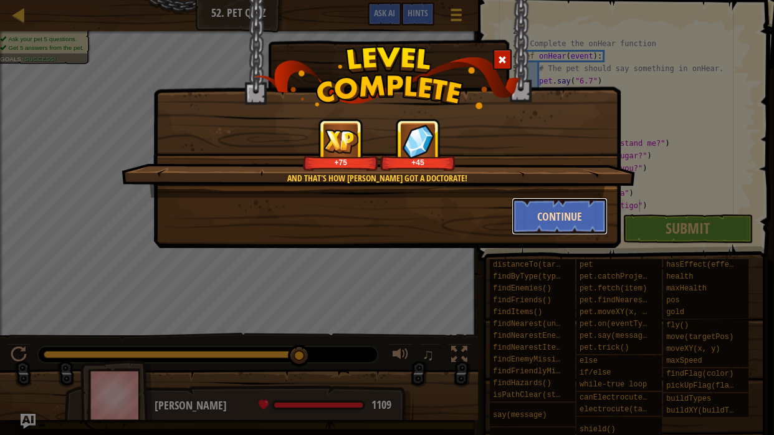
click at [534, 228] on button "Continue" at bounding box center [560, 216] width 97 height 37
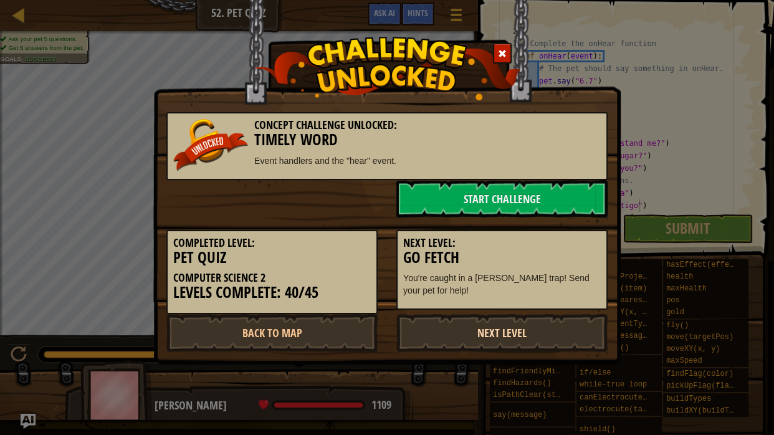
click at [526, 334] on link "Next Level" at bounding box center [501, 332] width 211 height 37
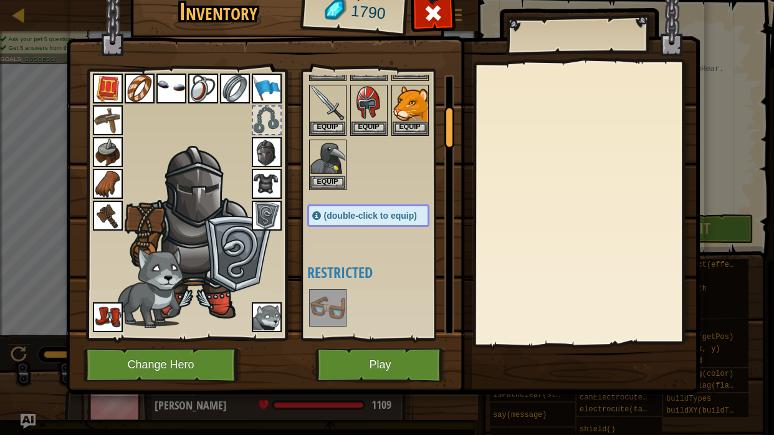
scroll to position [198, 0]
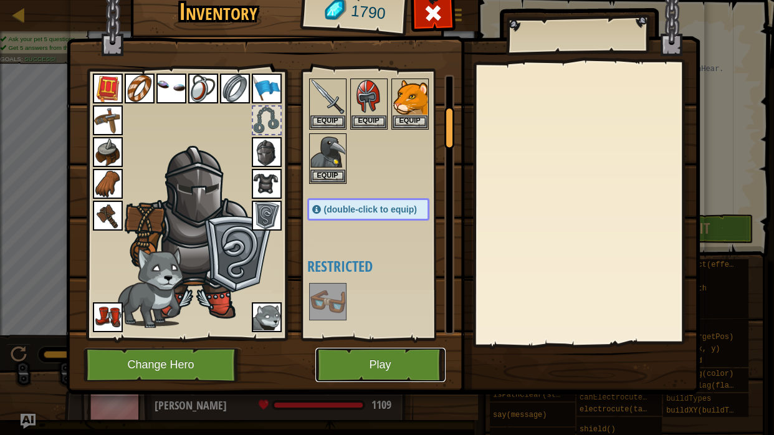
click at [386, 353] on button "Play" at bounding box center [380, 365] width 130 height 34
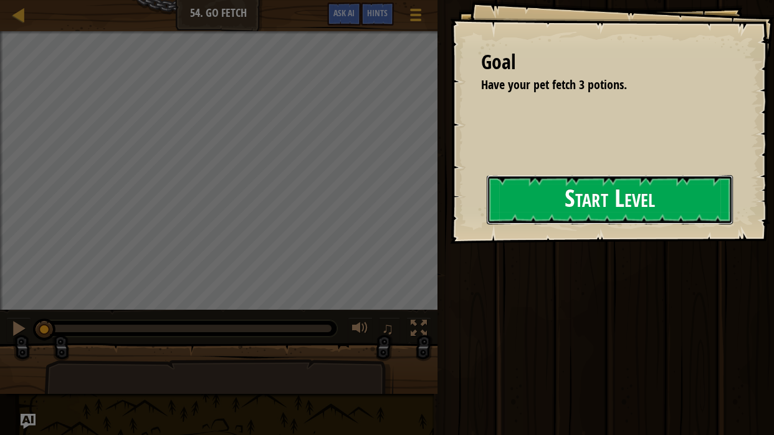
click at [487, 211] on button "Start Level" at bounding box center [610, 199] width 246 height 49
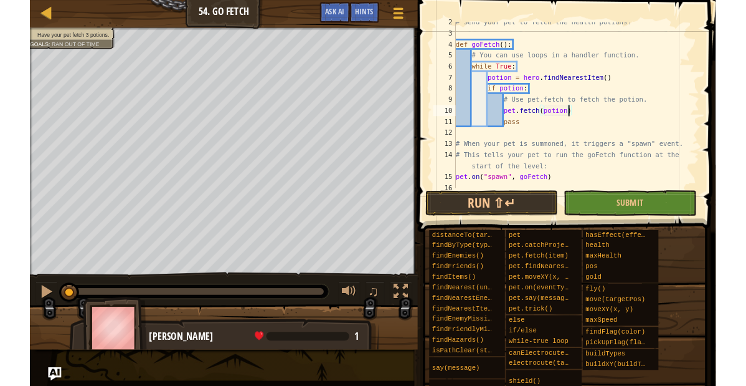
scroll to position [25, 0]
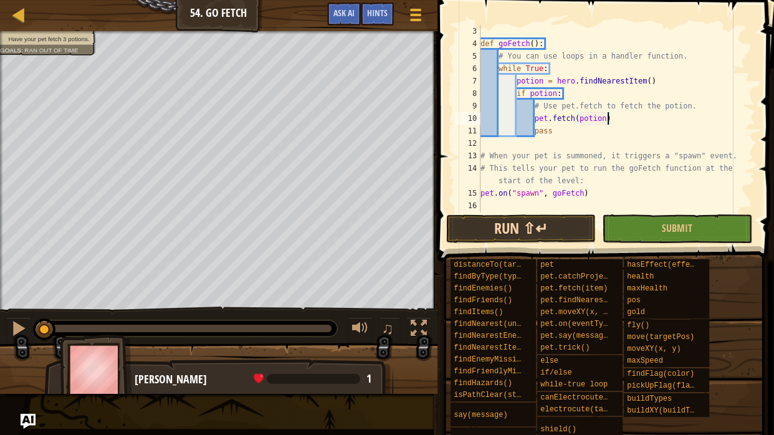
type textarea "pet.fetch(potion)"
click at [530, 219] on button "Run ⇧↵" at bounding box center [521, 228] width 150 height 29
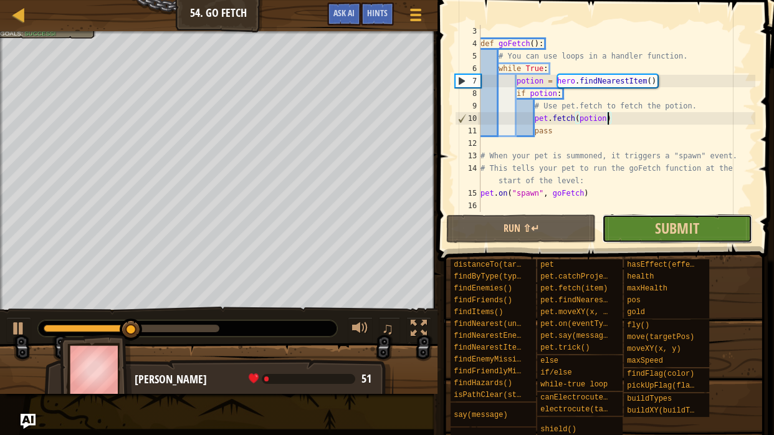
click at [622, 234] on button "Submit" at bounding box center [677, 228] width 150 height 29
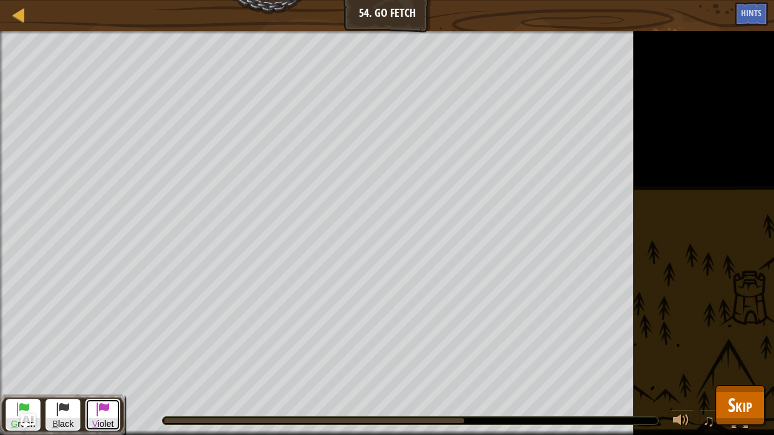
click at [89, 417] on button "V iolet" at bounding box center [102, 415] width 35 height 32
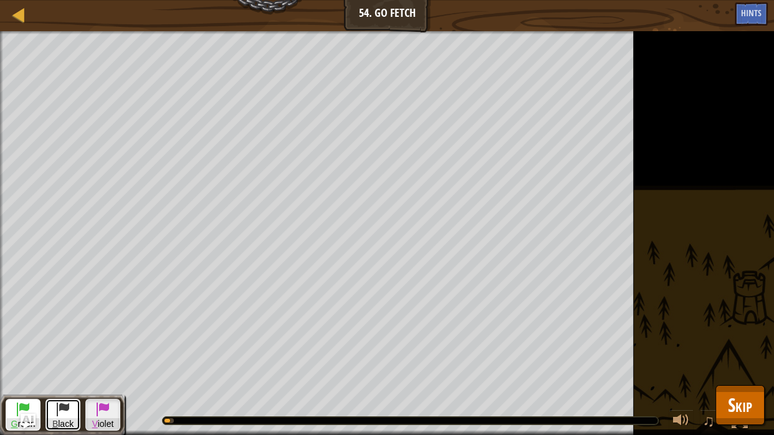
click at [60, 414] on span at bounding box center [62, 408] width 15 height 15
click at [10, 410] on button "G reen" at bounding box center [23, 415] width 35 height 32
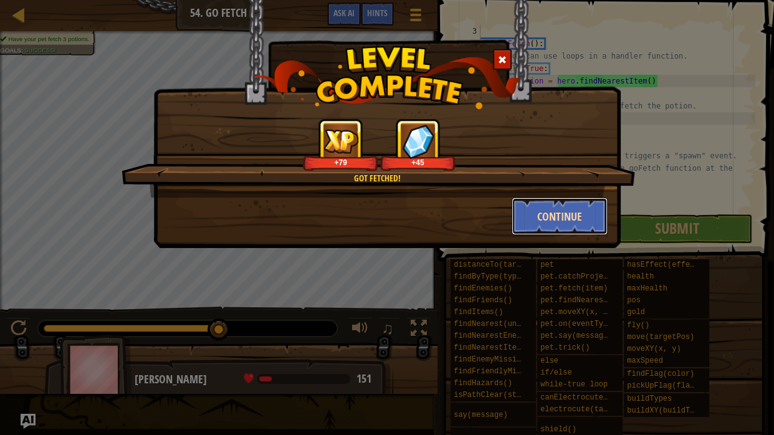
click at [546, 226] on button "Continue" at bounding box center [560, 216] width 97 height 37
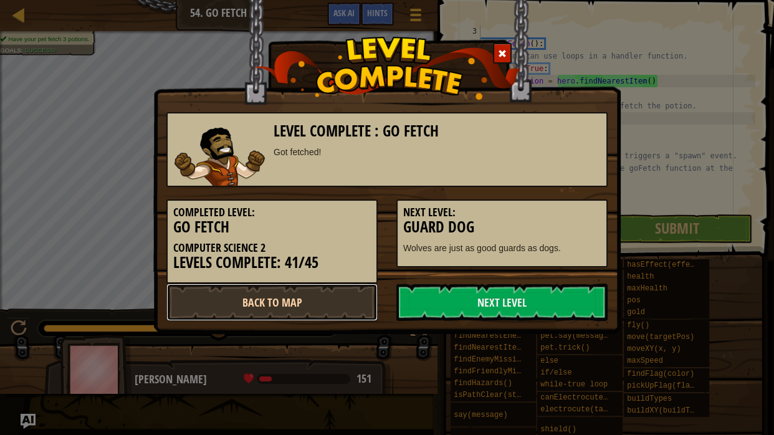
click at [341, 307] on link "Back to Map" at bounding box center [271, 301] width 211 height 37
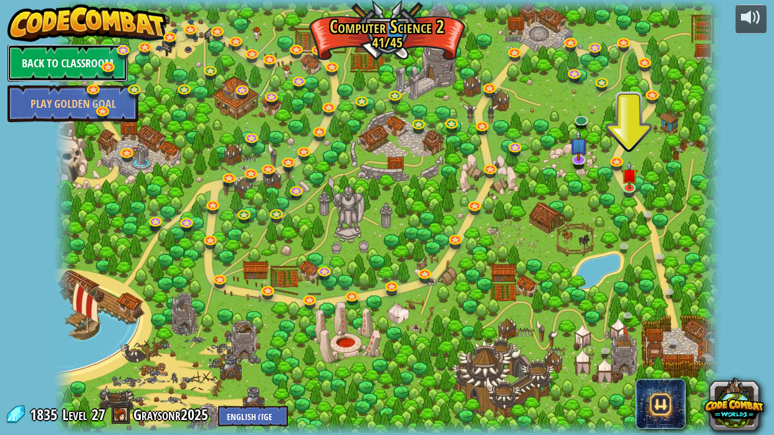
click at [67, 65] on link "Back to Classroom" at bounding box center [67, 62] width 120 height 37
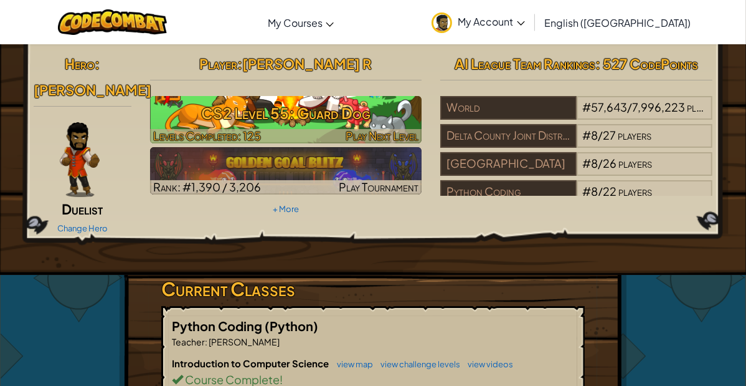
click at [328, 117] on h3 "CS2 Level 55: Guard Dog" at bounding box center [286, 113] width 272 height 28
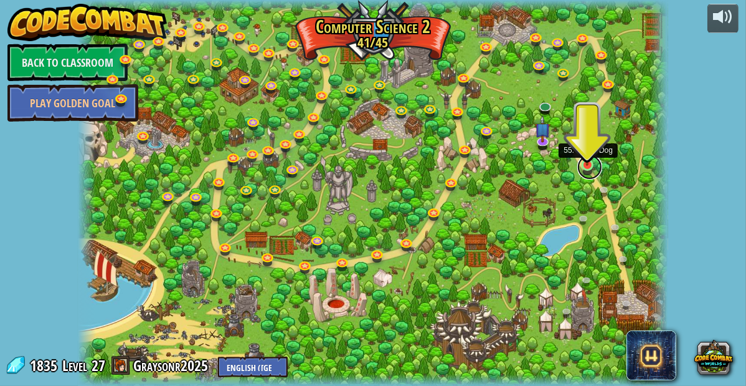
click at [589, 165] on link at bounding box center [590, 167] width 25 height 25
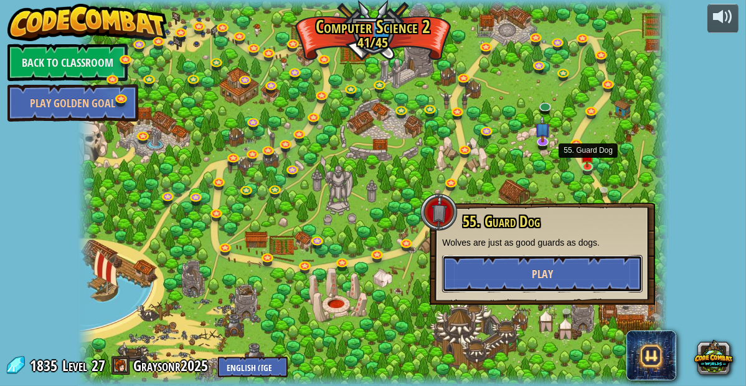
click at [565, 269] on button "Play" at bounding box center [542, 273] width 201 height 37
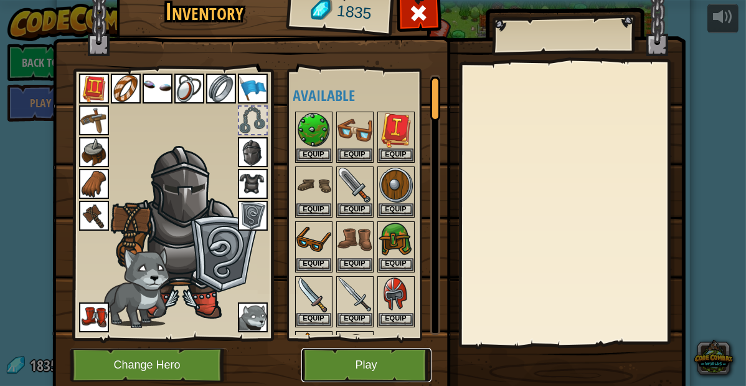
click at [363, 366] on button "Play" at bounding box center [367, 365] width 130 height 34
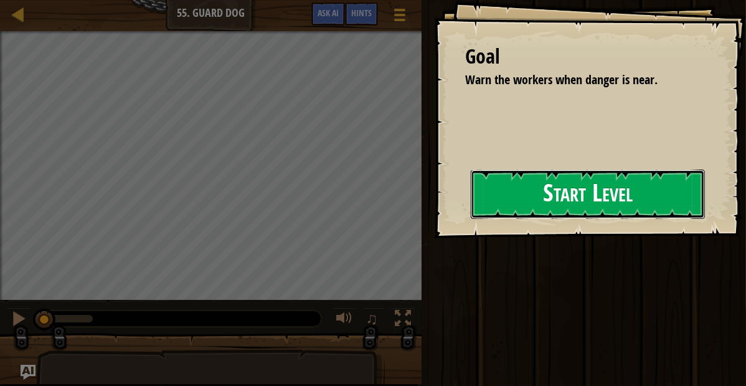
click at [471, 219] on button "Start Level" at bounding box center [588, 193] width 234 height 49
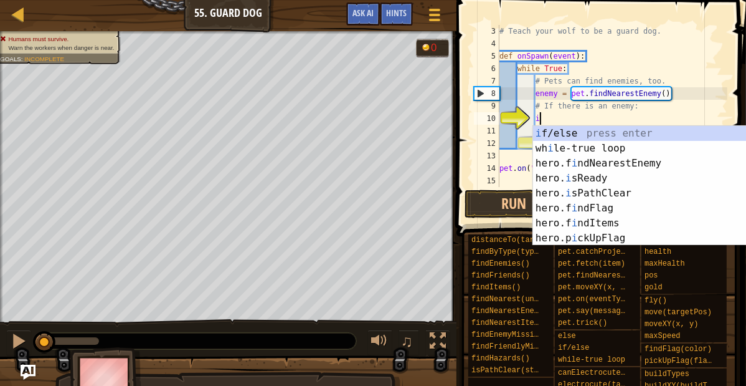
scroll to position [6, 5]
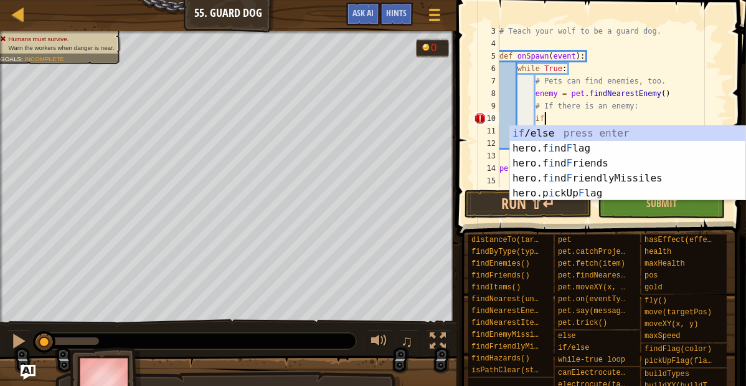
type textarea "if enemy:"
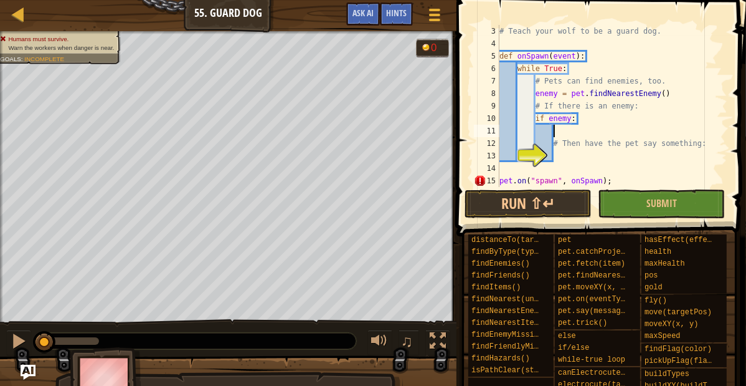
type textarea "# Then have the pet say something:"
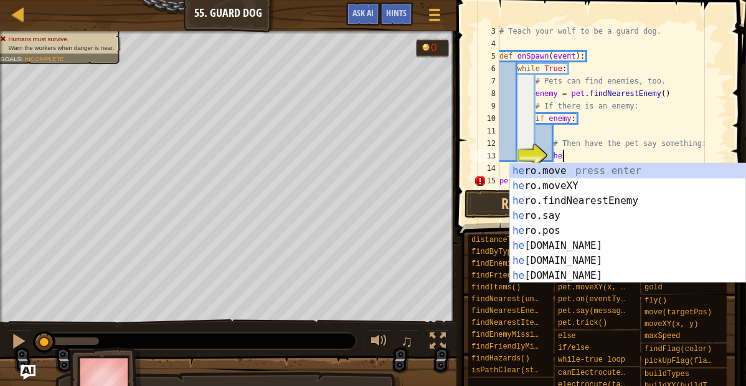
type textarea "h"
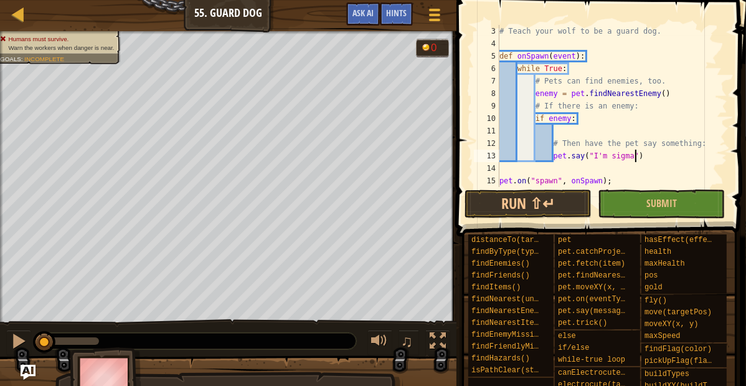
scroll to position [37, 0]
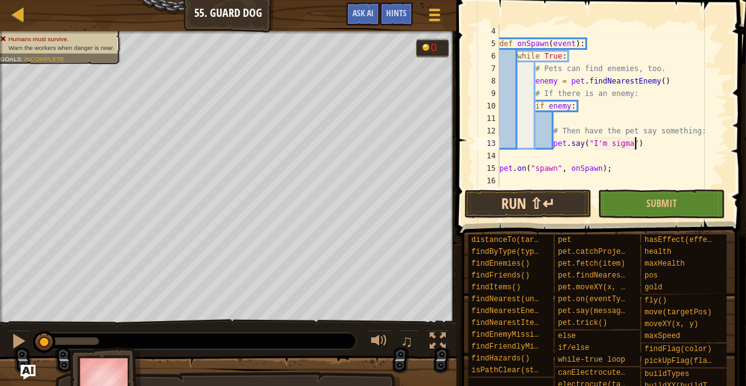
type textarea "pet.say("I'm sigma")"
click at [567, 201] on button "Run ⇧↵" at bounding box center [528, 203] width 127 height 29
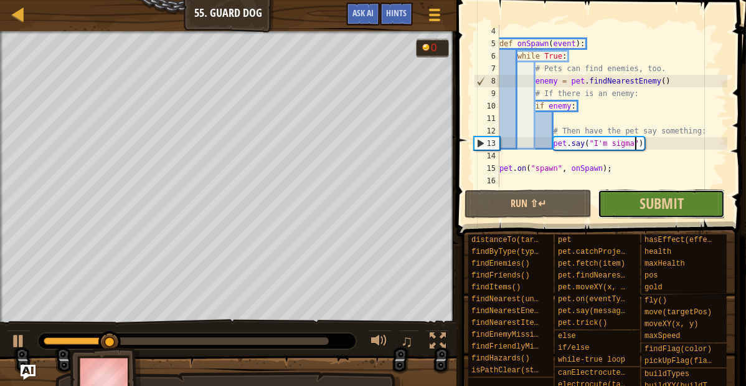
click at [609, 206] on button "Submit" at bounding box center [661, 203] width 127 height 29
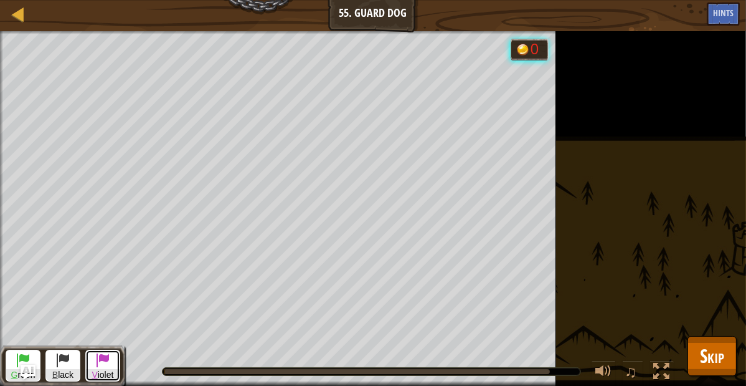
click at [112, 369] on span "V iolet" at bounding box center [103, 375] width 34 height 12
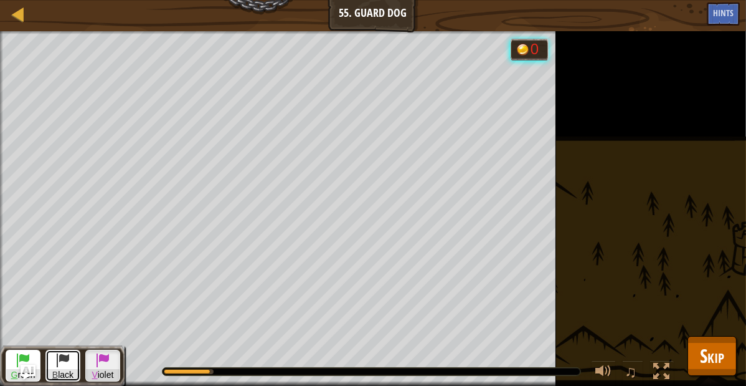
click at [70, 366] on span at bounding box center [62, 359] width 15 height 15
click at [12, 357] on button "G reen" at bounding box center [23, 366] width 35 height 32
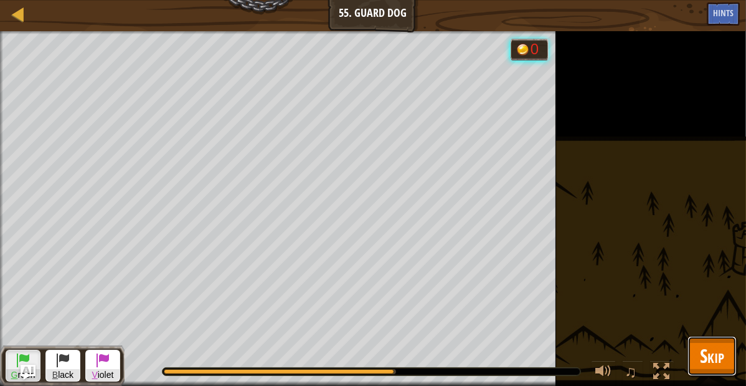
click at [700, 361] on span "Skip" at bounding box center [712, 356] width 24 height 26
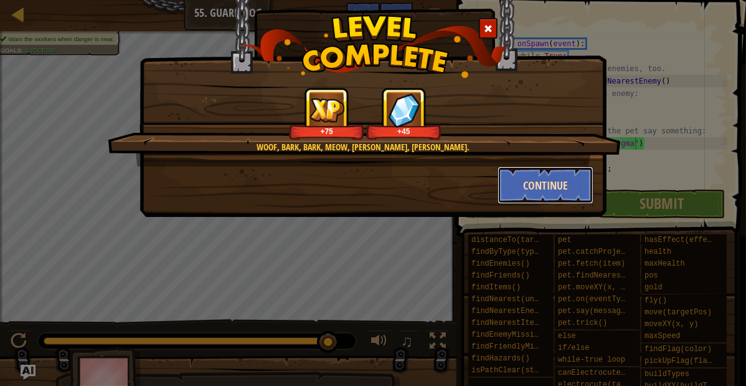
click at [518, 187] on button "Continue" at bounding box center [546, 184] width 97 height 37
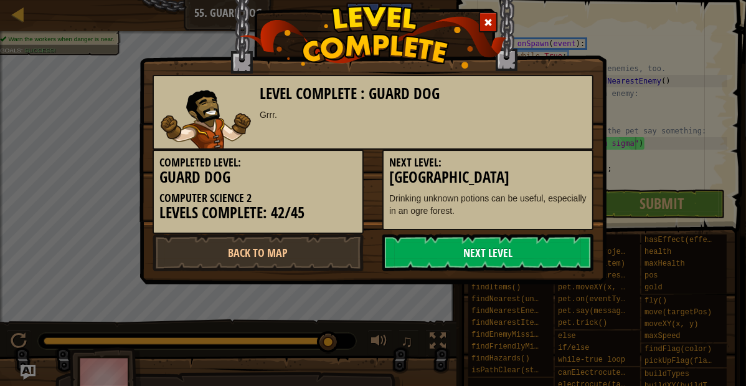
click at [505, 244] on link "Next Level" at bounding box center [488, 252] width 211 height 37
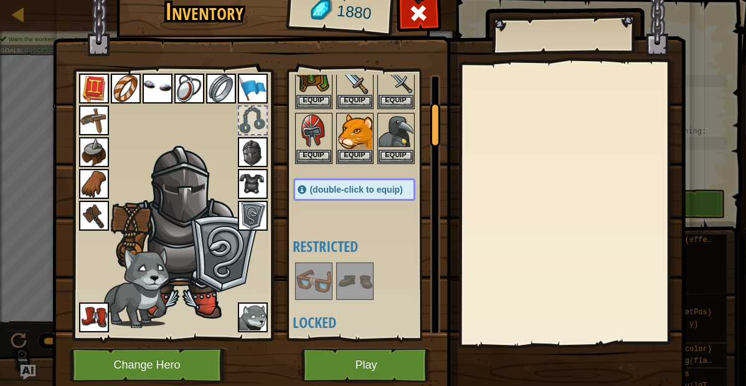
scroll to position [169, 0]
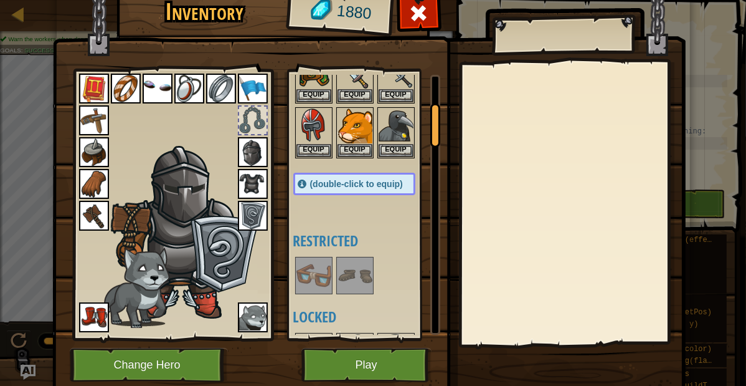
click at [315, 275] on img at bounding box center [314, 275] width 35 height 35
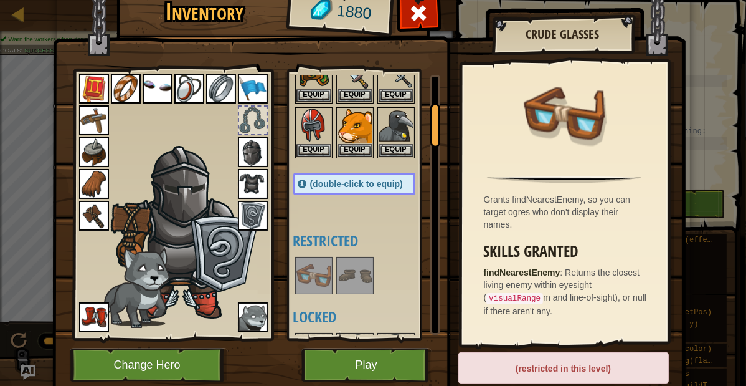
click at [355, 268] on img at bounding box center [355, 275] width 35 height 35
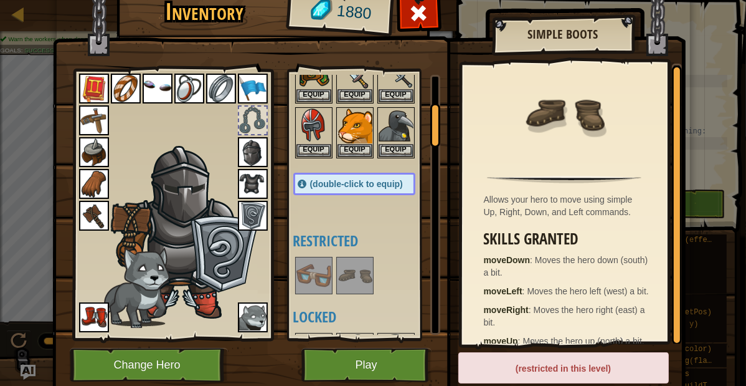
click at [323, 273] on img at bounding box center [314, 275] width 35 height 35
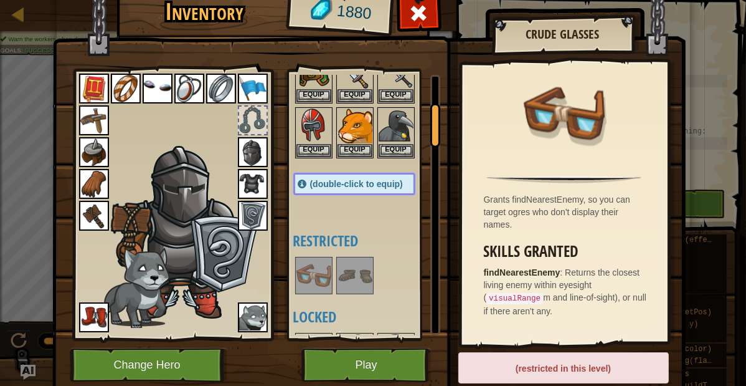
click at [151, 85] on img at bounding box center [158, 89] width 30 height 30
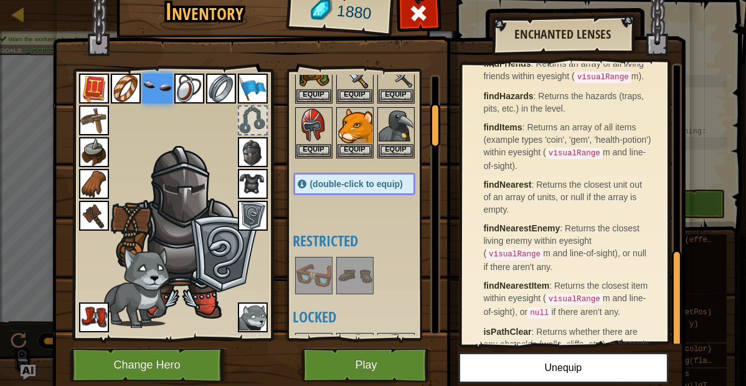
scroll to position [542, 0]
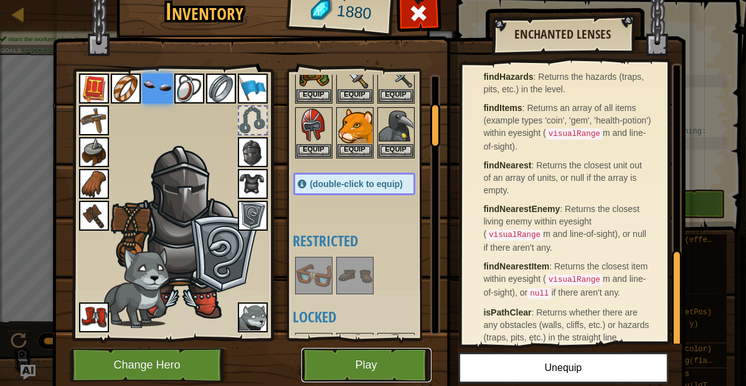
click at [393, 369] on button "Play" at bounding box center [367, 365] width 130 height 34
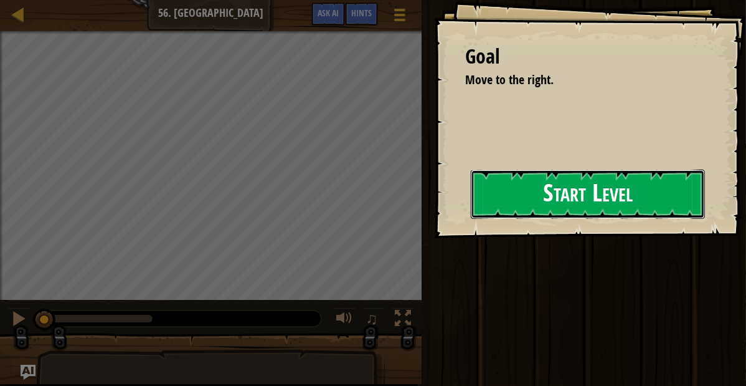
click at [520, 202] on button "Start Level" at bounding box center [588, 193] width 234 height 49
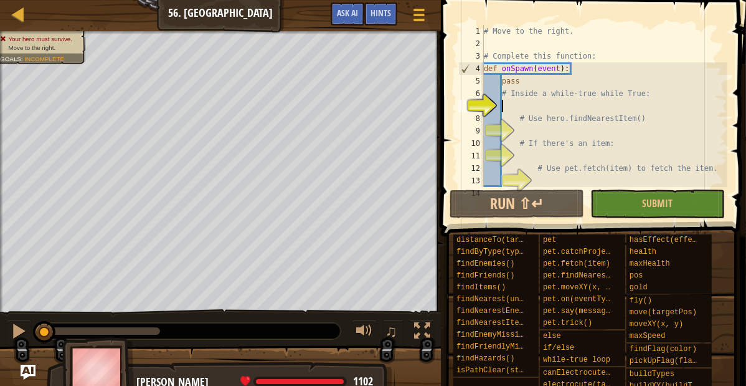
type textarea "wh"
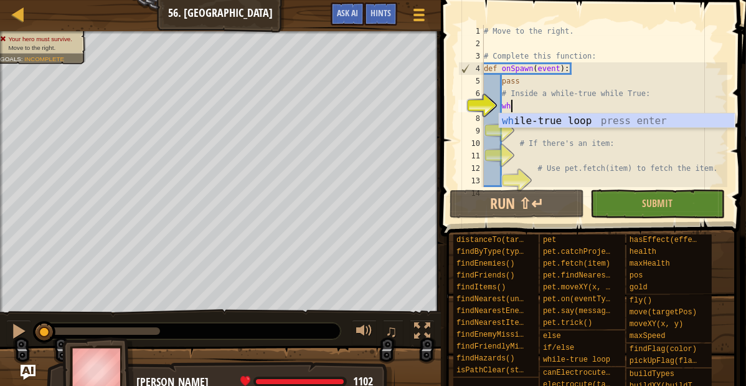
scroll to position [6, 2]
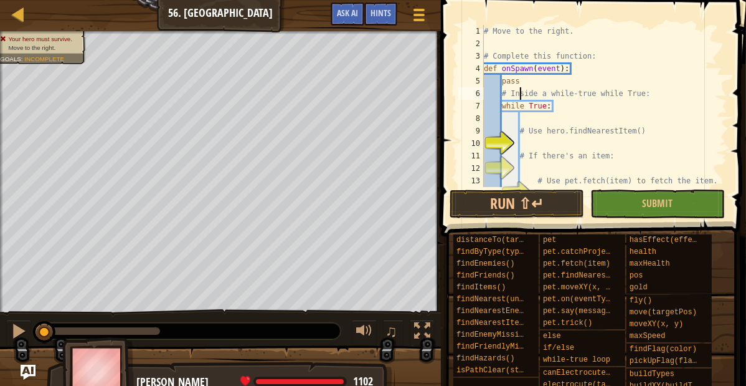
type textarea "while True:"
type textarea "# Use hero.findNearestItem()"
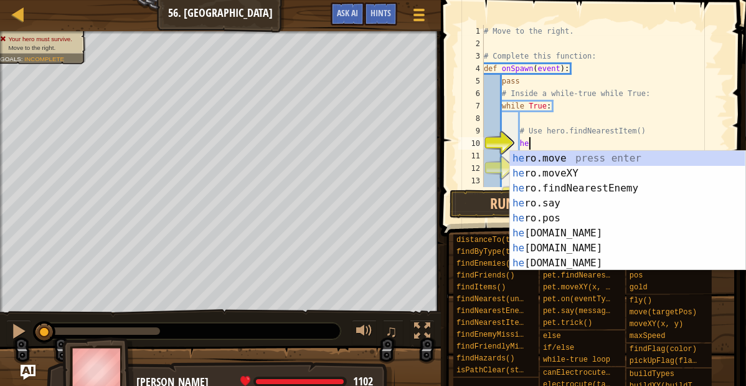
type textarea "her"
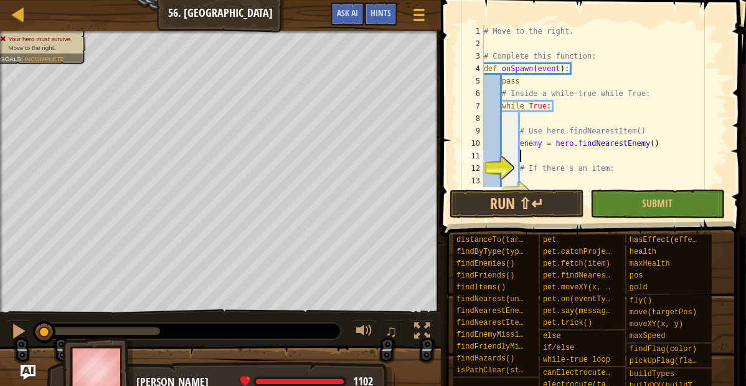
scroll to position [6, 4]
type textarea "# If there's an item:"
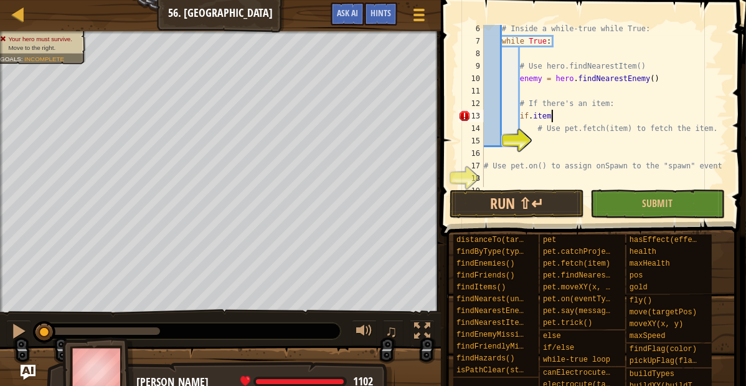
scroll to position [64, 0]
click at [521, 117] on div "# Inside a while-true while True: while True : # Use hero.findNearestItem() ene…" at bounding box center [605, 115] width 246 height 187
type textarea "if.ite"
click at [383, 20] on div "Hints" at bounding box center [380, 13] width 33 height 23
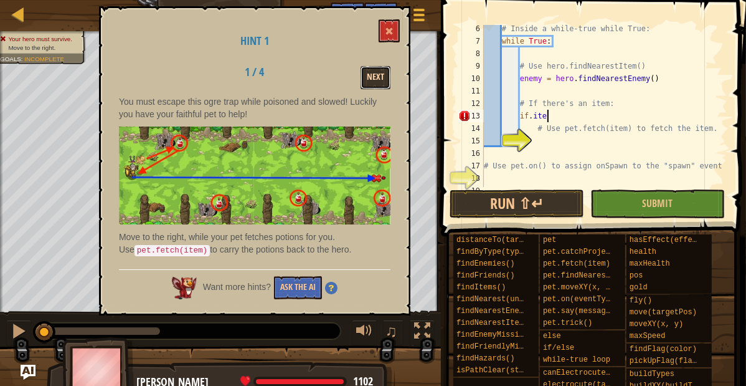
click at [371, 80] on button "Next" at bounding box center [376, 77] width 30 height 23
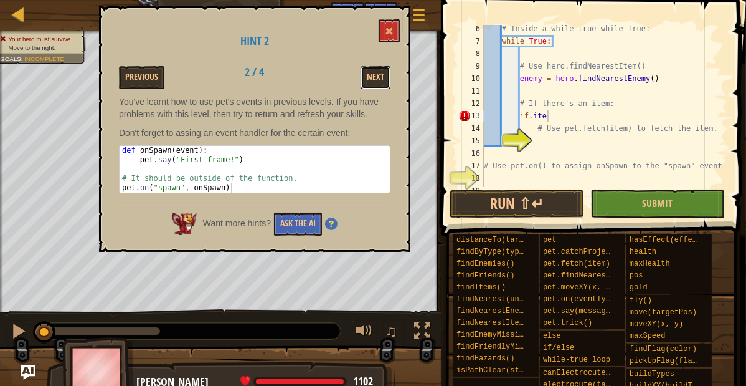
click at [371, 80] on button "Next" at bounding box center [376, 77] width 30 height 23
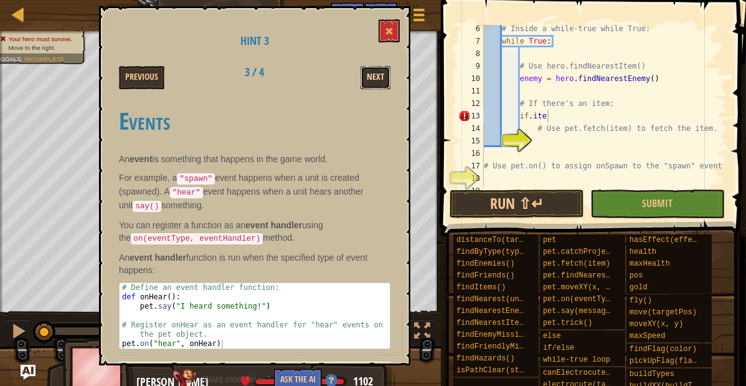
click at [371, 74] on button "Next" at bounding box center [376, 77] width 30 height 23
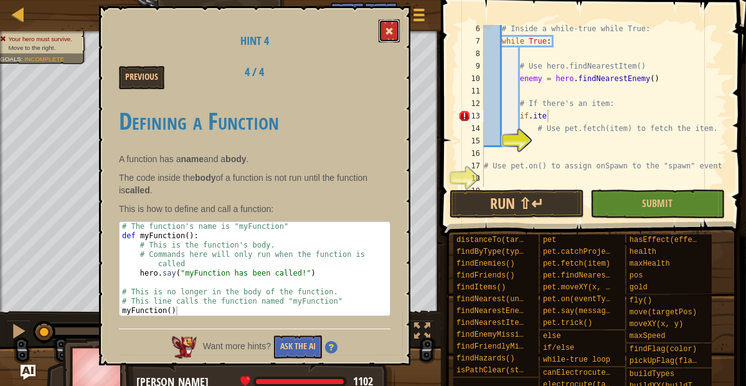
click at [393, 34] on span at bounding box center [389, 31] width 9 height 9
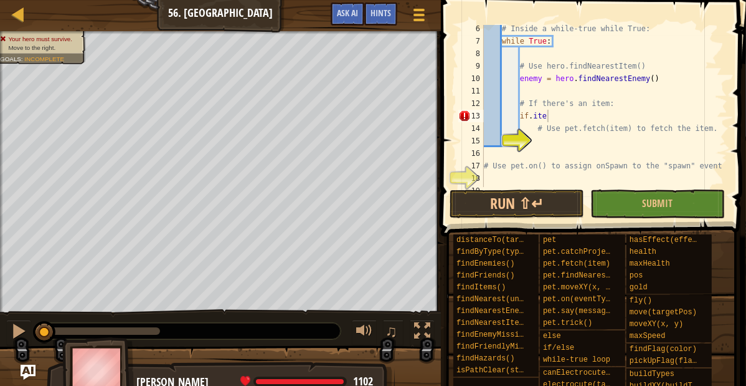
click at [559, 118] on div "# Inside a while-true while True: while True : # Use hero.findNearestItem() ene…" at bounding box center [605, 115] width 246 height 187
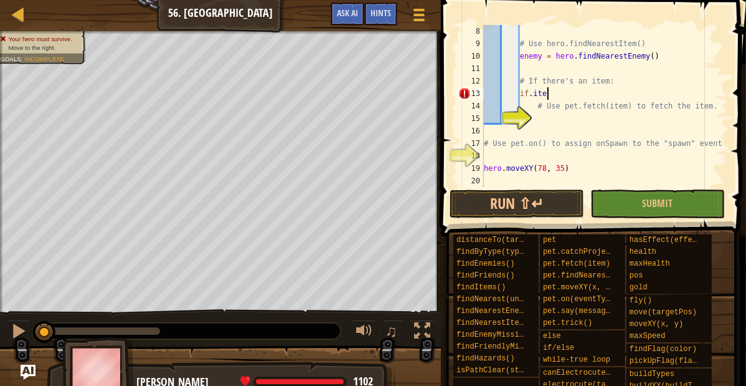
scroll to position [87, 0]
click at [509, 153] on div "# Use hero.findNearestItem() enemy = hero . findNearestEnemy ( ) # If there's a…" at bounding box center [605, 118] width 246 height 187
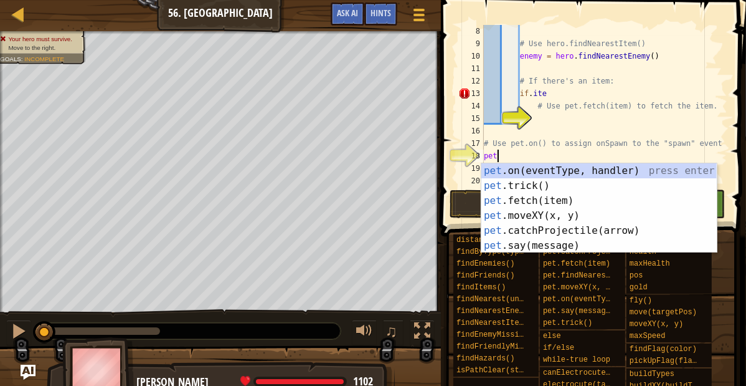
scroll to position [6, 1]
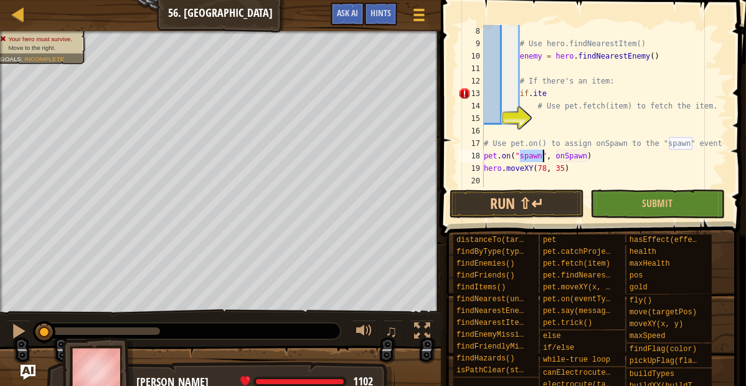
type textarea "# Use pet.on() to assign onSpawn to the "spawn" event"
type textarea "if item:"
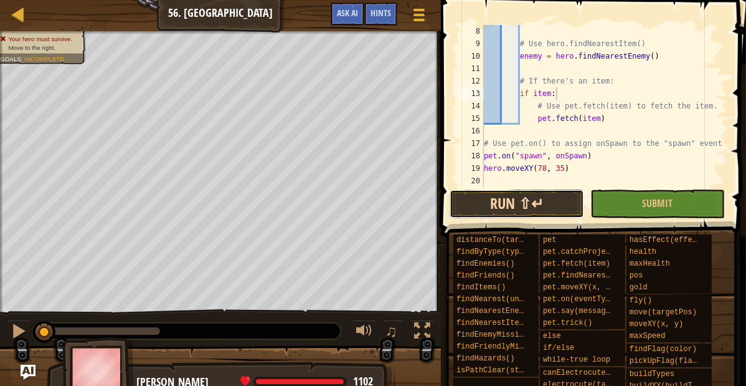
click at [546, 199] on button "Run ⇧↵" at bounding box center [517, 203] width 135 height 29
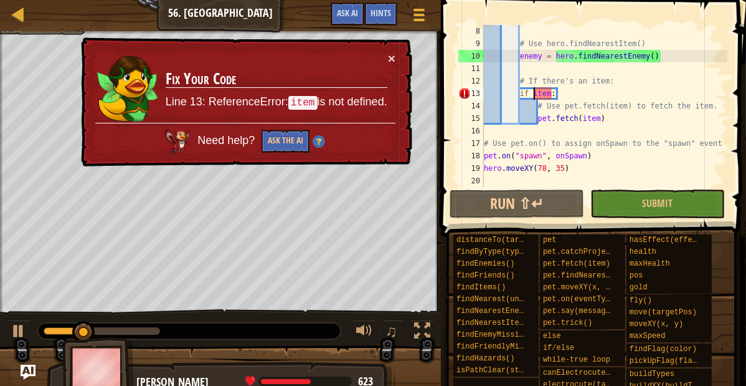
click at [533, 94] on div "# Use hero.findNearestItem() enemy = hero . findNearestEnemy ( ) # If there's a…" at bounding box center [605, 118] width 246 height 187
click at [396, 58] on div "× Fix Your Code Line 13: ReferenceError: item is not defined. Need help? Ask th…" at bounding box center [246, 102] width 334 height 130
click at [396, 59] on div "× Fix Your Code Line 13: ReferenceError: item is not defined. Need help? Ask th…" at bounding box center [246, 102] width 334 height 130
click at [393, 59] on button "×" at bounding box center [391, 58] width 7 height 13
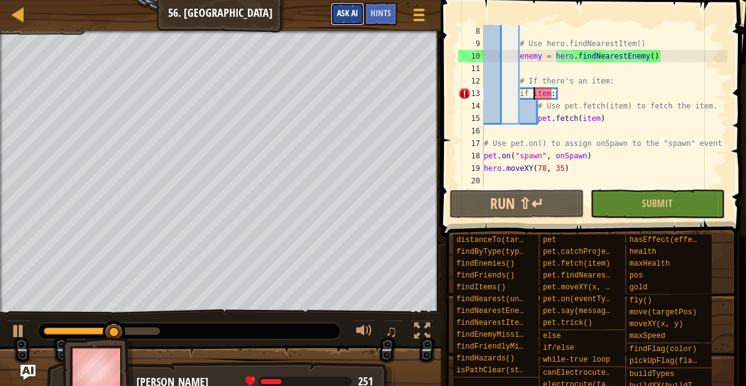
click at [345, 19] on button "Ask AI" at bounding box center [348, 13] width 34 height 23
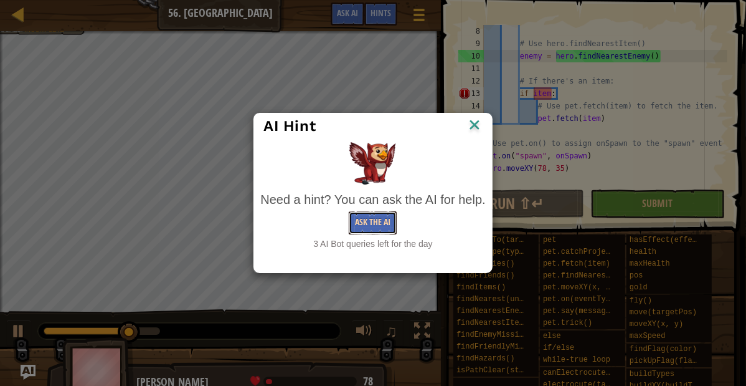
click at [393, 218] on button "Ask the AI" at bounding box center [373, 222] width 48 height 23
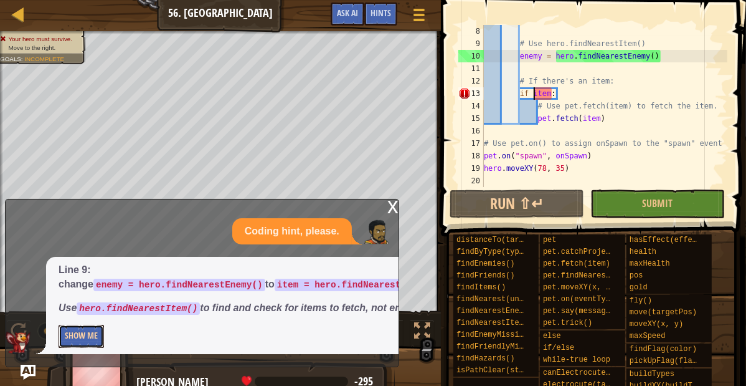
click at [90, 343] on button "Show Me" at bounding box center [81, 336] width 45 height 23
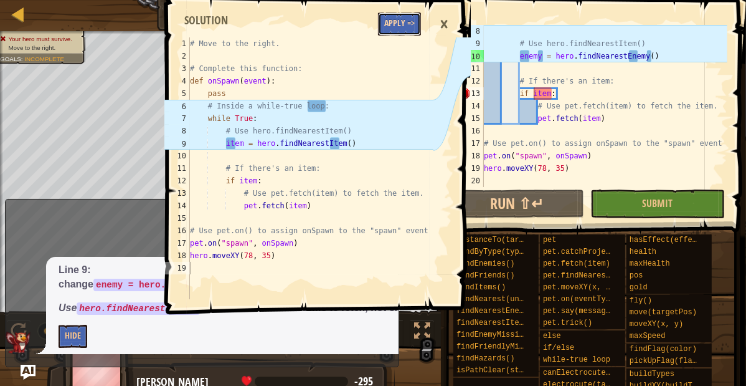
click at [406, 19] on button "Apply =>" at bounding box center [399, 23] width 43 height 23
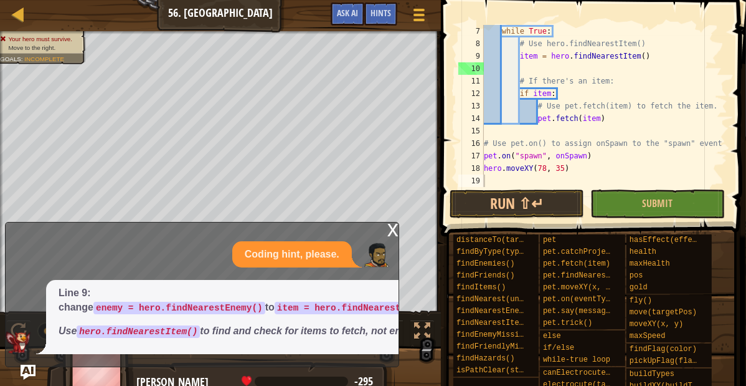
scroll to position [75, 0]
click at [528, 201] on button "Run ⇧↵" at bounding box center [517, 203] width 135 height 29
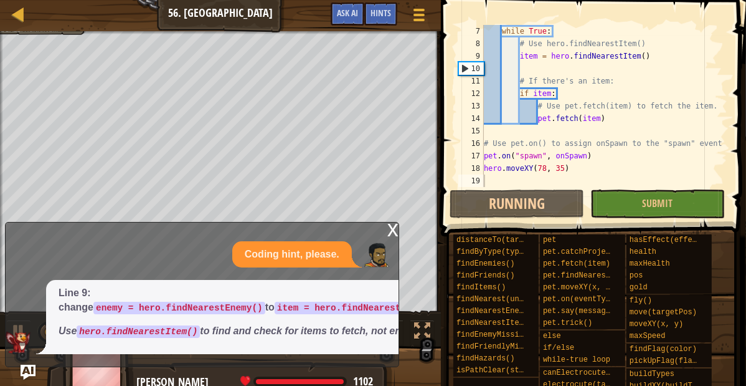
click at [393, 222] on div "x" at bounding box center [393, 228] width 11 height 12
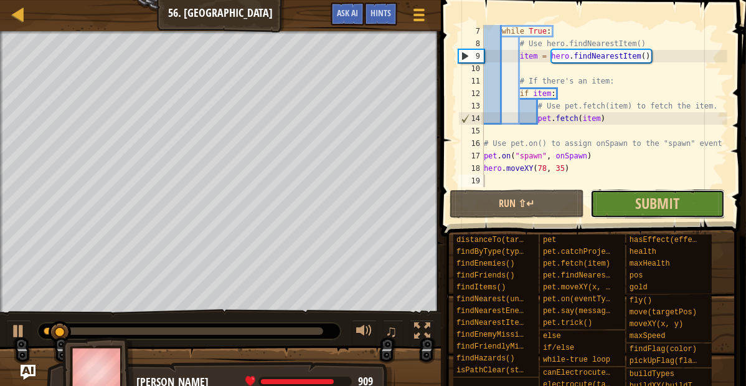
click at [626, 210] on button "Submit" at bounding box center [658, 203] width 135 height 29
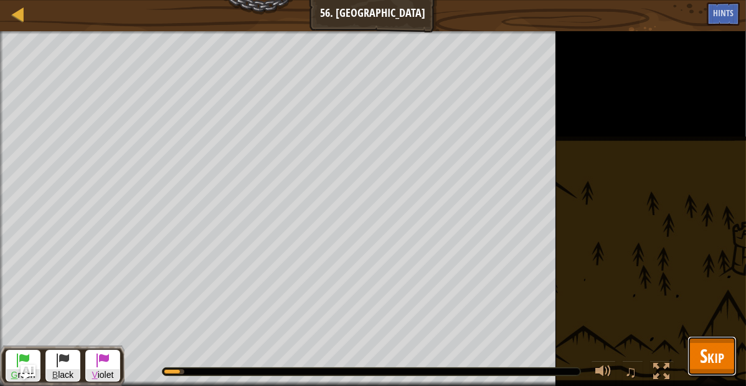
click at [707, 338] on button "Skip" at bounding box center [712, 356] width 49 height 40
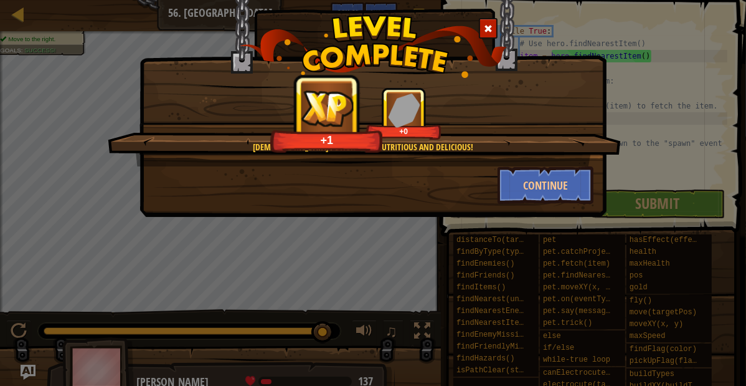
click at [488, 21] on div at bounding box center [488, 28] width 19 height 21
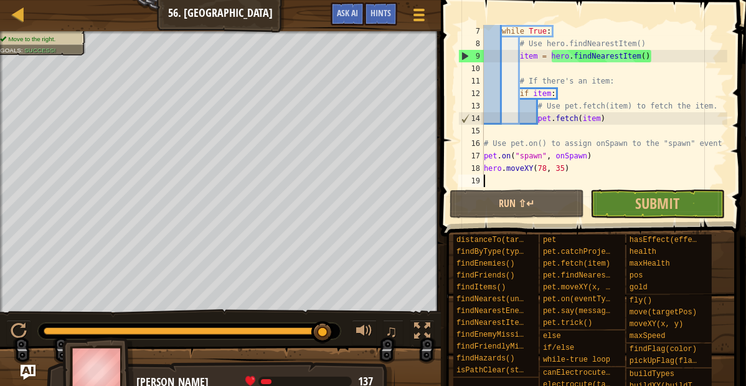
click at [542, 74] on div "while True : # Use hero.findNearestItem() item = hero . findNearestItem ( ) # I…" at bounding box center [605, 118] width 246 height 187
click at [492, 171] on div "while True : # Use hero.findNearestItem() item = hero . findNearestItem ( ) # I…" at bounding box center [605, 118] width 246 height 187
type textarea "hero.moveXY(78, 35)"
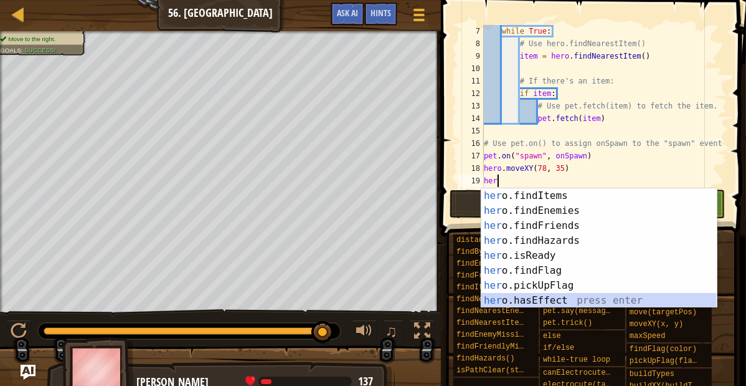
scroll to position [150, 0]
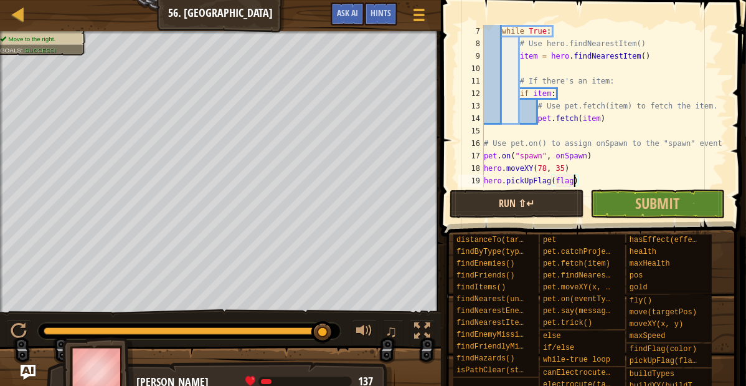
type textarea "hero.pickUpFlag(flag)"
click at [470, 201] on button "Run ⇧↵" at bounding box center [517, 203] width 135 height 29
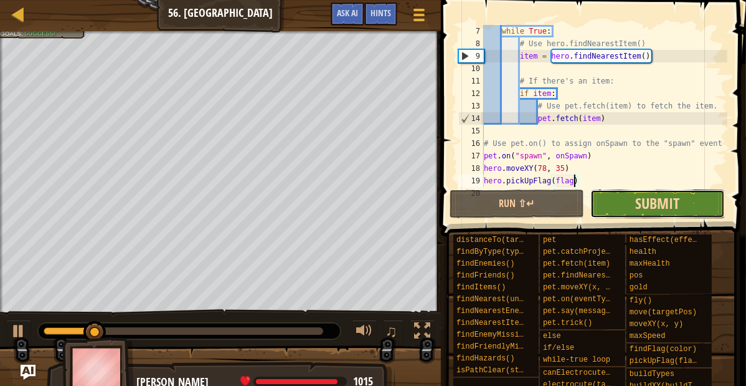
click at [652, 199] on span "Submit" at bounding box center [658, 203] width 44 height 20
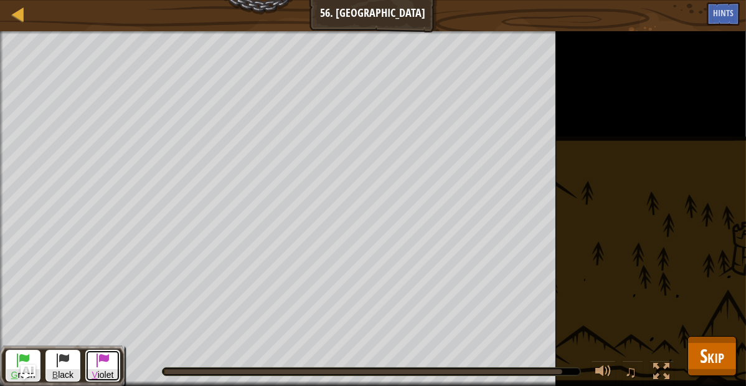
click at [104, 366] on span at bounding box center [102, 359] width 15 height 15
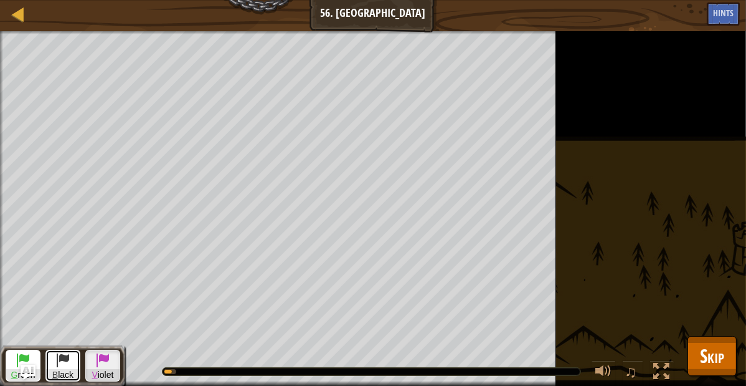
click at [66, 357] on span at bounding box center [62, 359] width 15 height 15
click at [14, 358] on button "G reen" at bounding box center [23, 366] width 35 height 32
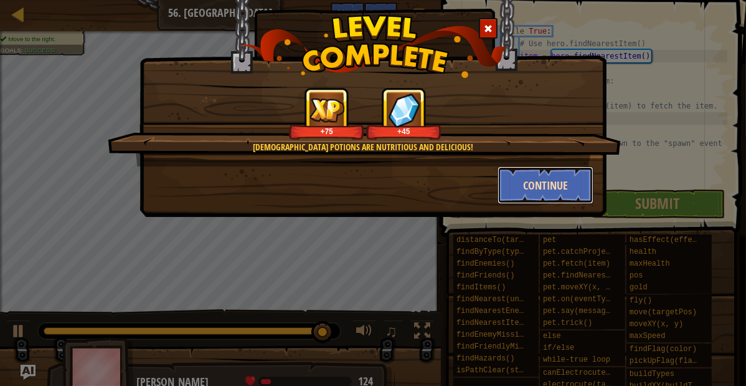
click at [506, 188] on button "Continue" at bounding box center [546, 184] width 97 height 37
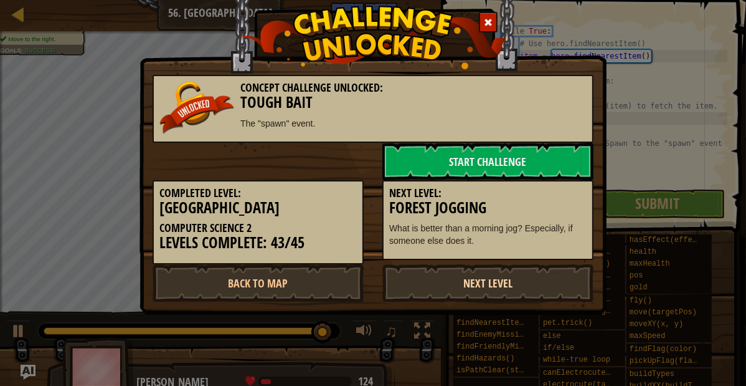
click at [431, 277] on link "Next Level" at bounding box center [488, 282] width 211 height 37
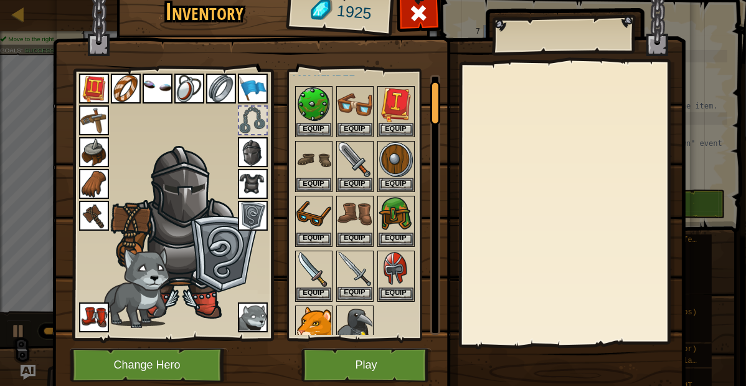
scroll to position [26, 0]
click at [353, 359] on button "Play" at bounding box center [367, 365] width 130 height 34
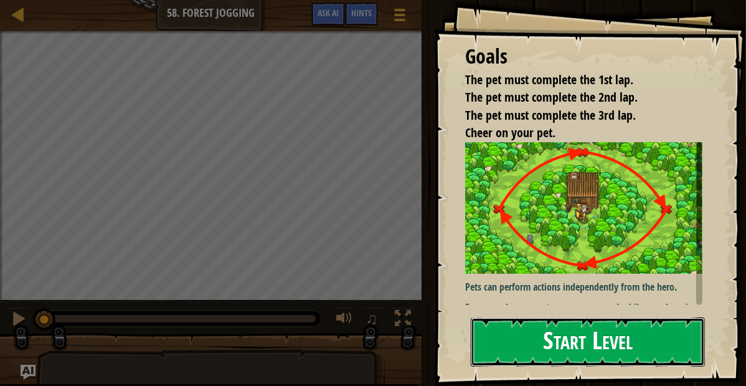
click at [527, 330] on button "Start Level" at bounding box center [588, 341] width 234 height 49
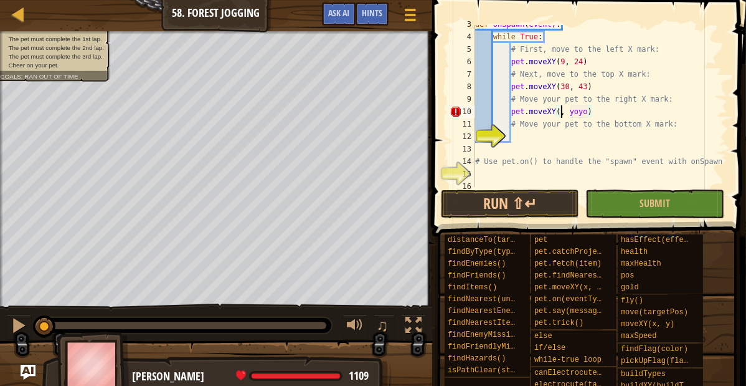
scroll to position [5, 12]
type textarea "pet.moveXY(51, 24)"
click at [518, 138] on div "def onSpawn ( event ) : while True : # First, move to the left X mark: pet . mo…" at bounding box center [600, 111] width 255 height 187
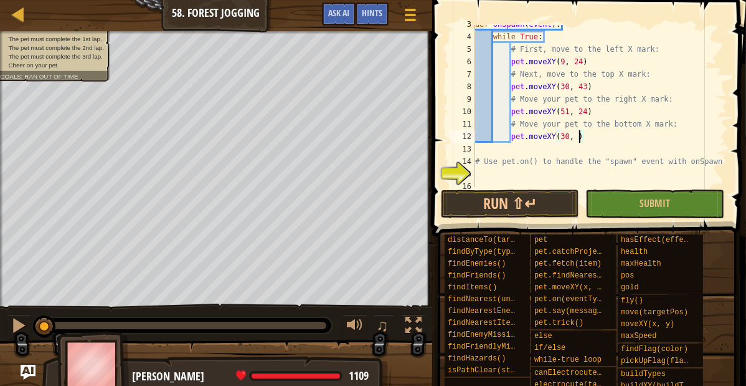
type textarea "pet.moveXY(30, 5)"
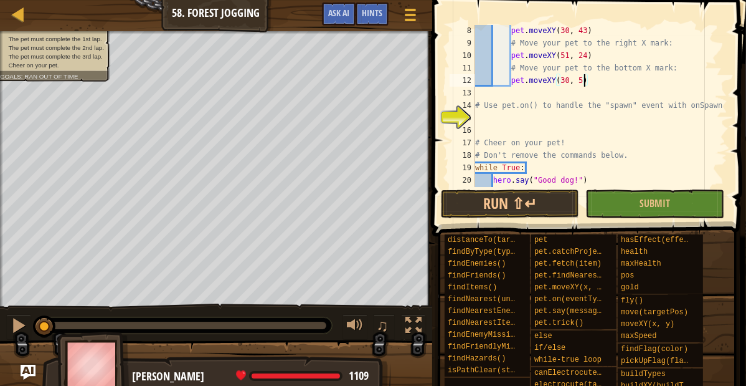
scroll to position [90, 0]
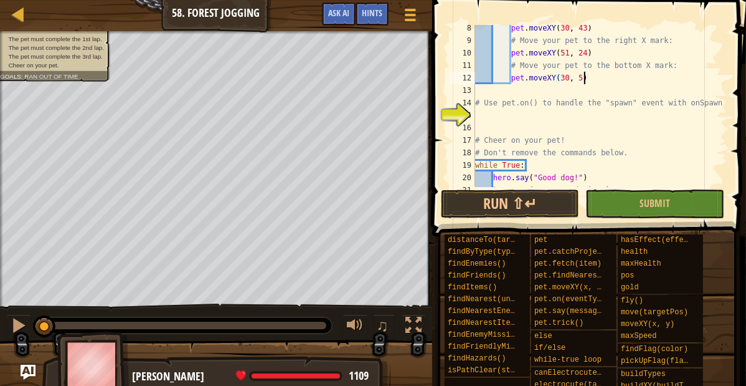
click at [483, 116] on div "pet . moveXY ( 30 , 43 ) # Move your pet to the right X mark: pet . moveXY ( 51…" at bounding box center [600, 115] width 255 height 187
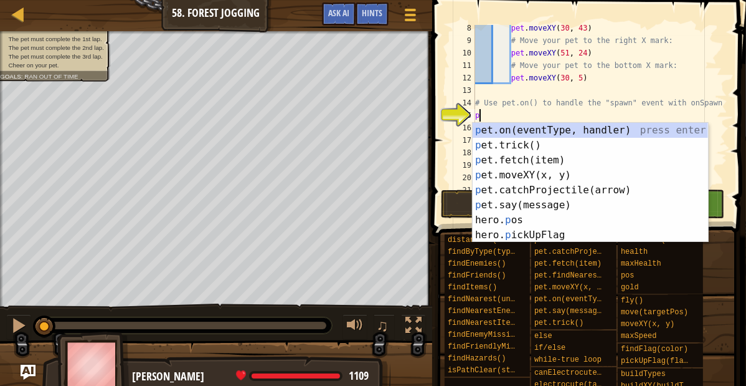
scroll to position [6, 0]
type textarea "pet.on("spawn", onSpawn)"
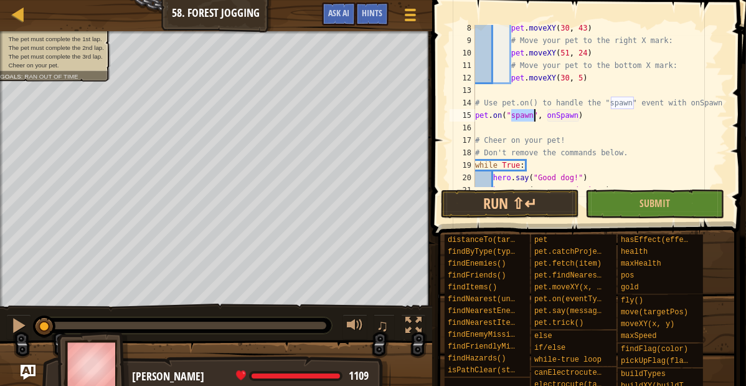
click at [605, 131] on div "pet . moveXY ( 30 , 43 ) # Move your pet to the right X mark: pet . moveXY ( 51…" at bounding box center [600, 115] width 255 height 187
click at [550, 208] on button "Run ⇧↵" at bounding box center [510, 203] width 139 height 29
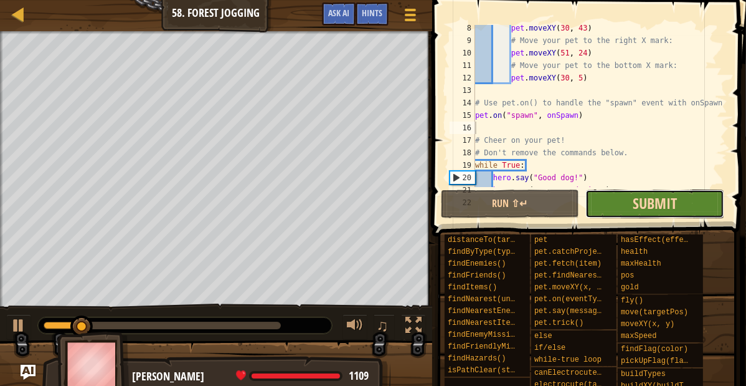
click at [657, 206] on span "Submit" at bounding box center [655, 203] width 44 height 20
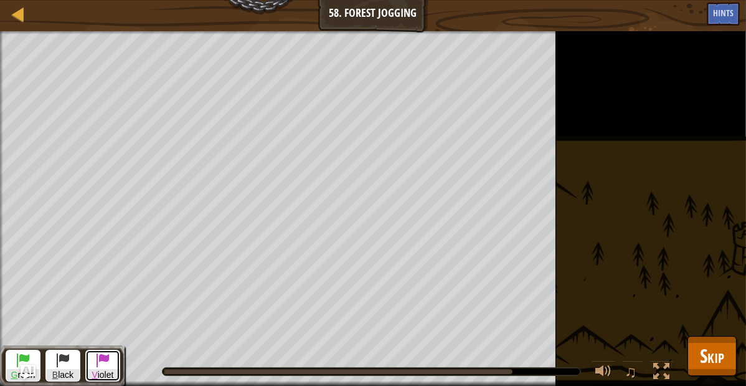
click at [107, 359] on span at bounding box center [102, 359] width 15 height 15
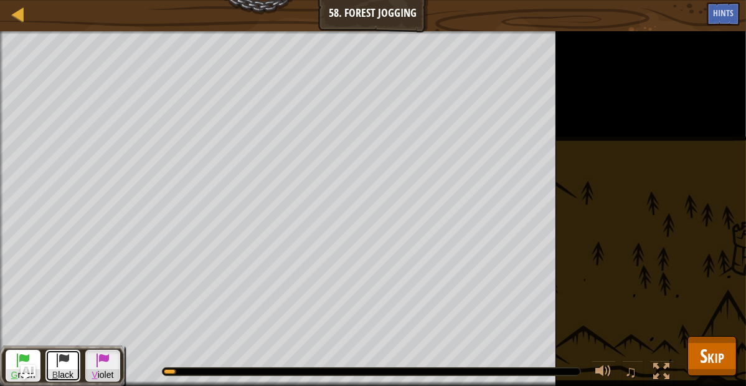
click at [67, 359] on span at bounding box center [62, 359] width 15 height 15
click at [39, 353] on button "G reen" at bounding box center [23, 366] width 35 height 32
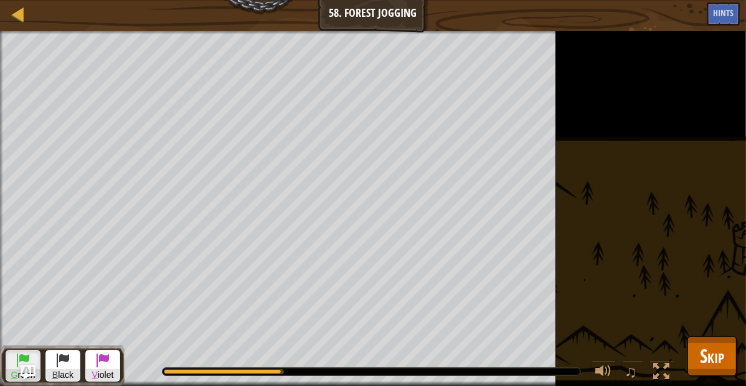
click at [276, 352] on div "♫" at bounding box center [403, 368] width 556 height 37
click at [276, 350] on div "♫" at bounding box center [403, 368] width 556 height 37
click at [277, 350] on div "♫" at bounding box center [403, 368] width 556 height 37
click at [278, 351] on div "♫" at bounding box center [403, 368] width 556 height 37
click at [286, 350] on div "♫" at bounding box center [403, 368] width 556 height 37
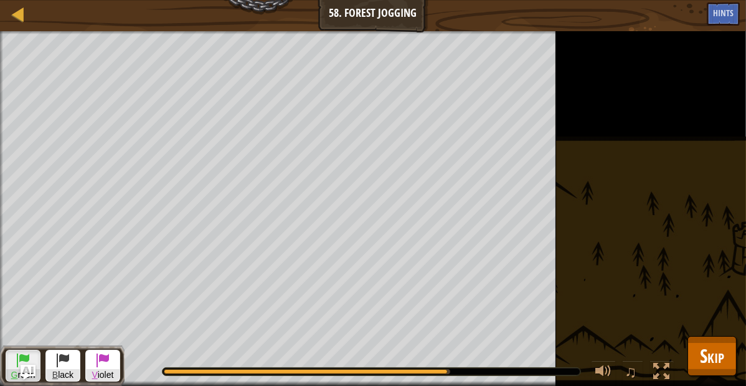
click at [280, 350] on div "♫" at bounding box center [403, 368] width 556 height 37
click at [283, 350] on div "♫" at bounding box center [403, 368] width 556 height 37
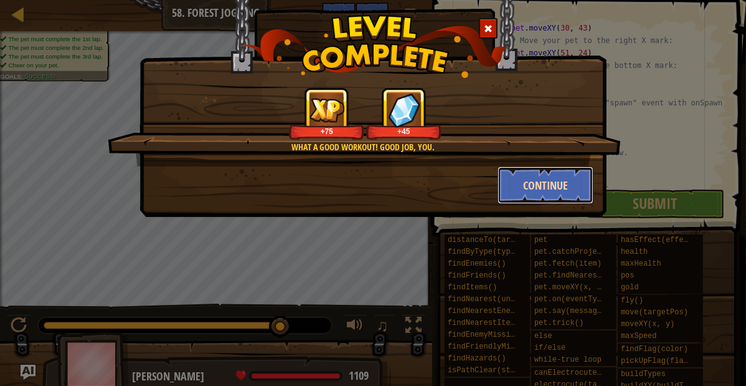
click at [528, 178] on button "Continue" at bounding box center [546, 184] width 97 height 37
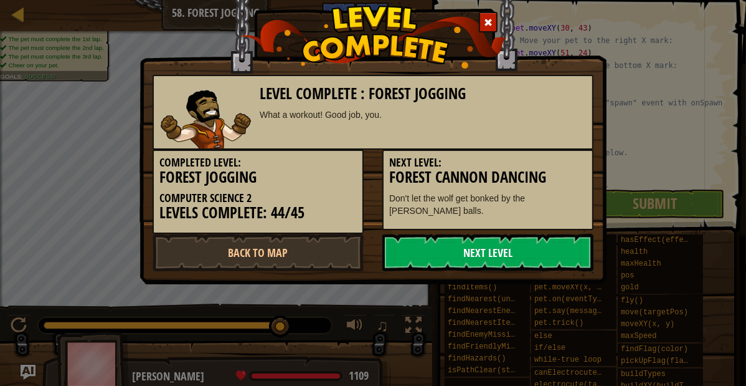
click at [426, 253] on link "Next Level" at bounding box center [488, 252] width 211 height 37
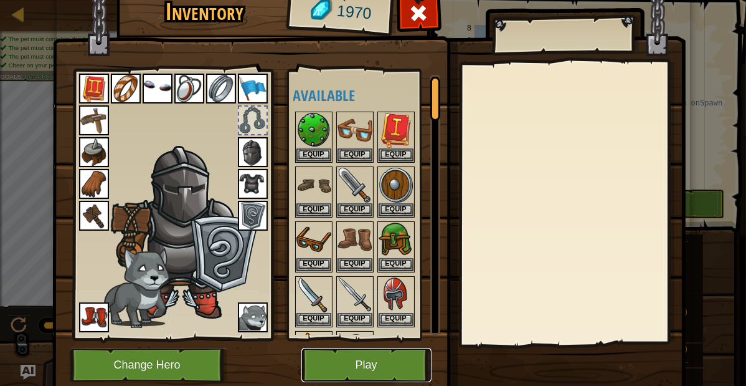
click at [371, 356] on button "Play" at bounding box center [367, 365] width 130 height 34
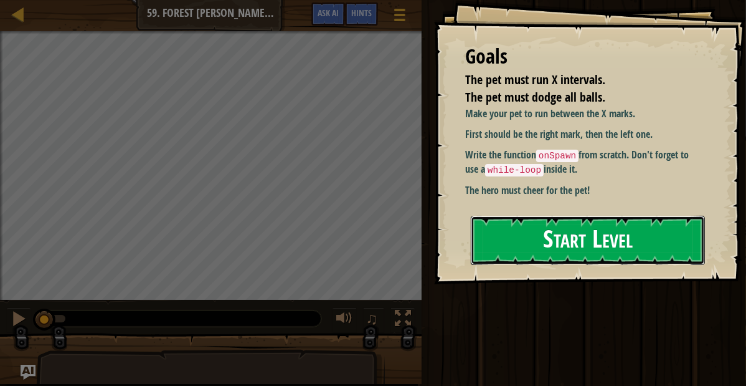
click at [507, 260] on button "Start Level" at bounding box center [588, 240] width 234 height 49
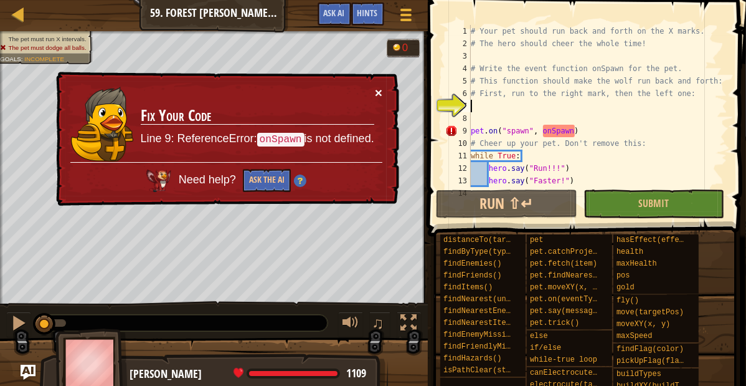
click at [379, 93] on button "×" at bounding box center [378, 92] width 7 height 13
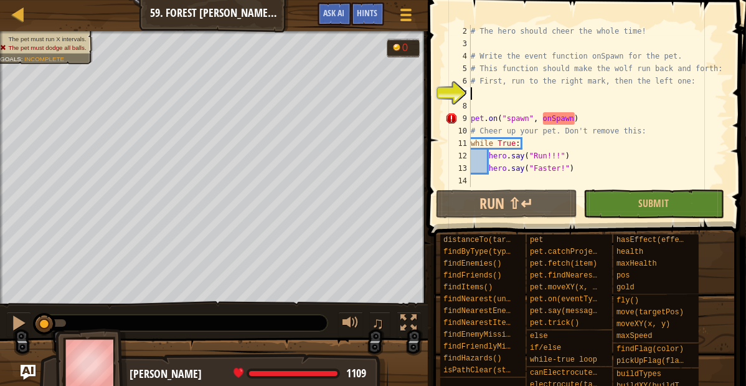
scroll to position [12, 0]
click at [503, 189] on button "Run ⇧↵" at bounding box center [506, 203] width 141 height 29
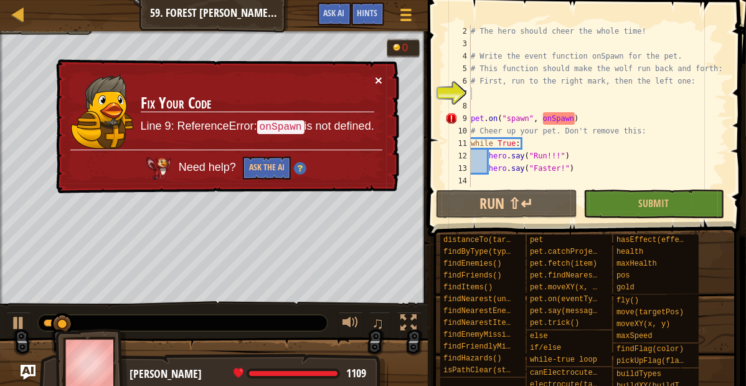
click at [383, 78] on button "×" at bounding box center [378, 80] width 7 height 13
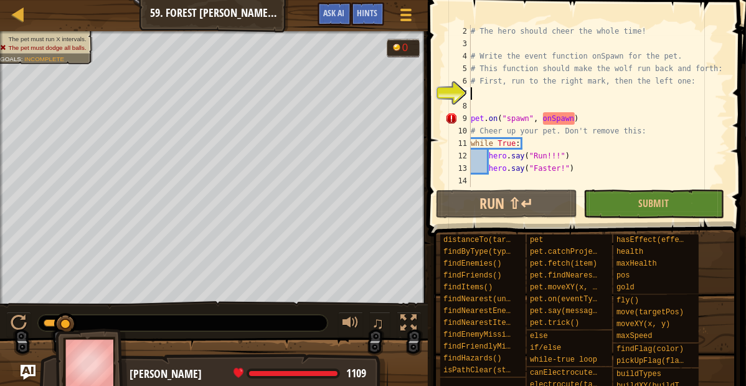
click at [485, 92] on div "# The hero should cheer the whole time! # Write the event function onSpawn for …" at bounding box center [598, 118] width 259 height 187
type textarea "h"
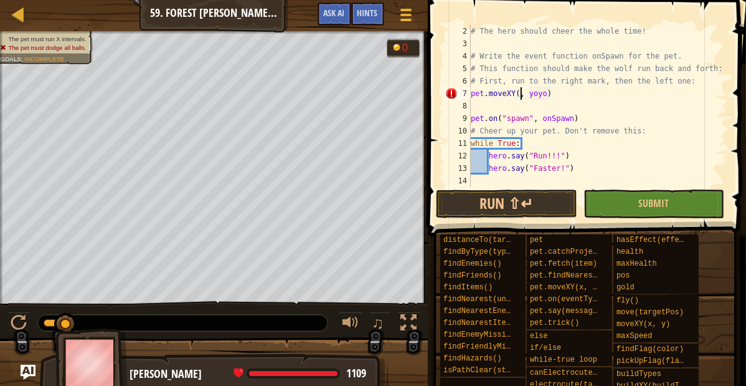
scroll to position [6, 7]
type textarea "pet.moveXY(48, 8)"
click at [475, 104] on div "# The hero should cheer the whole time! # Write the event function onSpawn for …" at bounding box center [598, 118] width 259 height 187
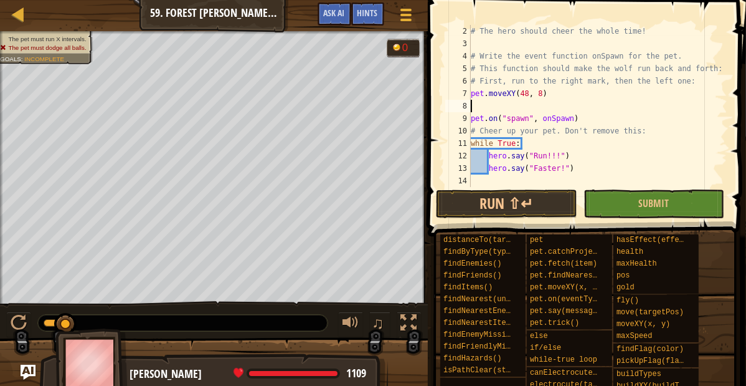
click at [474, 96] on div "# The hero should cheer the whole time! # Write the event function onSpawn for …" at bounding box center [598, 118] width 259 height 187
type textarea "pet.moveXY(48, 8)"
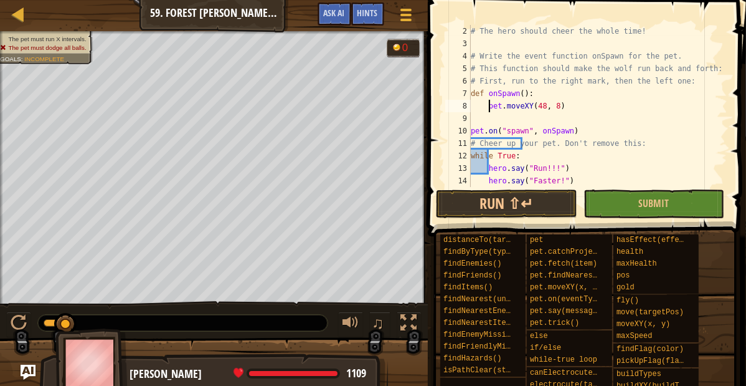
click at [491, 120] on div "# The hero should cheer the whole time! # Write the event function onSpawn for …" at bounding box center [598, 118] width 259 height 187
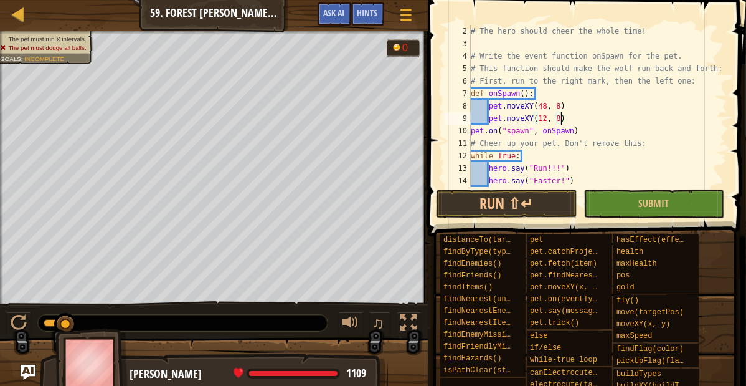
scroll to position [6, 11]
click at [464, 202] on button "Run ⇧↵" at bounding box center [506, 203] width 141 height 29
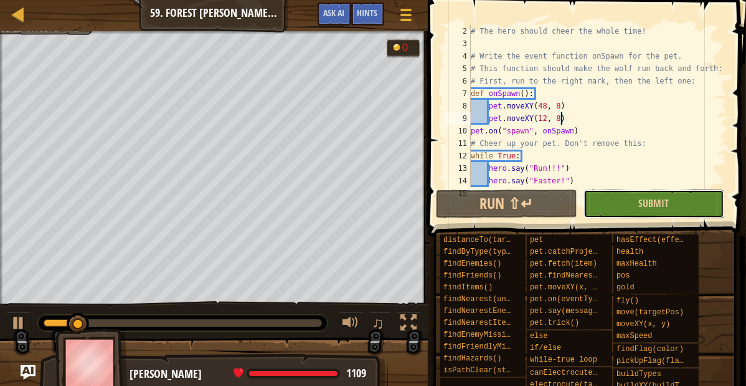
click at [624, 201] on button "Submit" at bounding box center [654, 203] width 141 height 29
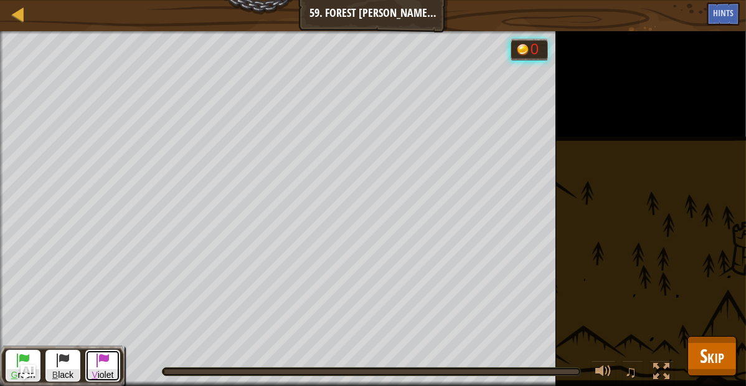
click at [102, 366] on span at bounding box center [102, 359] width 15 height 15
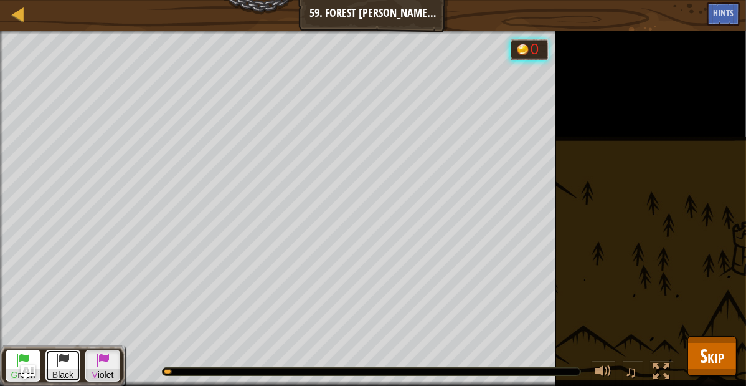
click at [70, 359] on span at bounding box center [62, 359] width 15 height 15
click at [21, 355] on span at bounding box center [23, 359] width 15 height 15
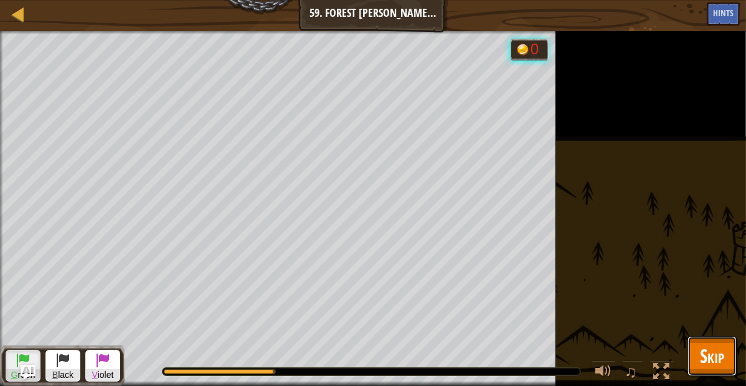
click at [697, 343] on button "Skip" at bounding box center [712, 356] width 49 height 40
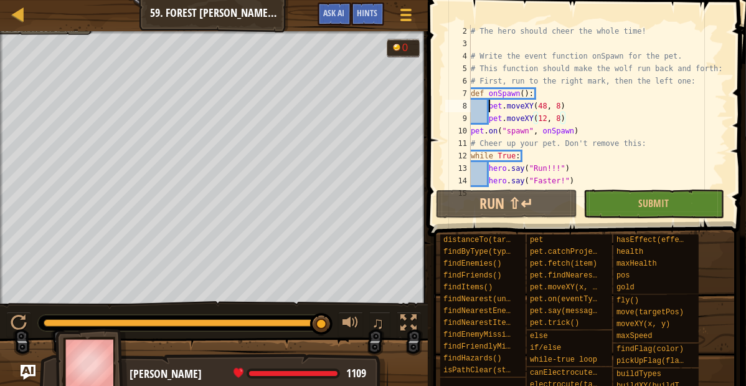
click at [491, 108] on div "# The hero should cheer the whole time! # Write the event function onSpawn for …" at bounding box center [598, 118] width 259 height 187
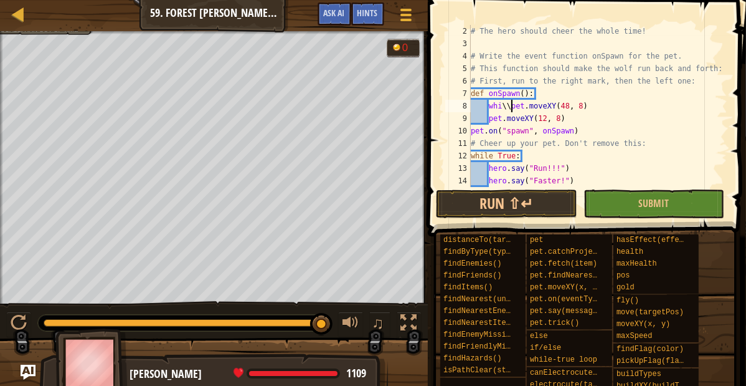
scroll to position [6, 6]
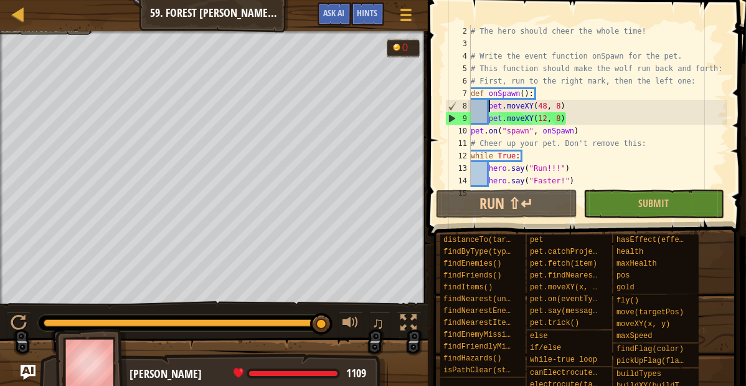
click at [472, 133] on div "# The hero should cheer the whole time! # Write the event function onSpawn for …" at bounding box center [598, 118] width 259 height 187
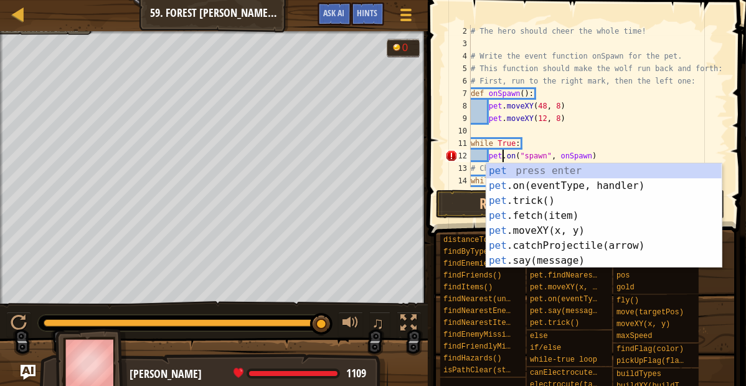
scroll to position [6, 4]
click at [447, 199] on button "Run ⇧↵" at bounding box center [506, 203] width 141 height 29
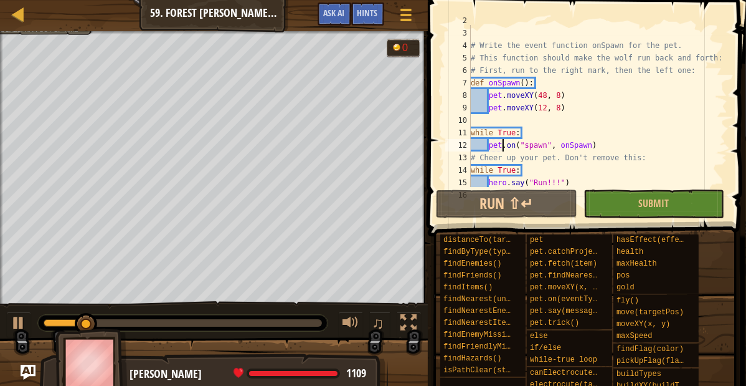
scroll to position [50, 0]
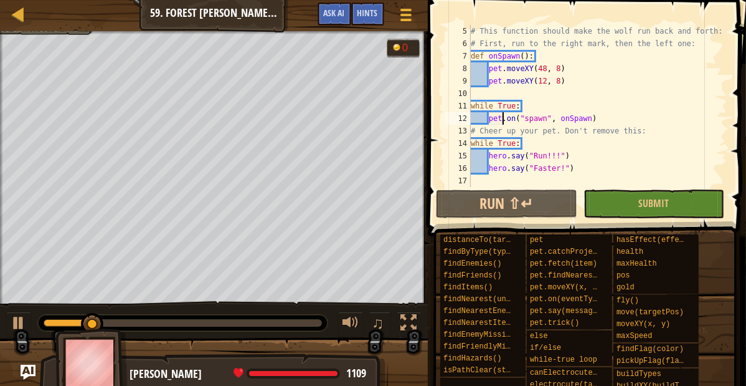
click at [523, 105] on div "# This function should make the wolf run back and forth: # First, run to the ri…" at bounding box center [598, 118] width 259 height 187
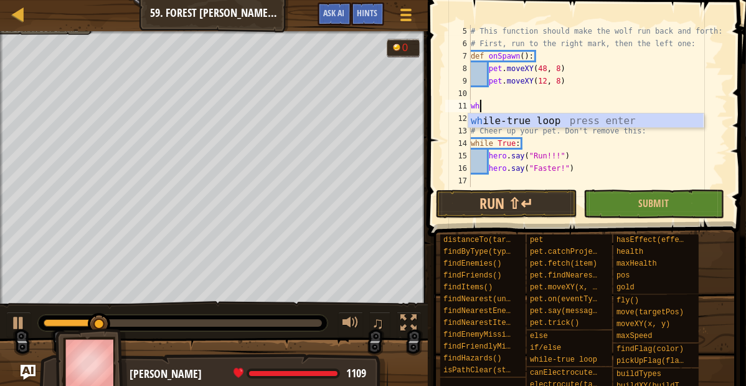
type textarea "w"
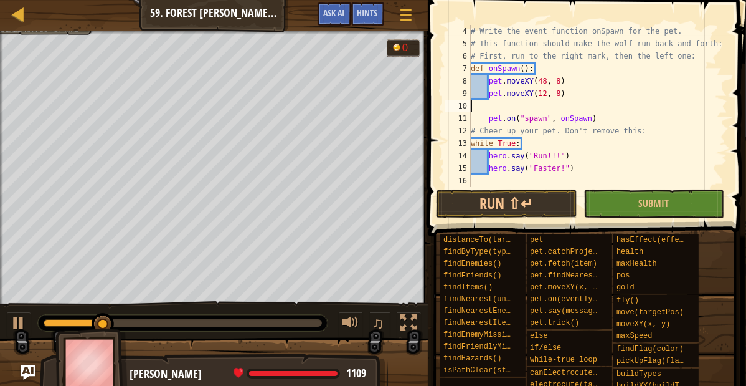
scroll to position [37, 0]
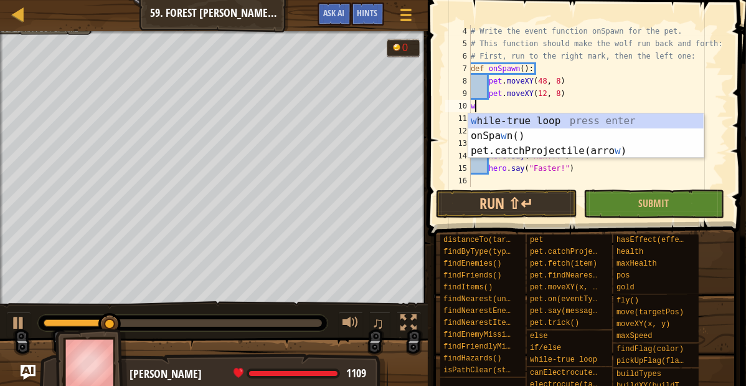
type textarea "wh"
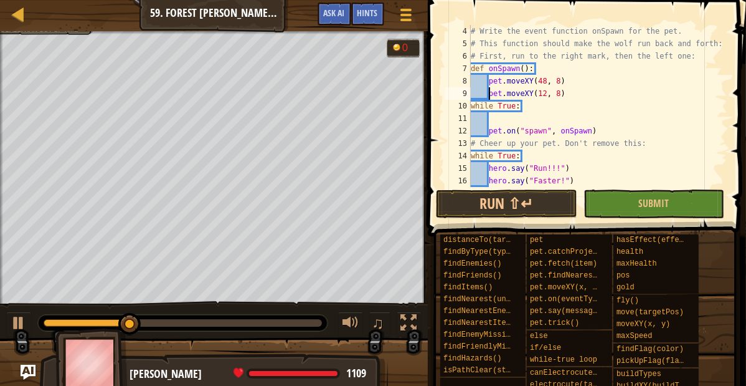
type textarea "while True:"
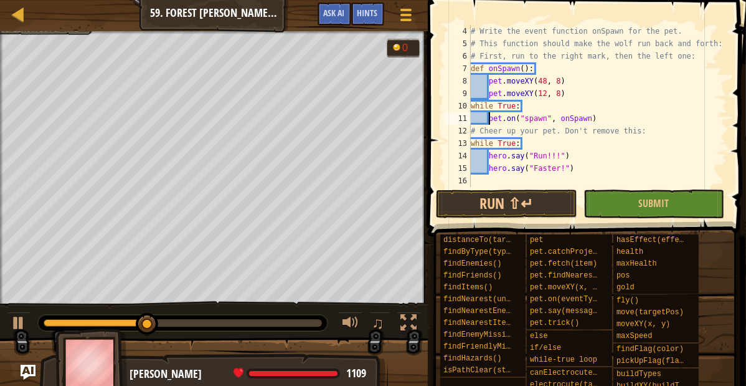
click at [470, 143] on div "# Write the event function onSpawn for the pet. # This function should make the…" at bounding box center [598, 118] width 259 height 187
click at [525, 103] on div "# Write the event function onSpawn for the pet. # This function should make the…" at bounding box center [598, 118] width 259 height 187
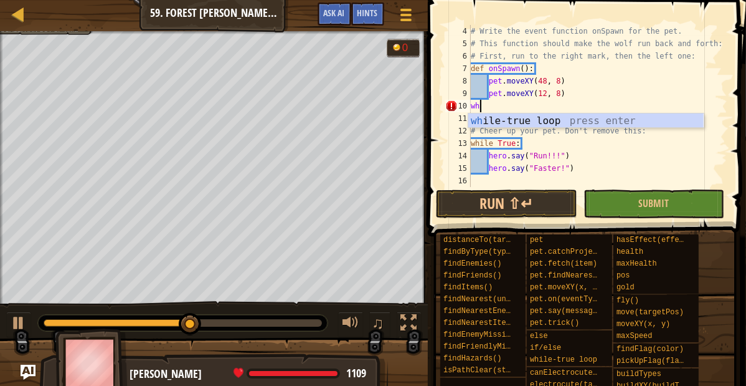
type textarea "w"
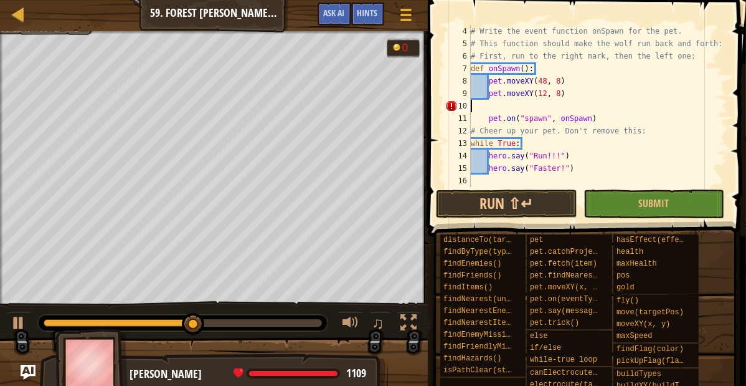
scroll to position [25, 0]
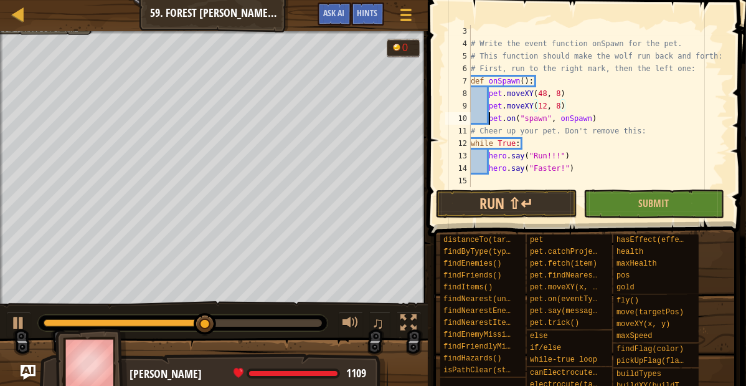
click at [490, 119] on div "# Write the event function onSpawn for the pet. # This function should make the…" at bounding box center [598, 118] width 259 height 187
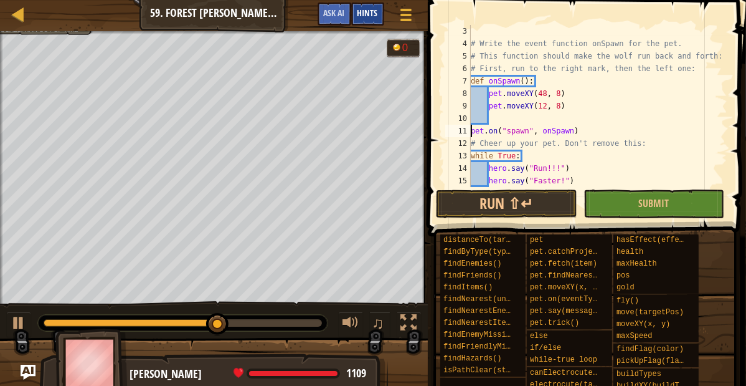
click at [377, 7] on div "Hints" at bounding box center [367, 13] width 33 height 23
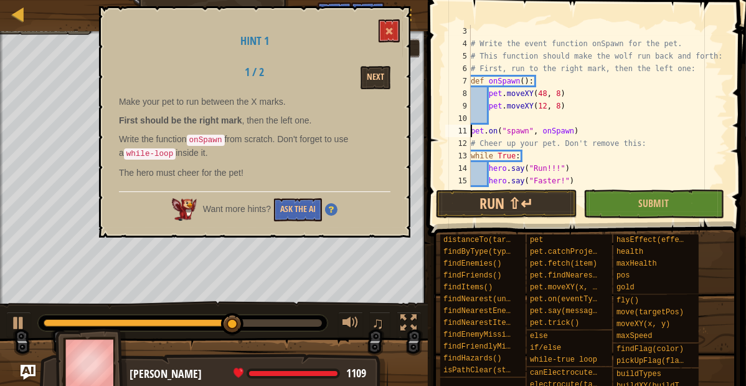
click at [360, 80] on div "Next" at bounding box center [351, 77] width 97 height 23
click at [361, 80] on div "Next" at bounding box center [351, 77] width 97 height 23
click at [377, 80] on button "Next" at bounding box center [376, 77] width 30 height 23
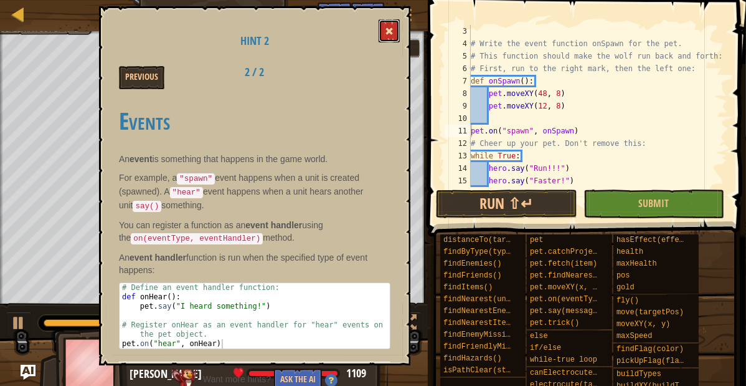
click at [384, 29] on button at bounding box center [389, 30] width 21 height 23
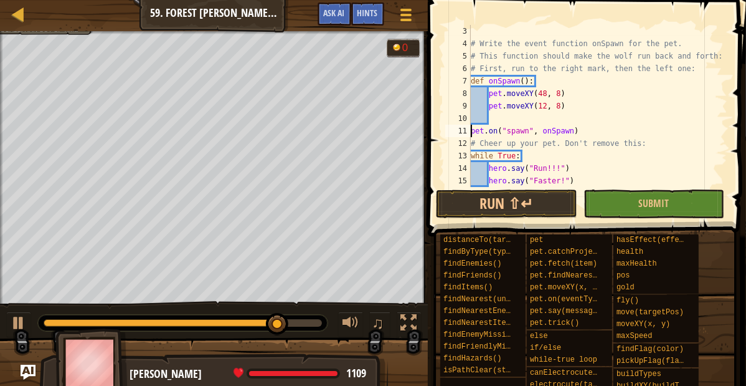
click at [471, 134] on div "# Write the event function onSpawn for the pet. # This function should make the…" at bounding box center [598, 118] width 259 height 187
click at [489, 92] on div "# Write the event function onSpawn for the pet. # This function should make the…" at bounding box center [598, 118] width 259 height 187
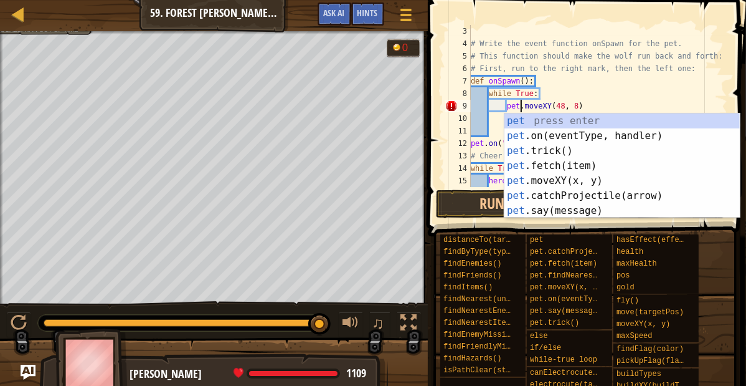
scroll to position [6, 6]
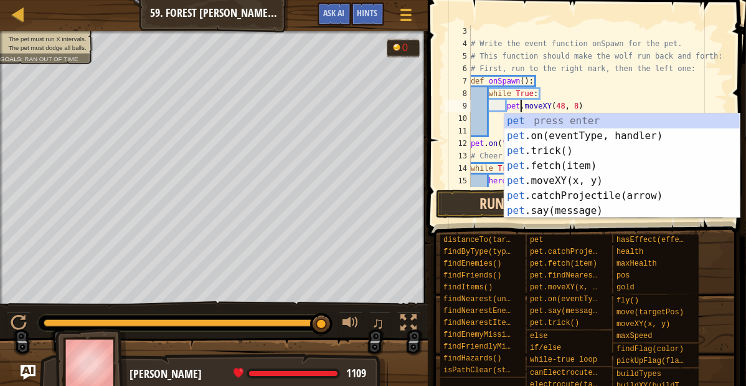
type textarea "pet.moveXY(48, 8)"
click at [465, 199] on button "Run ⇧↵" at bounding box center [506, 203] width 141 height 29
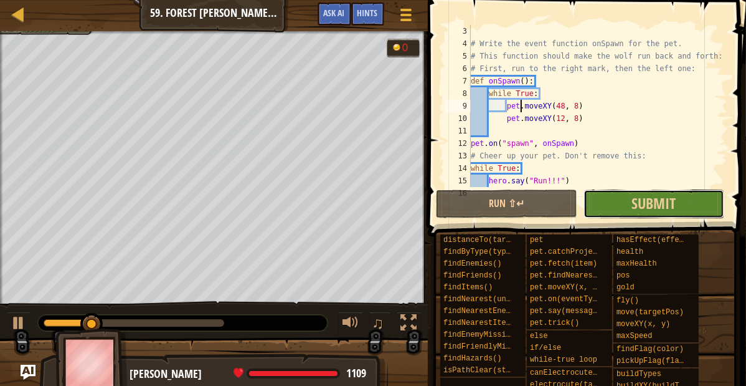
click at [598, 193] on button "Submit" at bounding box center [654, 203] width 141 height 29
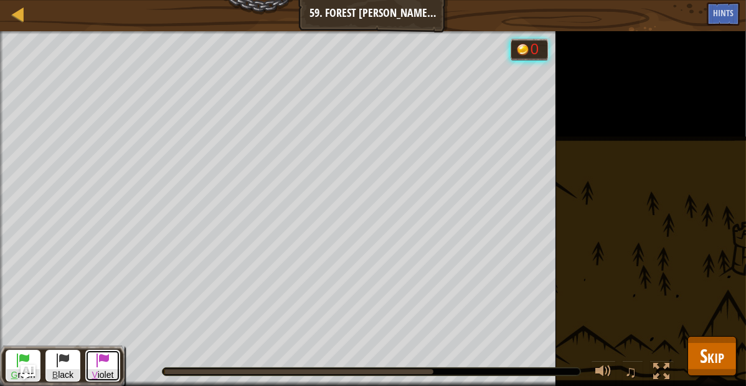
click at [106, 361] on span at bounding box center [102, 359] width 15 height 15
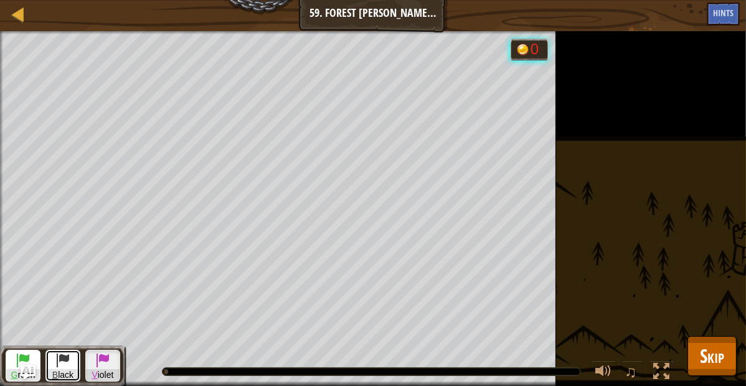
click at [57, 364] on span at bounding box center [62, 359] width 15 height 15
click at [32, 355] on button "G reen" at bounding box center [23, 366] width 35 height 32
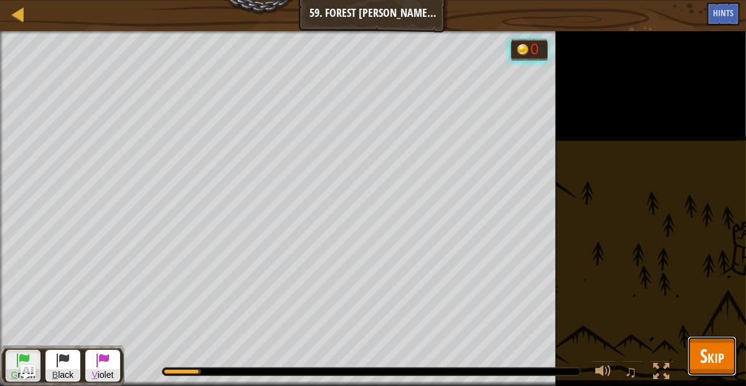
click at [709, 364] on span "Skip" at bounding box center [712, 356] width 24 height 26
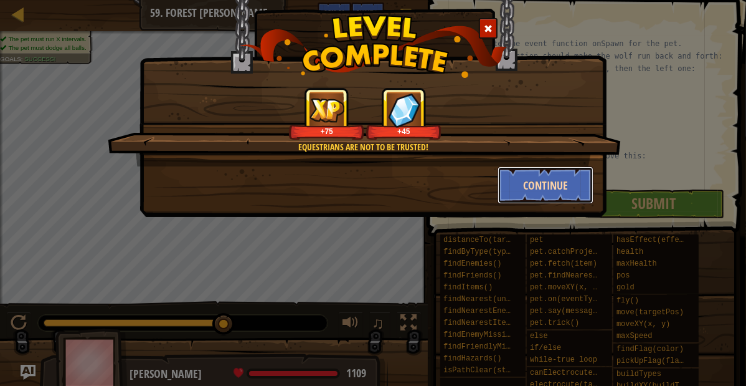
click at [564, 188] on button "Continue" at bounding box center [546, 184] width 97 height 37
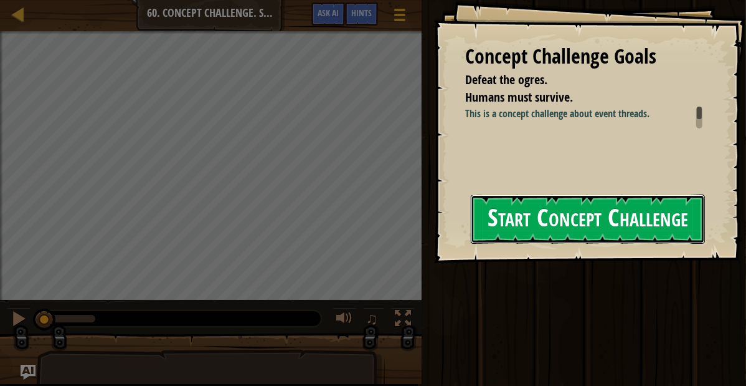
click at [523, 199] on button "Start Concept Challenge" at bounding box center [588, 218] width 234 height 49
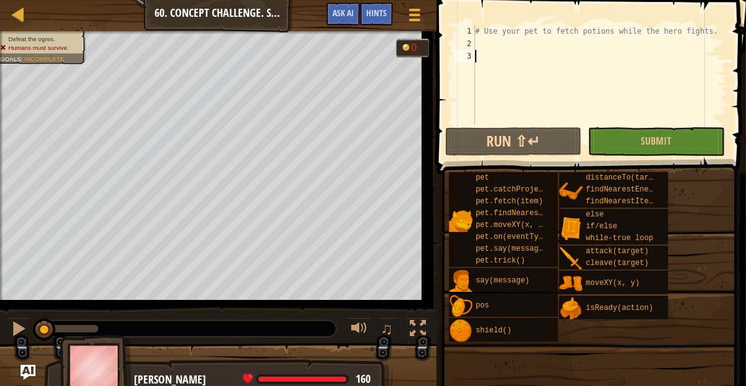
click at [472, 45] on div "2" at bounding box center [464, 43] width 21 height 12
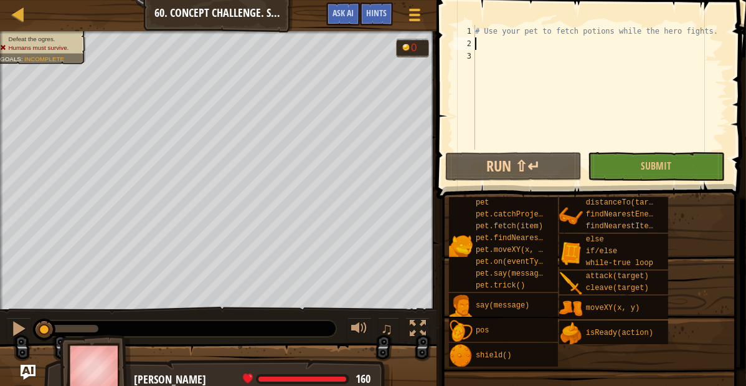
type textarea "h"
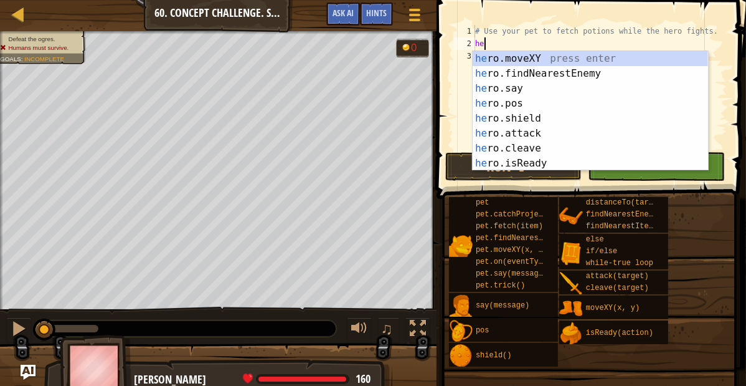
scroll to position [6, 0]
type textarea "h"
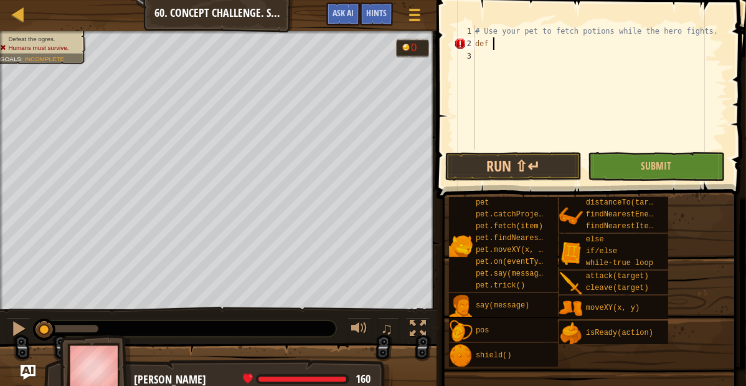
scroll to position [6, 2]
type textarea "def G():"
click at [478, 57] on div "# Use your pet to fetch potions while the hero fights. def G ( ) :" at bounding box center [600, 100] width 255 height 150
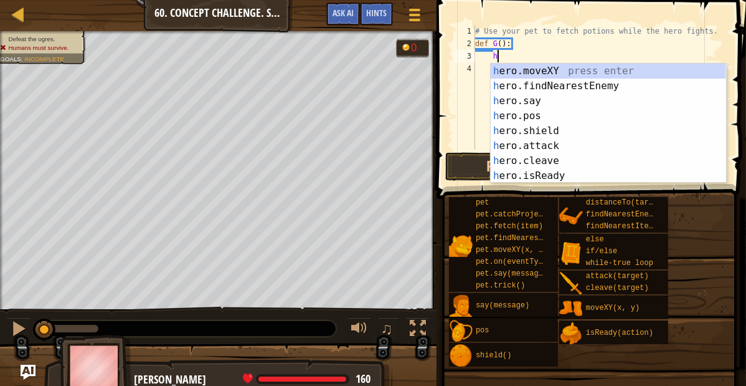
scroll to position [6, 3]
type textarea "her"
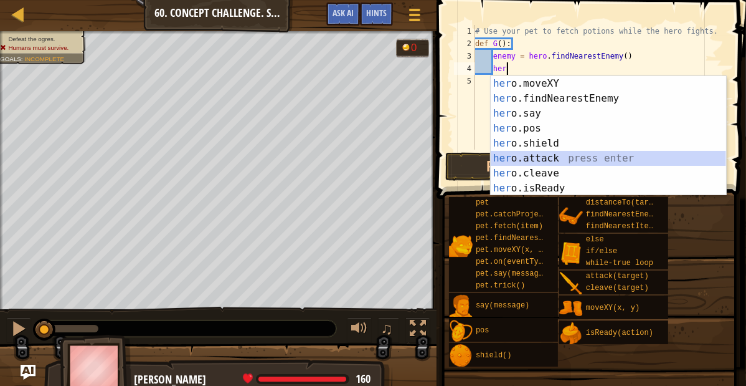
type textarea "hero.attack(enemy)"
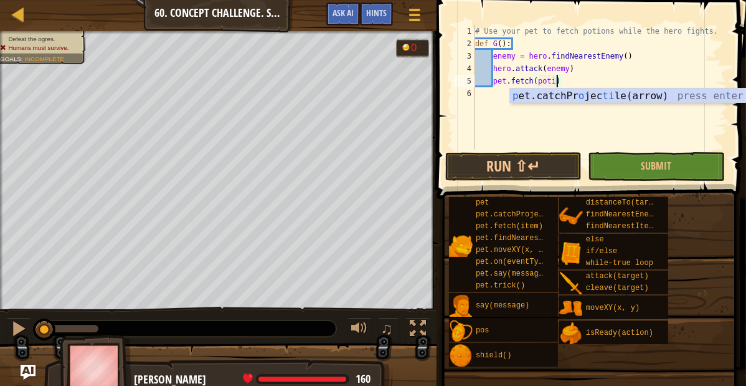
type textarea "pet.fetch(potion)"
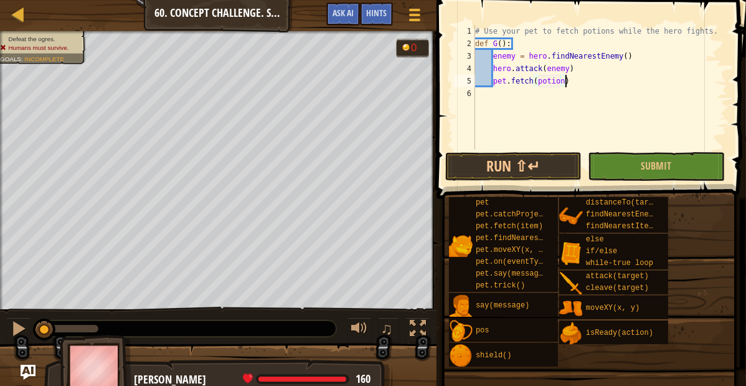
scroll to position [6, 11]
click at [488, 96] on div "# Use your pet to fetch potions while the hero fights. def G ( ) : enemy = hero…" at bounding box center [600, 100] width 255 height 150
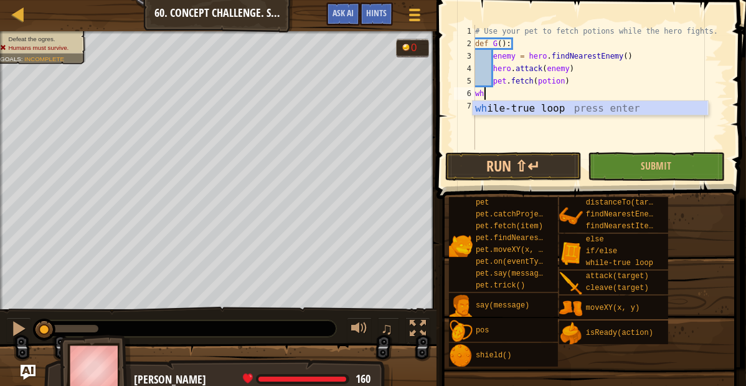
scroll to position [6, 0]
type textarea "whi"
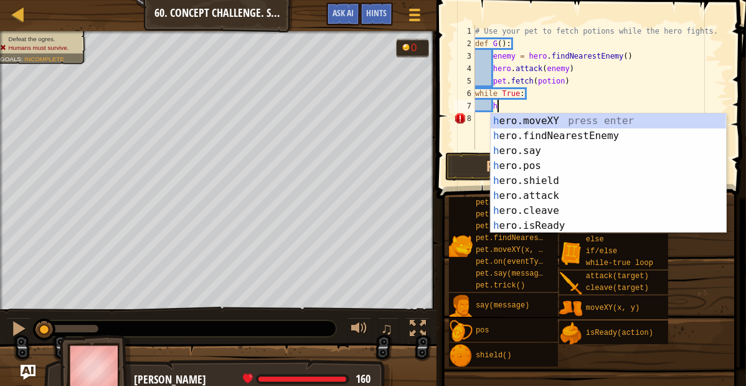
scroll to position [6, 2]
type textarea "h"
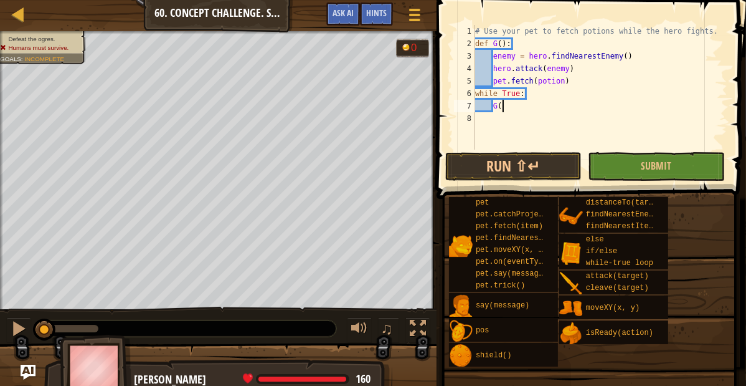
scroll to position [6, 3]
click at [463, 159] on button "Run ⇧↵" at bounding box center [513, 166] width 136 height 29
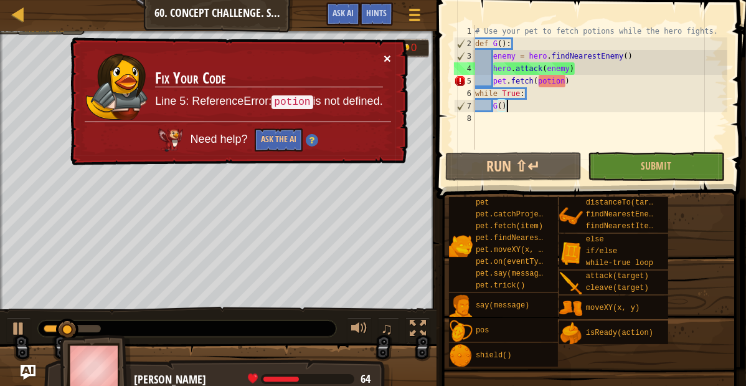
click at [390, 55] on button "×" at bounding box center [387, 58] width 7 height 13
click at [538, 80] on div "# Use your pet to fetch potions while the hero fights. def G ( ) : enemy = hero…" at bounding box center [600, 100] width 255 height 150
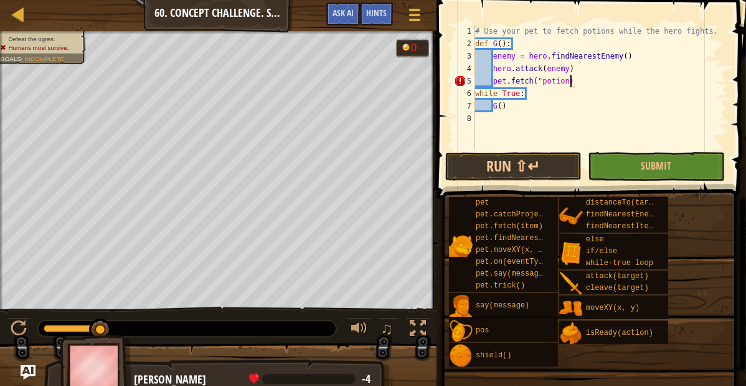
scroll to position [6, 12]
click at [548, 69] on div "# Use your pet to fetch potions while the hero fights. def G ( ) : enemy = hero…" at bounding box center [600, 100] width 255 height 150
click at [543, 70] on div "# Use your pet to fetch potions while the hero fights. def G ( ) : enemy = hero…" at bounding box center [600, 100] width 255 height 150
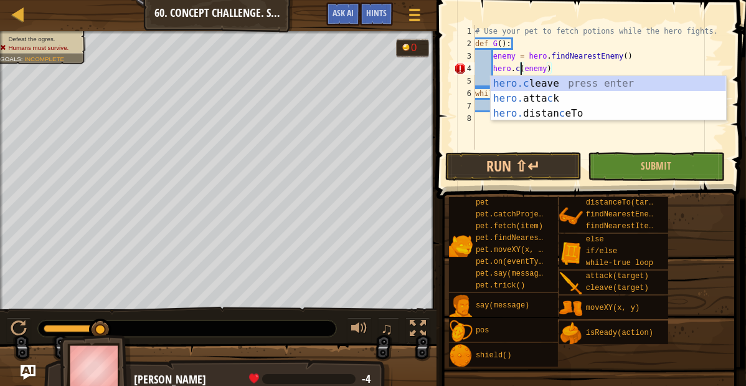
scroll to position [6, 6]
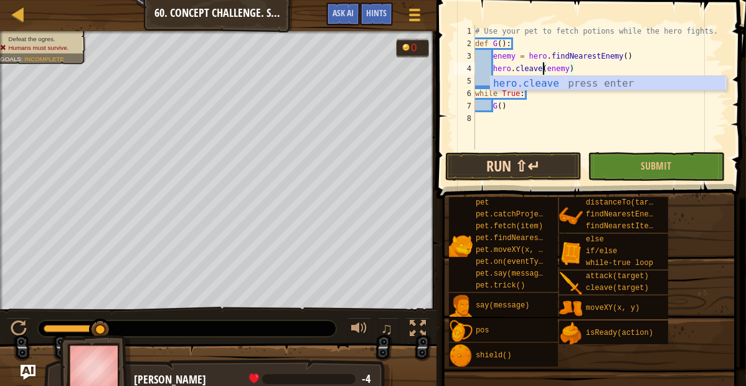
type textarea "hero.cleave(enemy)"
click at [530, 155] on button "Run ⇧↵" at bounding box center [513, 166] width 136 height 29
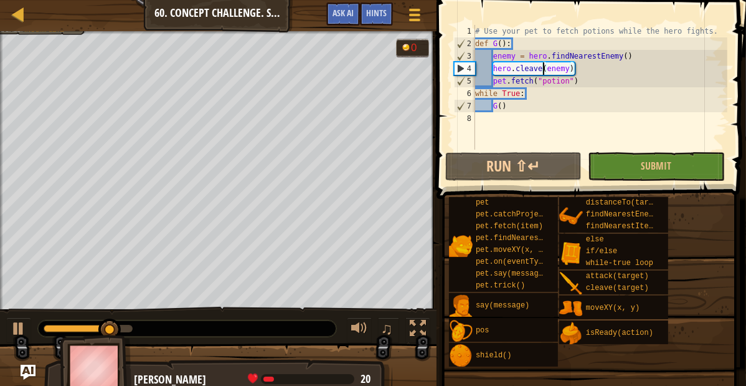
click at [14, 27] on div "Map Computer Science 2 60. Concept Challenge. Sharp Bait Game Menu Done Hints A…" at bounding box center [218, 15] width 437 height 31
click at [17, 21] on div at bounding box center [19, 15] width 16 height 16
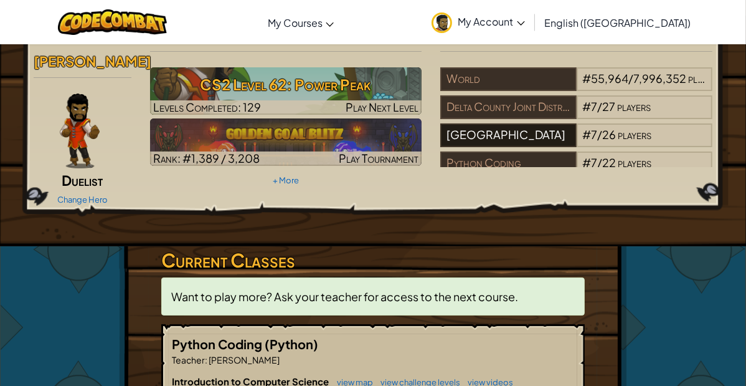
scroll to position [29, 0]
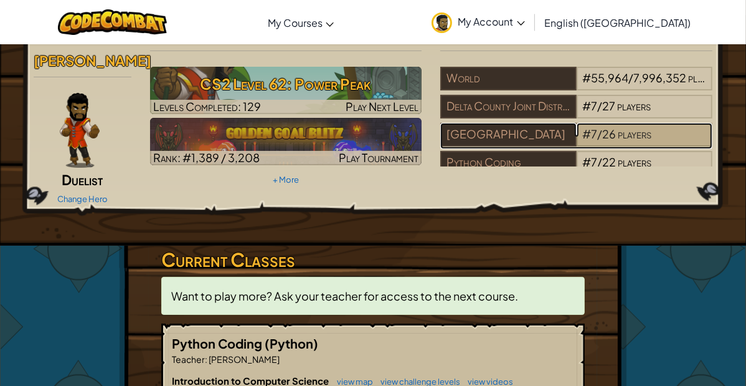
click at [592, 134] on span "7" at bounding box center [595, 133] width 6 height 14
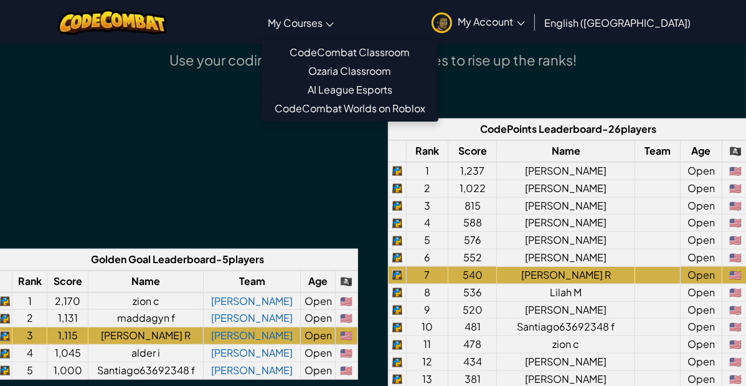
scroll to position [873, 0]
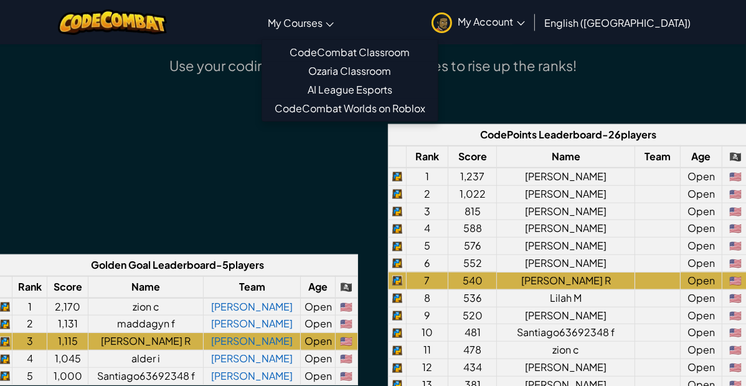
click at [323, 19] on span "My Courses" at bounding box center [295, 22] width 55 height 13
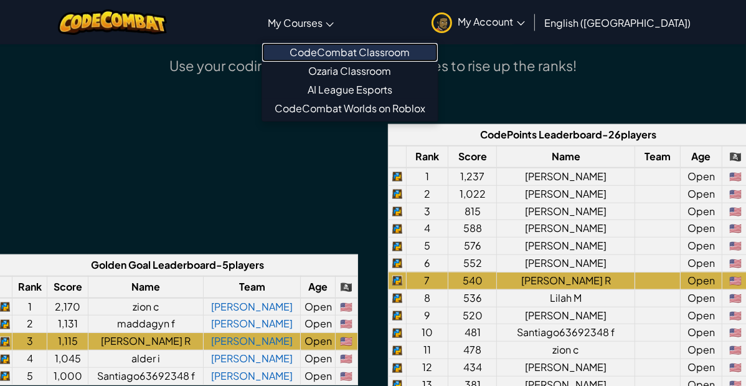
click at [373, 49] on link "CodeCombat Classroom" at bounding box center [350, 52] width 176 height 19
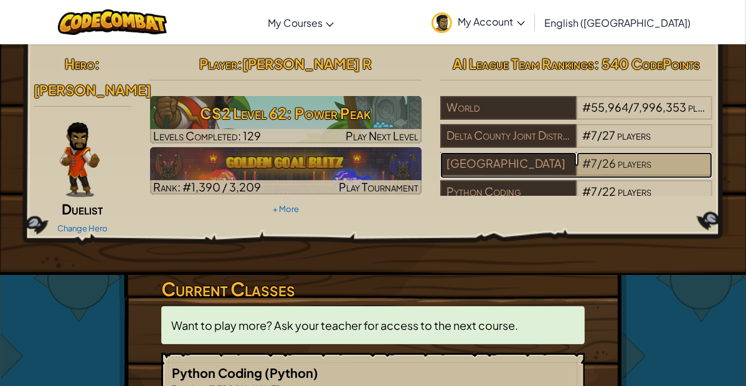
click at [599, 163] on span "/" at bounding box center [600, 163] width 5 height 14
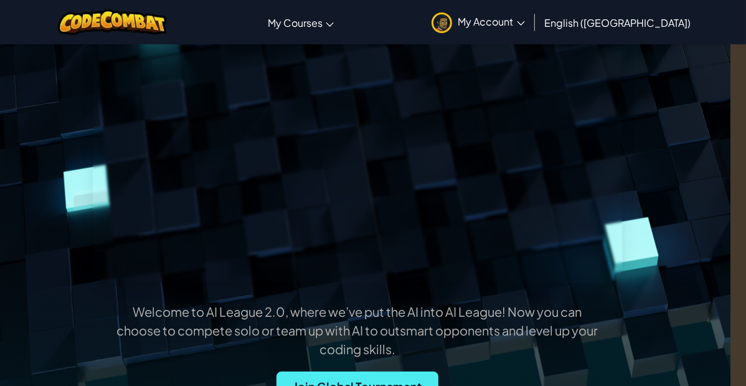
scroll to position [130, 16]
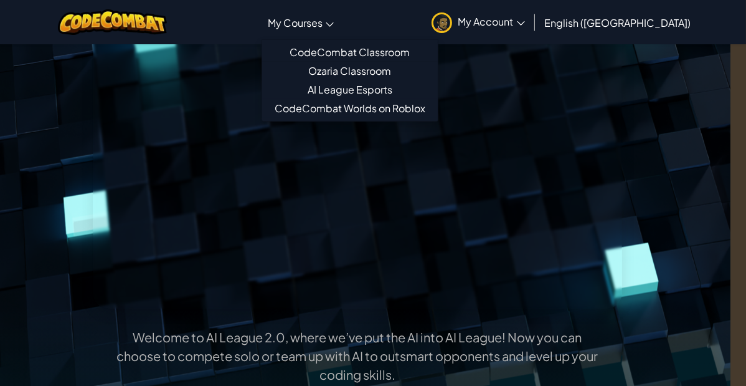
click at [323, 21] on span "My Courses" at bounding box center [295, 22] width 55 height 13
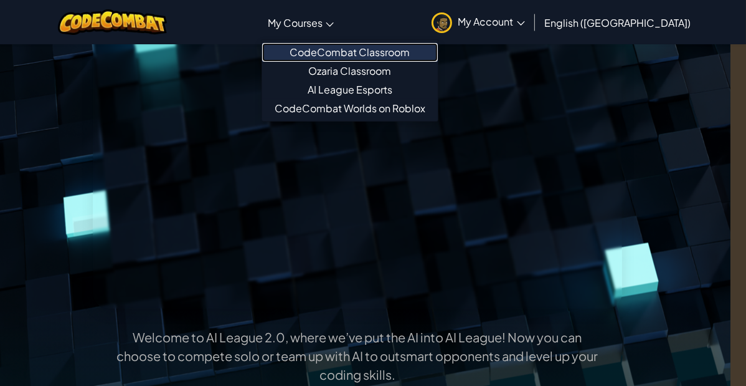
click at [376, 45] on link "CodeCombat Classroom" at bounding box center [350, 52] width 176 height 19
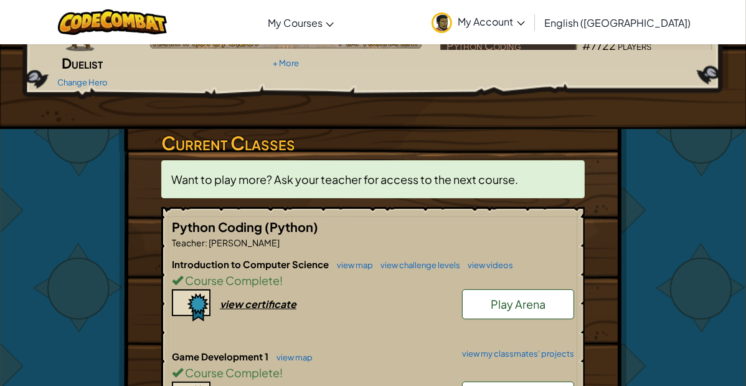
scroll to position [130, 0]
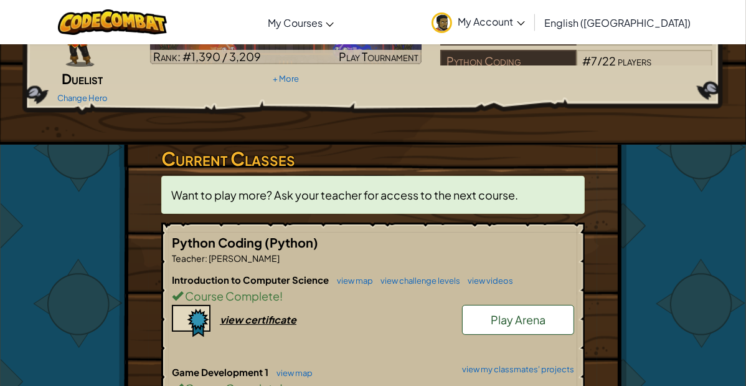
click at [386, 195] on span "Want to play more? Ask your teacher for access to the next course." at bounding box center [344, 195] width 347 height 14
